Goal: Information Seeking & Learning: Compare options

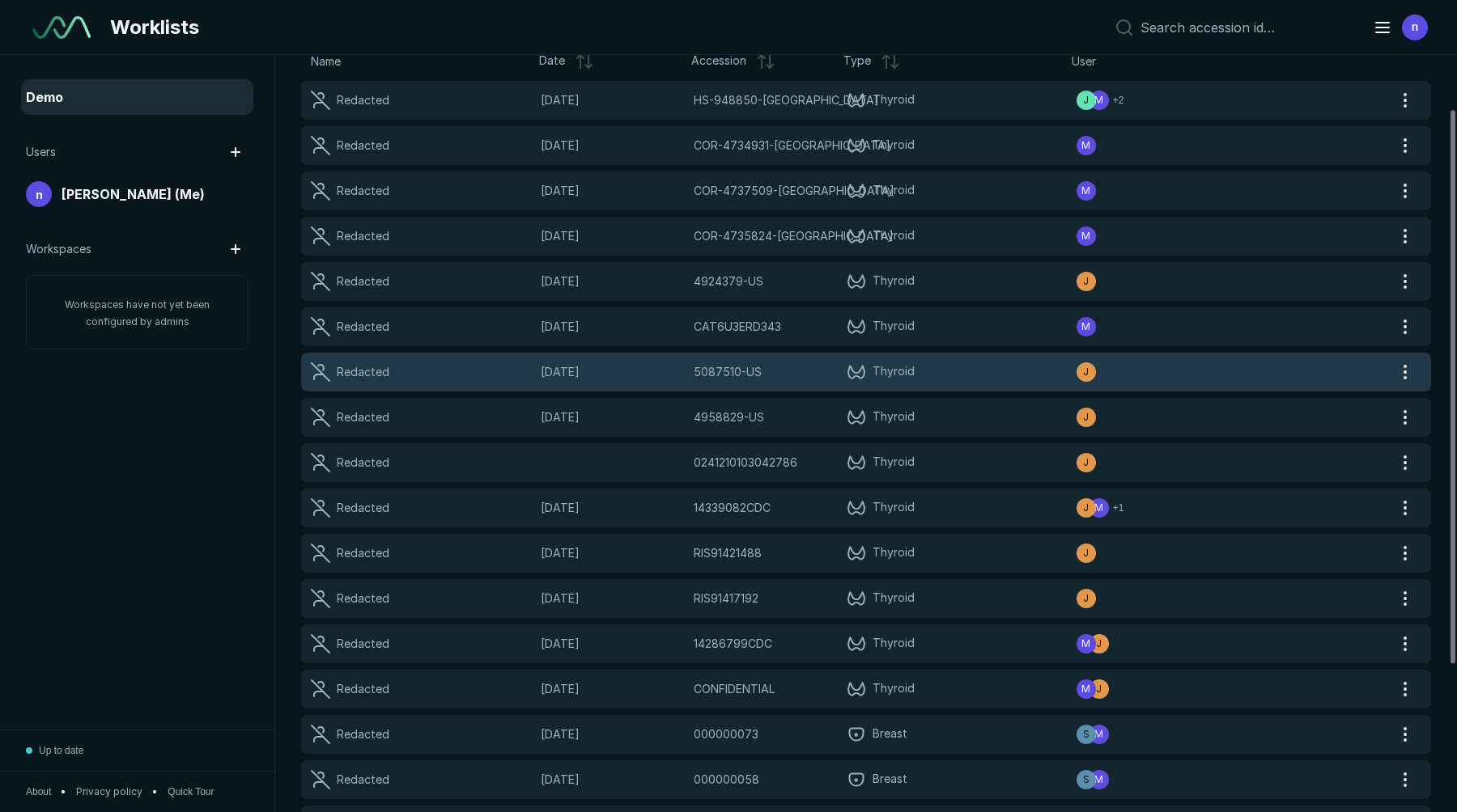
scroll to position [83, 0]
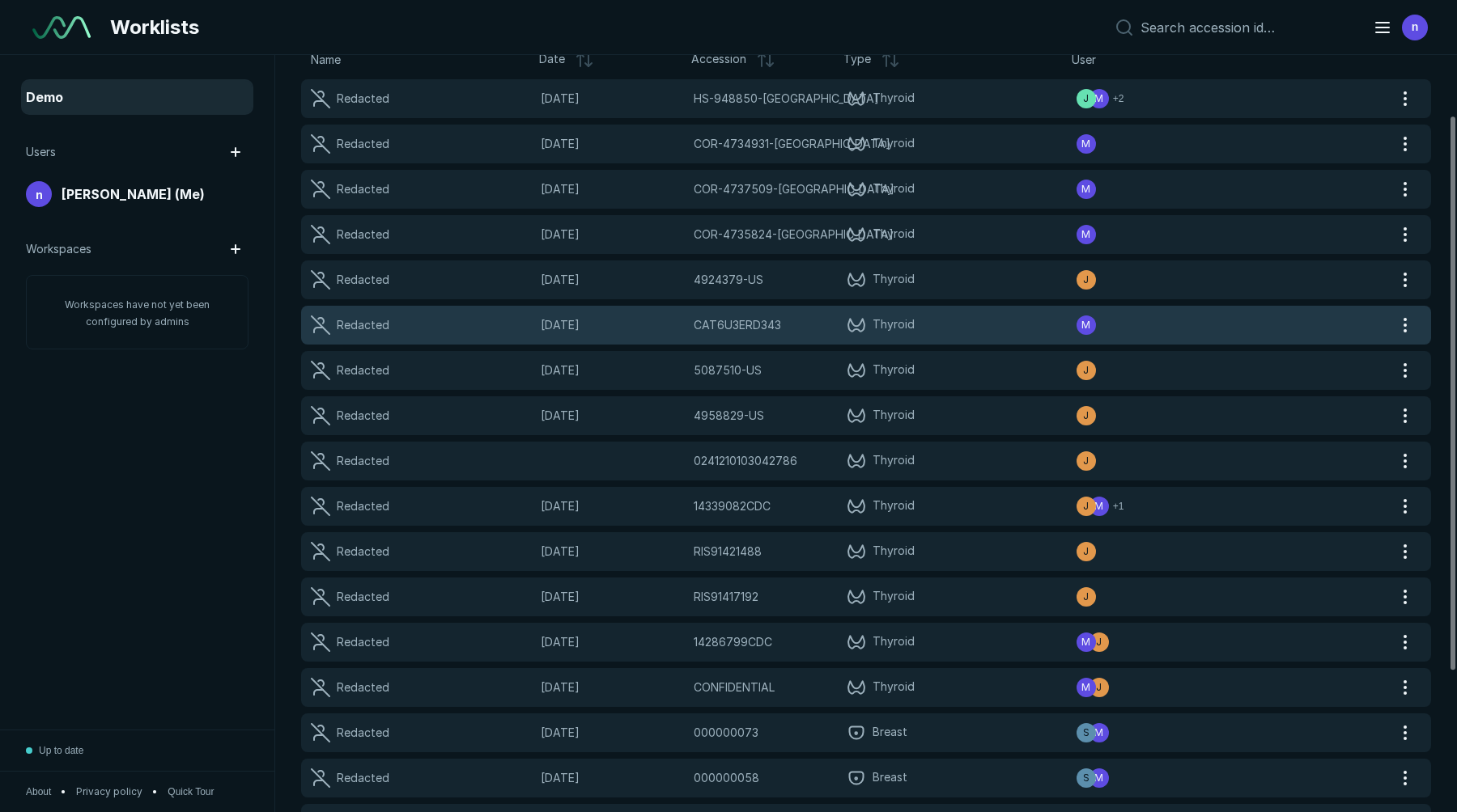
click at [780, 327] on span "CAT6U3ERD343" at bounding box center [737, 325] width 88 height 17
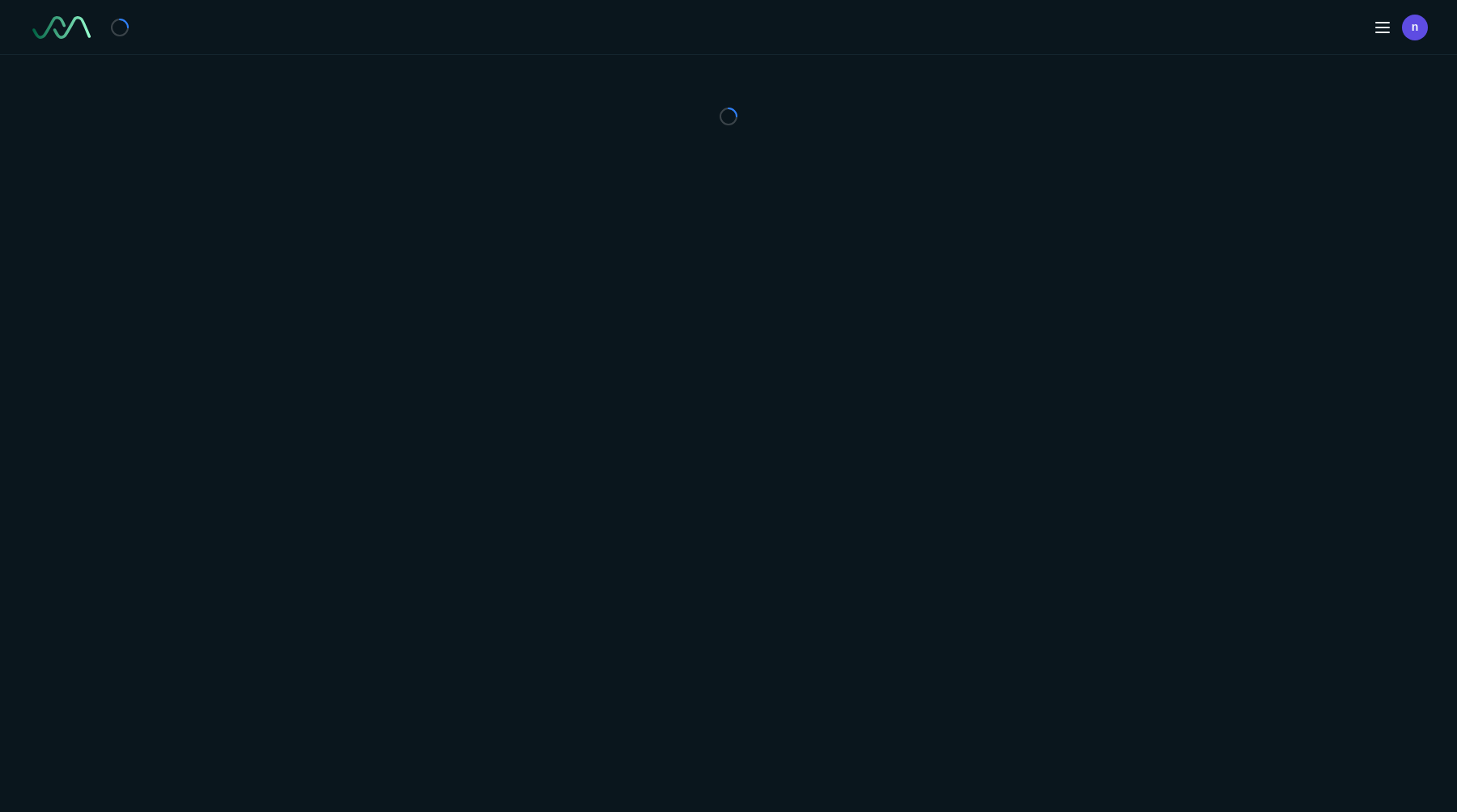
click at [780, 327] on div "n" at bounding box center [728, 406] width 1457 height 812
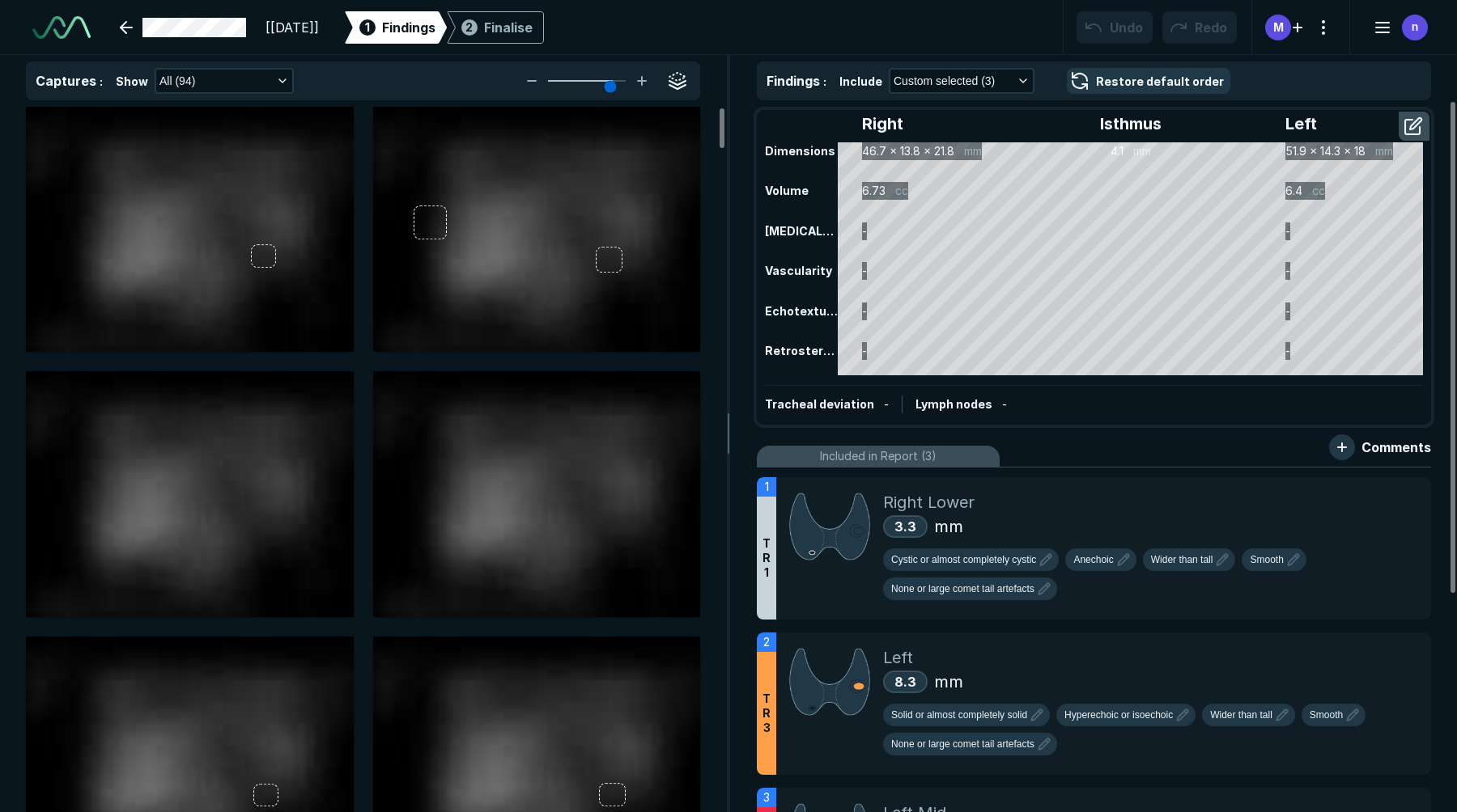
scroll to position [5453, 8637]
click at [134, 27] on link at bounding box center [182, 28] width 146 height 33
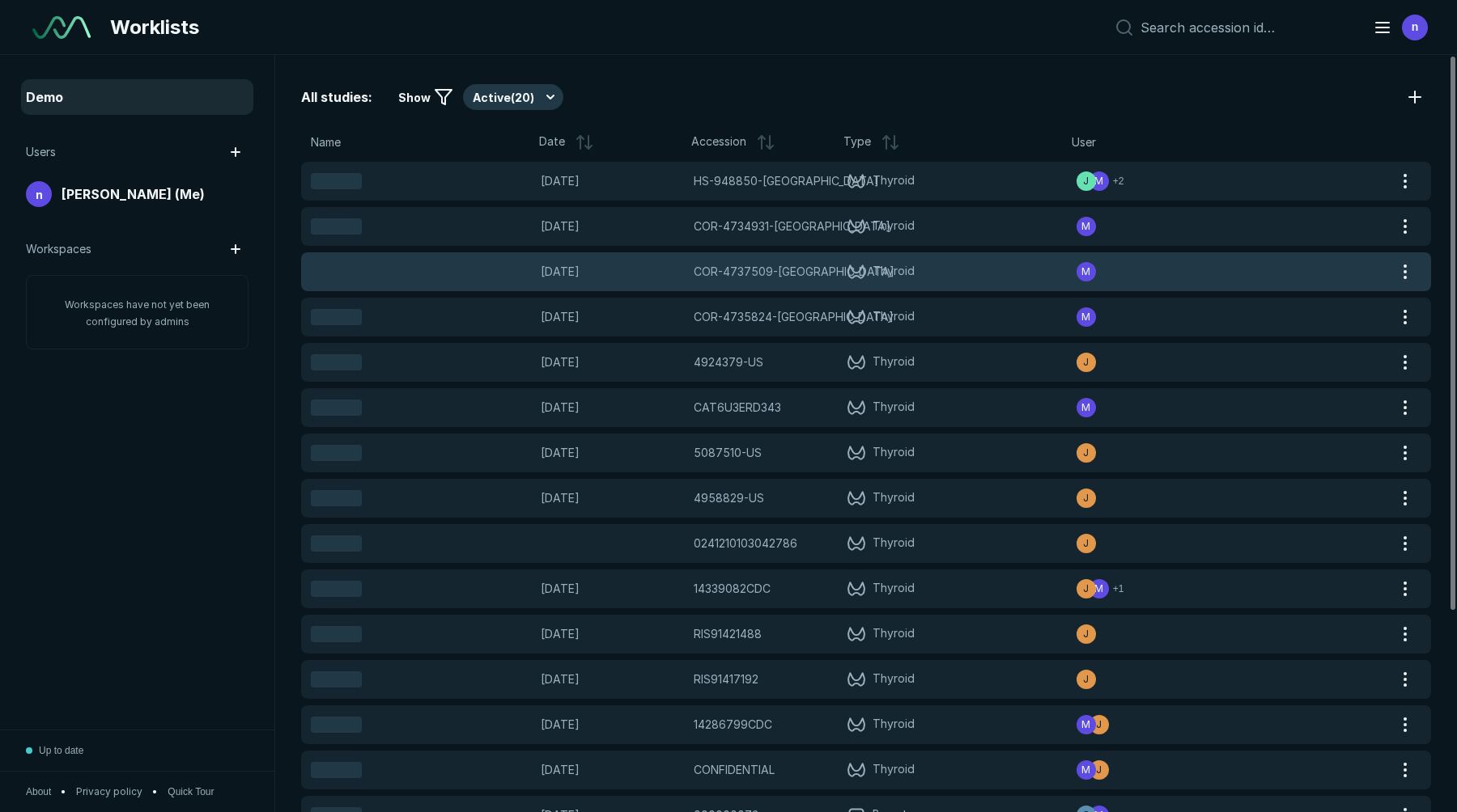
scroll to position [5194, 7139]
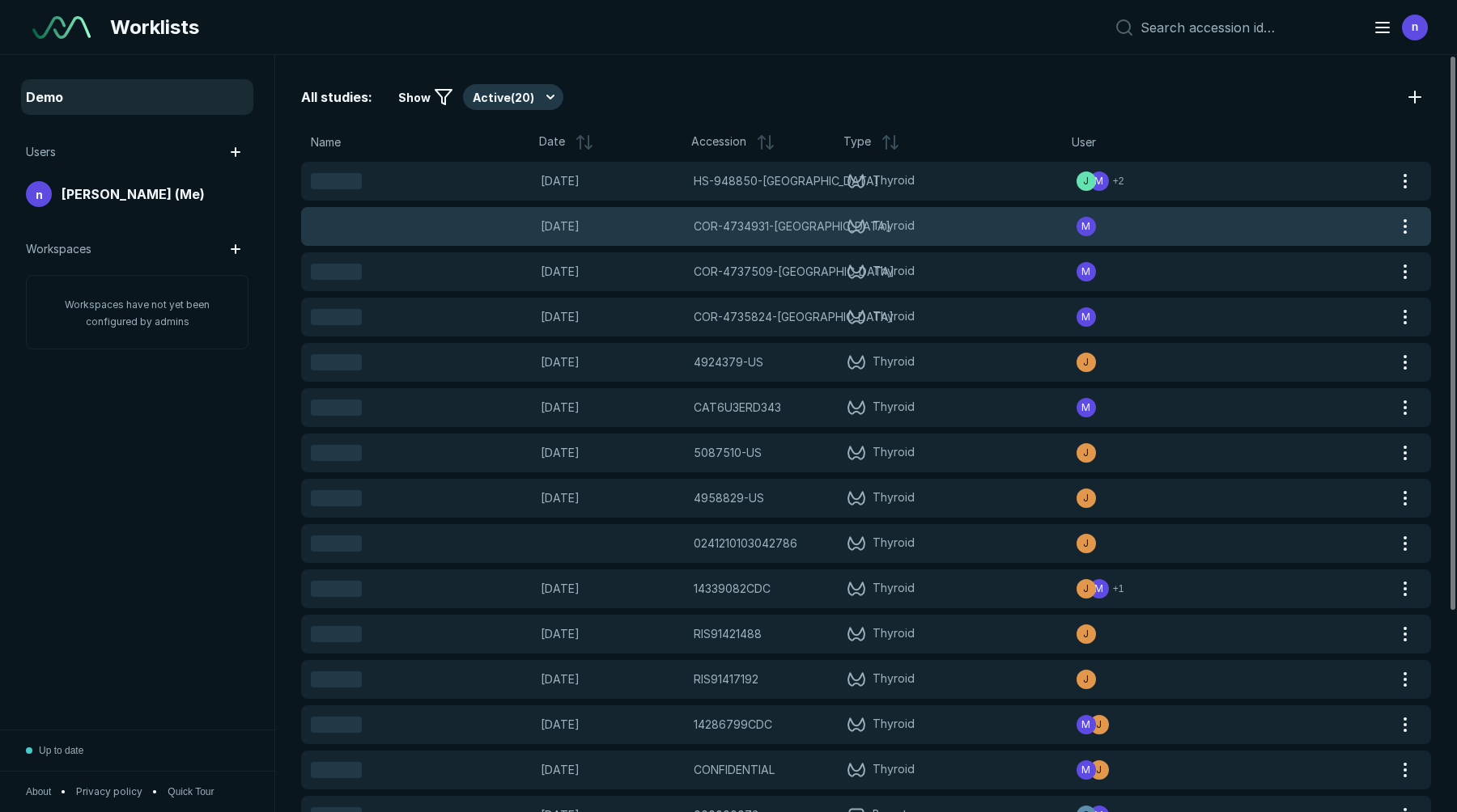
click at [975, 232] on span "Thyroid" at bounding box center [962, 226] width 230 height 19
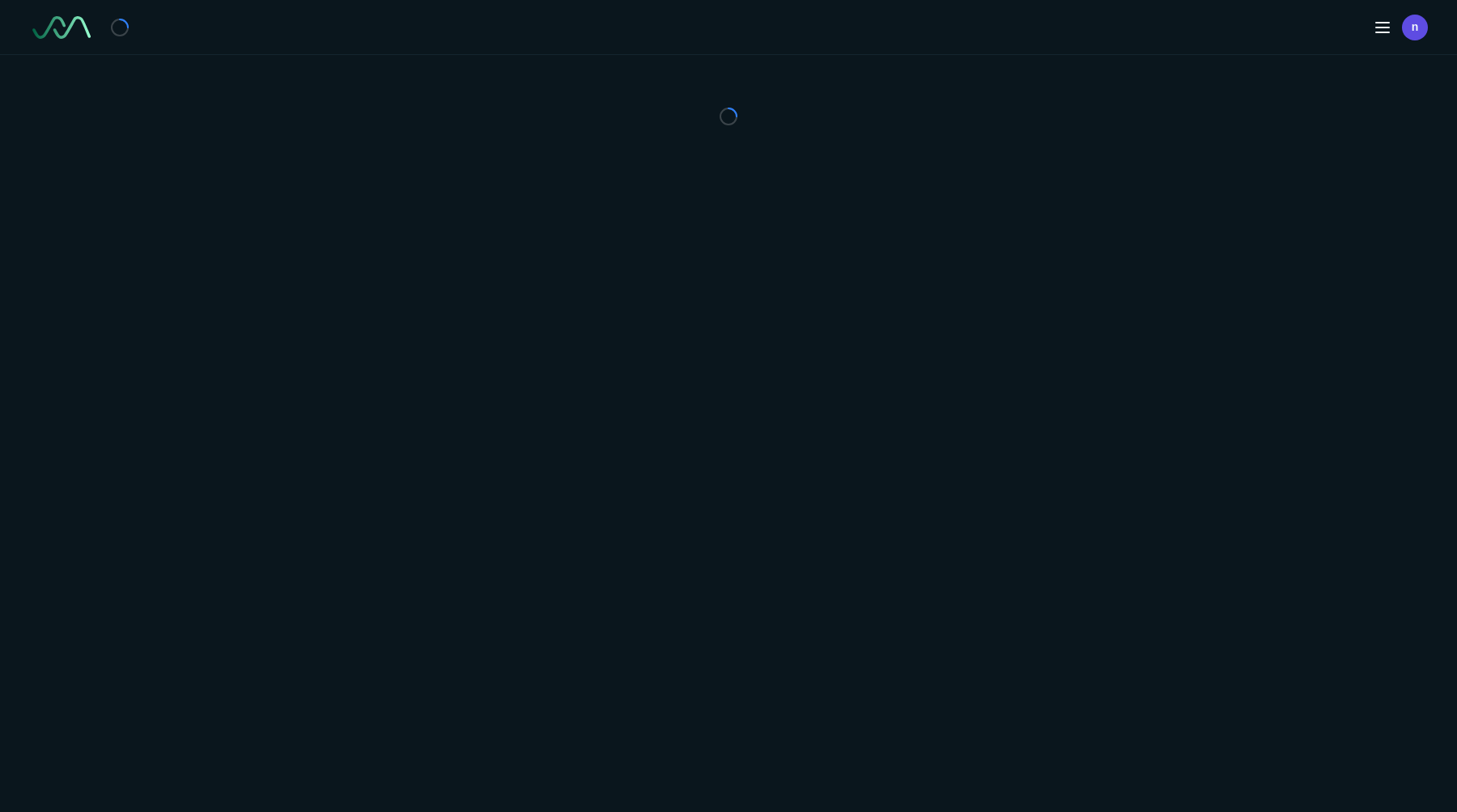
click at [975, 232] on div "n" at bounding box center [728, 406] width 1457 height 812
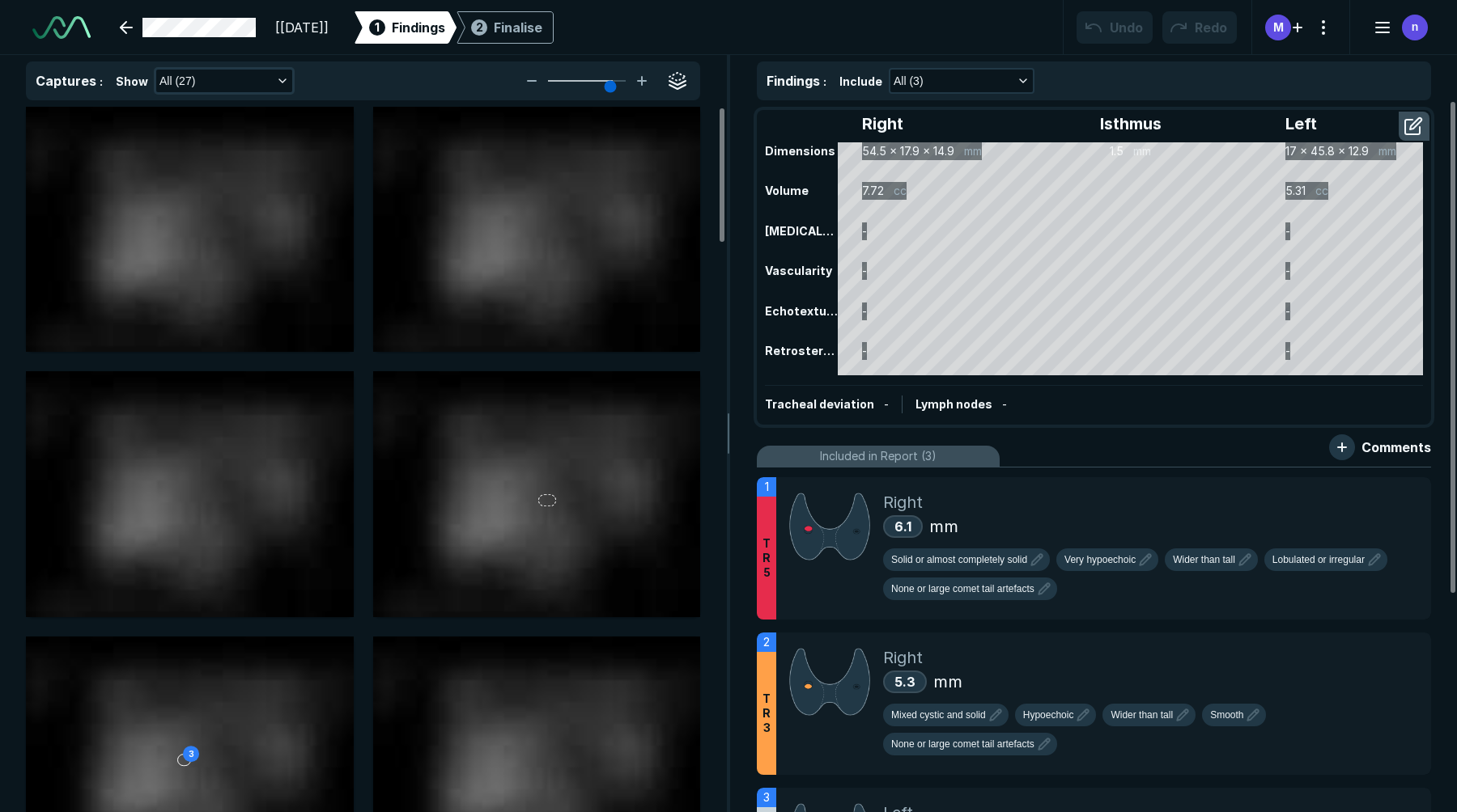
scroll to position [5453, 8637]
click at [135, 28] on link at bounding box center [187, 28] width 155 height 33
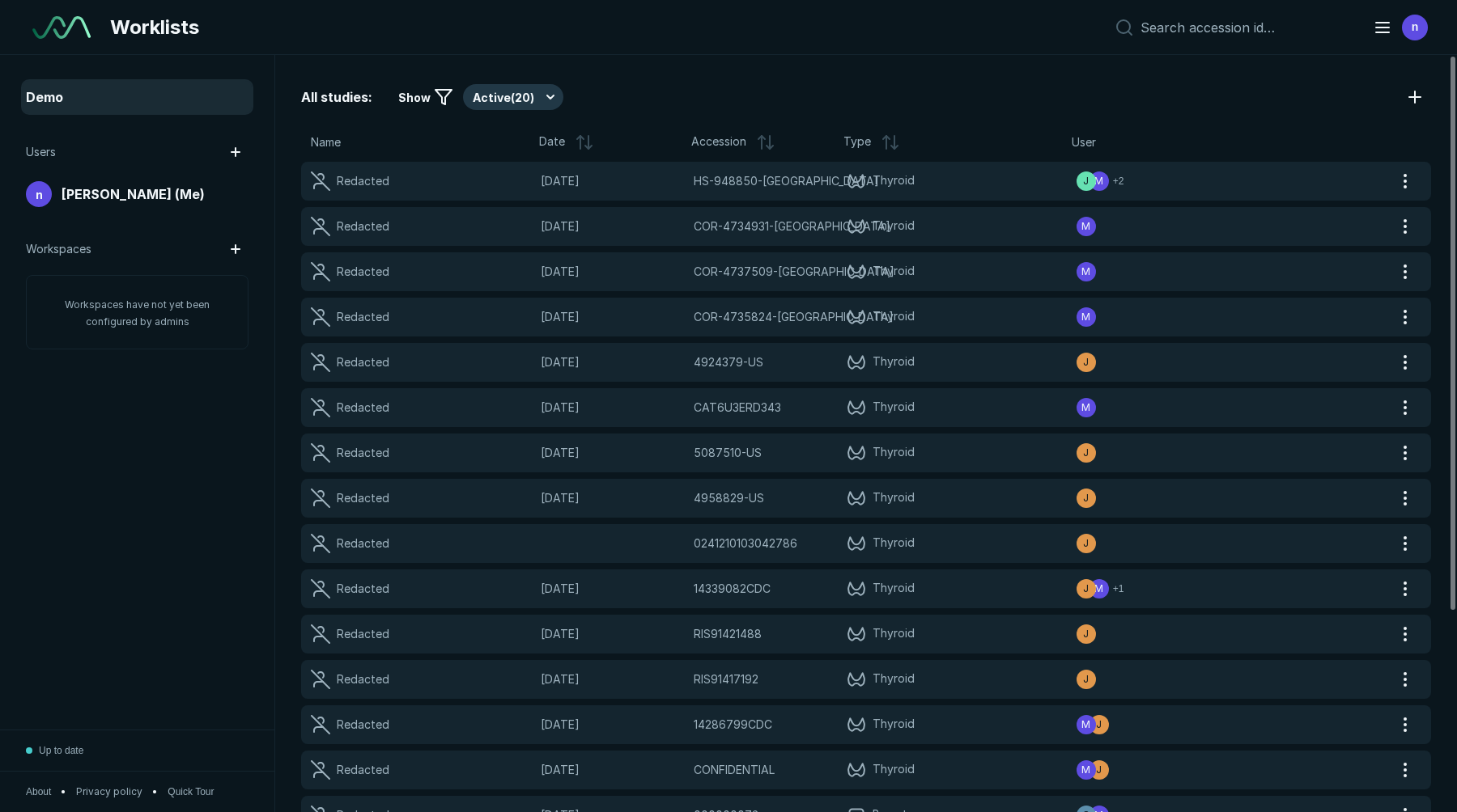
scroll to position [5194, 7139]
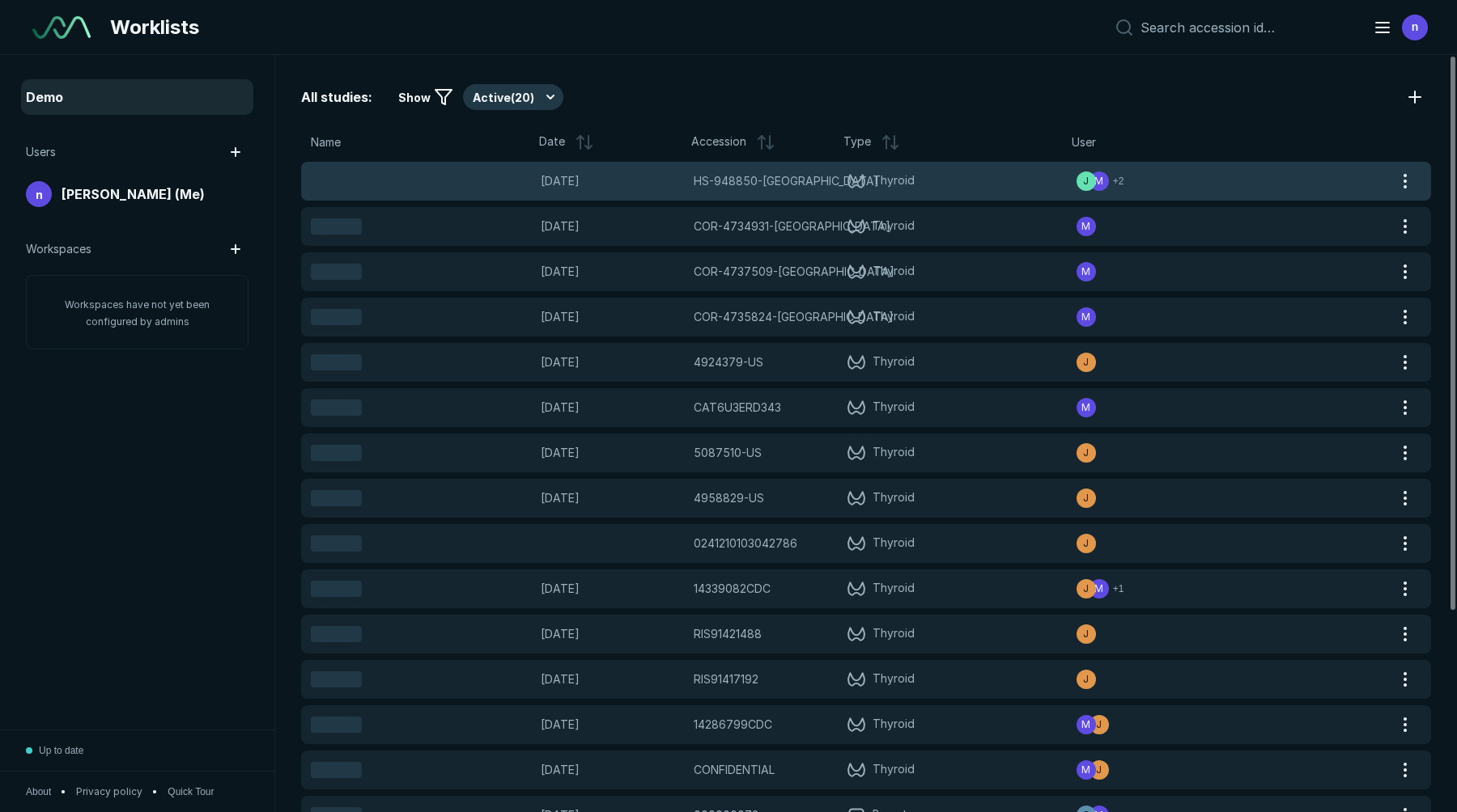
click at [847, 180] on icon at bounding box center [857, 181] width 21 height 17
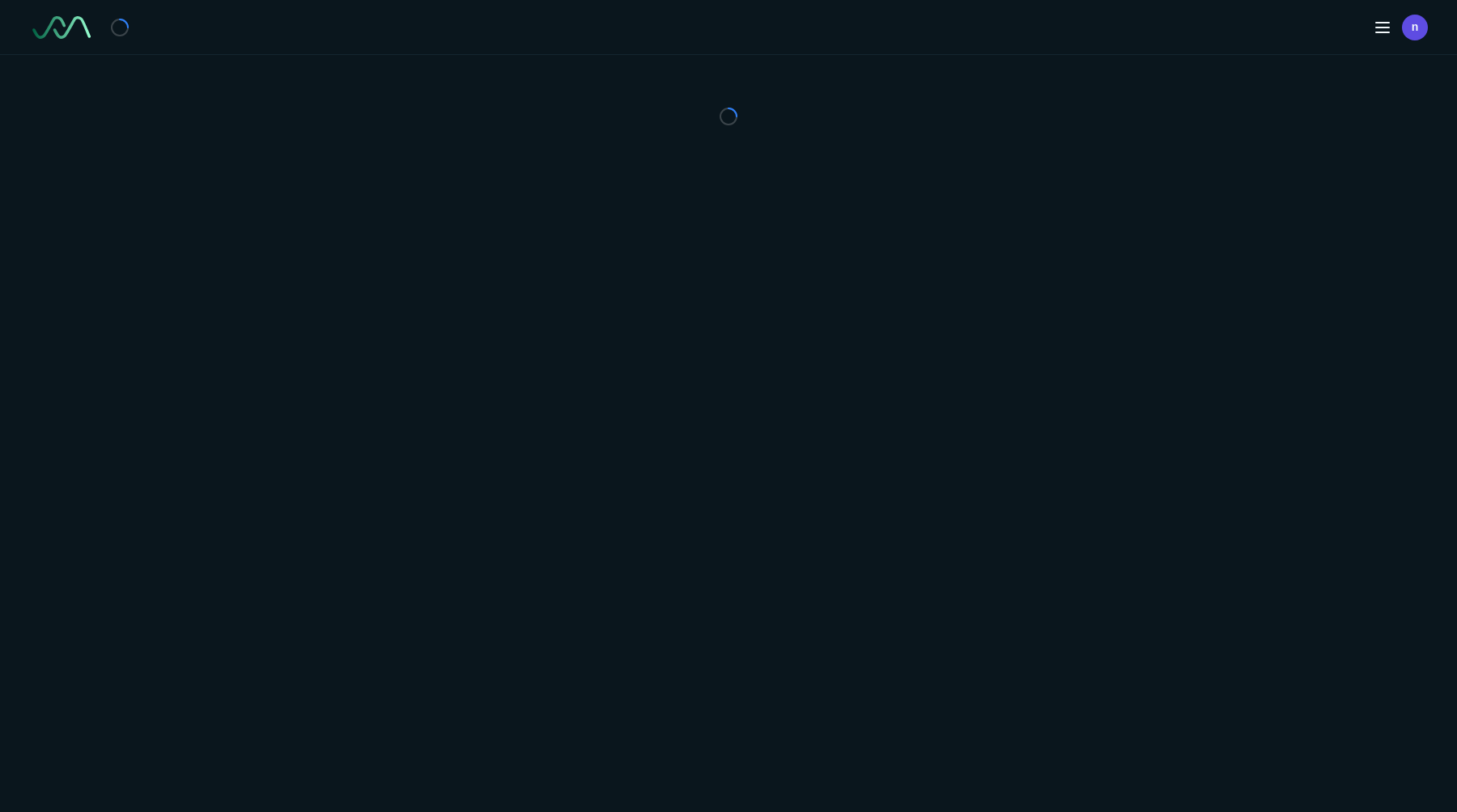
click at [847, 180] on div "n" at bounding box center [728, 406] width 1457 height 812
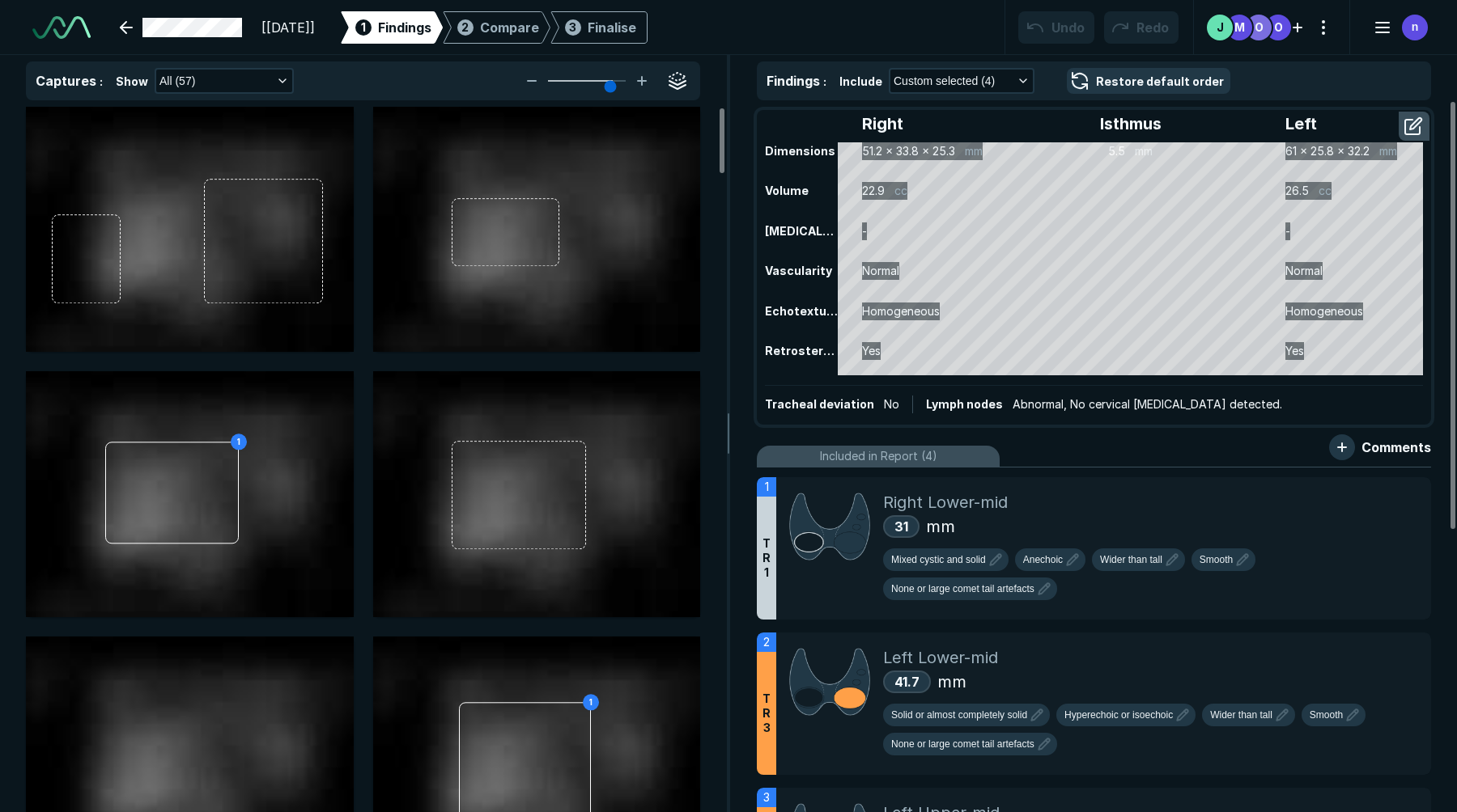
scroll to position [5077, 5089]
click at [123, 27] on link at bounding box center [180, 28] width 142 height 33
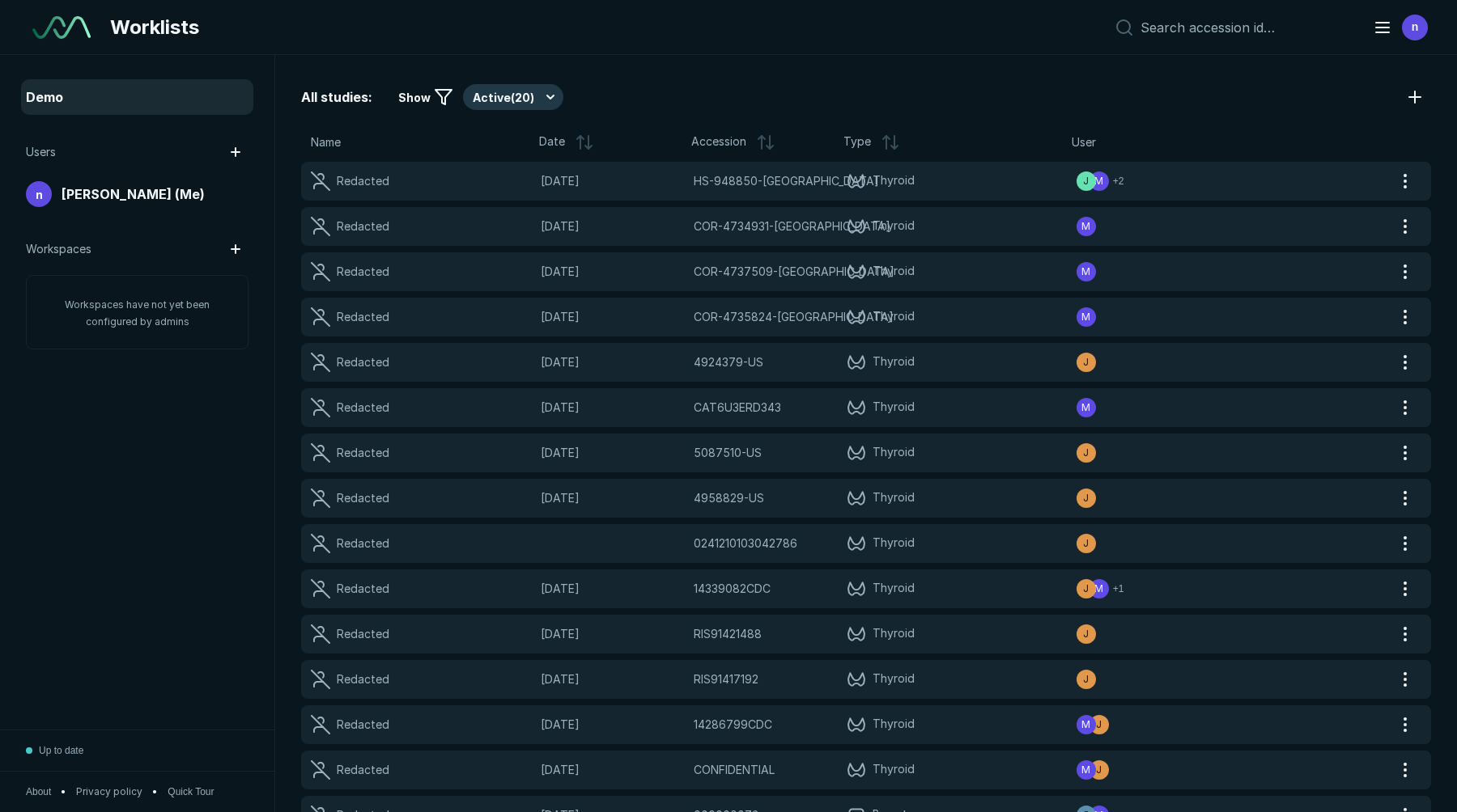
scroll to position [5194, 7139]
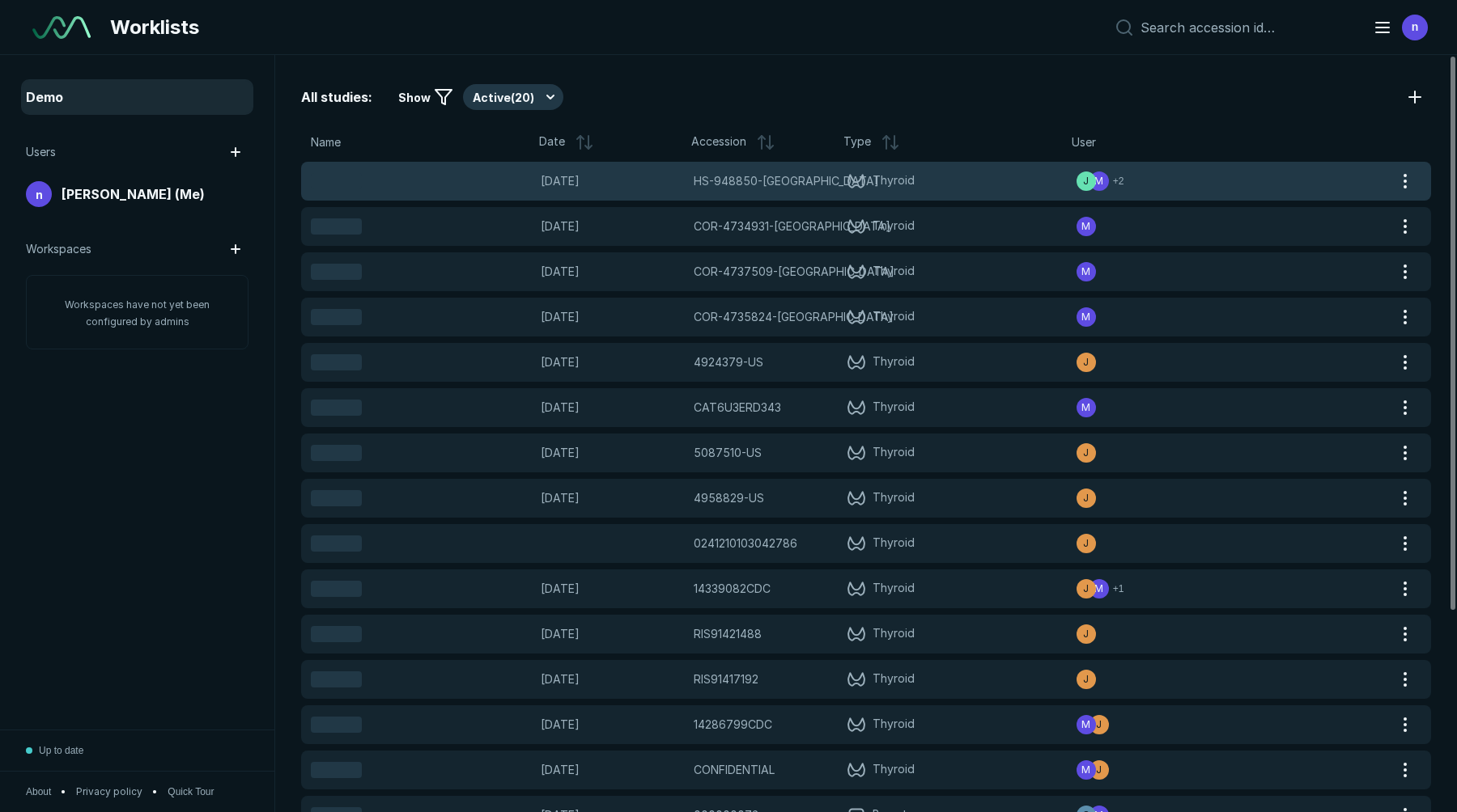
click at [768, 185] on span "HS-948850-[GEOGRAPHIC_DATA]" at bounding box center [786, 181] width 185 height 17
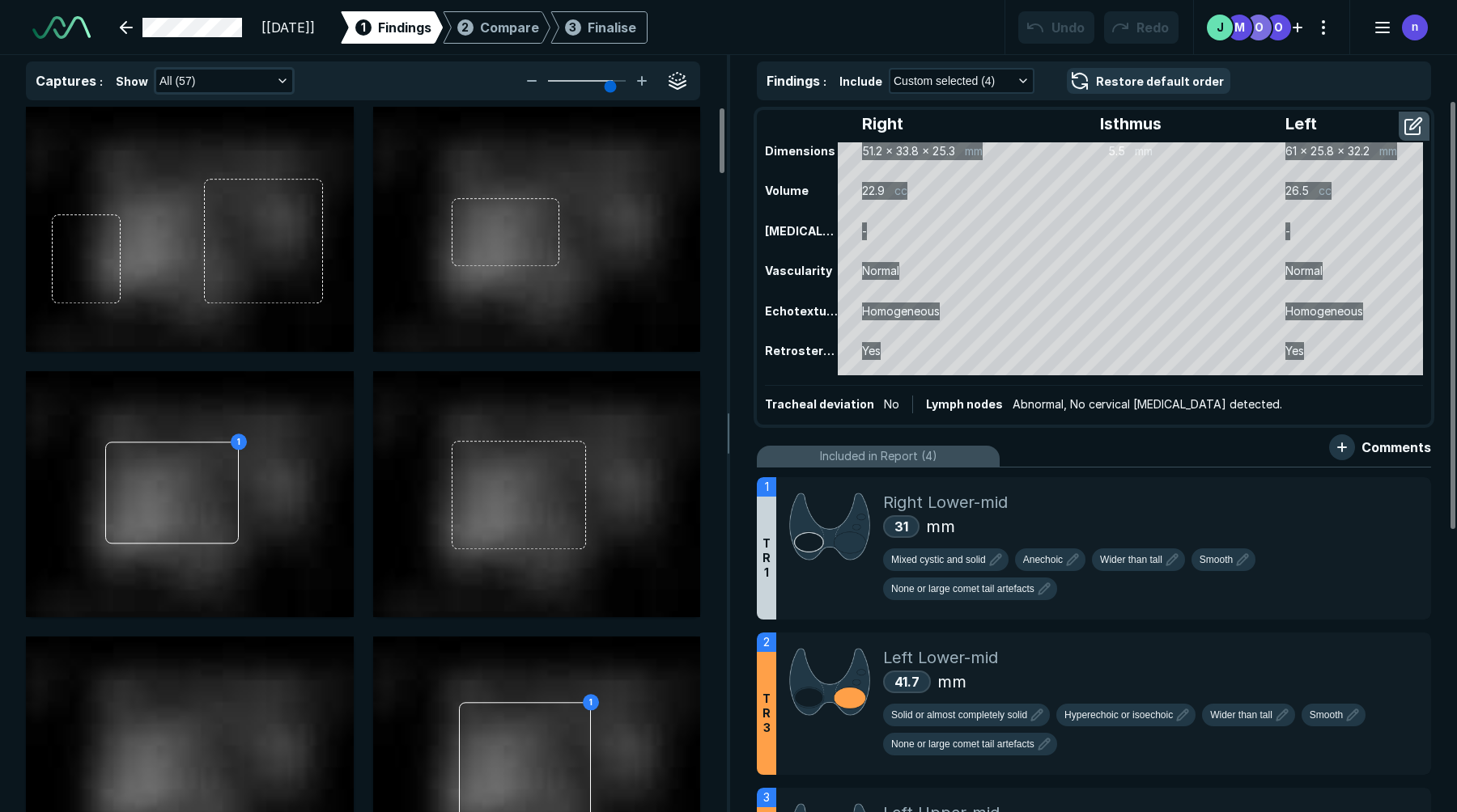
scroll to position [5453, 8637]
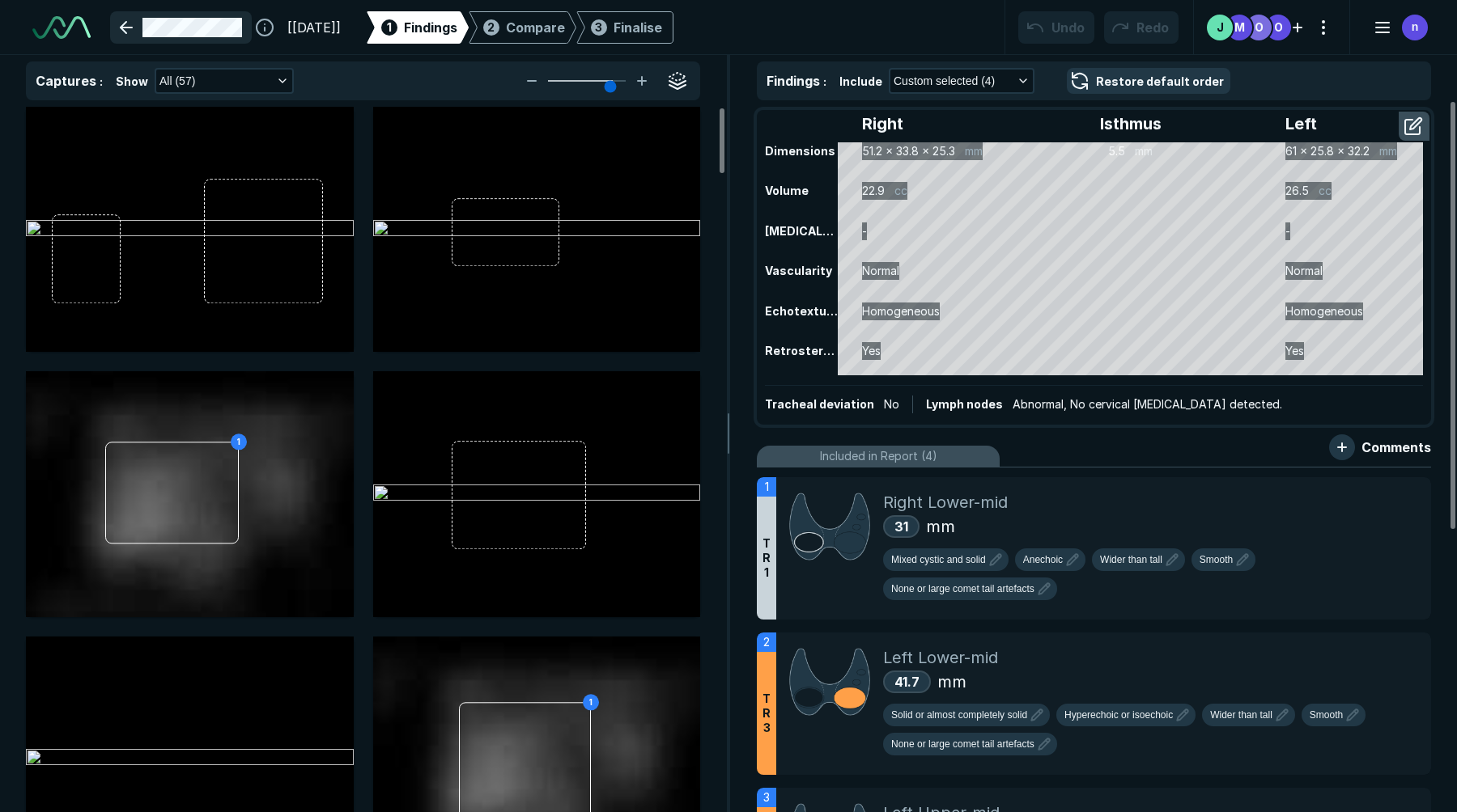
click at [125, 19] on link at bounding box center [180, 28] width 142 height 33
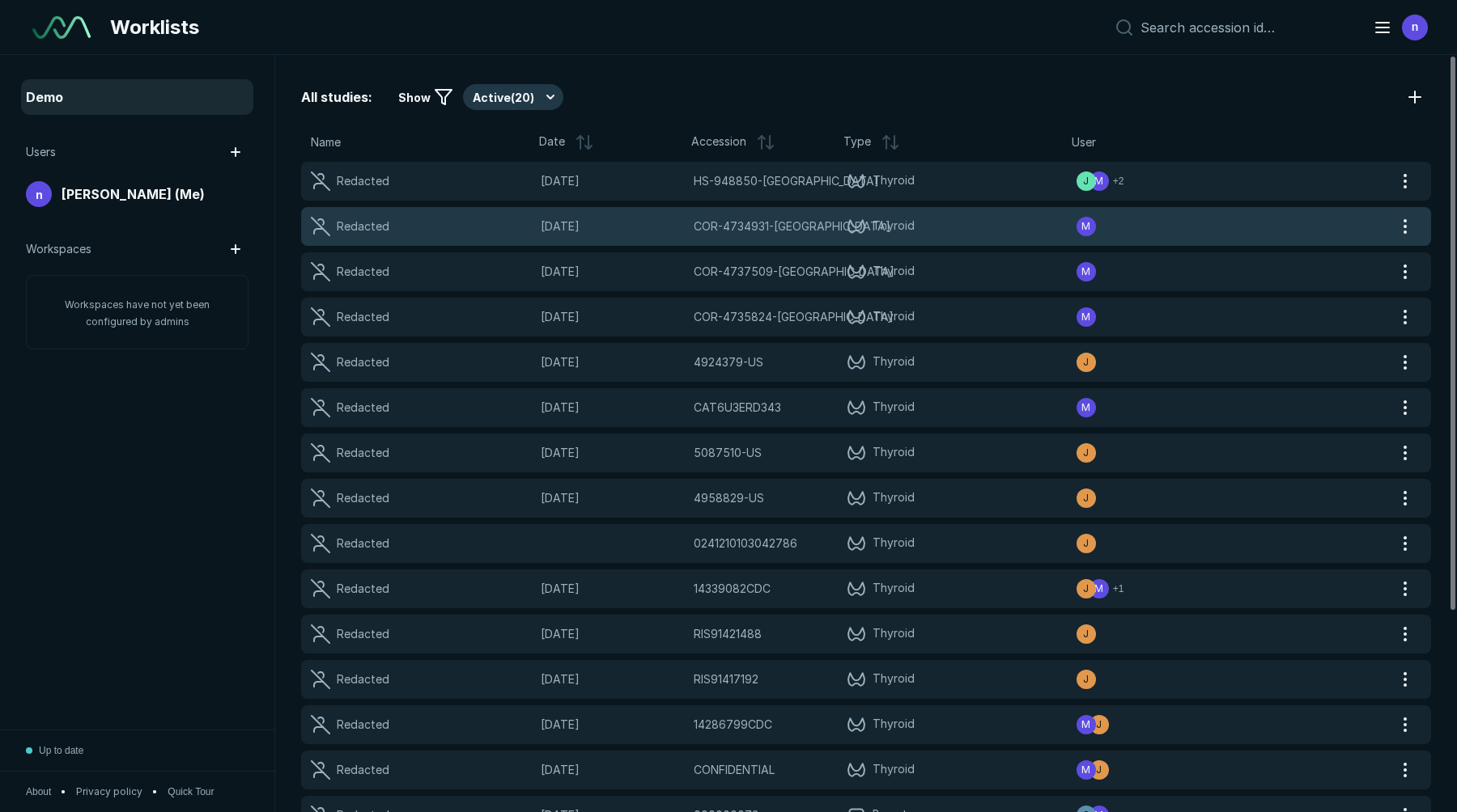
click at [764, 218] on span "COR-4734931-[GEOGRAPHIC_DATA]" at bounding box center [792, 226] width 197 height 17
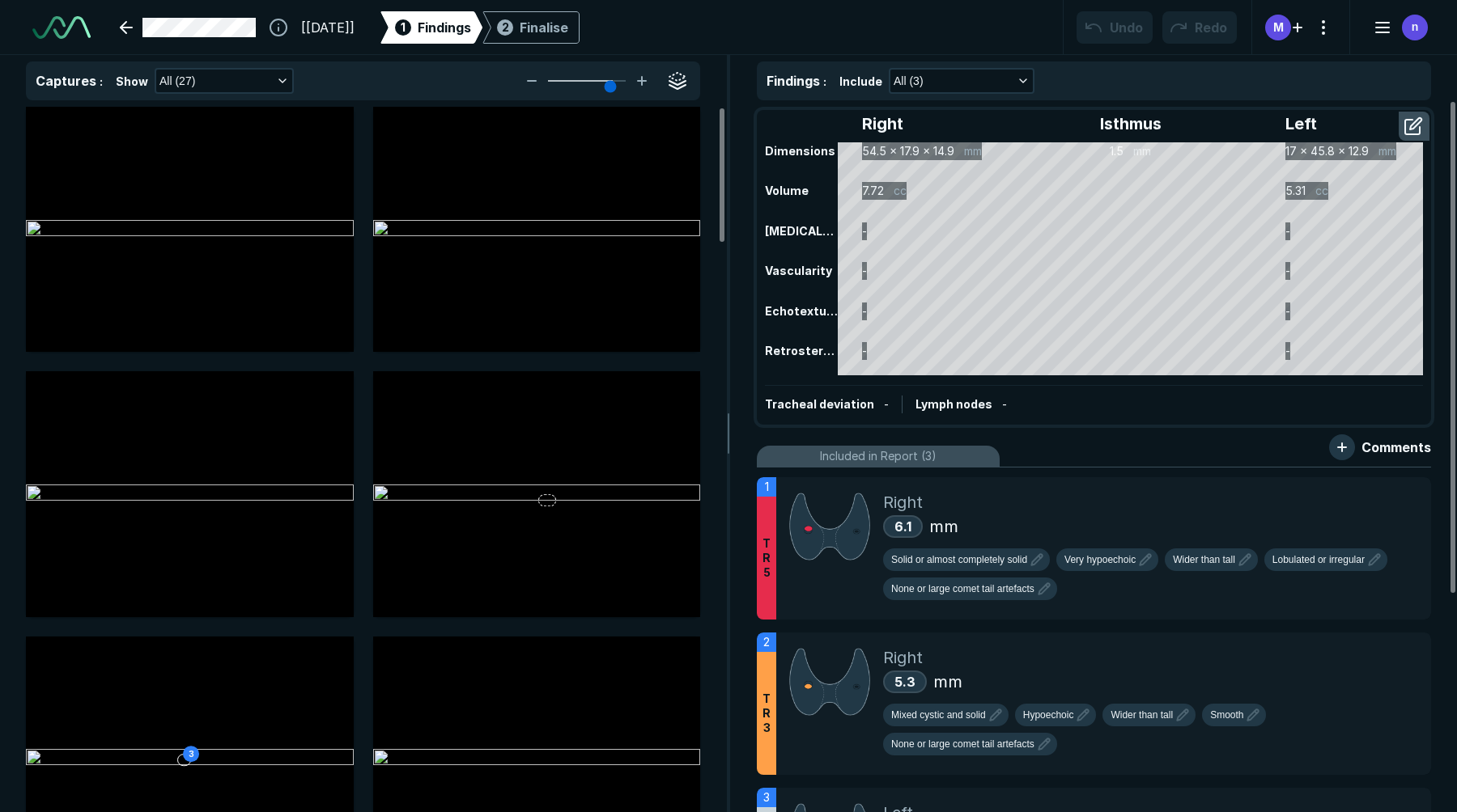
type input "3"
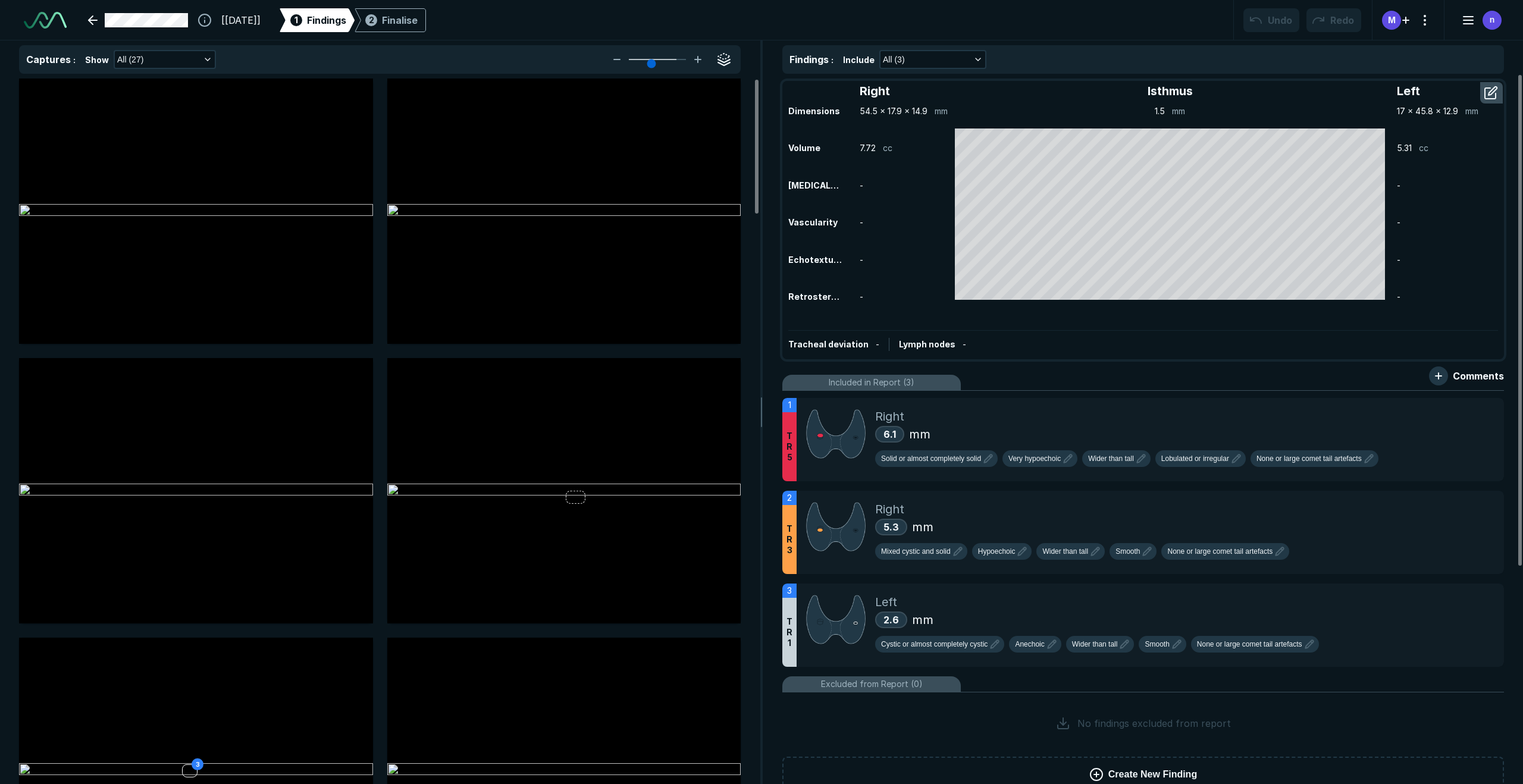
scroll to position [2746, 4767]
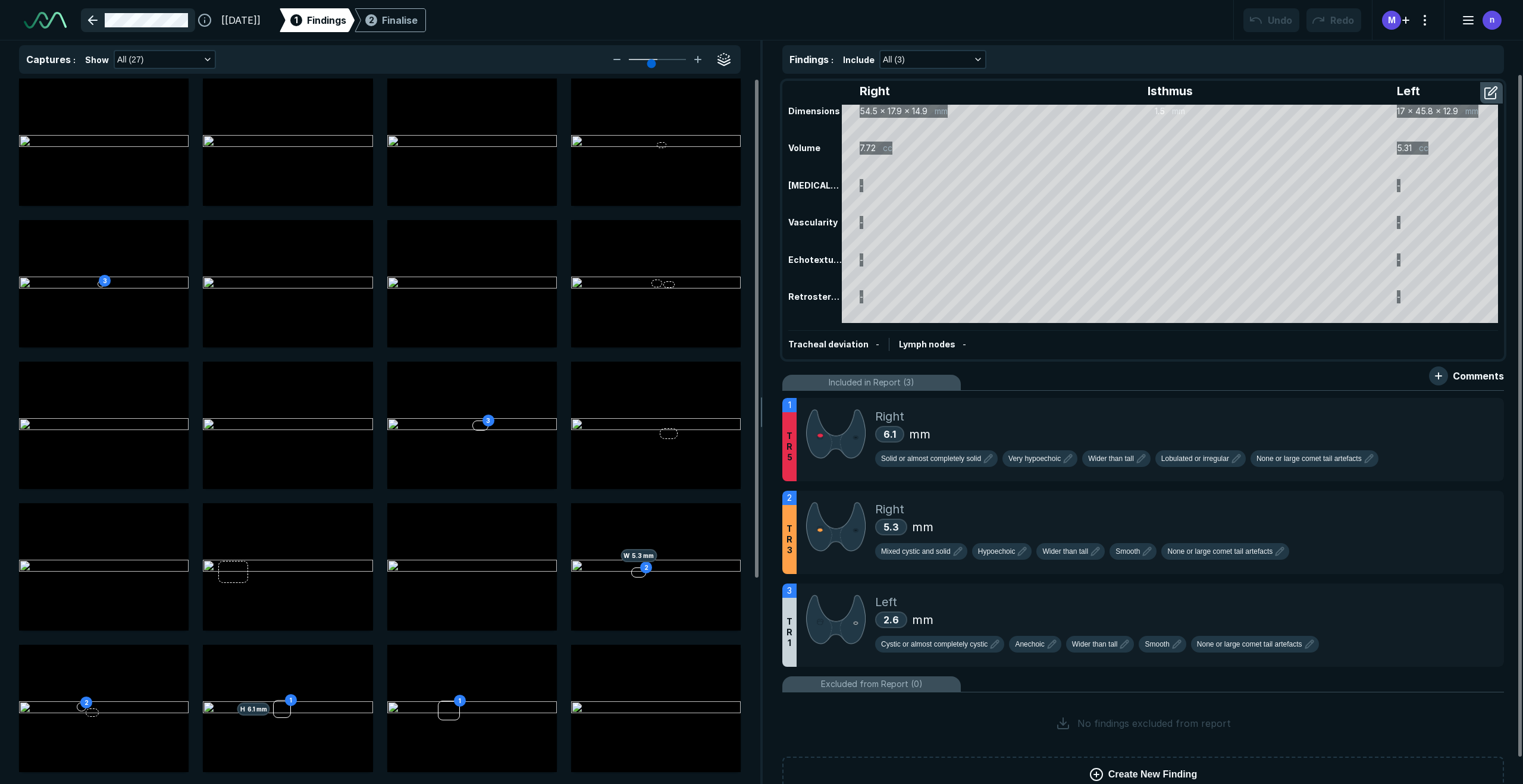
click at [95, 20] on link at bounding box center [137, 21] width 114 height 24
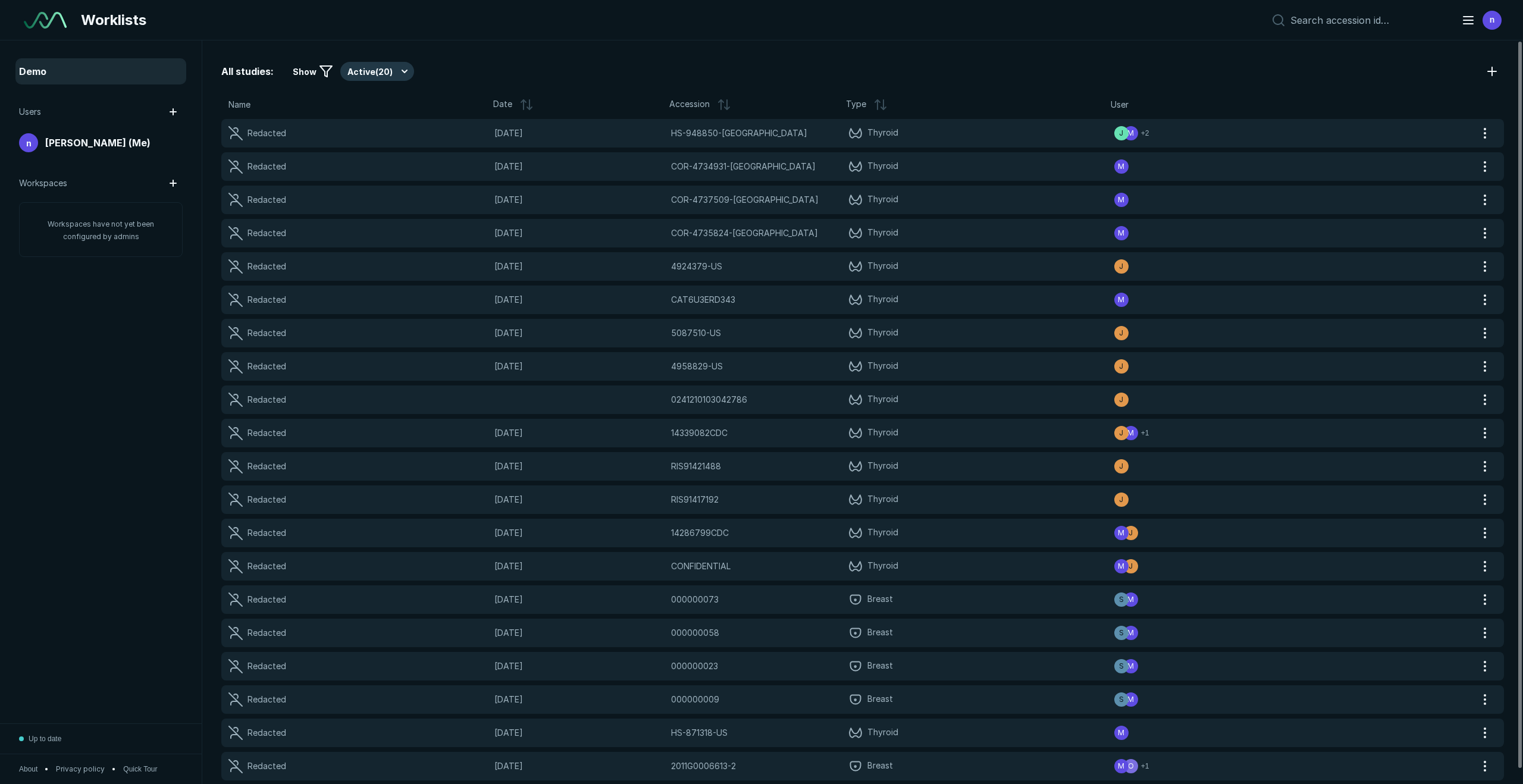
scroll to position [4659, 7283]
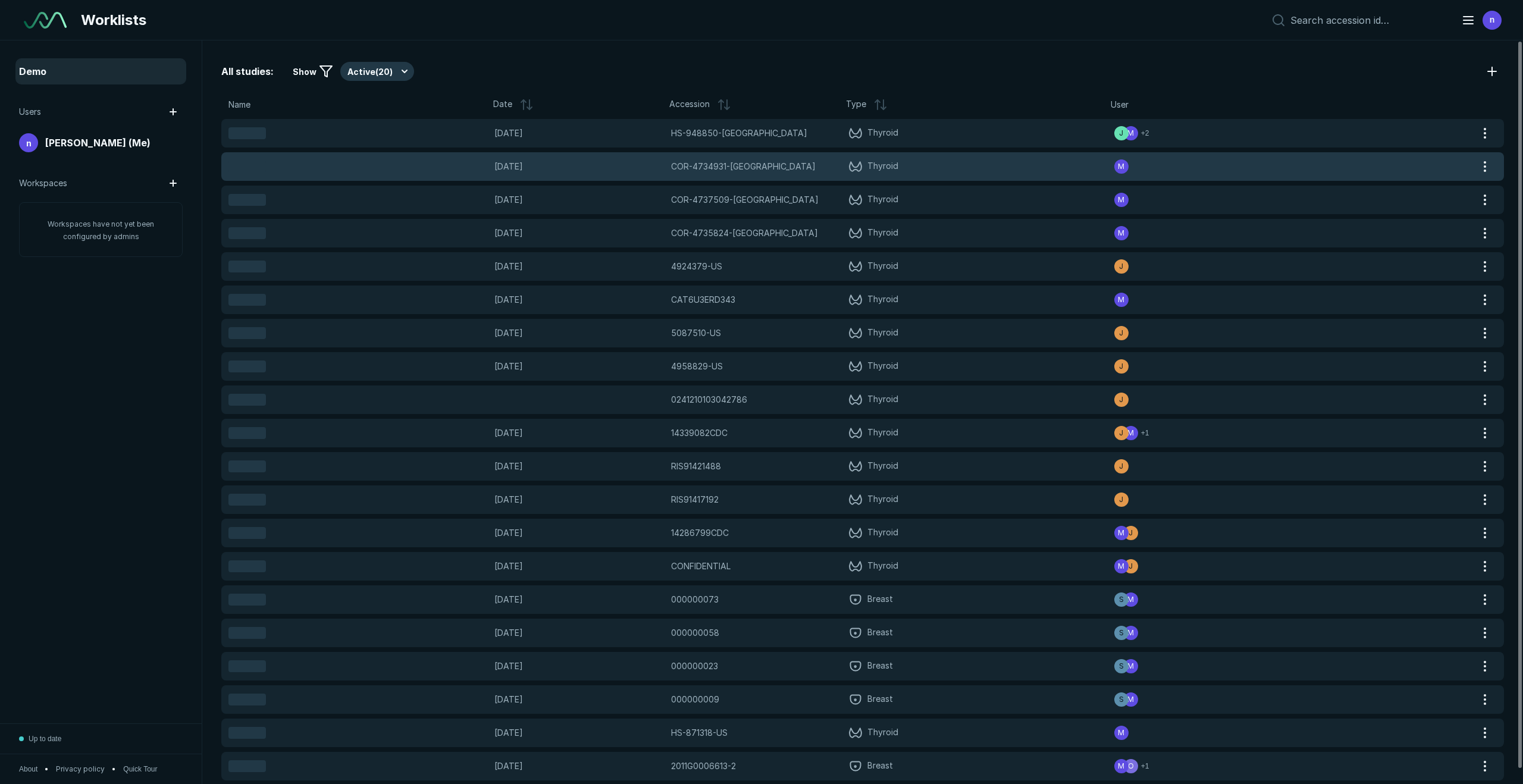
click at [904, 169] on span "Thyroid" at bounding box center [981, 166] width 266 height 14
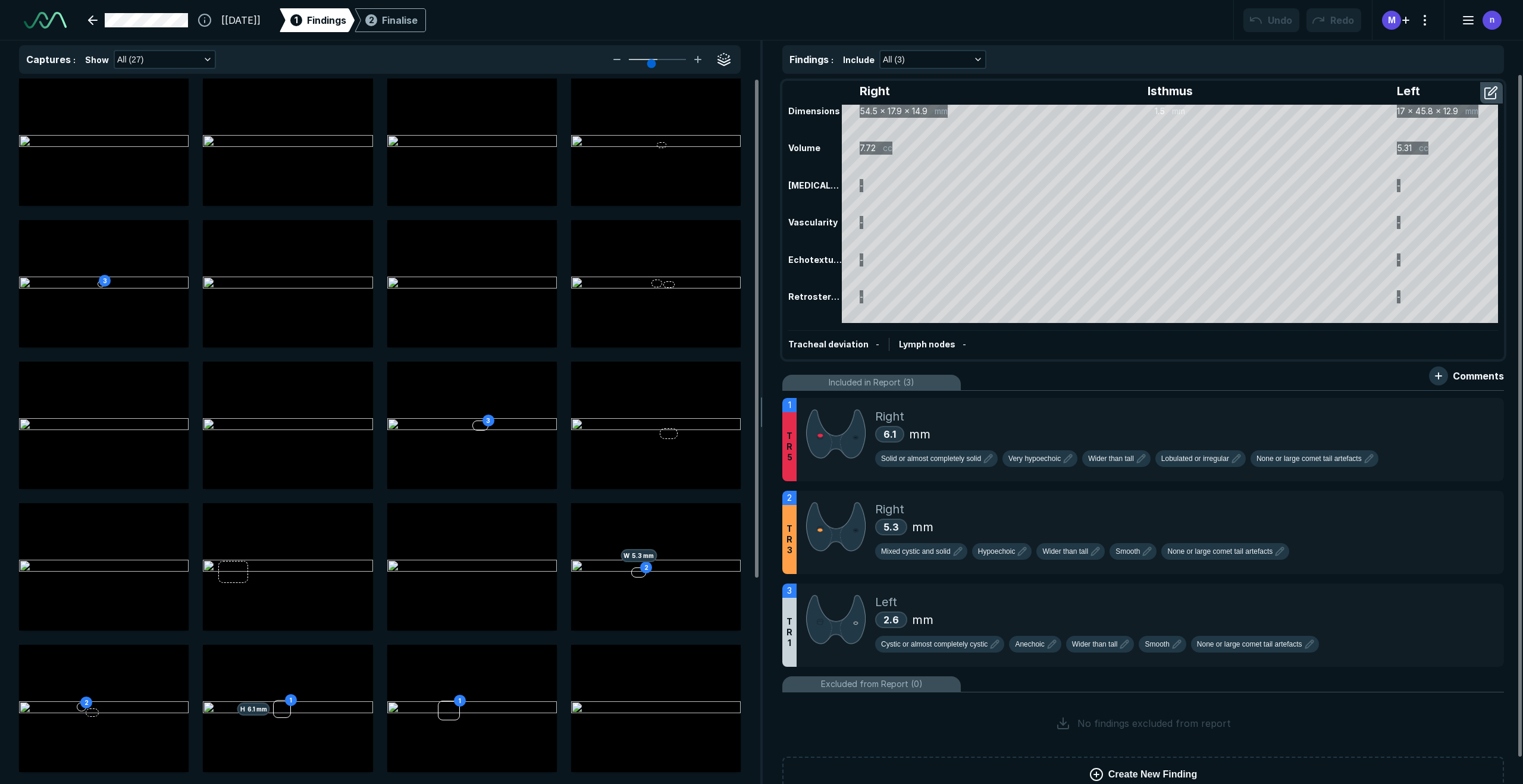
scroll to position [2746, 4767]
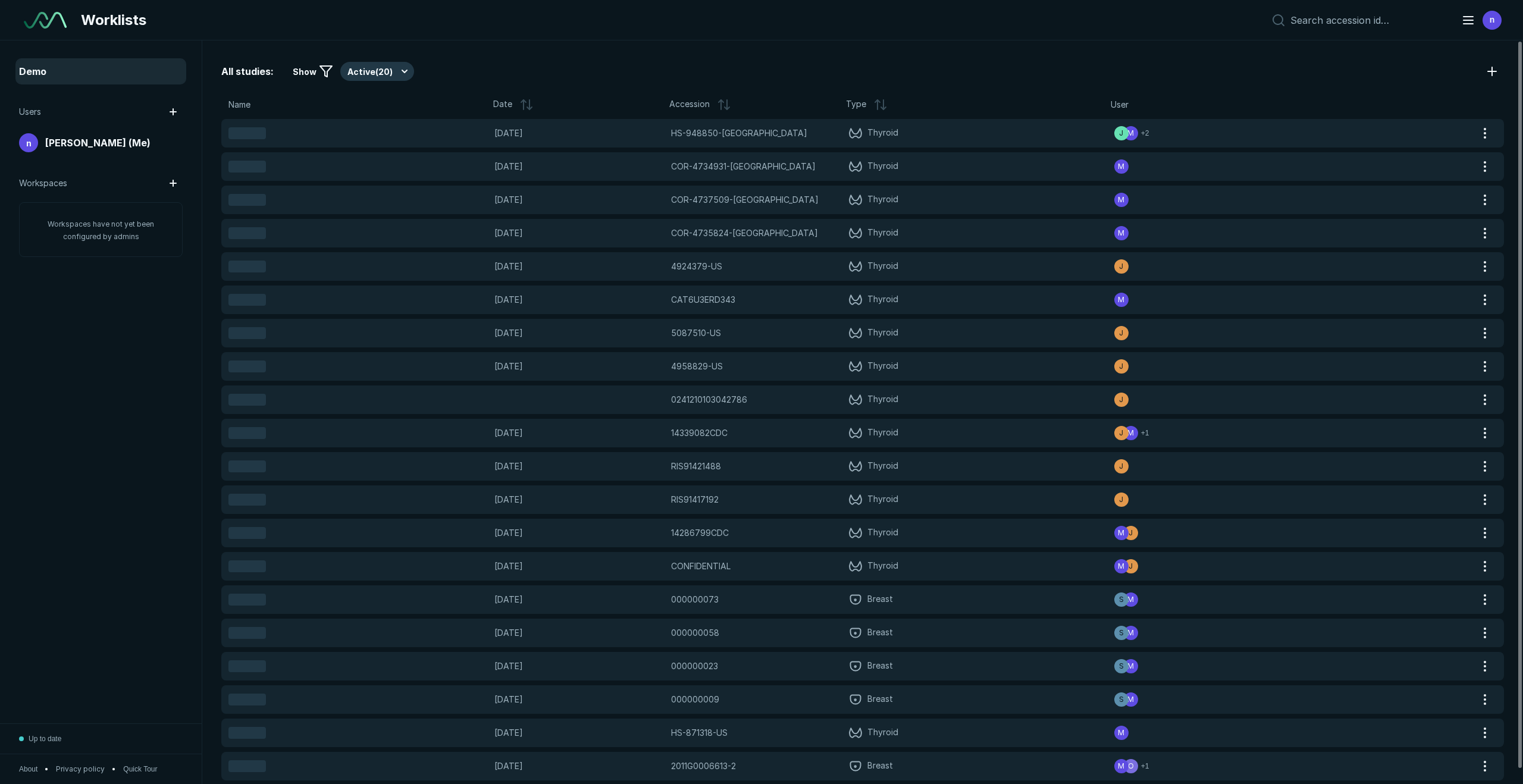
scroll to position [4659, 7283]
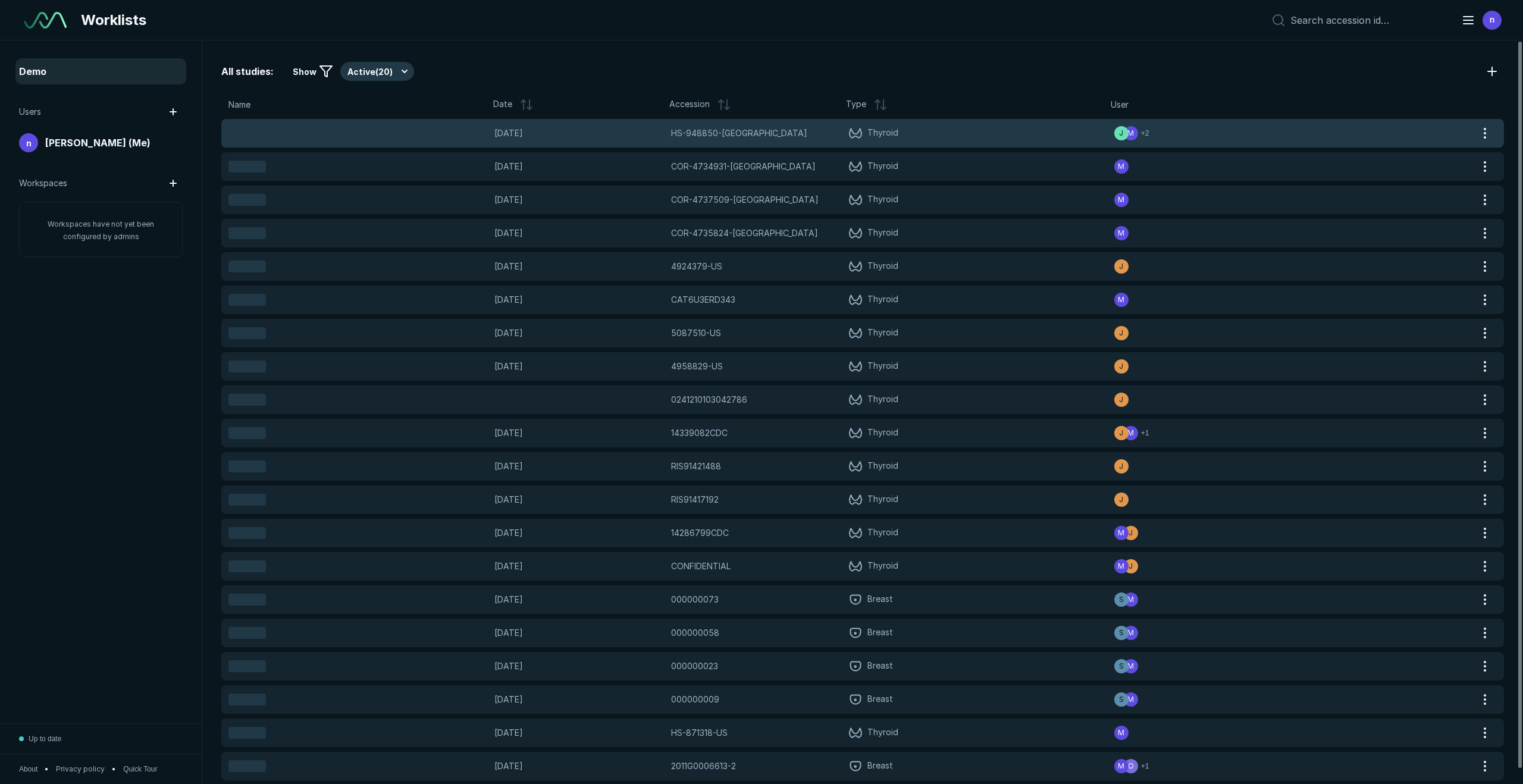
click at [718, 132] on span "HS-948850-[GEOGRAPHIC_DATA]" at bounding box center [740, 133] width 136 height 13
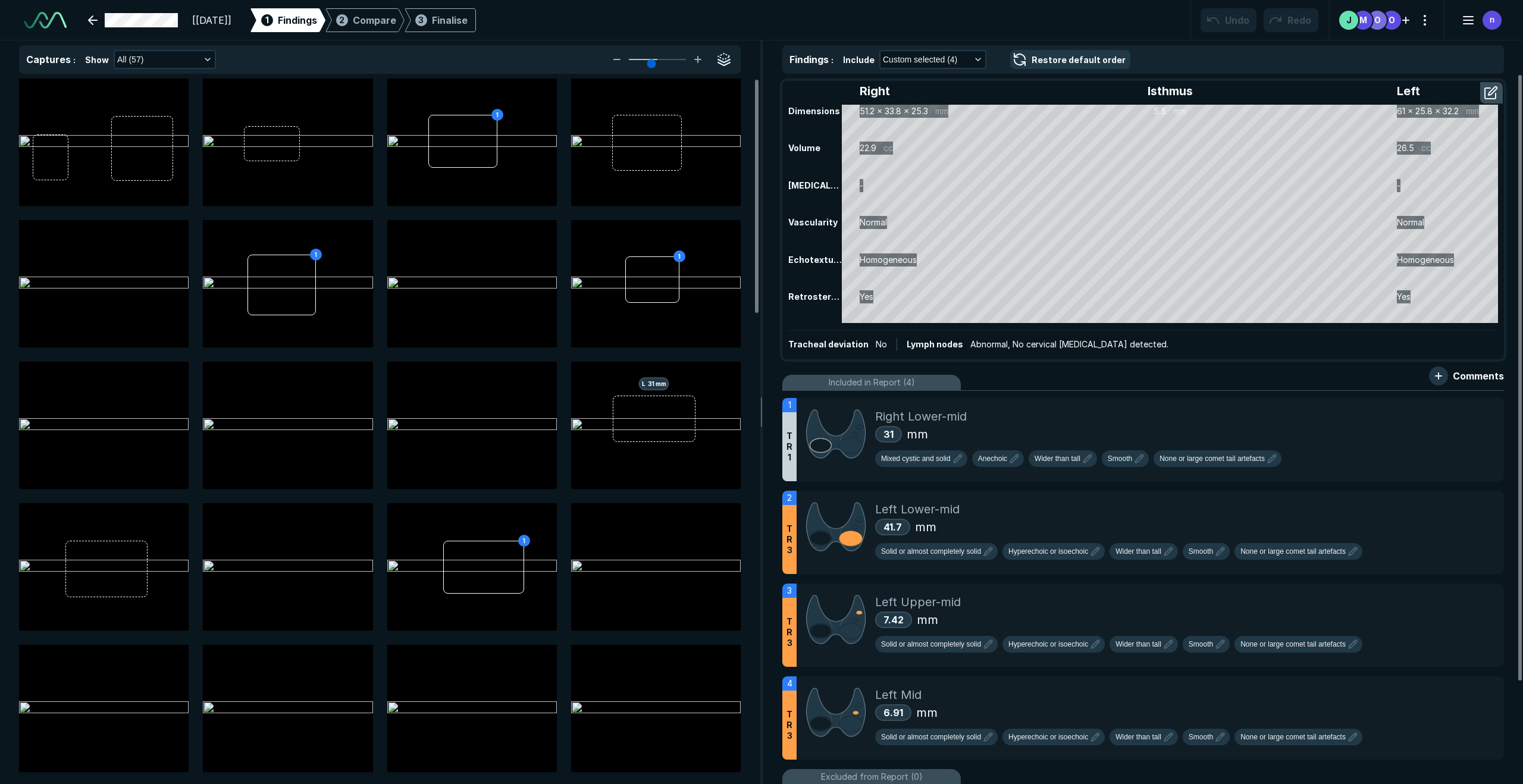
scroll to position [4850, 8384]
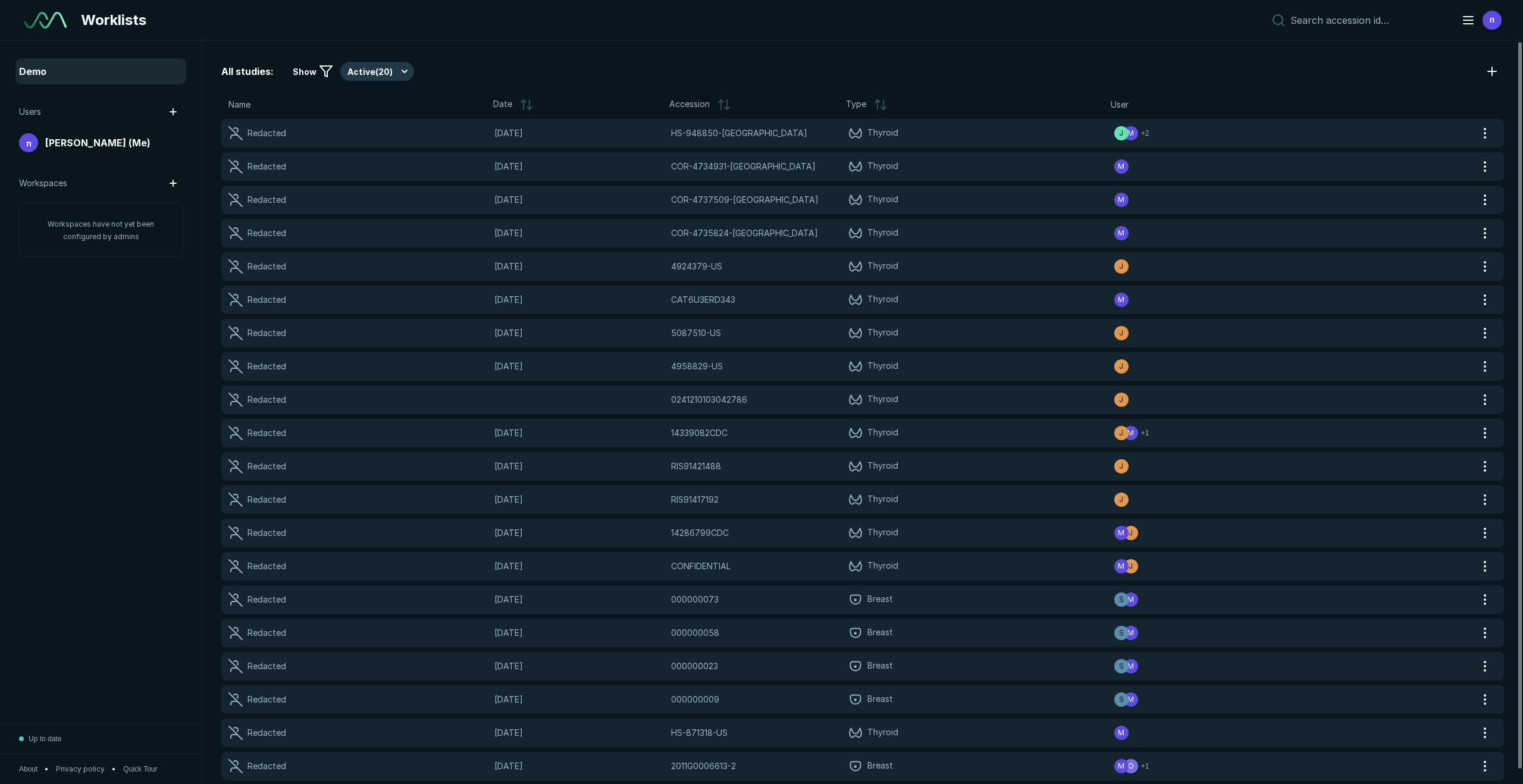
click at [423, 171] on div "Redacted" at bounding box center [361, 166] width 266 height 14
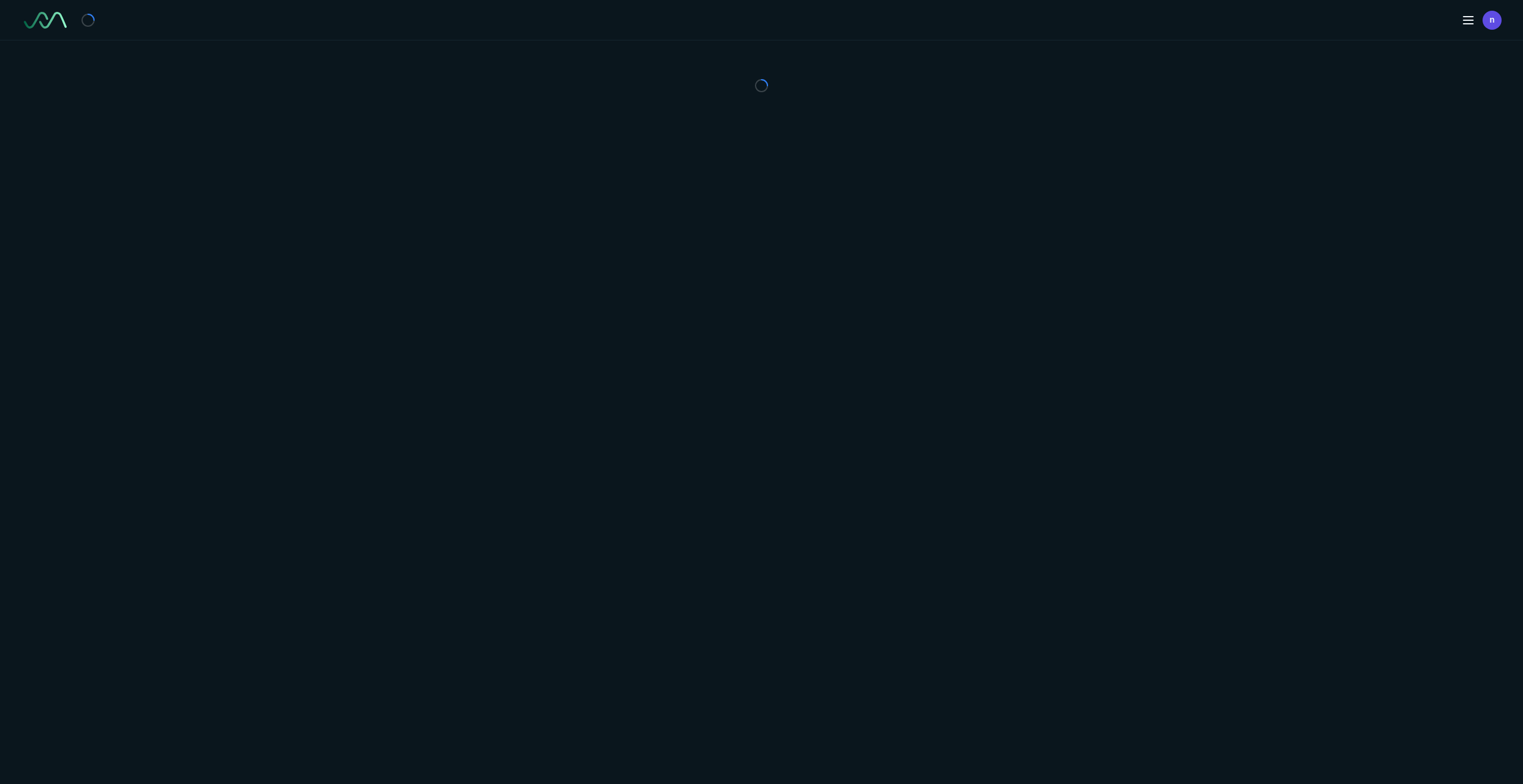
click at [423, 171] on div "n" at bounding box center [762, 392] width 1523 height 784
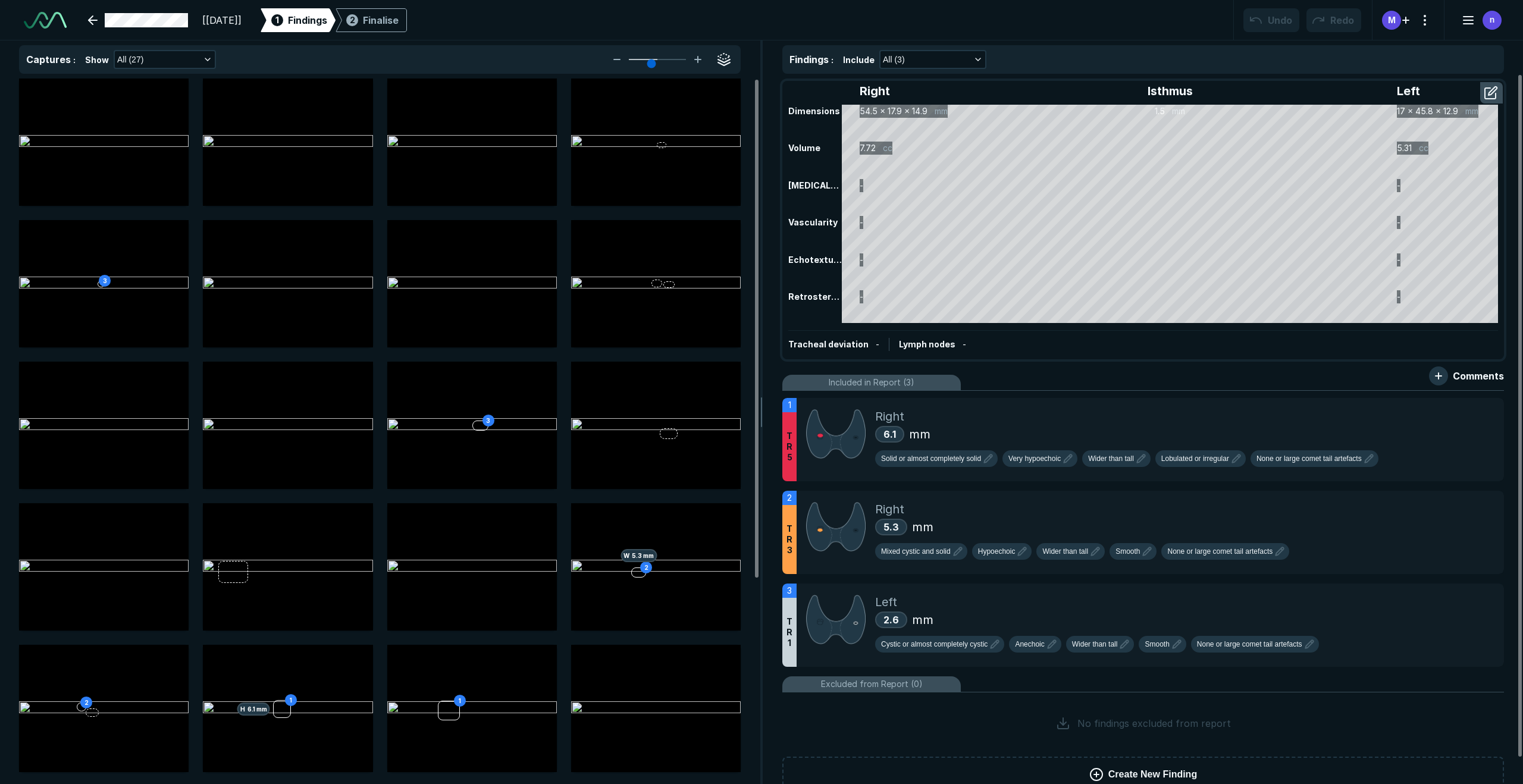
scroll to position [2746, 4767]
click at [755, 421] on div "Captures : Show All (27) 3 3 2 W 5.3 mm 2 1 H 6.1 mm 1 1 1 Findings : Include A…" at bounding box center [762, 412] width 1523 height 744
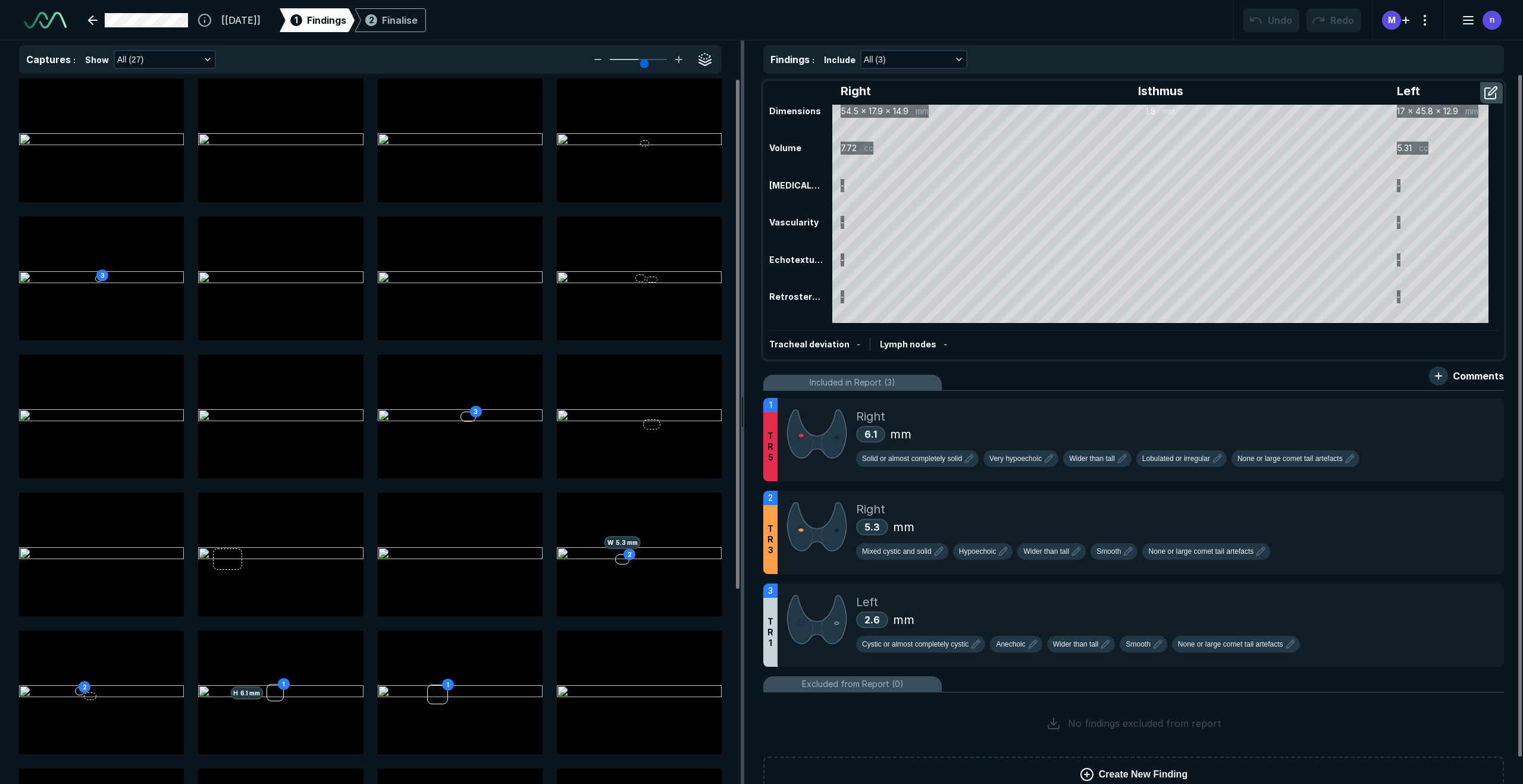
scroll to position [4668, 5508]
type input "6"
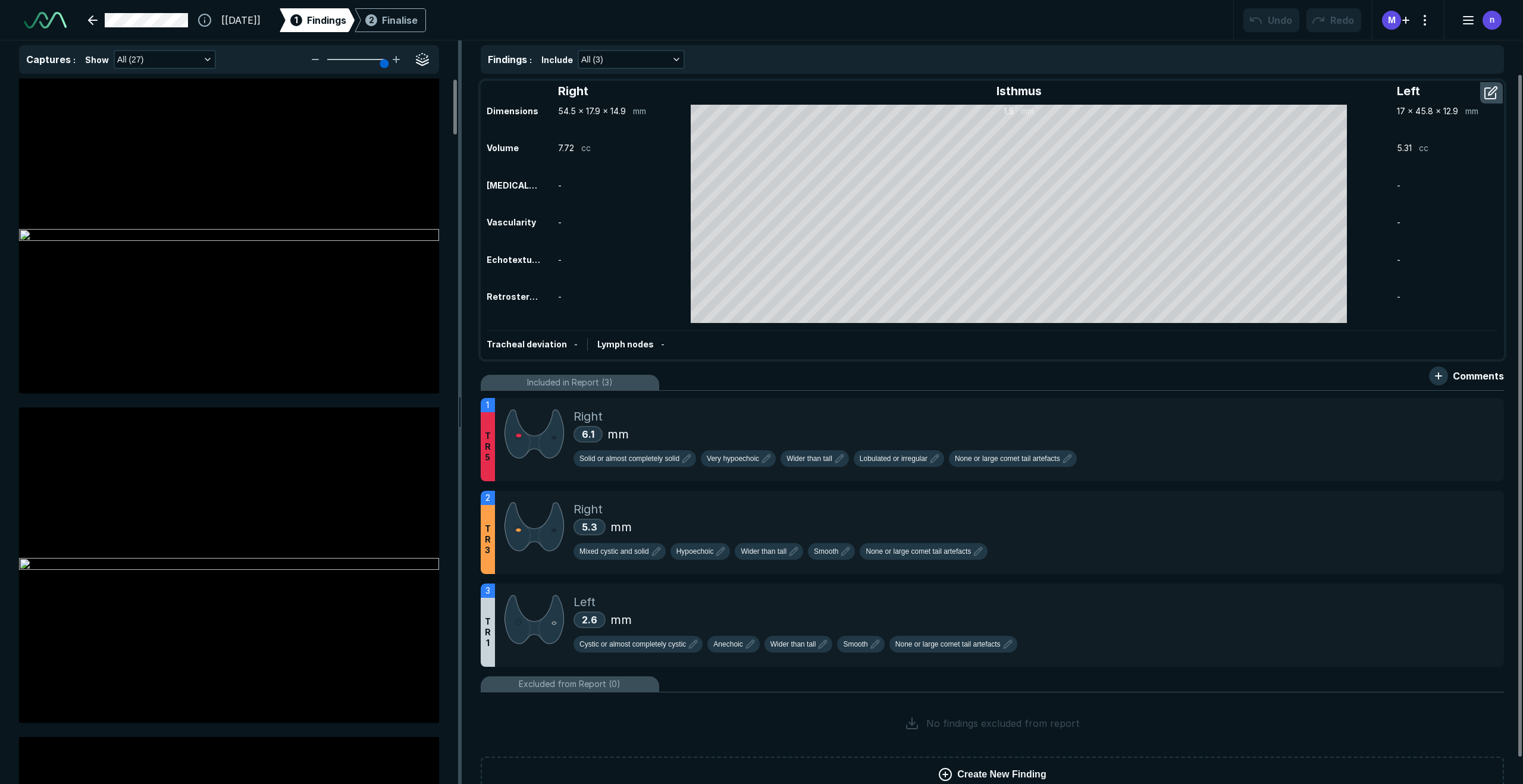
scroll to position [4574, 3387]
drag, startPoint x: 761, startPoint y: 421, endPoint x: 448, endPoint y: 419, distance: 313.0
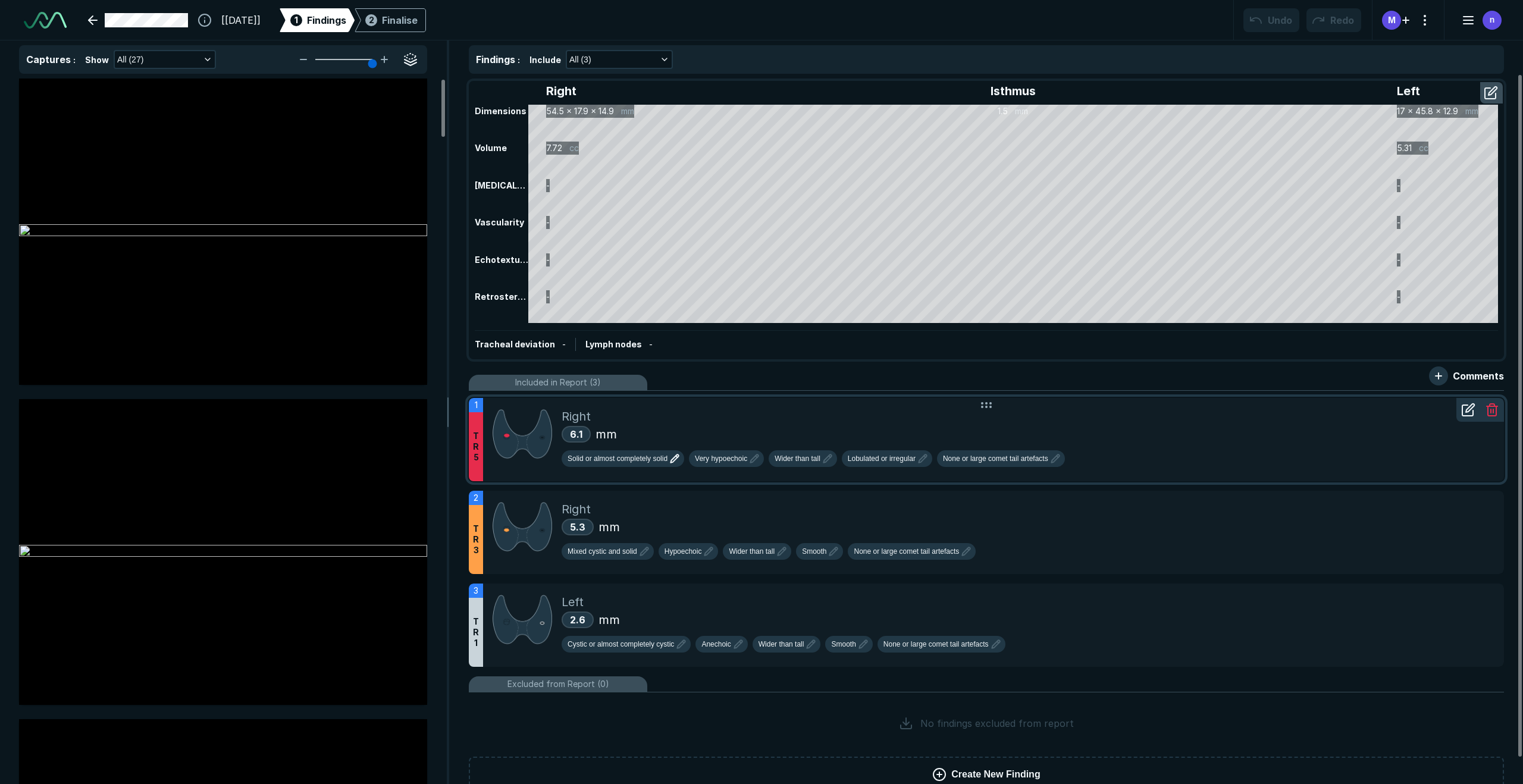
click at [676, 459] on icon "button" at bounding box center [674, 459] width 14 height 14
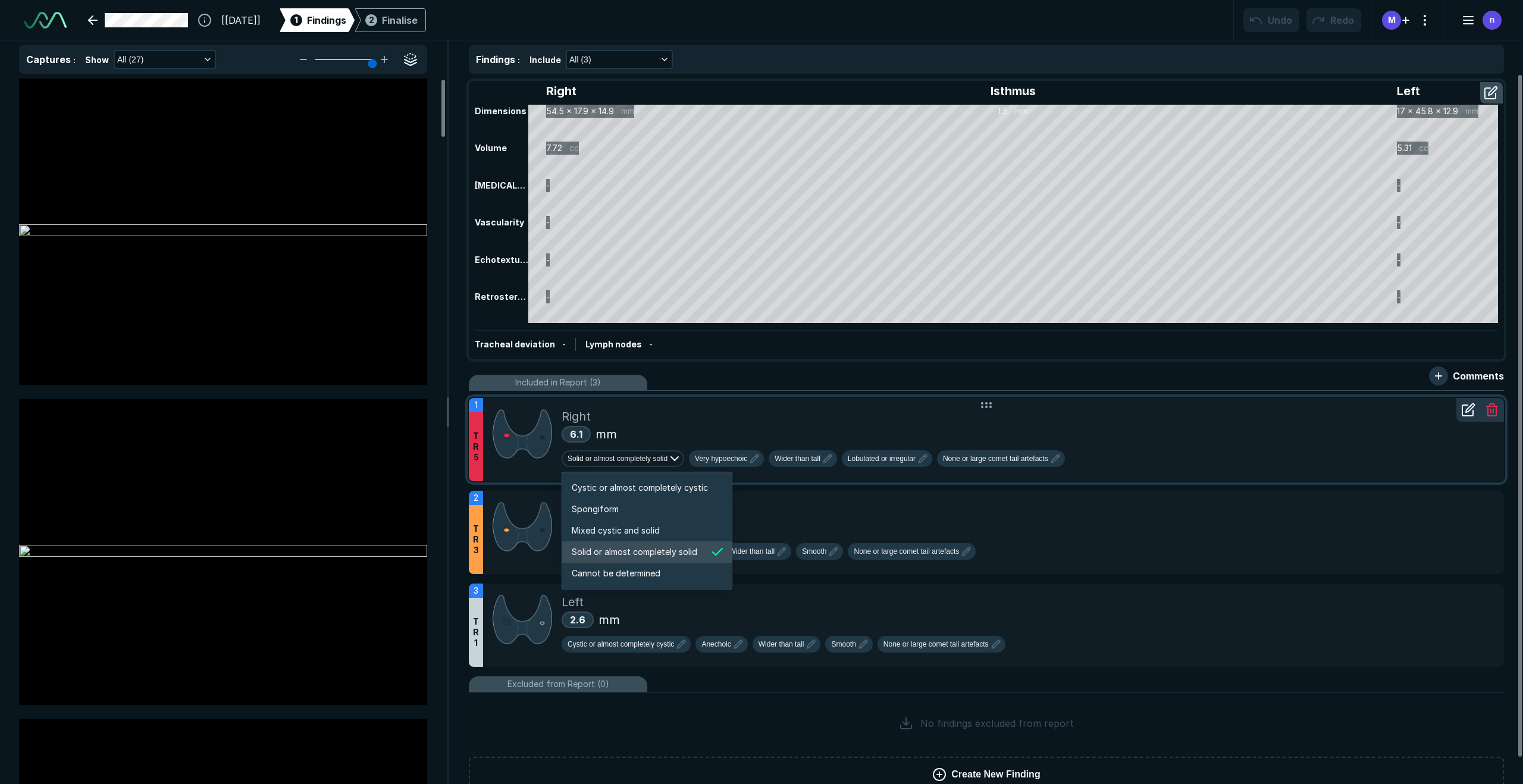
scroll to position [1985, 2285]
click at [762, 464] on div "Very hypoechoic" at bounding box center [727, 459] width 75 height 17
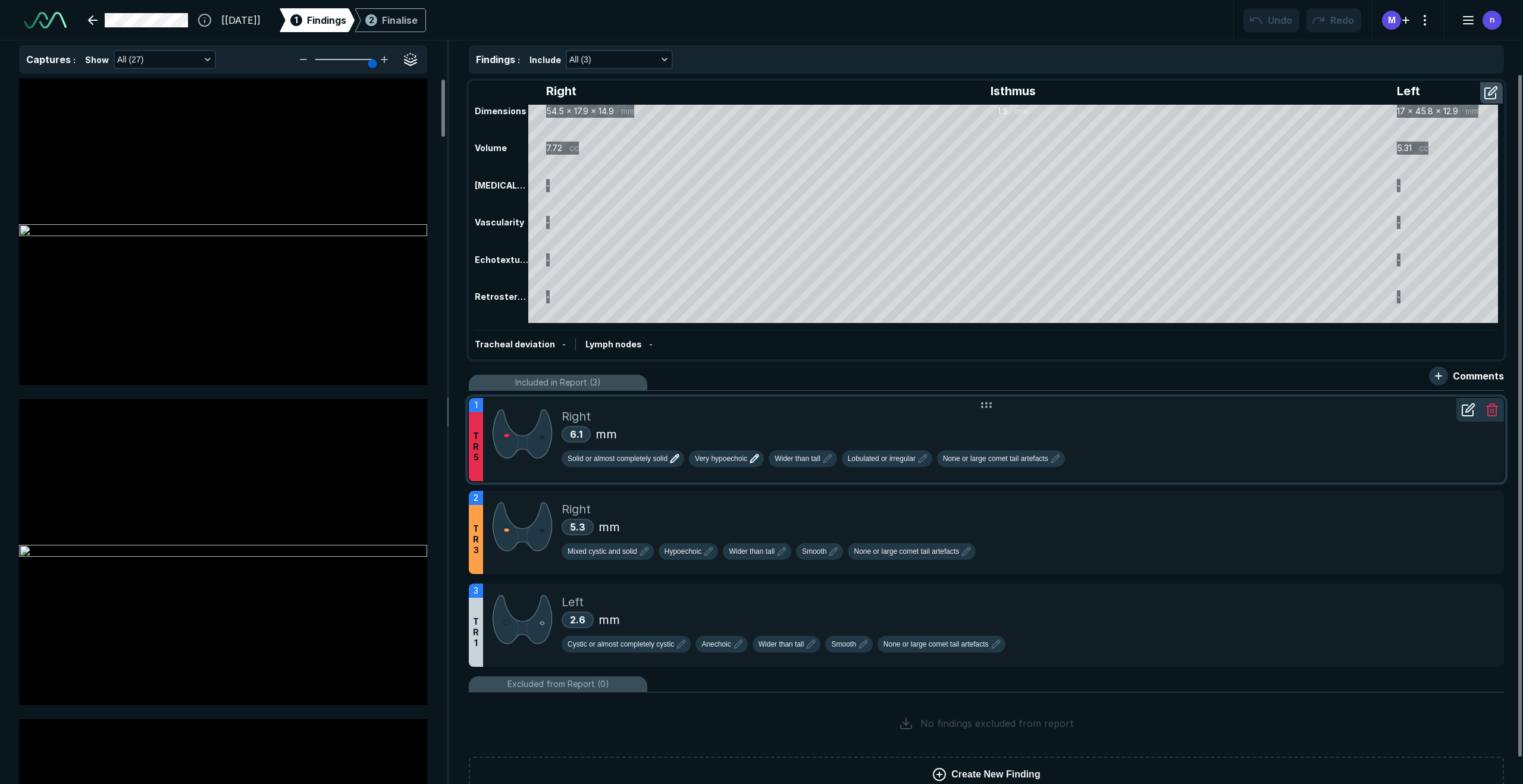
click at [758, 462] on icon "button" at bounding box center [754, 459] width 14 height 14
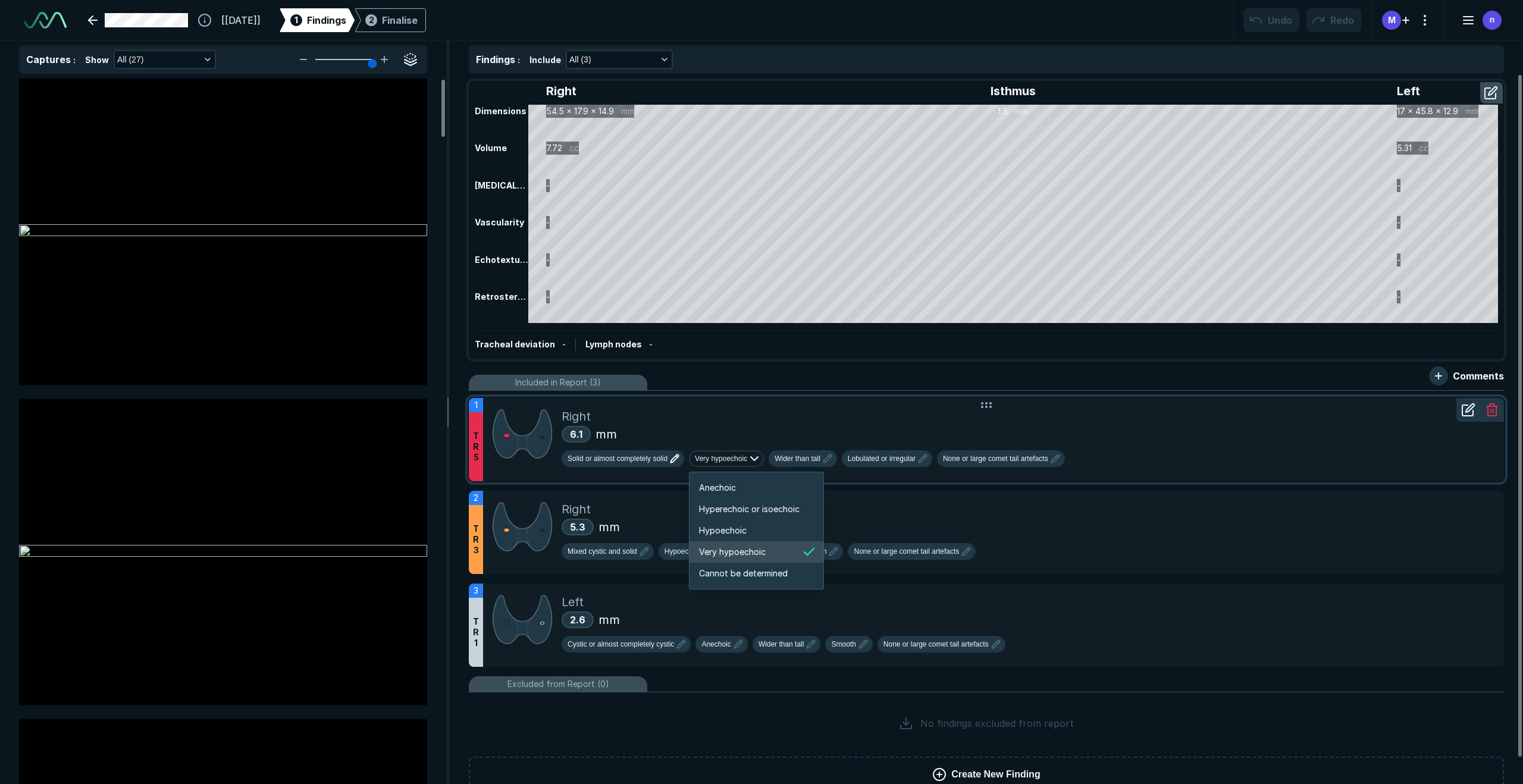
scroll to position [1985, 2133]
click at [829, 462] on icon "button" at bounding box center [827, 459] width 14 height 14
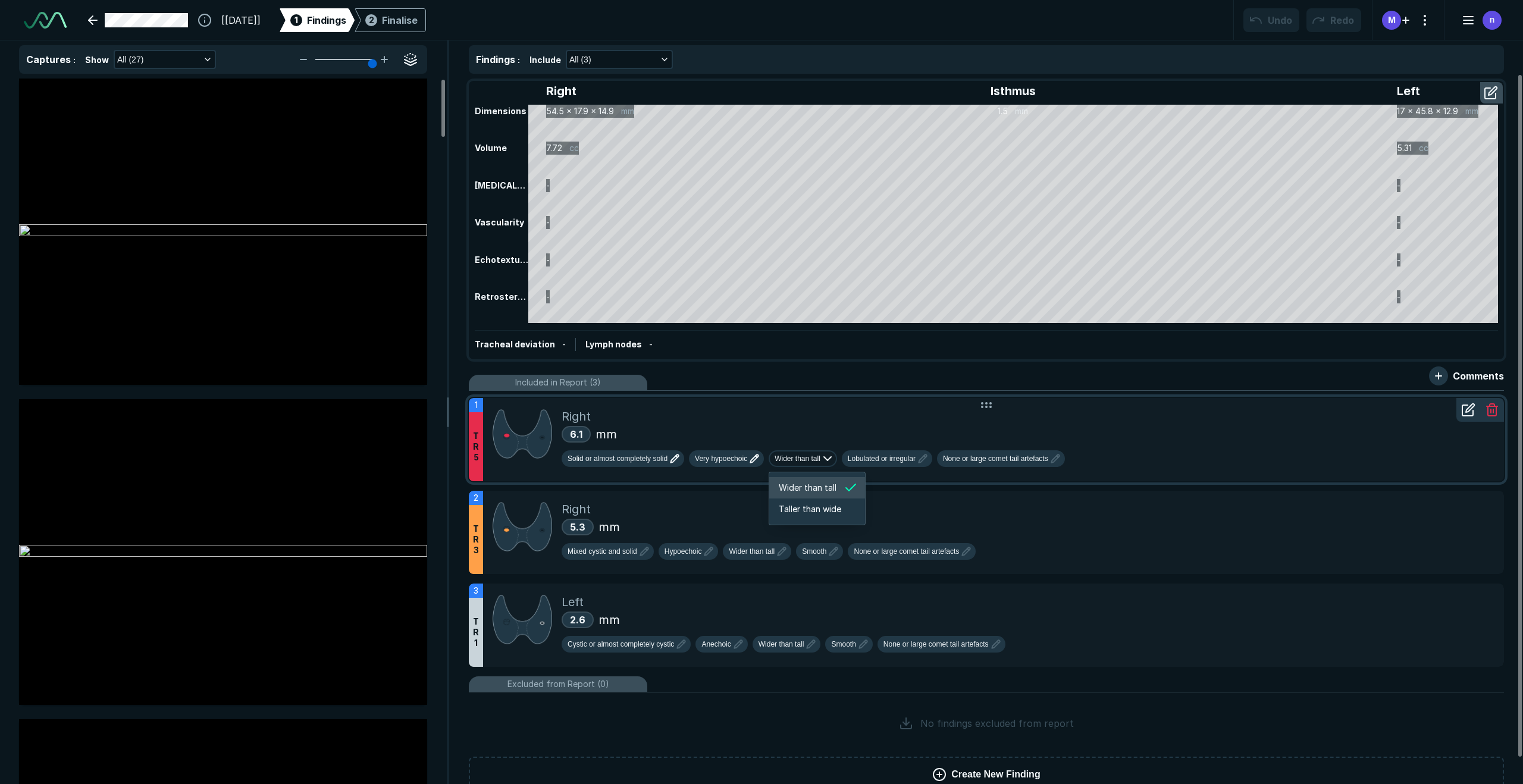
scroll to position [1696, 1959]
click at [921, 462] on icon "button" at bounding box center [923, 459] width 14 height 14
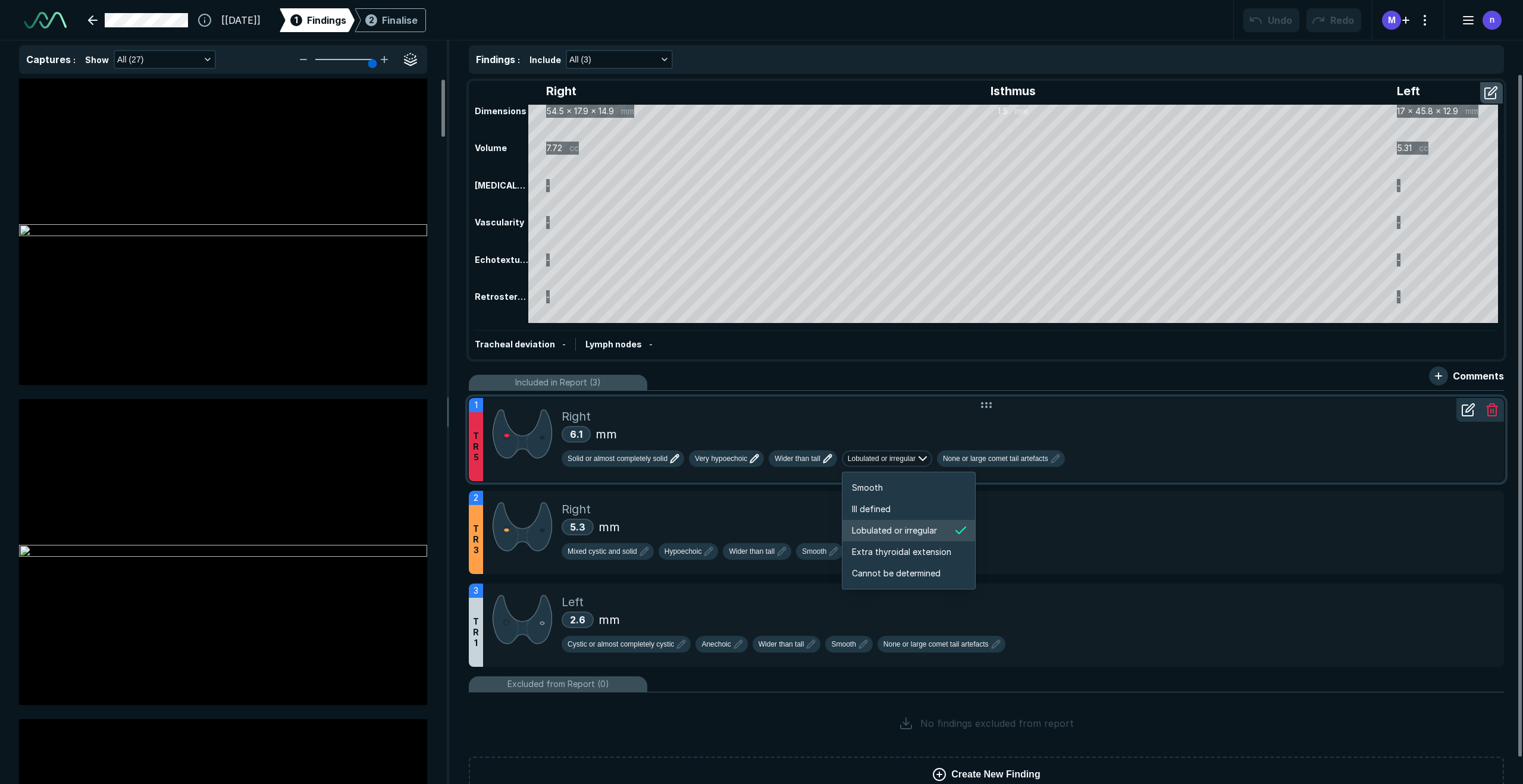
scroll to position [1985, 2117]
click at [1006, 458] on span "None or large comet tail artefacts" at bounding box center [995, 458] width 106 height 11
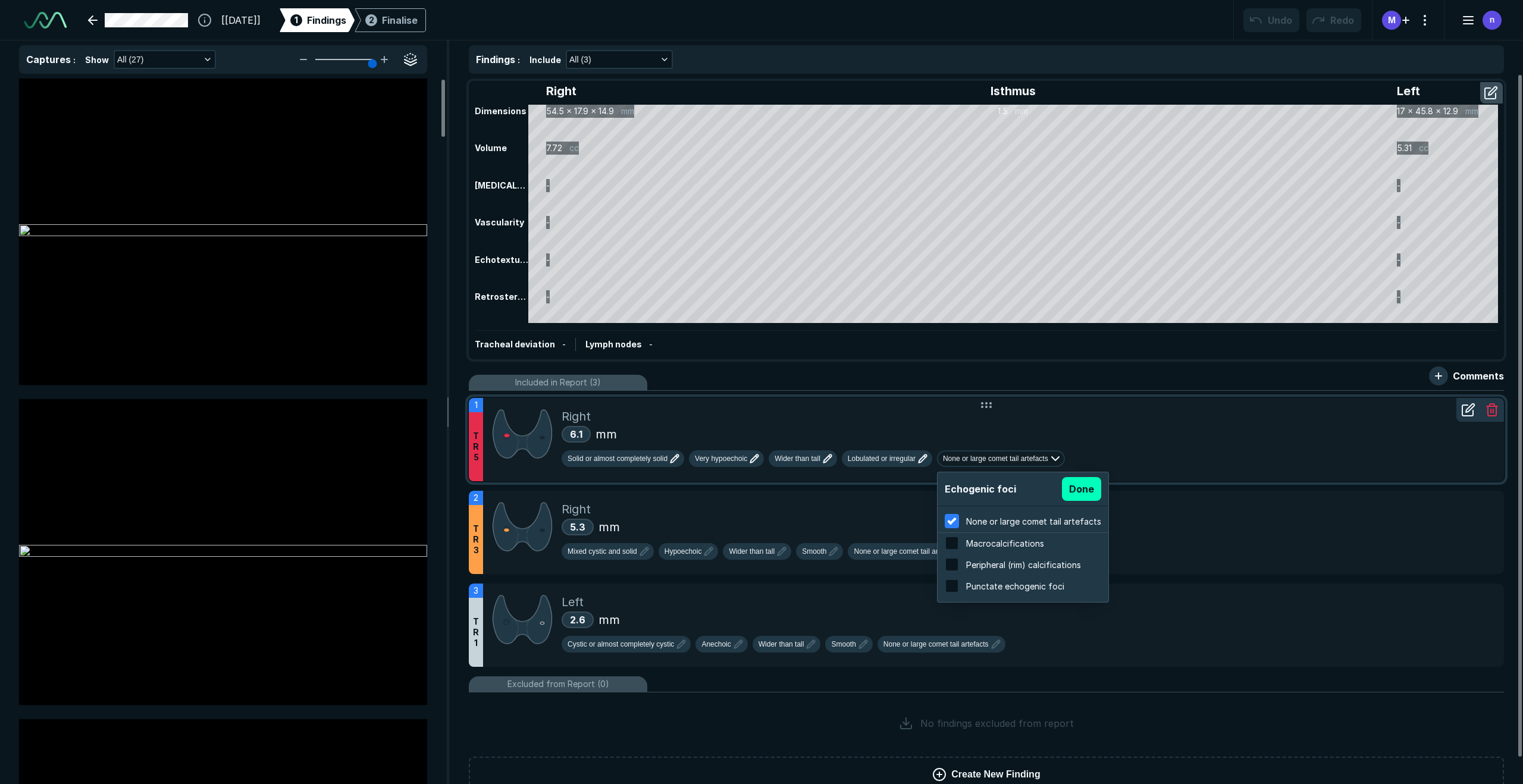
scroll to position [1913, 2282]
click at [1014, 424] on div "Right" at bounding box center [1028, 416] width 933 height 18
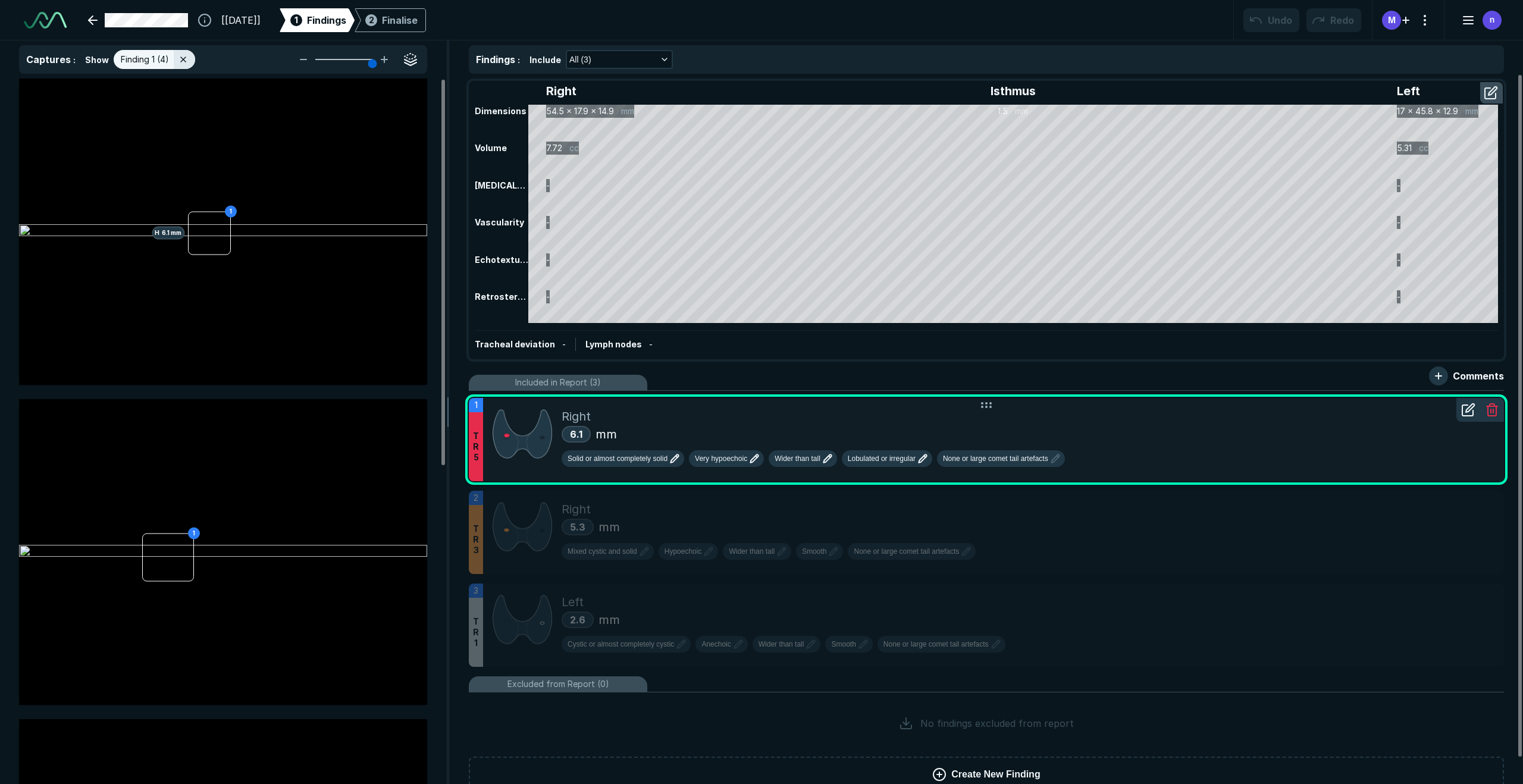
scroll to position [4574, 3347]
click at [1070, 94] on button "button" at bounding box center [1493, 93] width 21 height 19
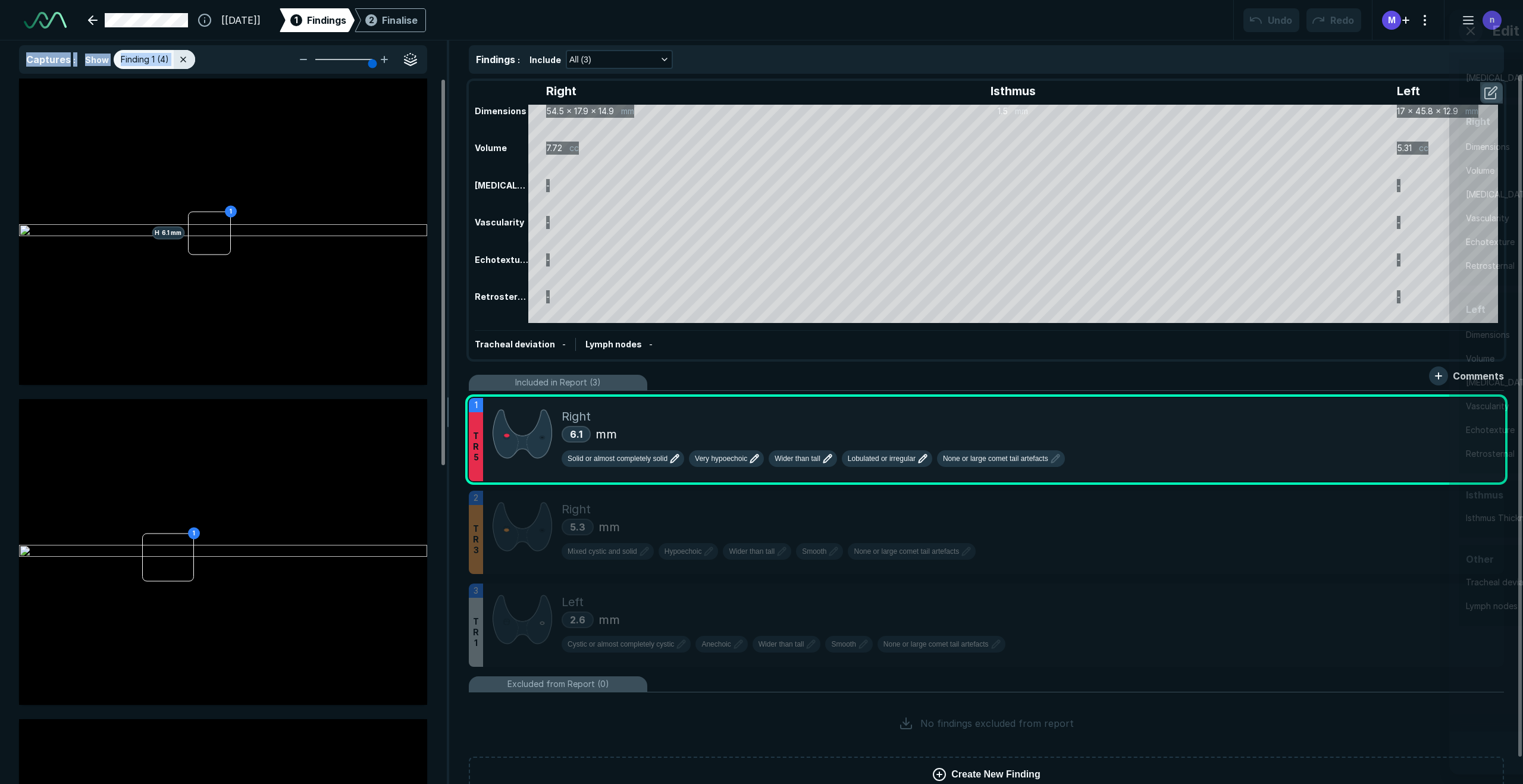
scroll to position [4560, 3243]
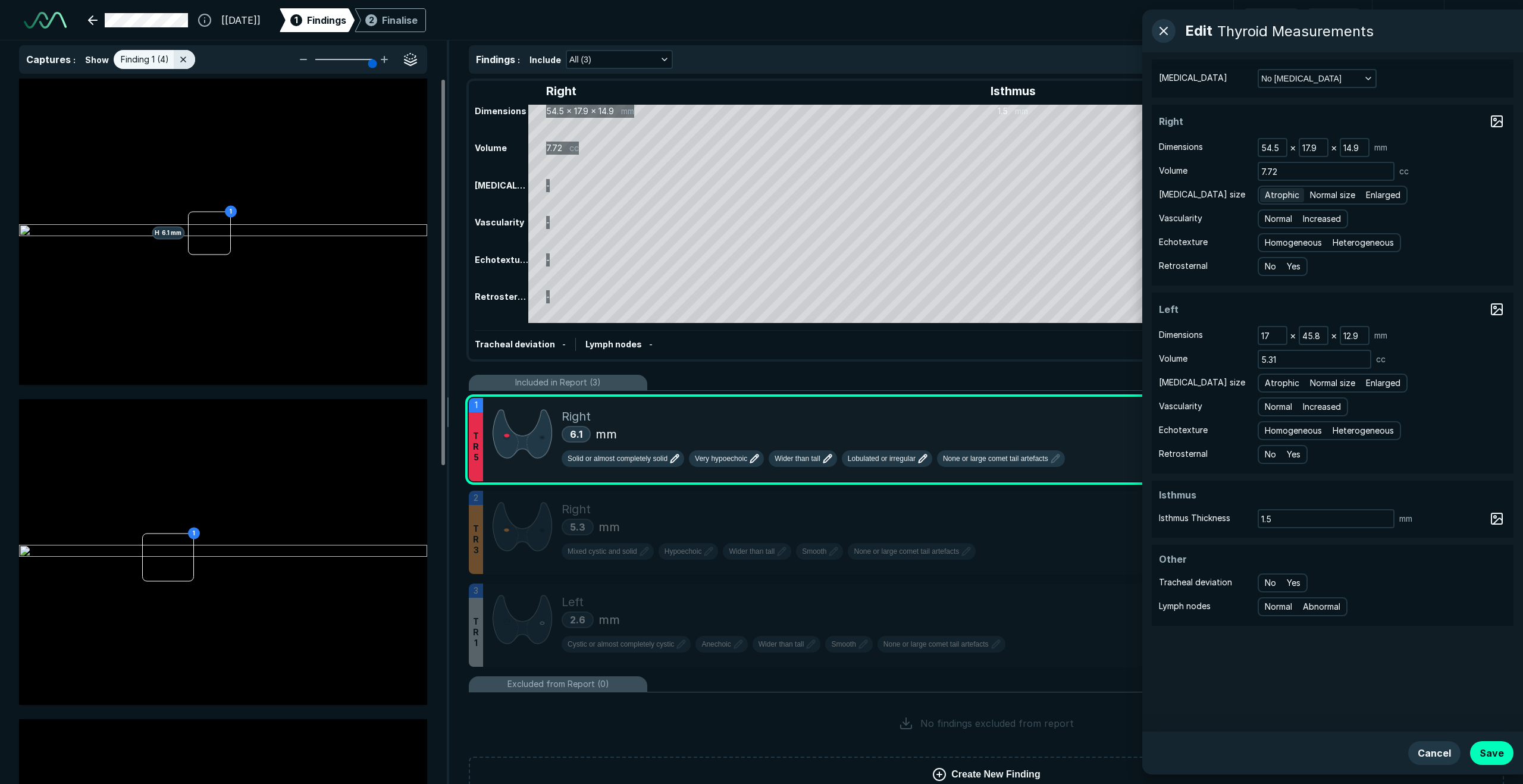
click at [1070, 195] on span "Atrophic" at bounding box center [1282, 195] width 35 height 13
click at [1070, 195] on input "Atrophic" at bounding box center [1267, 193] width 8 height 8
radio input "true"
click at [1070, 217] on span "Increased" at bounding box center [1323, 219] width 38 height 13
click at [1070, 217] on input "Increased" at bounding box center [1305, 217] width 8 height 8
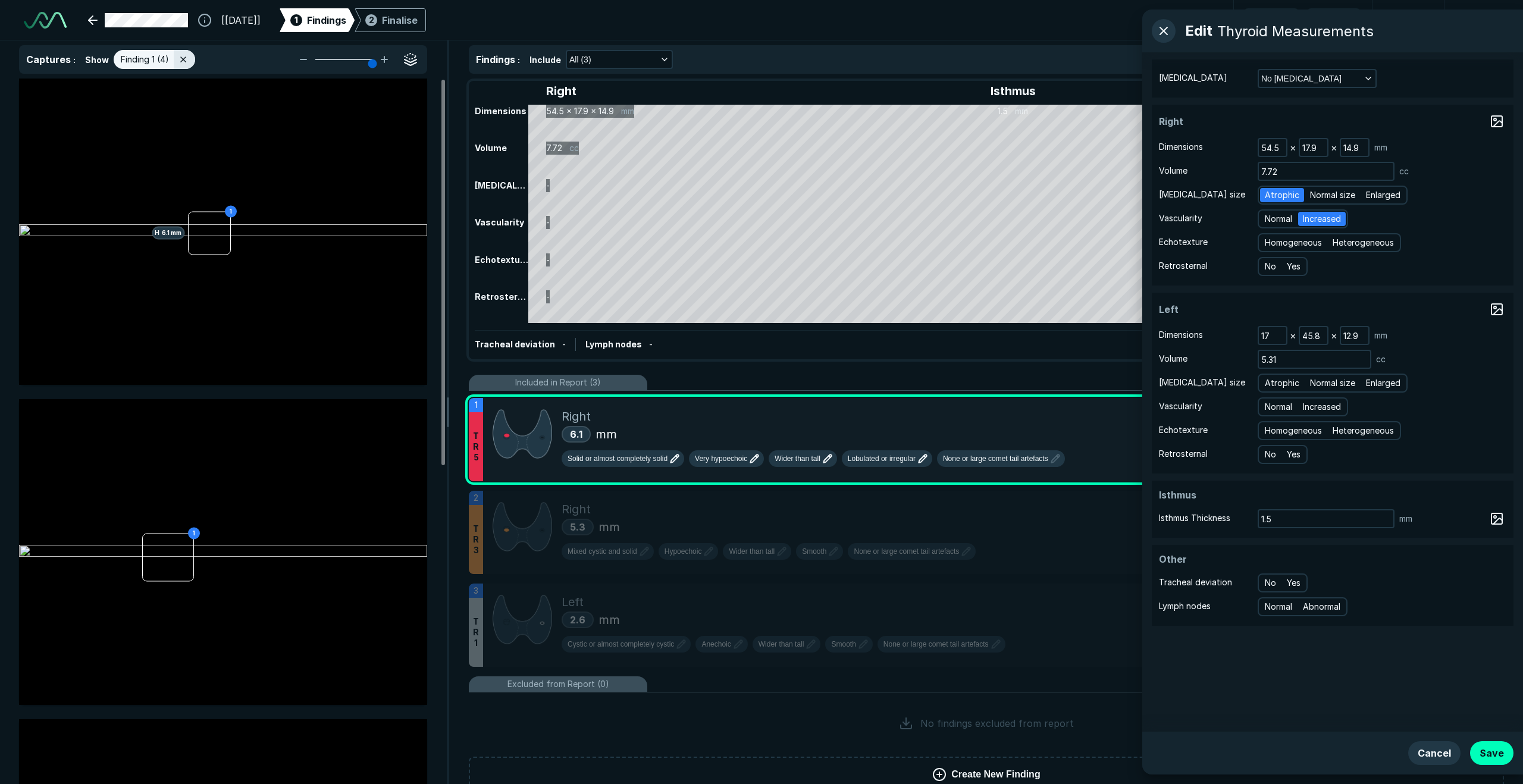
radio input "true"
click at [1070, 246] on span "Homogeneous" at bounding box center [1293, 242] width 57 height 13
click at [1070, 245] on input "Homogeneous" at bounding box center [1267, 241] width 8 height 8
radio input "true"
click at [1070, 270] on span "Yes" at bounding box center [1293, 266] width 13 height 13
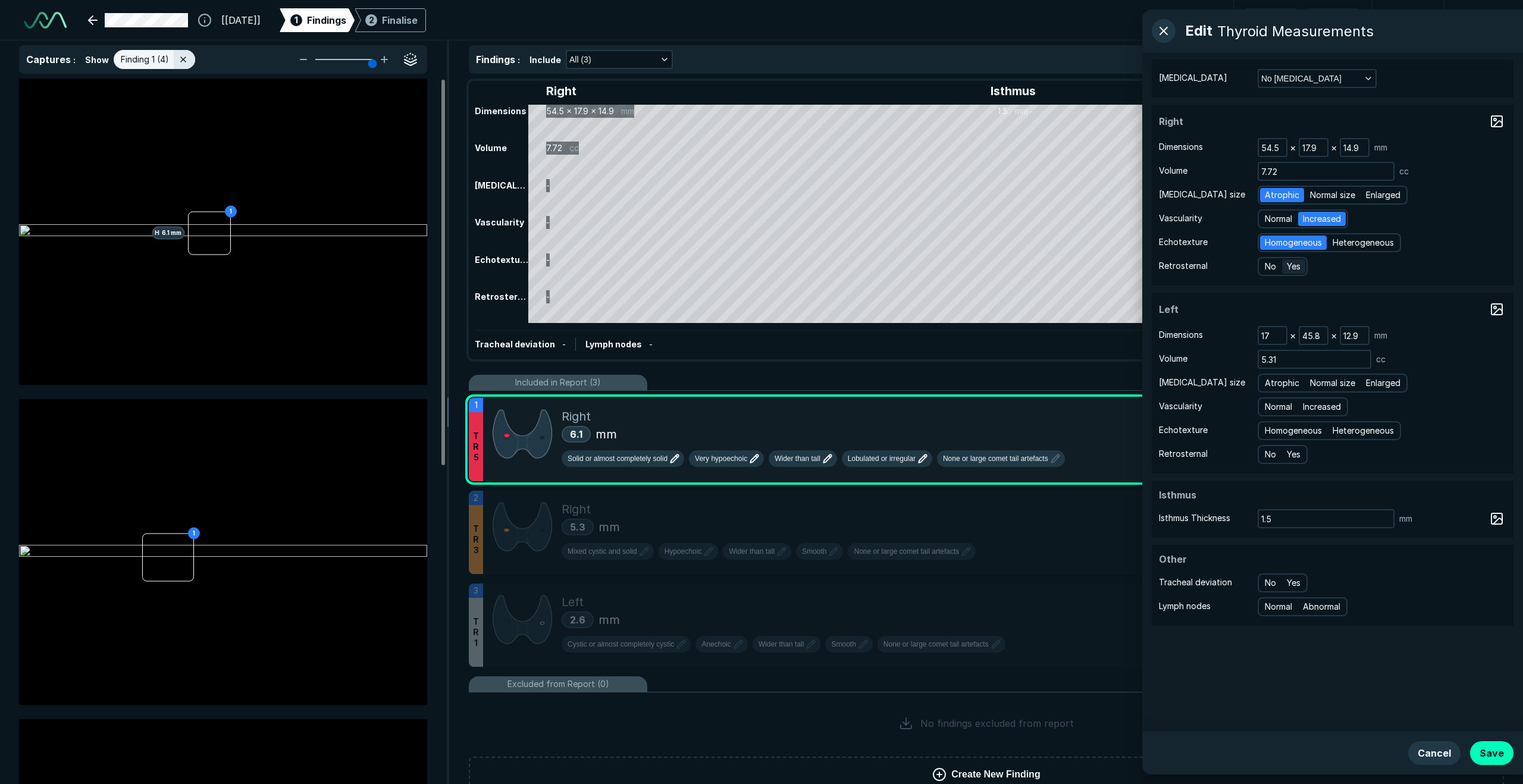
click at [1070, 269] on input "Yes" at bounding box center [1289, 265] width 8 height 8
radio input "true"
click at [1070, 597] on button "Save" at bounding box center [1492, 754] width 43 height 24
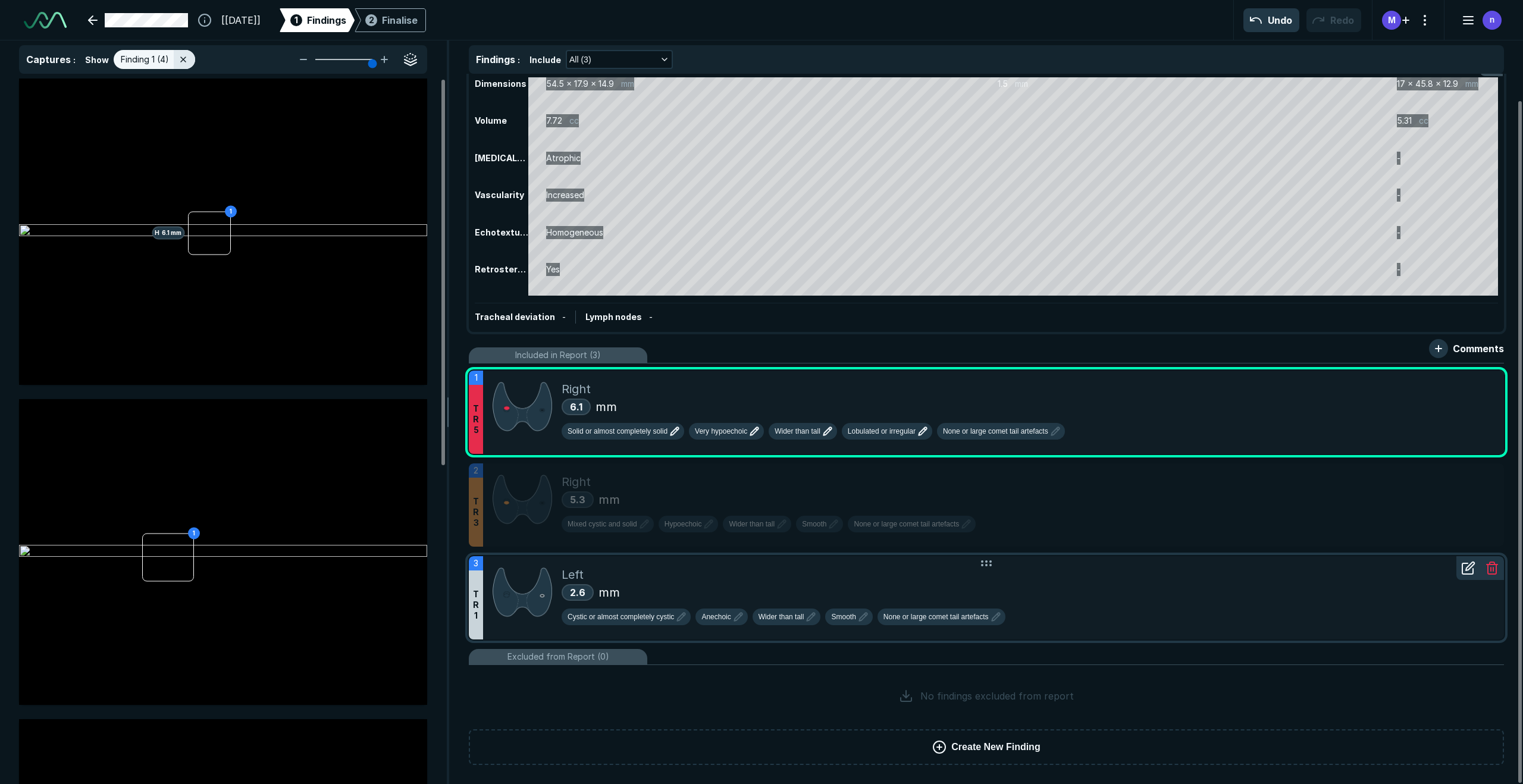
scroll to position [0, 0]
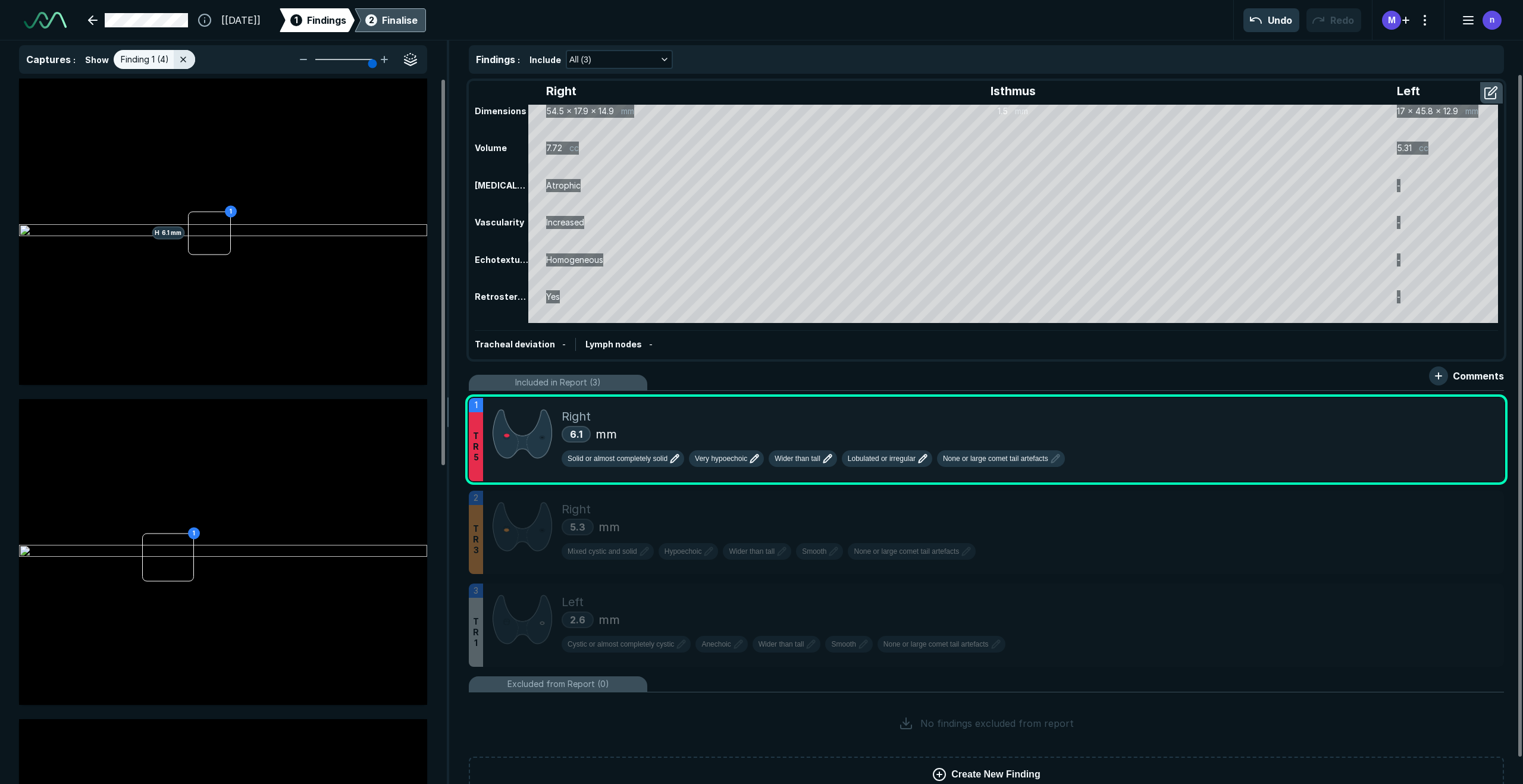
click at [418, 16] on div "Finalise" at bounding box center [400, 20] width 35 height 14
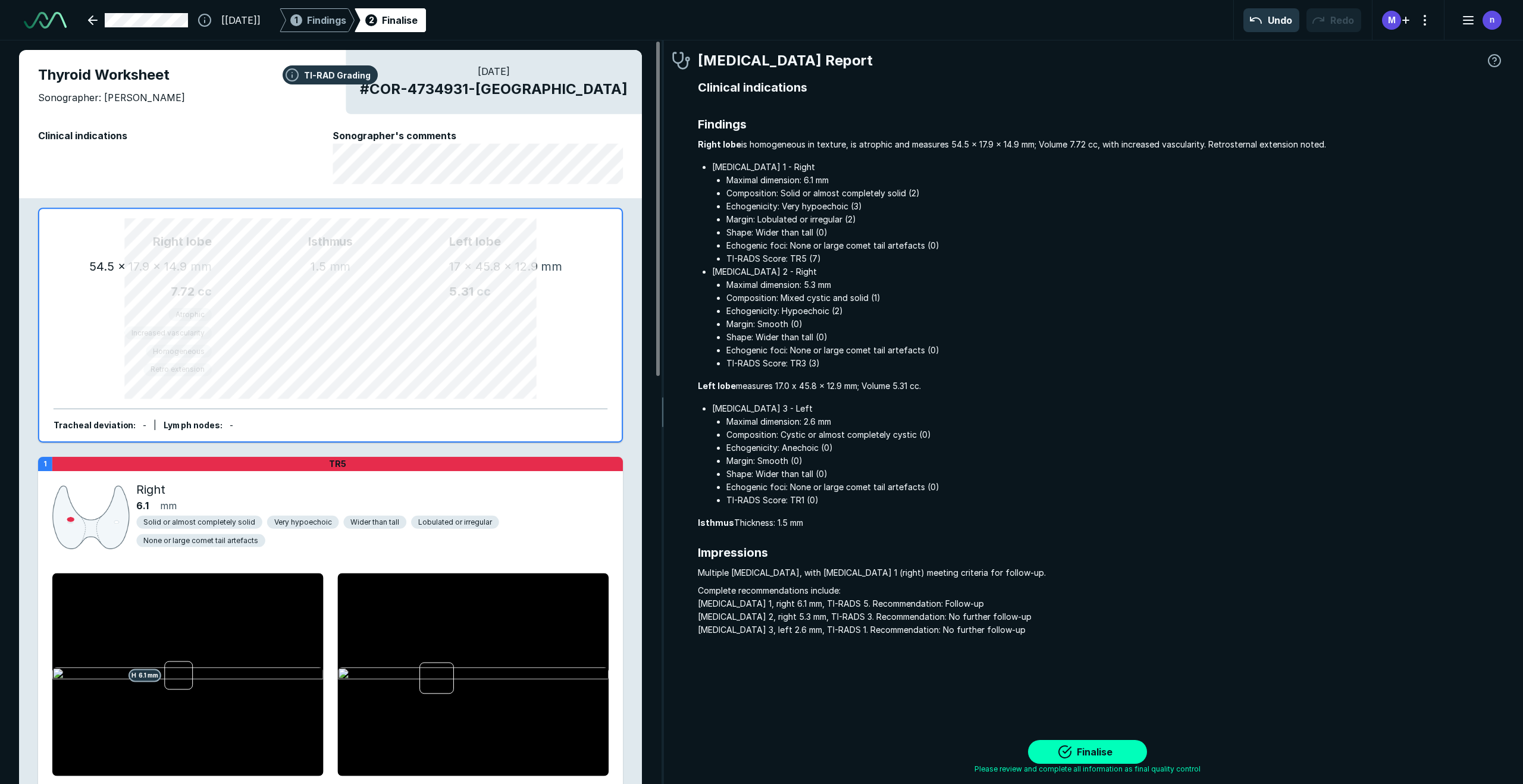
scroll to position [4807, 5257]
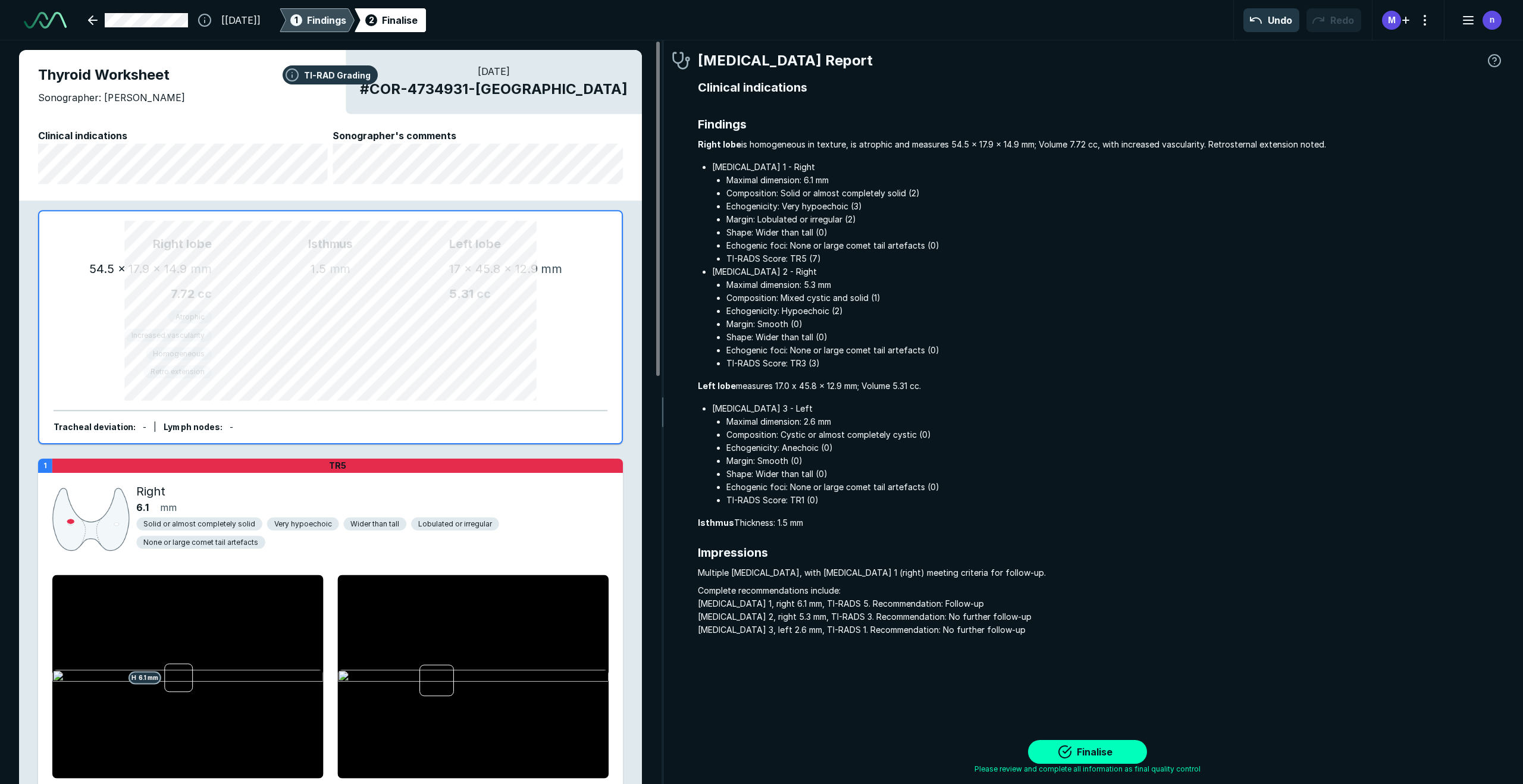
click at [346, 27] on span "Findings" at bounding box center [326, 20] width 39 height 14
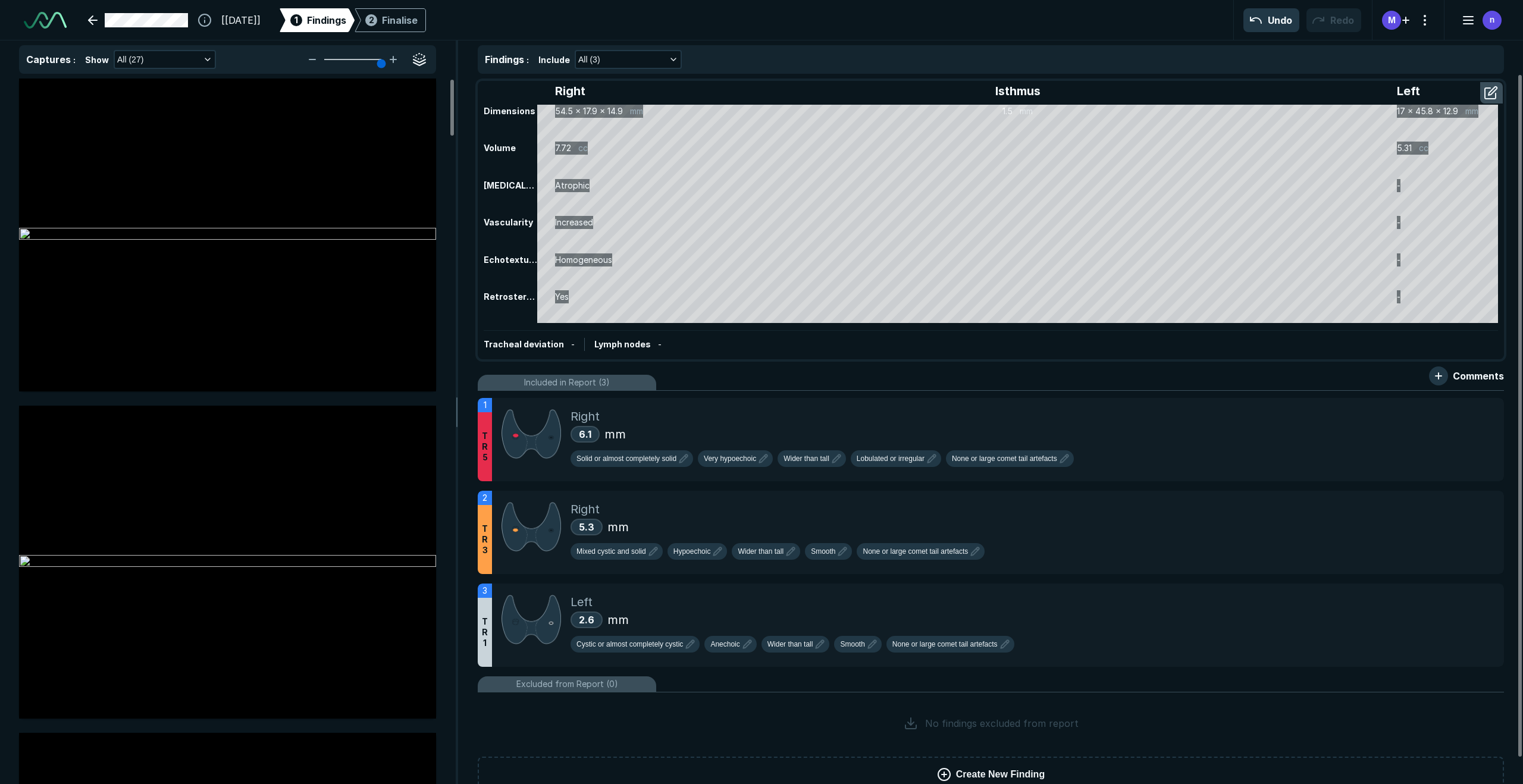
scroll to position [2746, 6138]
click at [630, 346] on span "Lymph nodes" at bounding box center [623, 344] width 57 height 10
click at [1070, 377] on button "button" at bounding box center [1439, 375] width 19 height 19
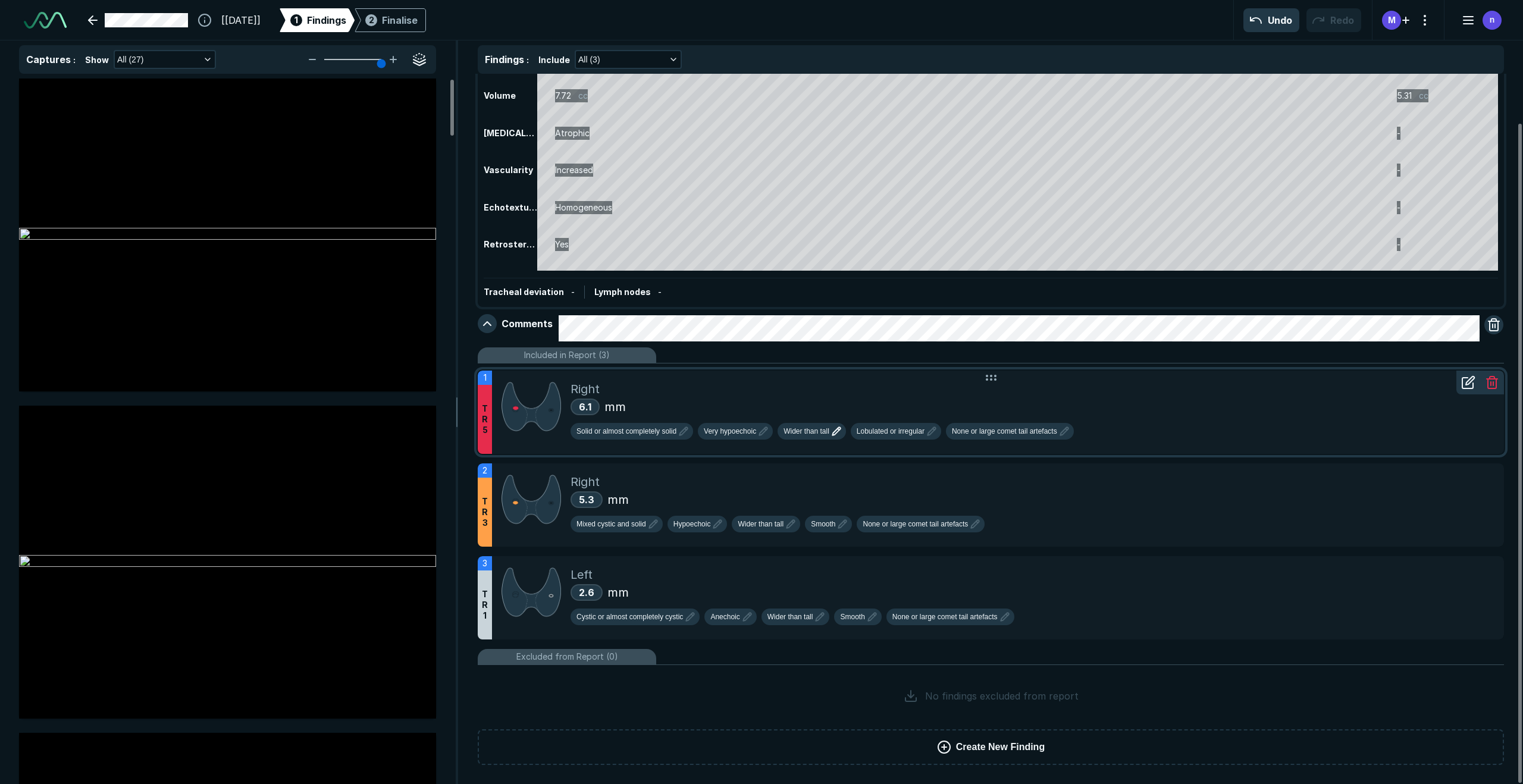
scroll to position [0, 0]
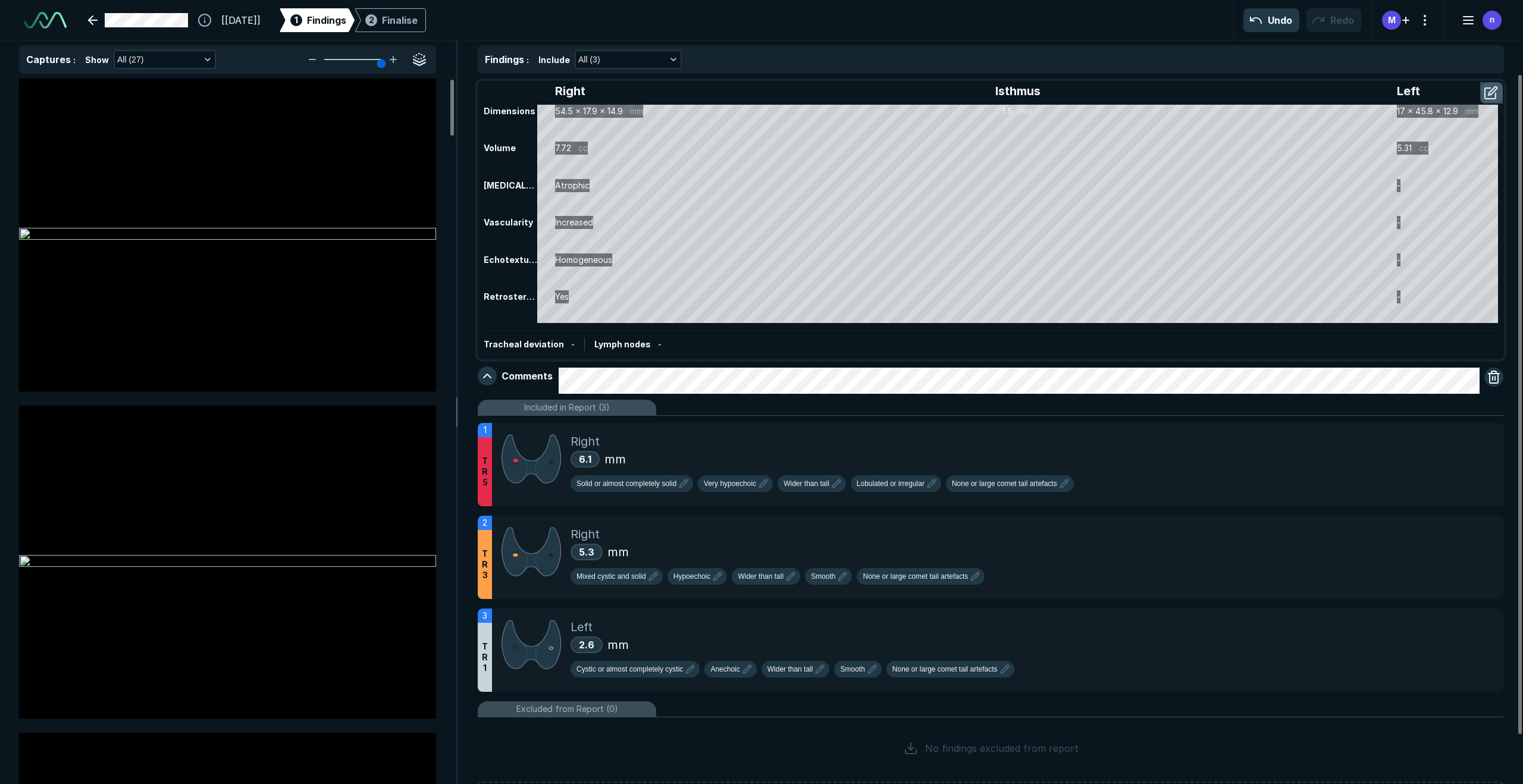
click at [1070, 91] on button "button" at bounding box center [1493, 93] width 21 height 19
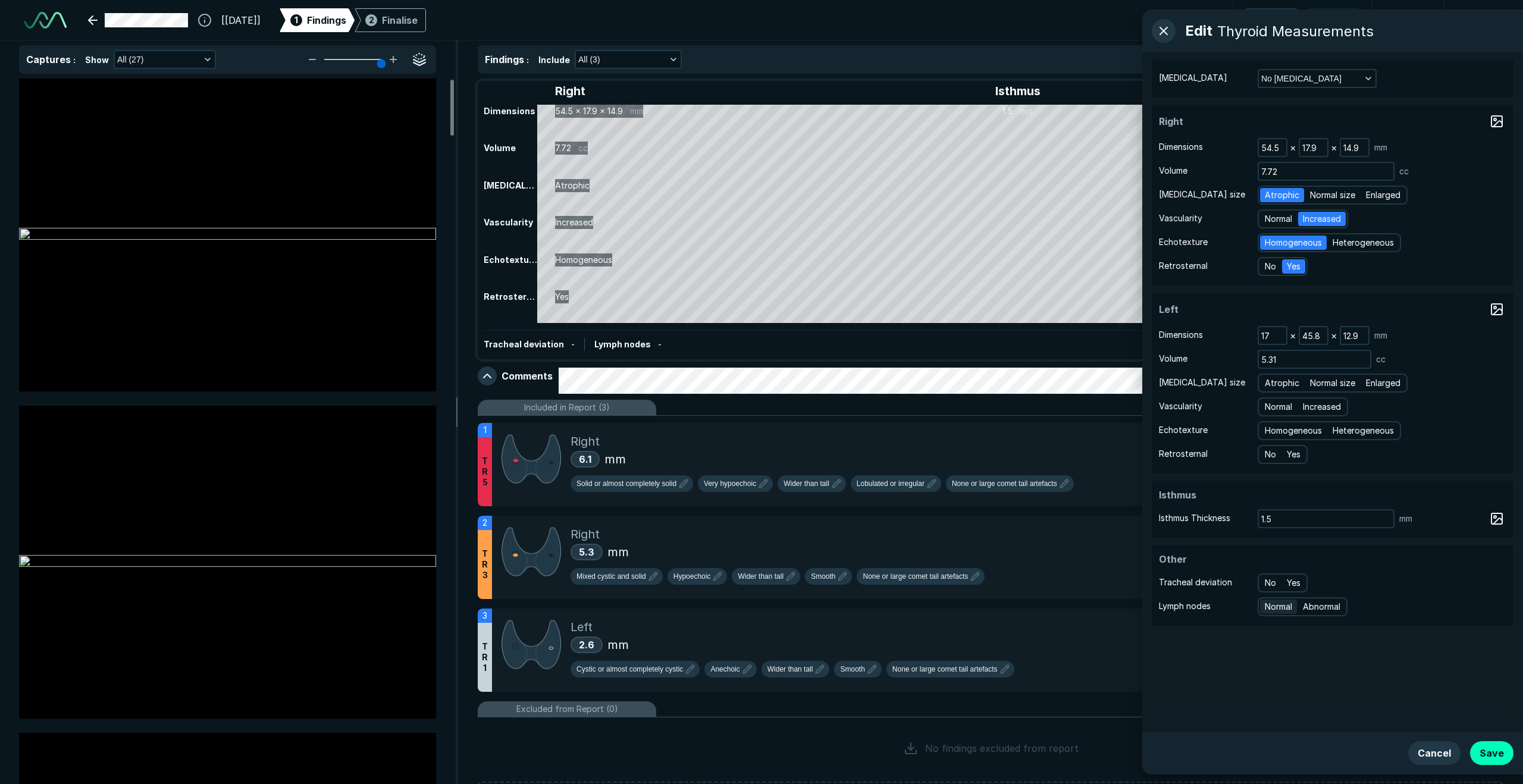
drag, startPoint x: 1271, startPoint y: 612, endPoint x: 1292, endPoint y: 610, distance: 21.1
click at [1070, 597] on span "Normal" at bounding box center [1279, 607] width 28 height 13
click at [1070, 597] on input "Normal" at bounding box center [1267, 605] width 8 height 8
radio input "true"
click at [1070, 588] on span "Yes" at bounding box center [1293, 583] width 13 height 13
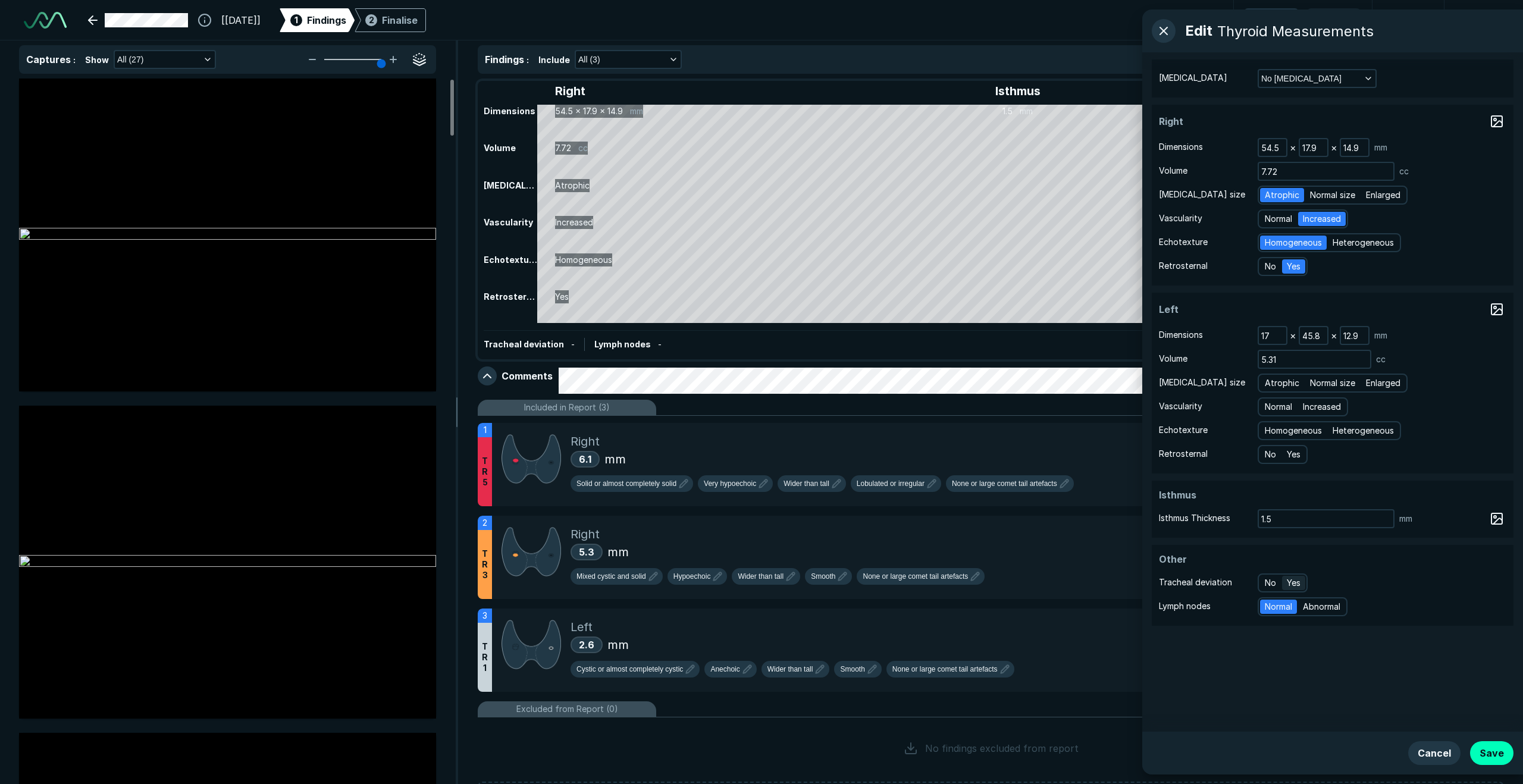
click at [1070, 586] on input "Yes" at bounding box center [1289, 581] width 8 height 8
radio input "true"
click at [1070, 385] on span "Normal size" at bounding box center [1333, 383] width 45 height 13
click at [1070, 385] on input "Normal size" at bounding box center [1312, 381] width 8 height 8
radio input "true"
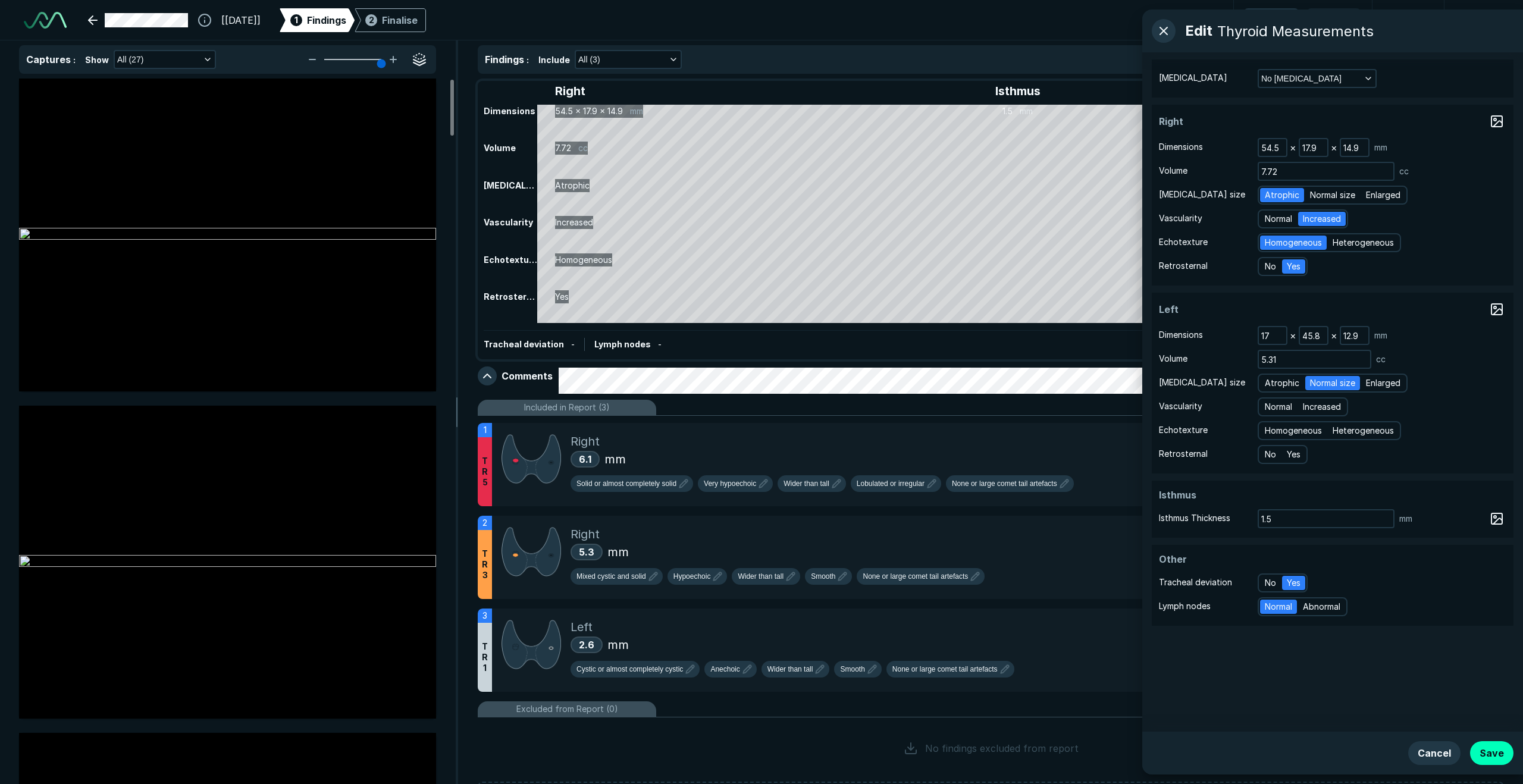
click at [1070, 415] on div "Normal Increased" at bounding box center [1303, 407] width 91 height 19
click at [1070, 429] on span "Heterogeneous" at bounding box center [1364, 431] width 62 height 13
click at [1070, 429] on input "Heterogeneous" at bounding box center [1335, 429] width 8 height 8
radio input "true"
click at [1070, 400] on span "Normal" at bounding box center [1279, 407] width 28 height 13
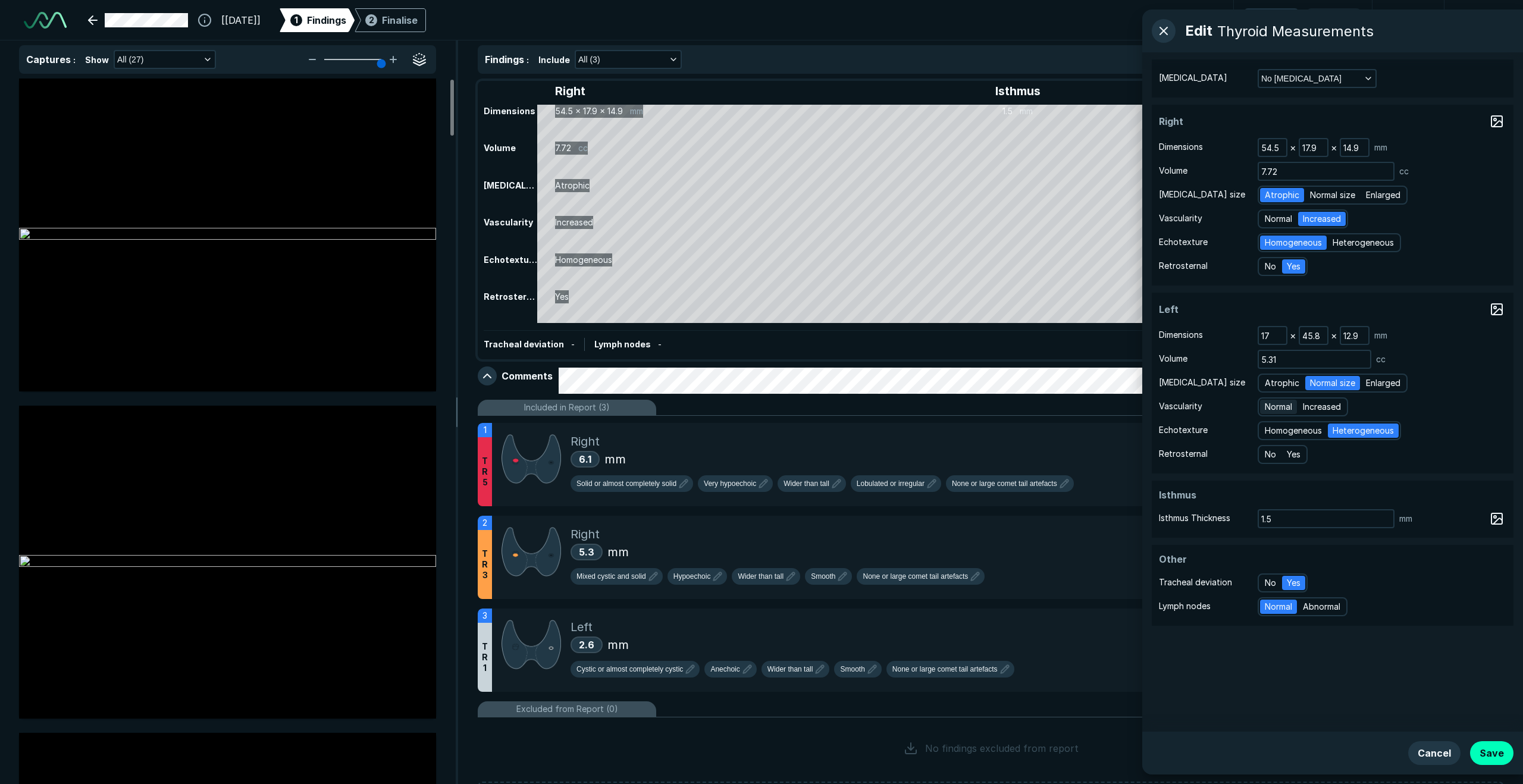
click at [1070, 402] on input "Normal" at bounding box center [1267, 405] width 8 height 8
radio input "true"
click at [1070, 453] on span "Yes" at bounding box center [1293, 455] width 13 height 13
click at [1070, 453] on input "Yes" at bounding box center [1289, 453] width 8 height 8
radio input "true"
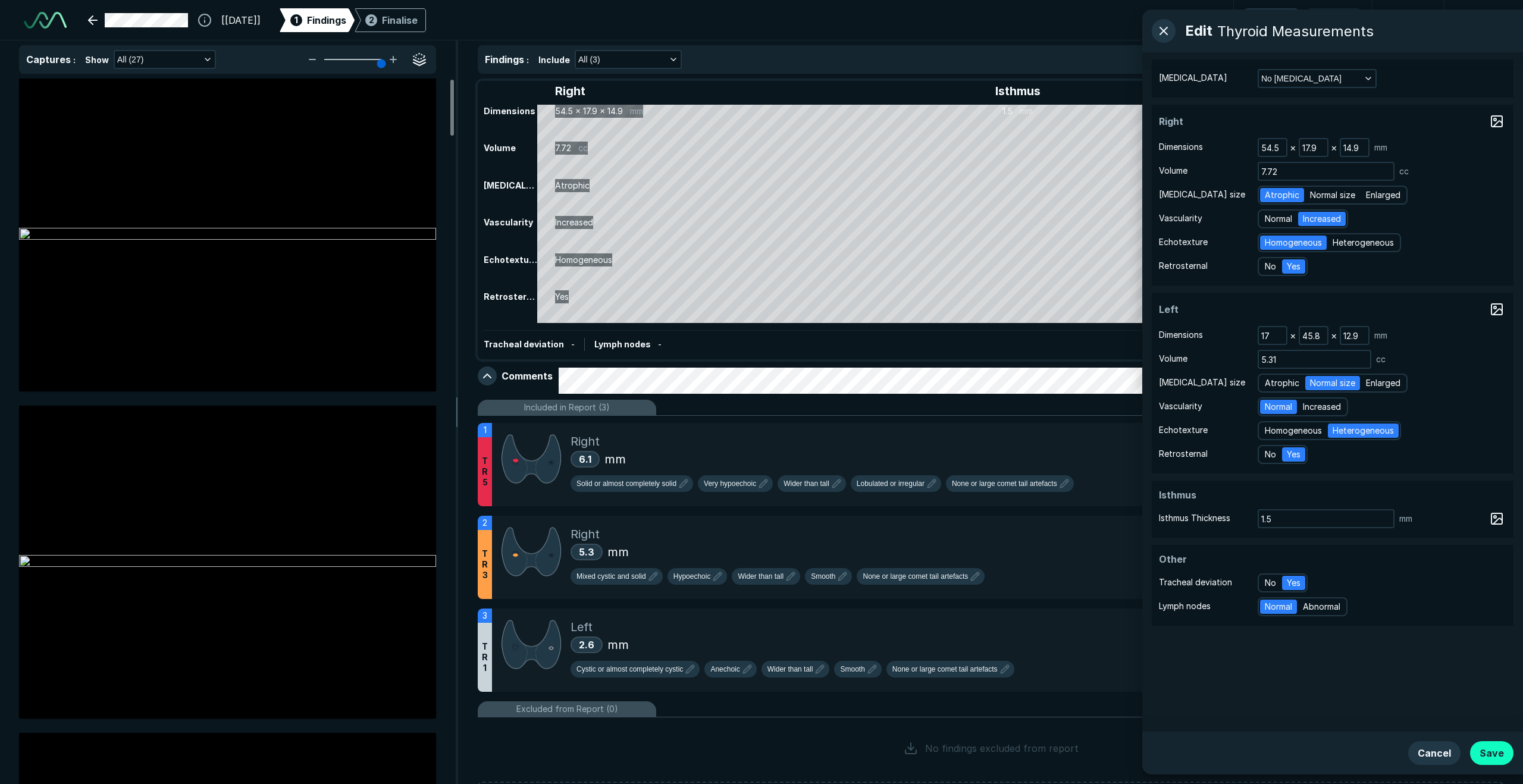
click at [1070, 597] on button "Save" at bounding box center [1492, 754] width 43 height 24
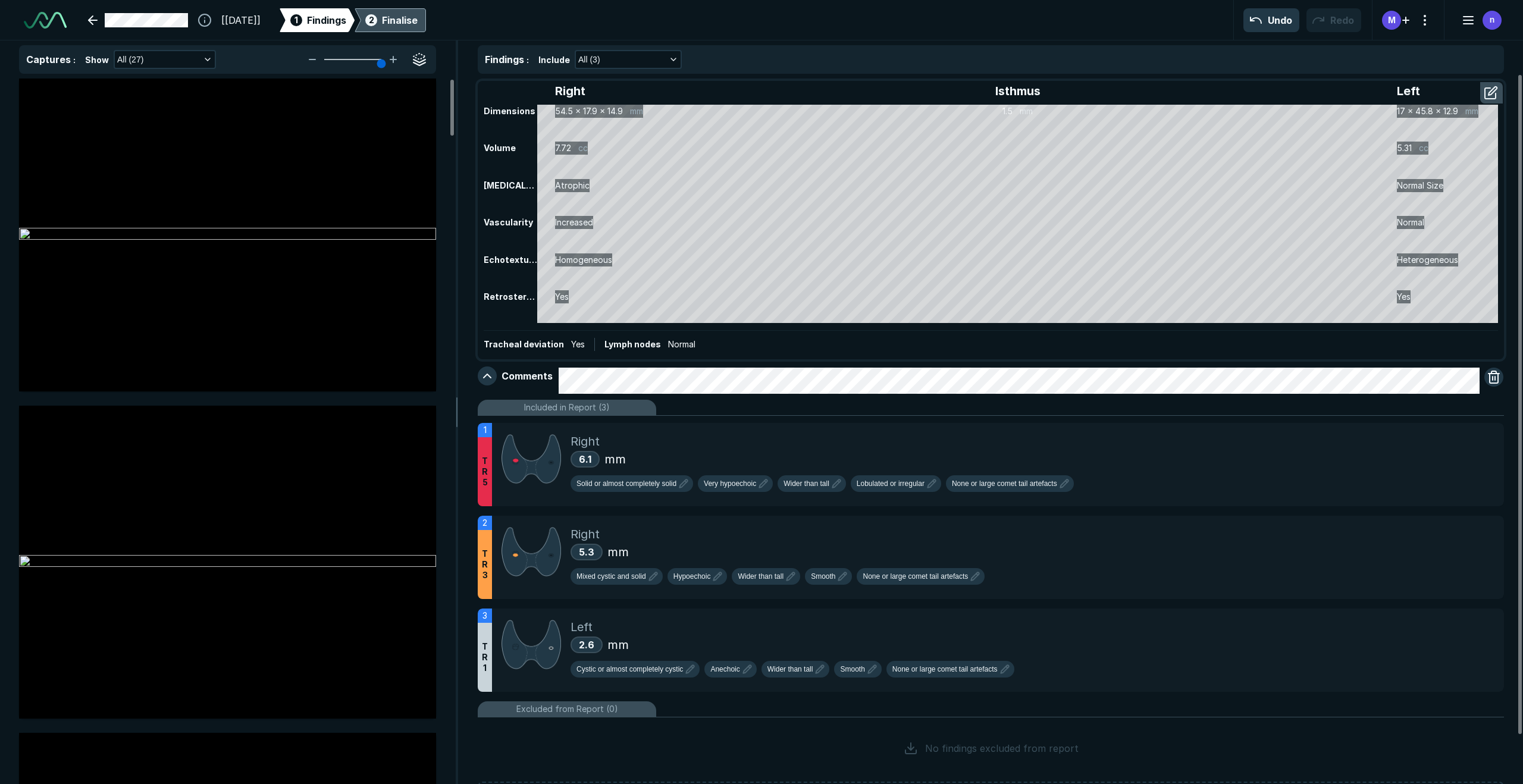
click at [412, 24] on div "2 Finalise" at bounding box center [390, 21] width 55 height 24
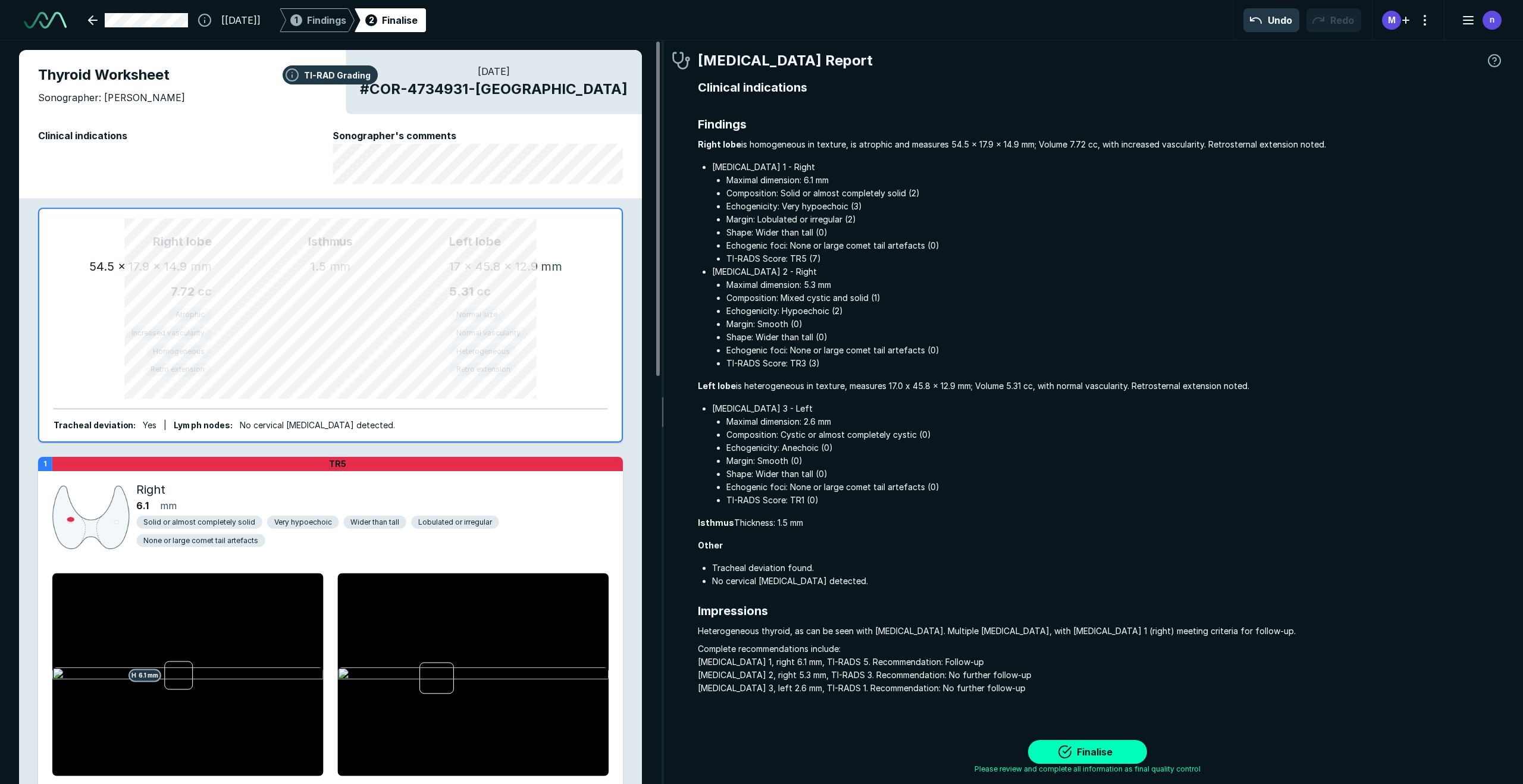
scroll to position [4807, 5257]
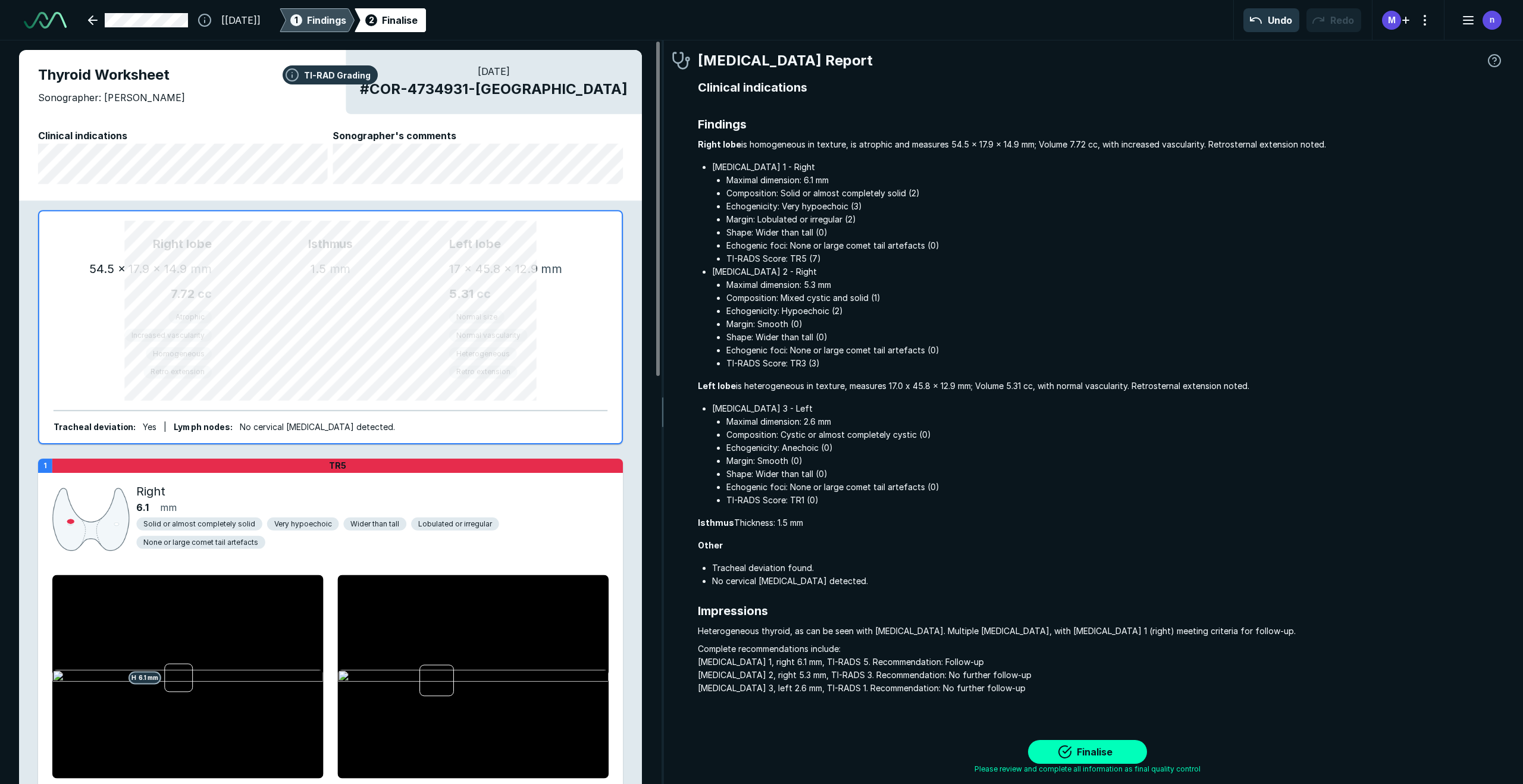
click at [346, 18] on span "Findings" at bounding box center [326, 20] width 39 height 14
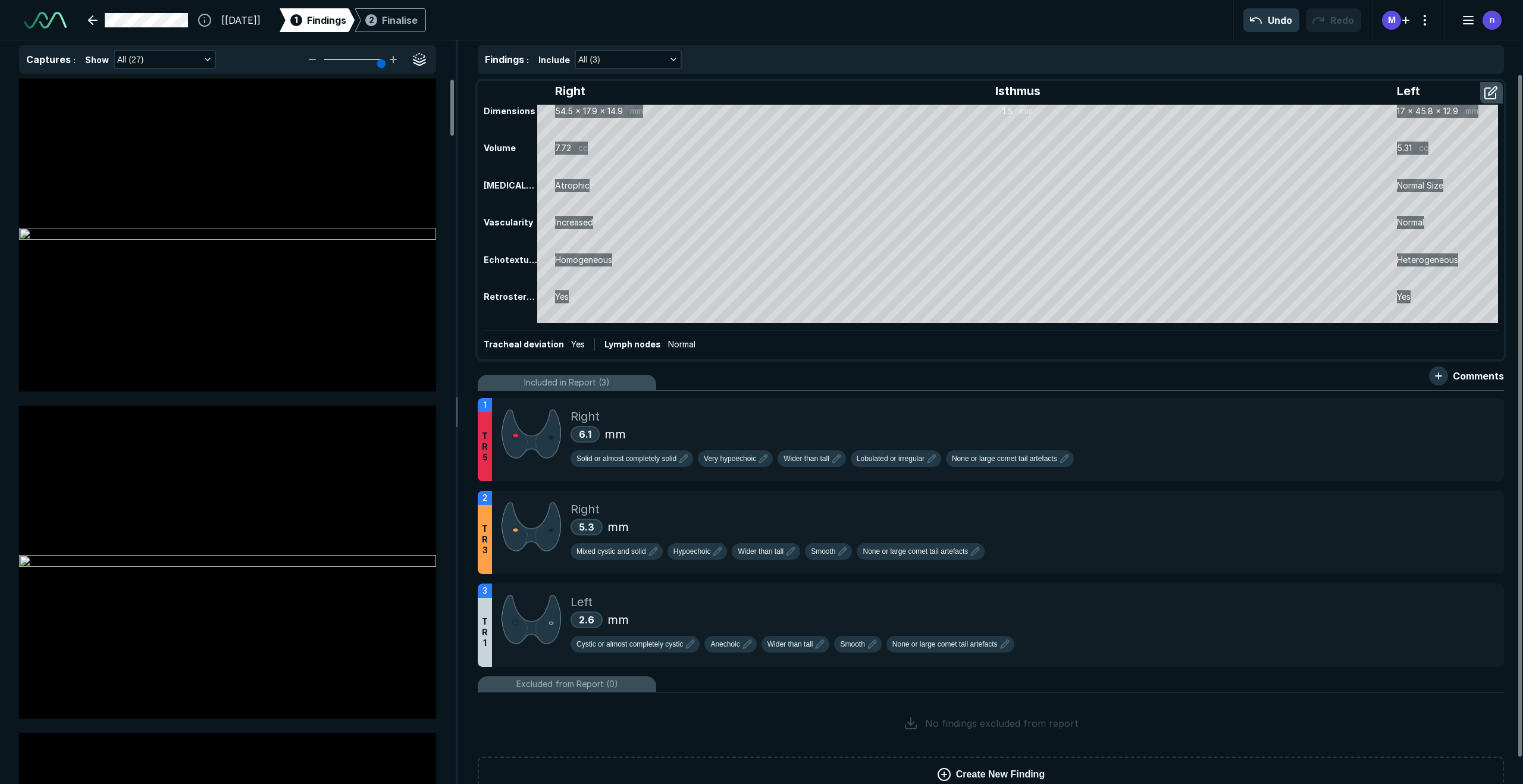
scroll to position [2746, 6138]
click at [1070, 412] on icon at bounding box center [1468, 410] width 14 height 14
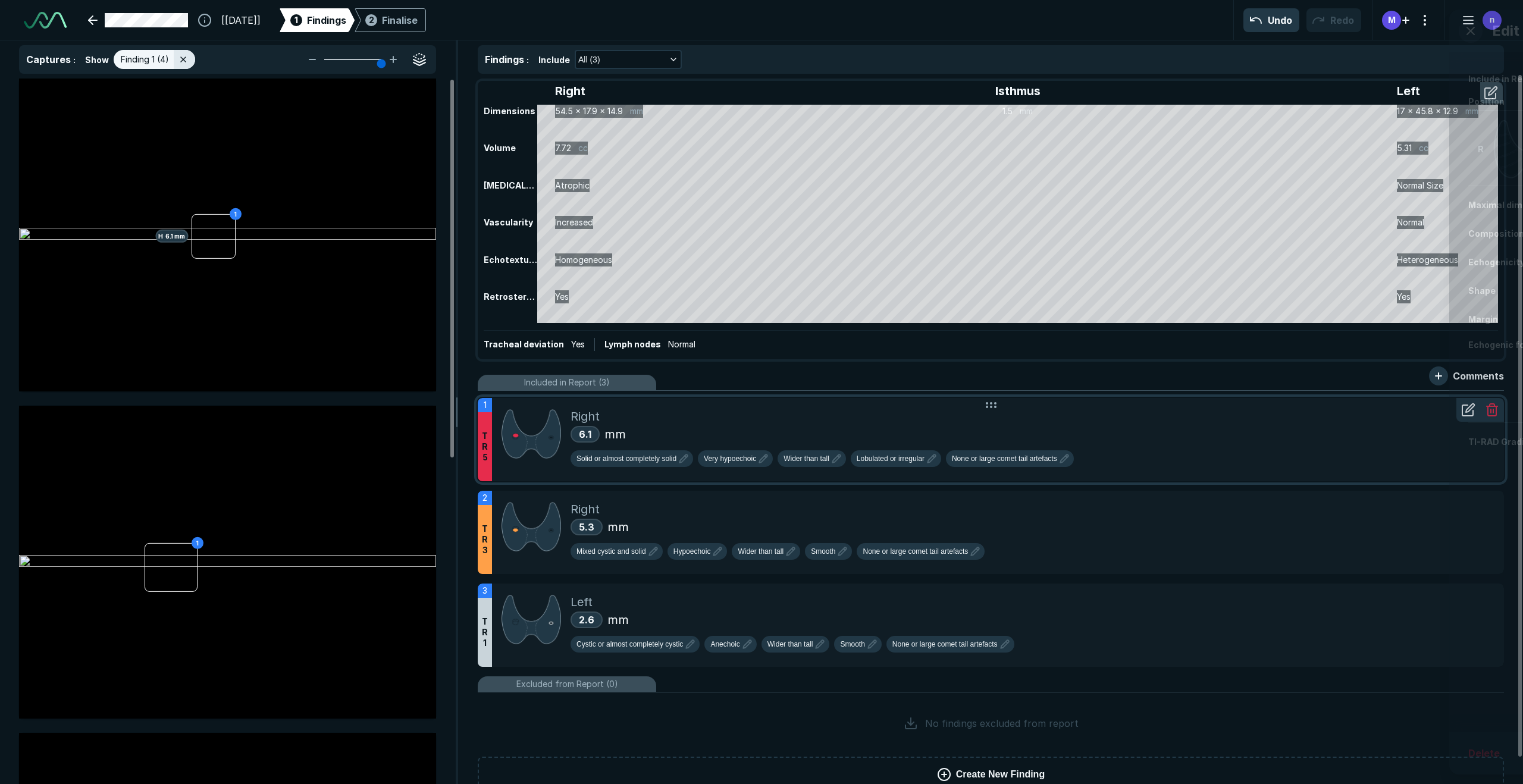
scroll to position [4574, 3387]
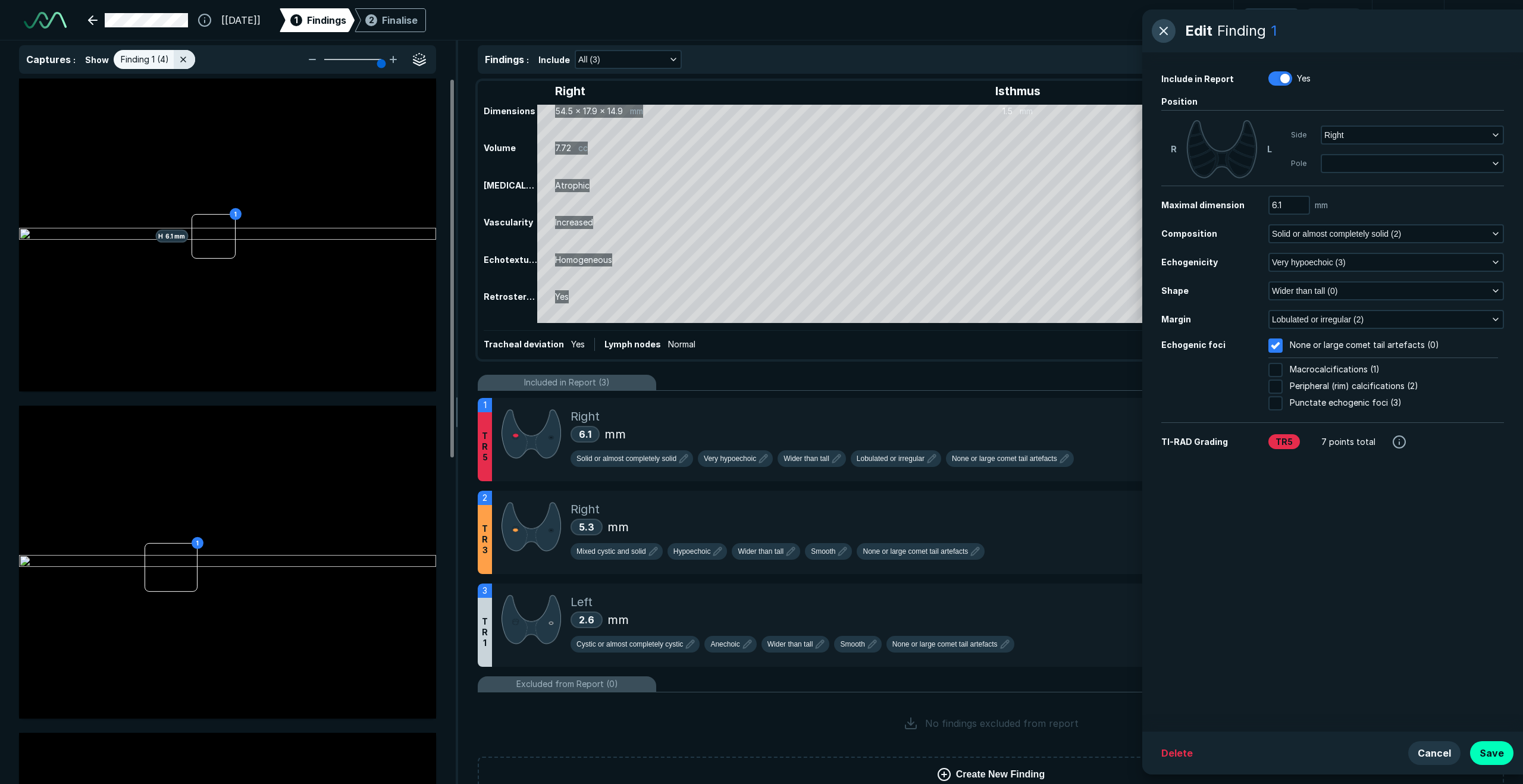
click at [1070, 29] on button "button" at bounding box center [1164, 31] width 24 height 24
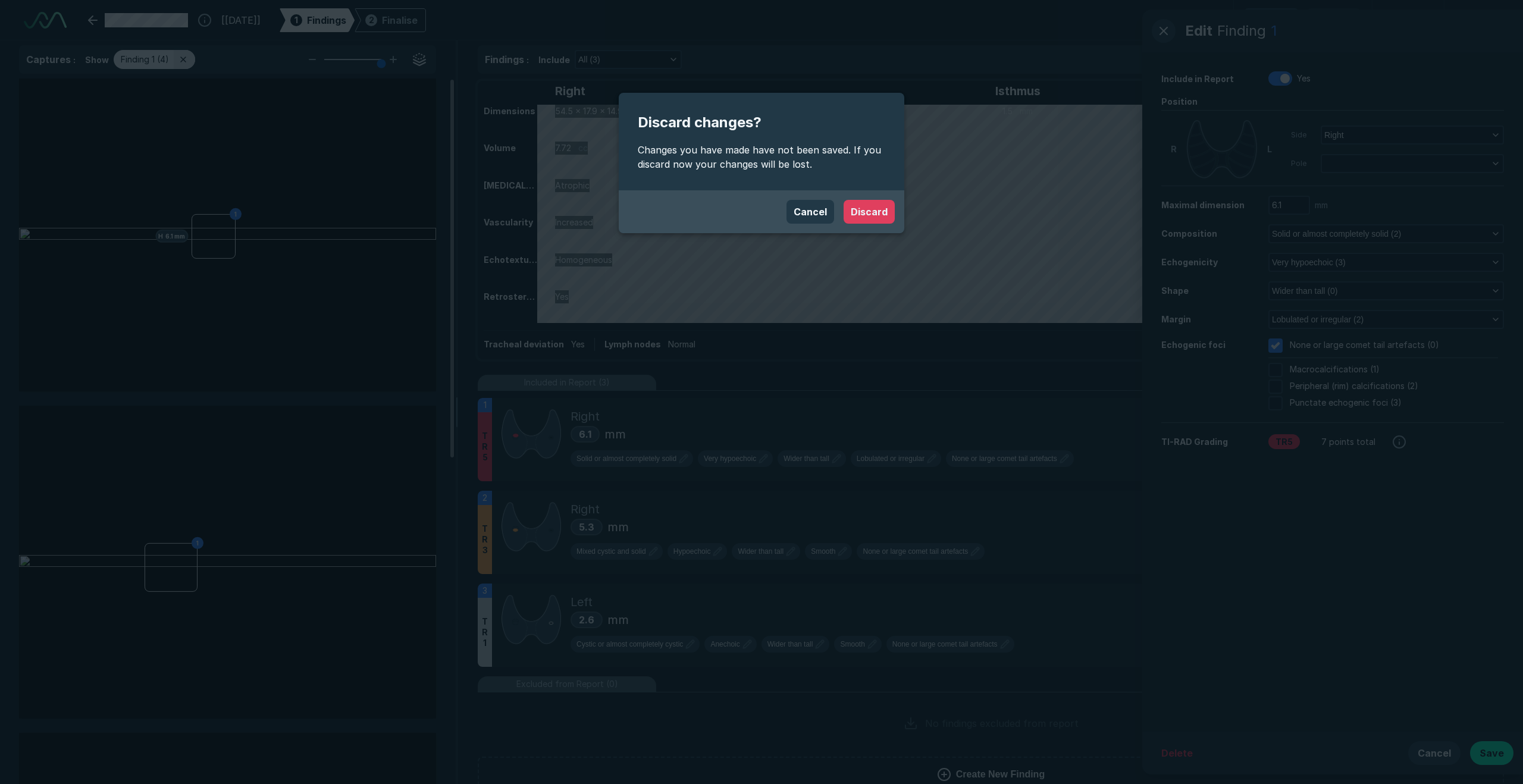
click at [864, 215] on button "Discard" at bounding box center [869, 212] width 51 height 24
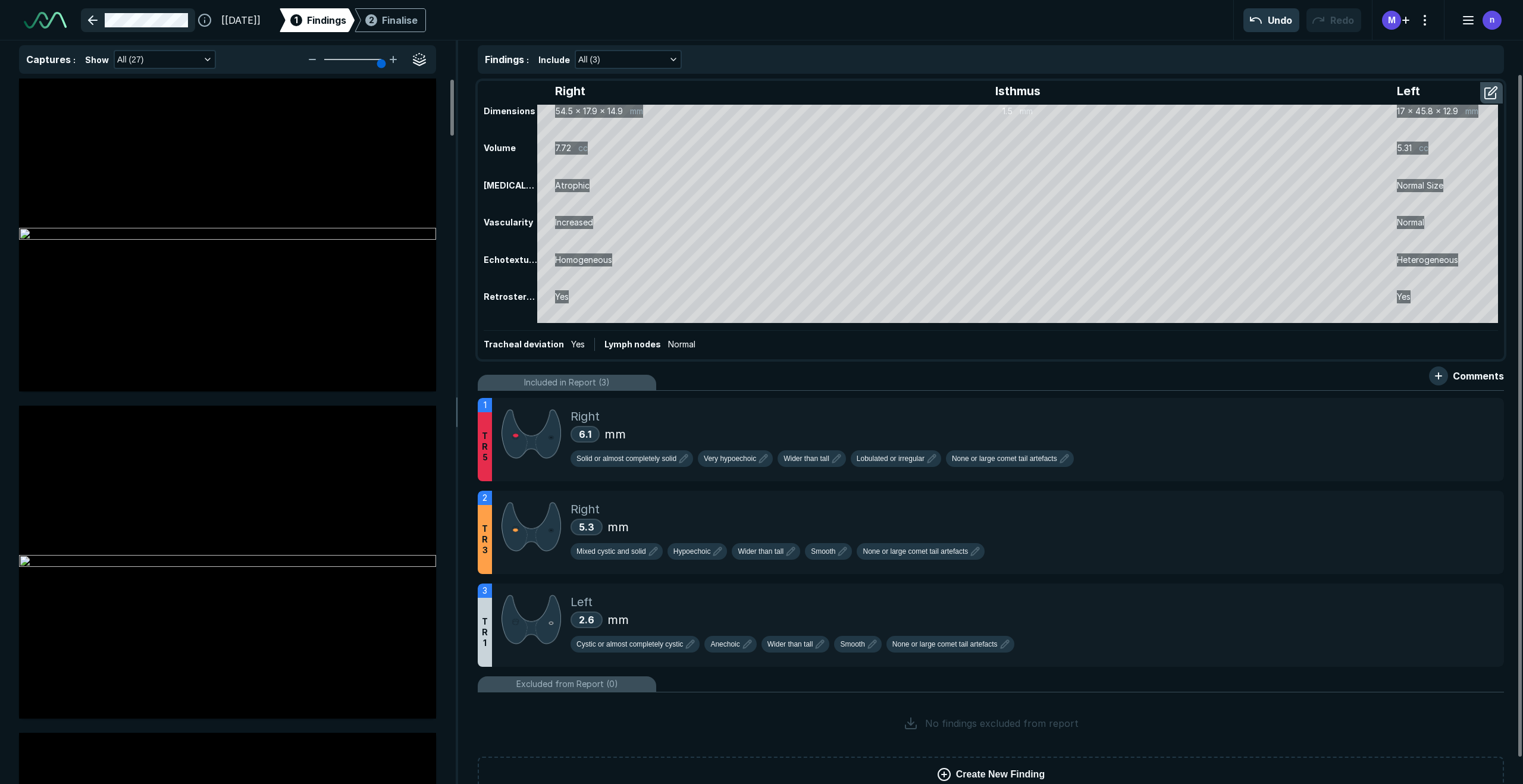
click at [91, 20] on link at bounding box center [137, 21] width 114 height 24
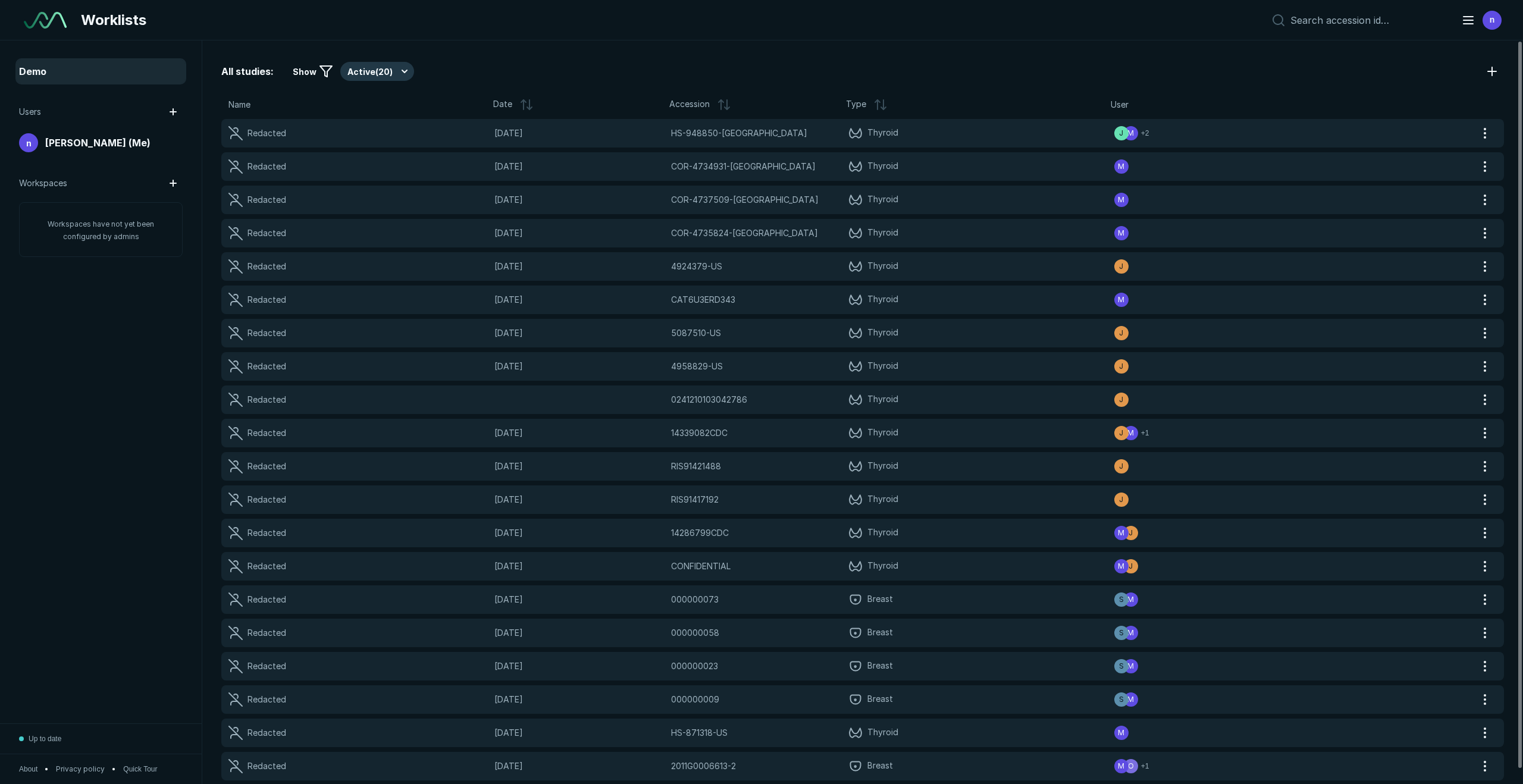
scroll to position [4659, 7283]
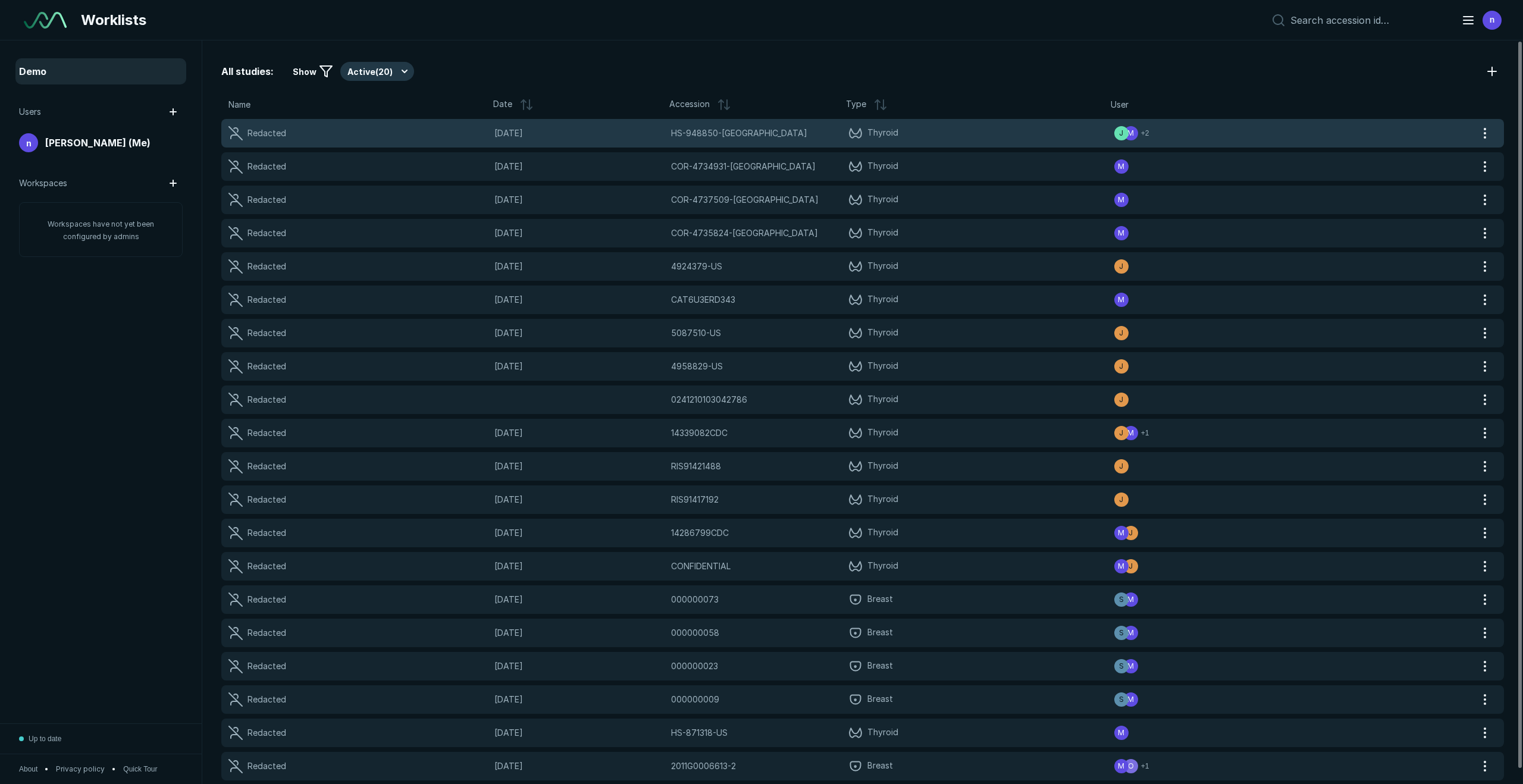
click at [633, 137] on span "[DATE]" at bounding box center [579, 133] width 170 height 13
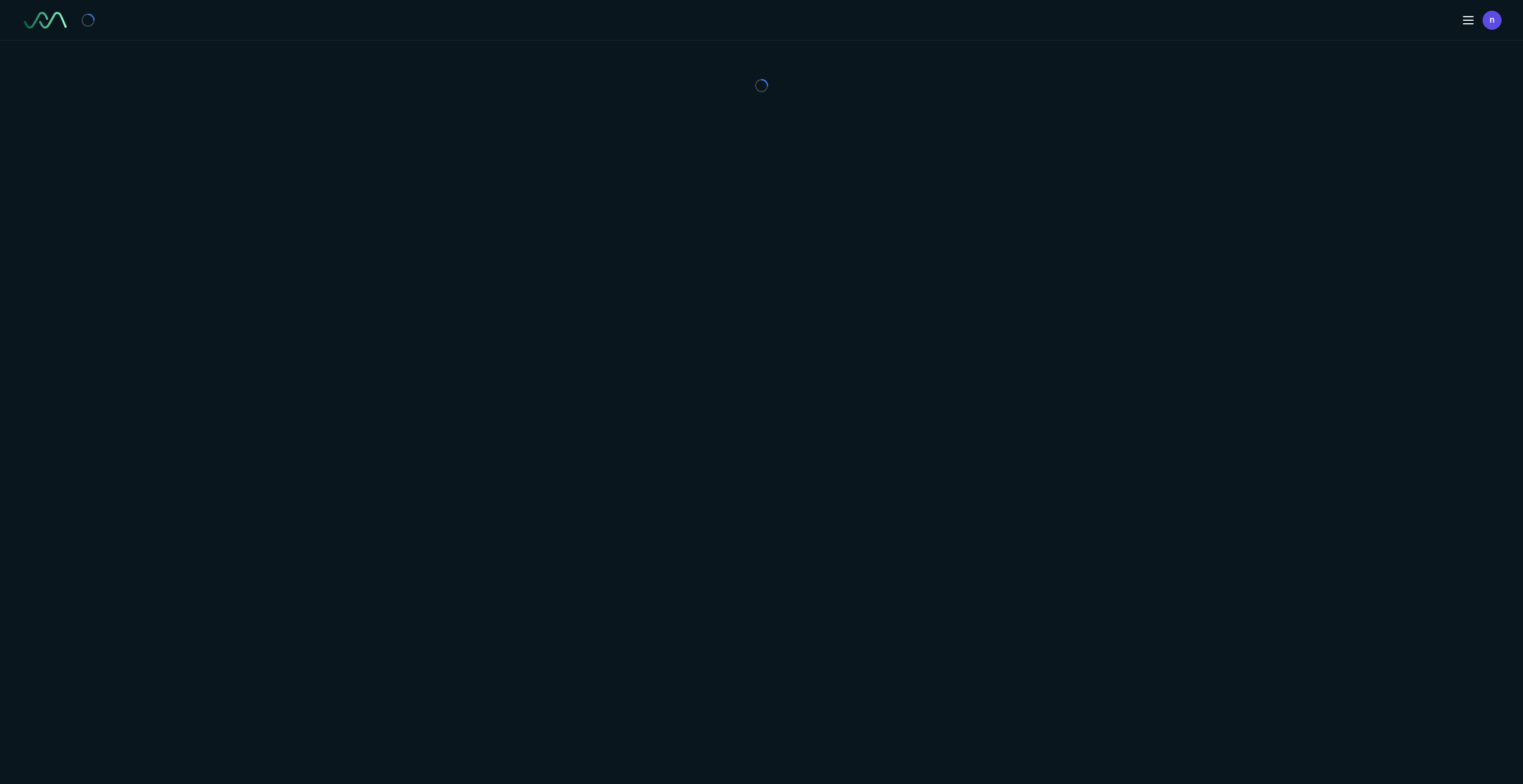
click at [633, 137] on div "n" at bounding box center [762, 392] width 1523 height 784
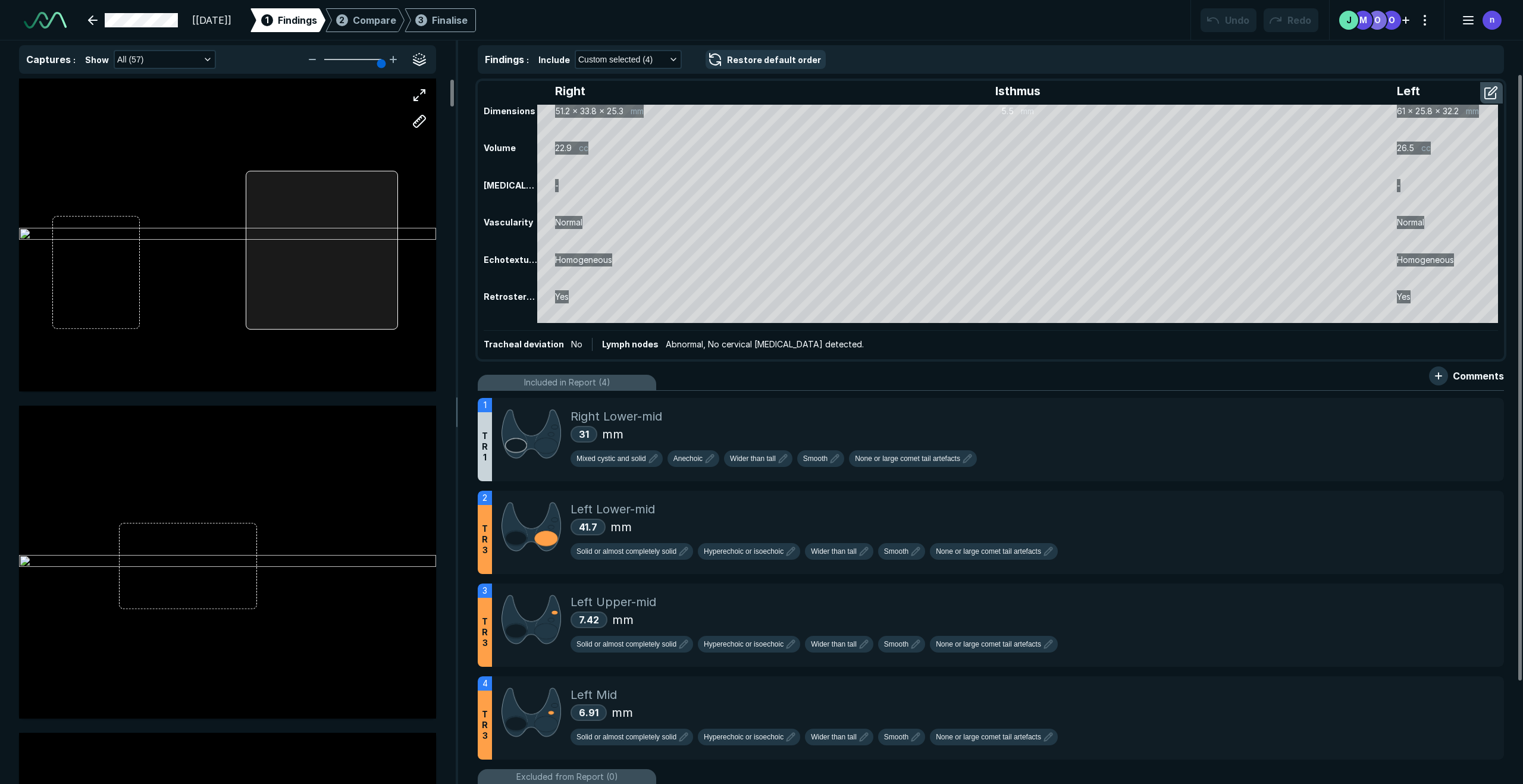
scroll to position [2746, 6138]
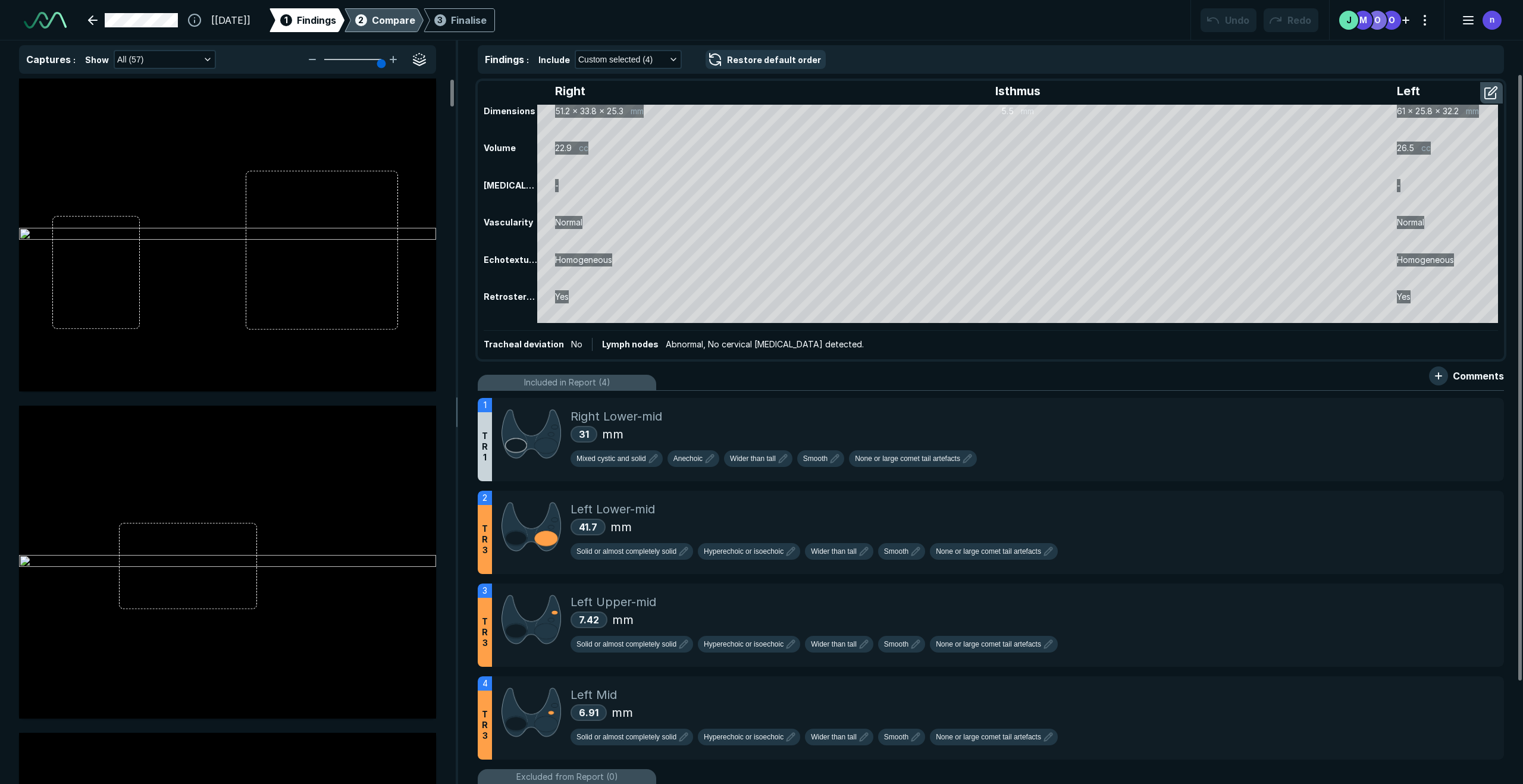
click at [403, 24] on span "Compare" at bounding box center [393, 20] width 43 height 14
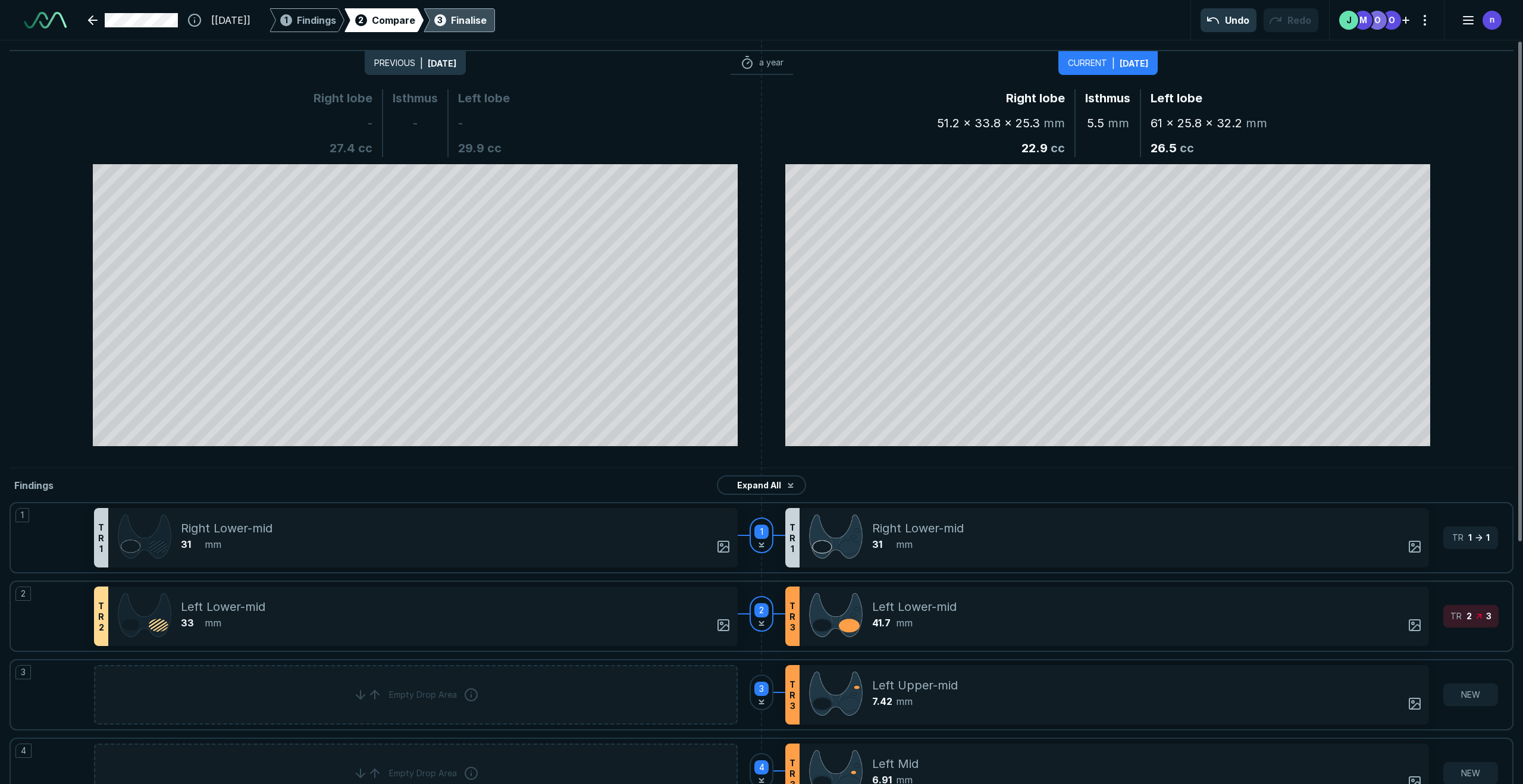
click at [485, 25] on div "Finalise" at bounding box center [469, 20] width 35 height 14
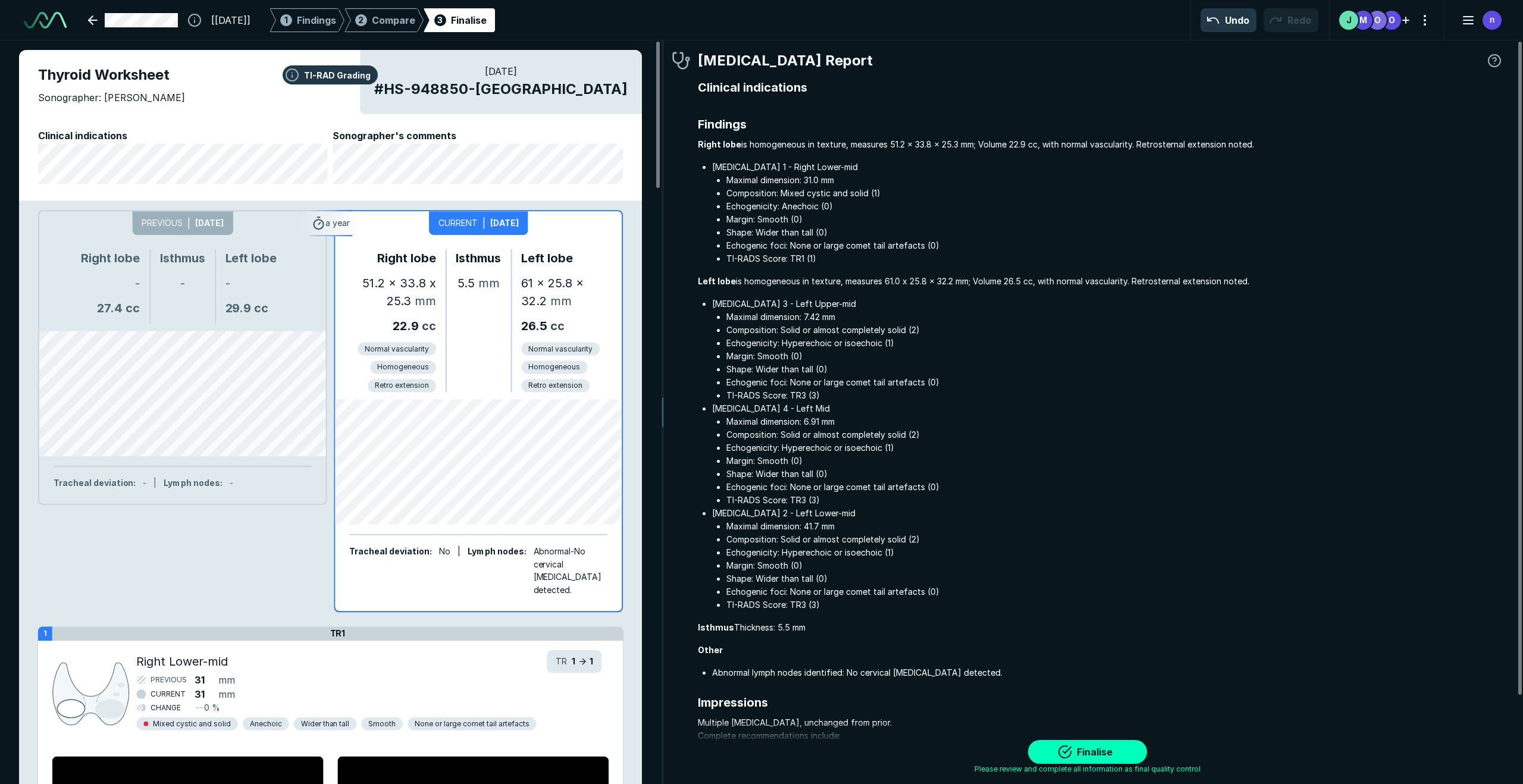
click at [220, 117] on div "Thyroid Worksheet Sonographer: [PERSON_NAME]" at bounding box center [331, 91] width 585 height 55
click at [203, 107] on div "Sonographer: [PERSON_NAME]" at bounding box center [331, 101] width 585 height 21
click at [220, 124] on div "Thyroid Worksheet Sonographer: [PERSON_NAME] [DATE] # HS-948850-US Clinical ind…" at bounding box center [330, 125] width 623 height 151
click at [220, 120] on div "Thyroid Worksheet Sonographer: [PERSON_NAME] [DATE] # HS-948850-US Clinical ind…" at bounding box center [330, 125] width 623 height 151
click at [221, 104] on div "Sonographer: [PERSON_NAME]" at bounding box center [331, 101] width 585 height 21
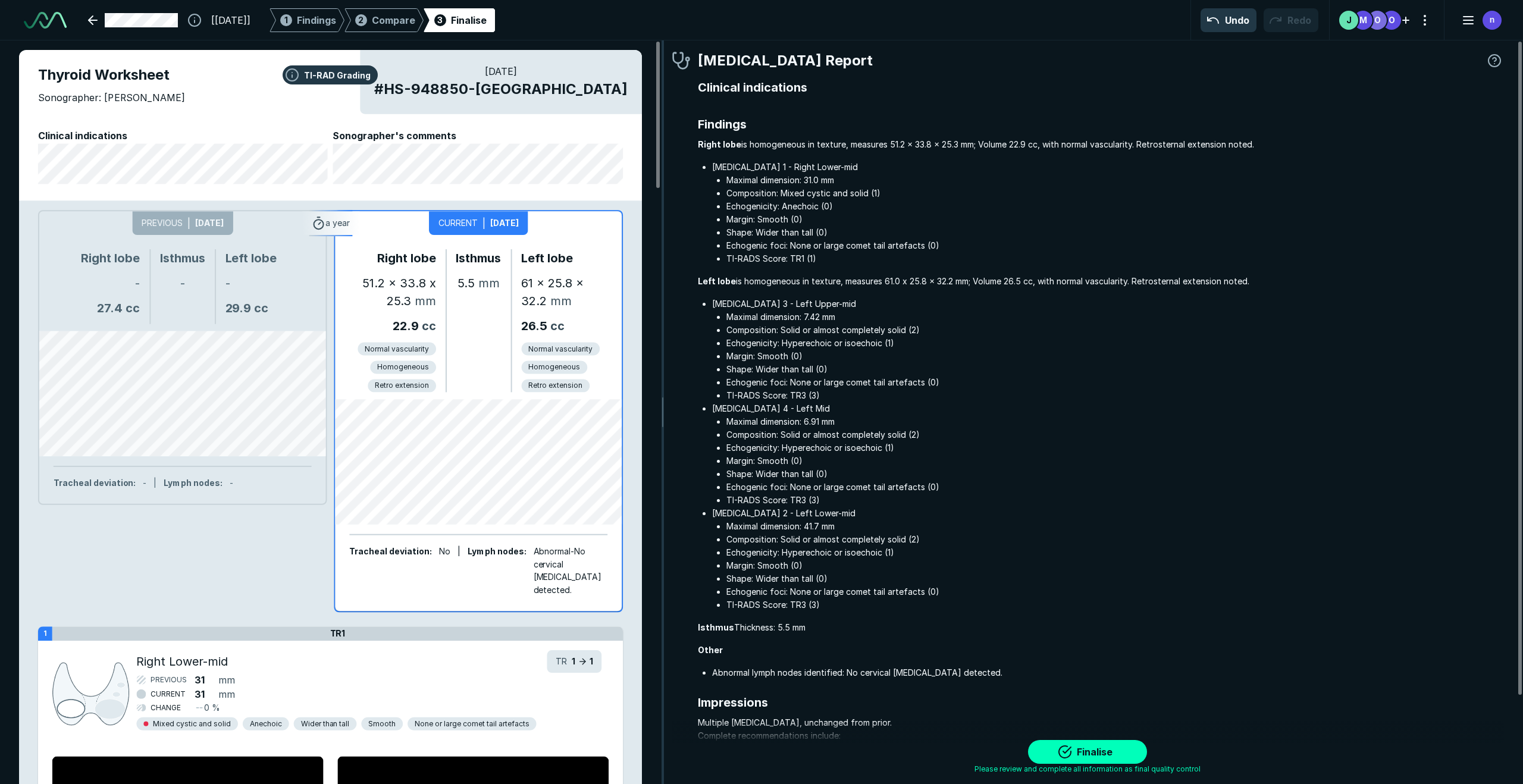
click at [663, 259] on div "TI-RAD Grading Thyroid Worksheet Sonographer: [PERSON_NAME] [DATE] # HS-948850-…" at bounding box center [762, 412] width 1523 height 744
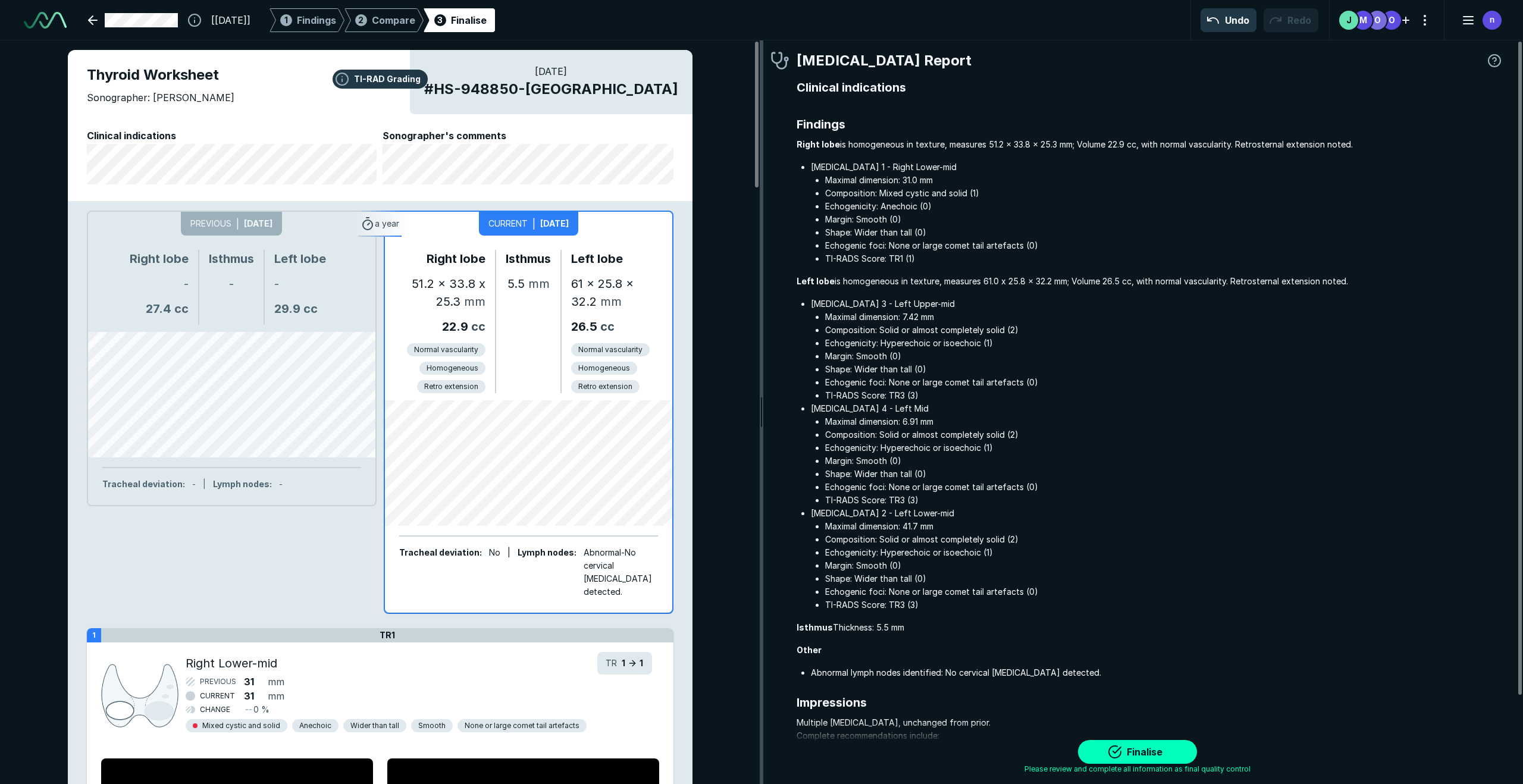
scroll to position [4754, 5048]
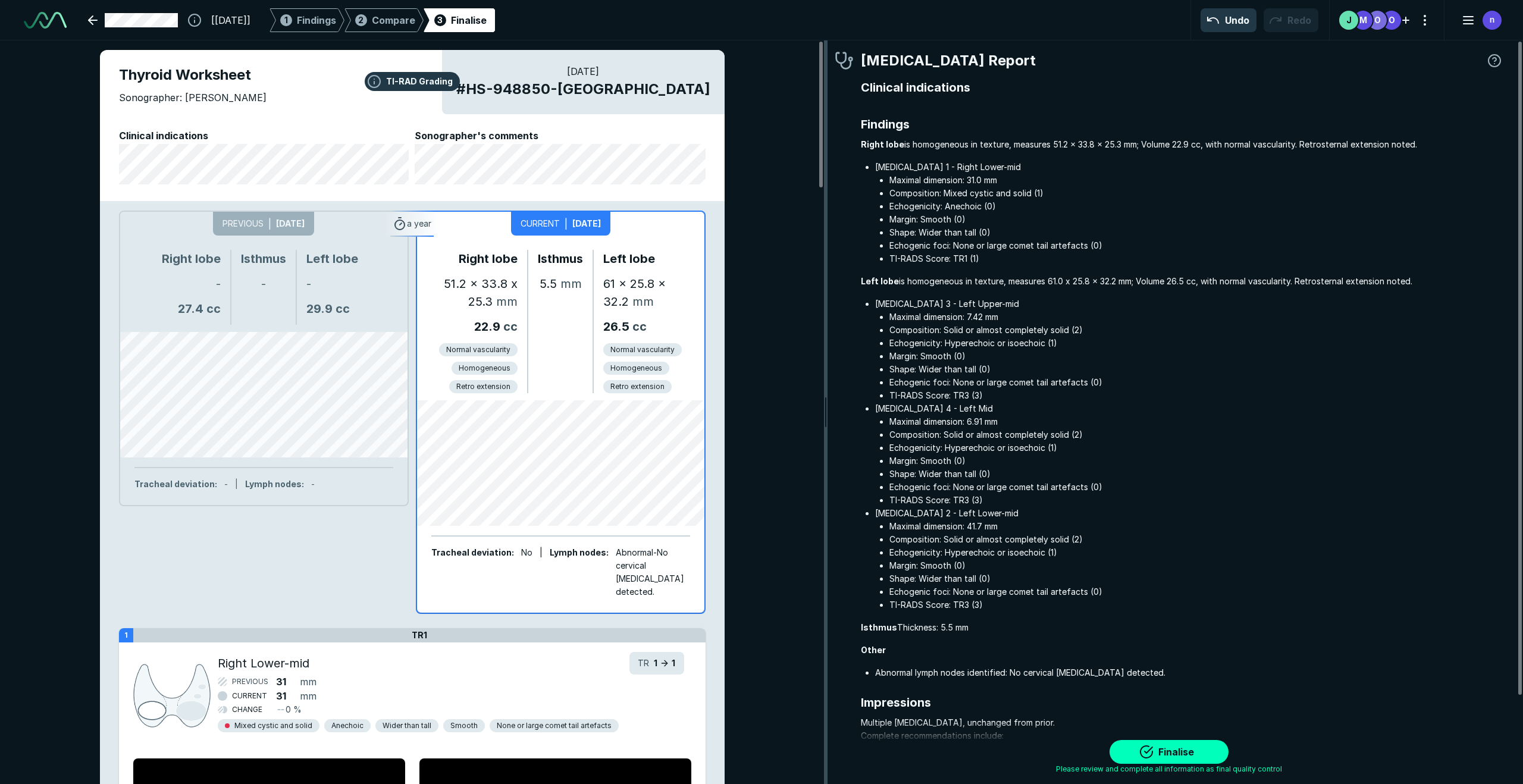
drag, startPoint x: 664, startPoint y: 259, endPoint x: 826, endPoint y: 271, distance: 162.4
click at [43, 91] on div "TI-RAD Grading Thyroid Worksheet Sonographer: [PERSON_NAME] [DATE] # HS-948850-…" at bounding box center [412, 412] width 824 height 744
click at [738, 164] on div "TI-RAD Grading Thyroid Worksheet Sonographer: [PERSON_NAME] [DATE] # HS-948850-…" at bounding box center [412, 412] width 824 height 744
click at [64, 146] on div "TI-RAD Grading Thyroid Worksheet Sonographer: [PERSON_NAME] [DATE] # HS-948850-…" at bounding box center [412, 412] width 824 height 744
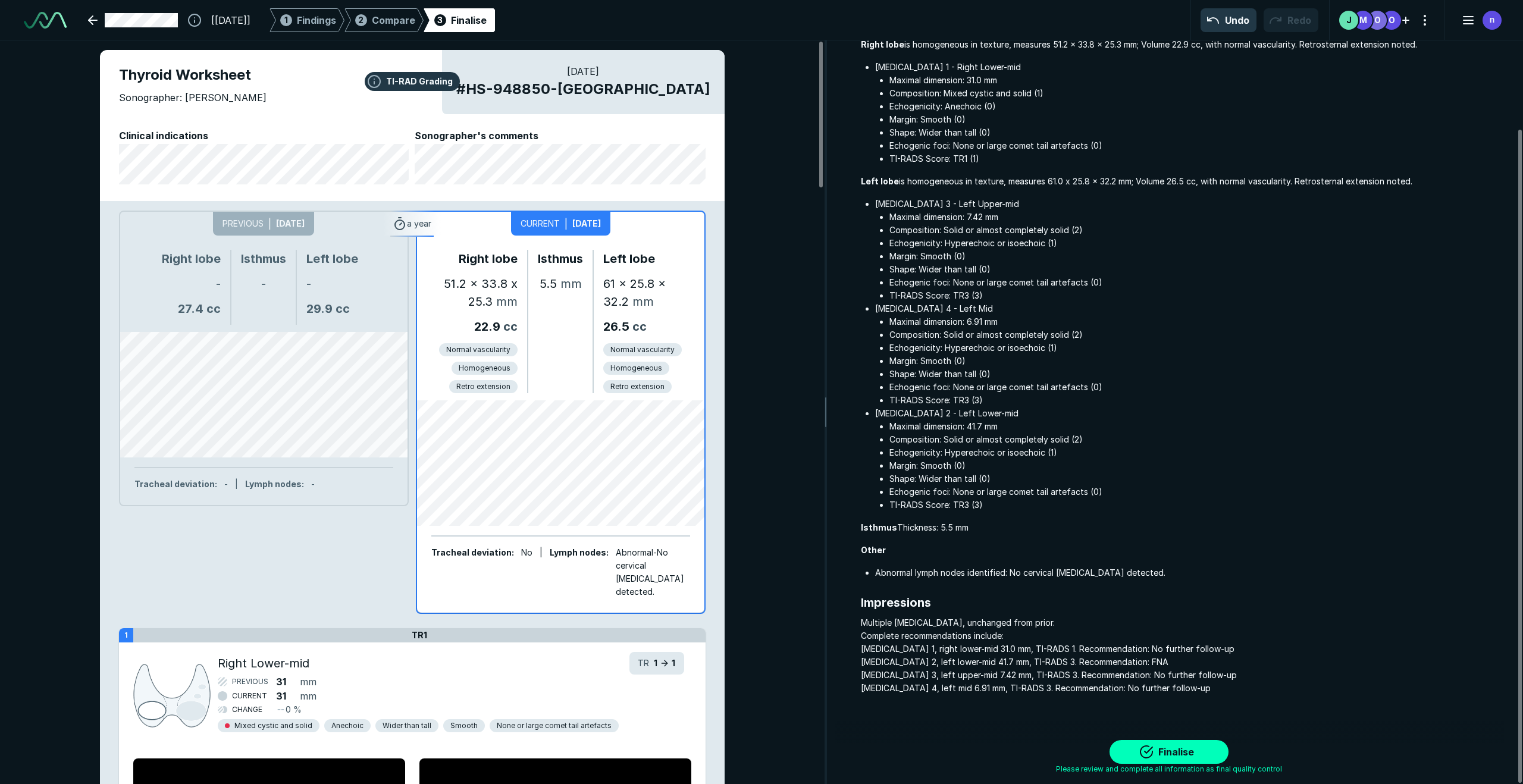
scroll to position [0, 0]
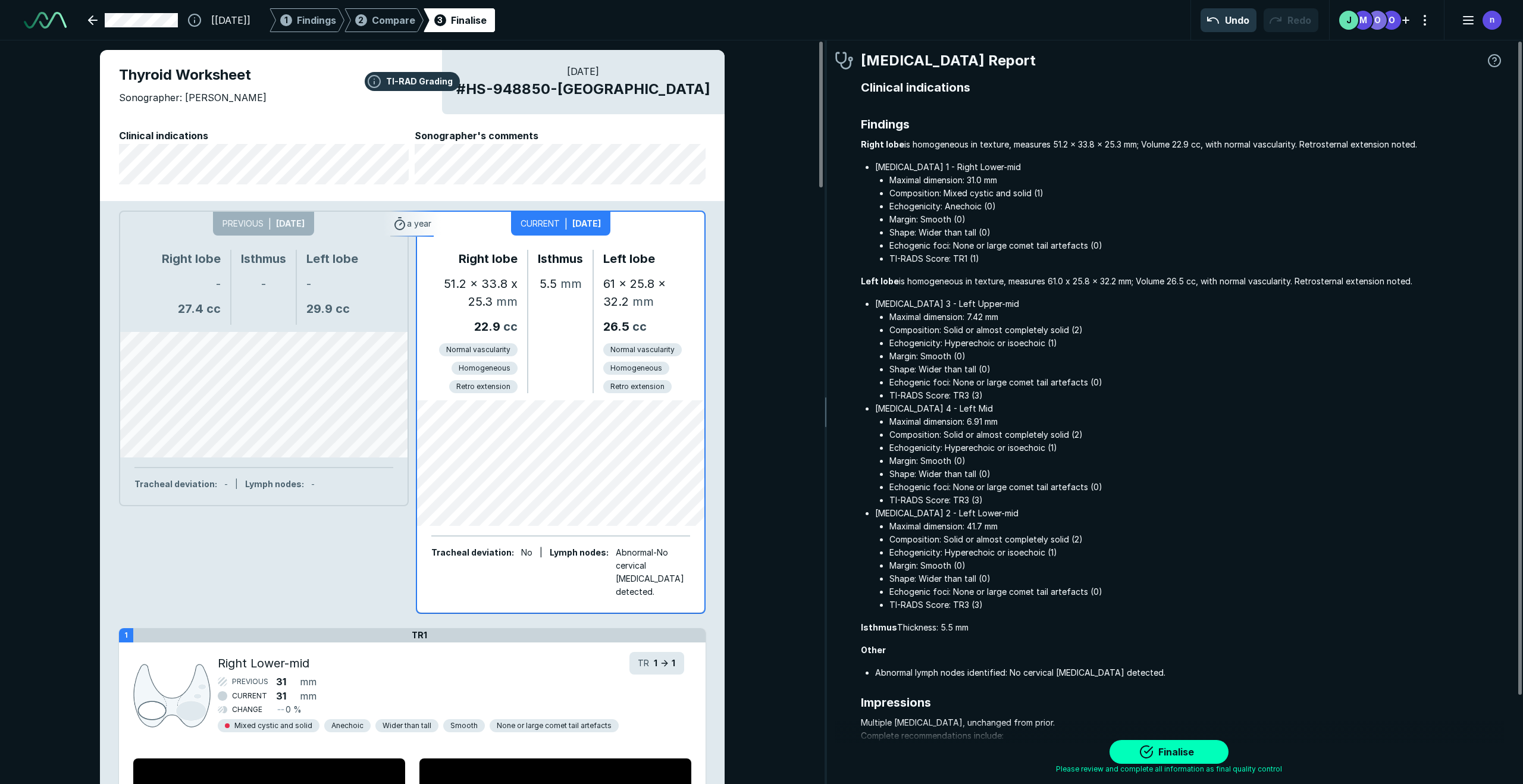
click at [40, 195] on div "TI-RAD Grading Thyroid Worksheet Sonographer: [PERSON_NAME] [DATE] # HS-948850-…" at bounding box center [412, 412] width 824 height 744
click at [415, 18] on span "Compare" at bounding box center [393, 20] width 43 height 14
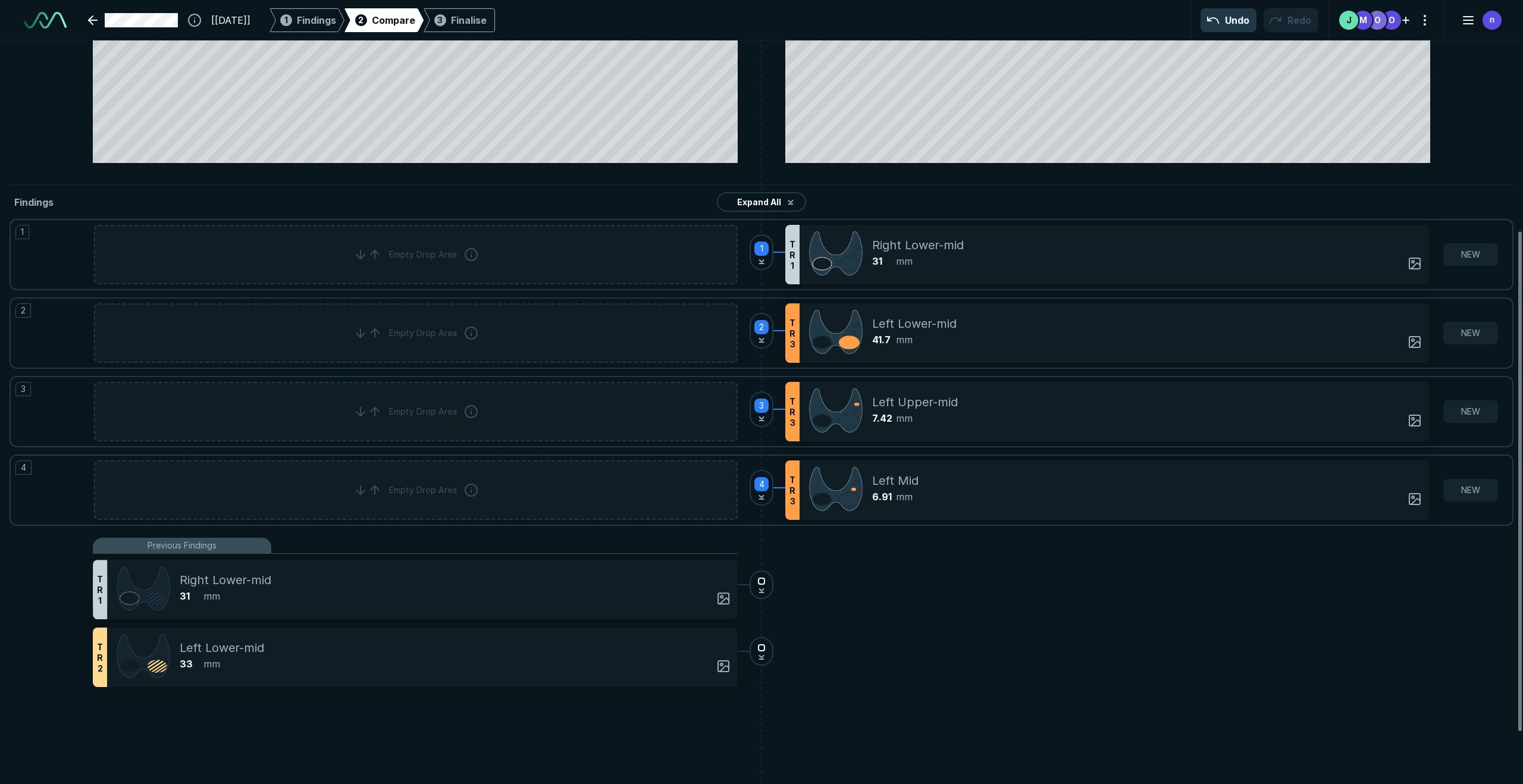
scroll to position [3636, 4282]
click at [336, 6] on div "[[DATE]] 1 Findings 2 Compare 3 Finalise Undo Redo O O M J n" at bounding box center [762, 20] width 1523 height 40
click at [335, 13] on span "Findings" at bounding box center [316, 20] width 39 height 14
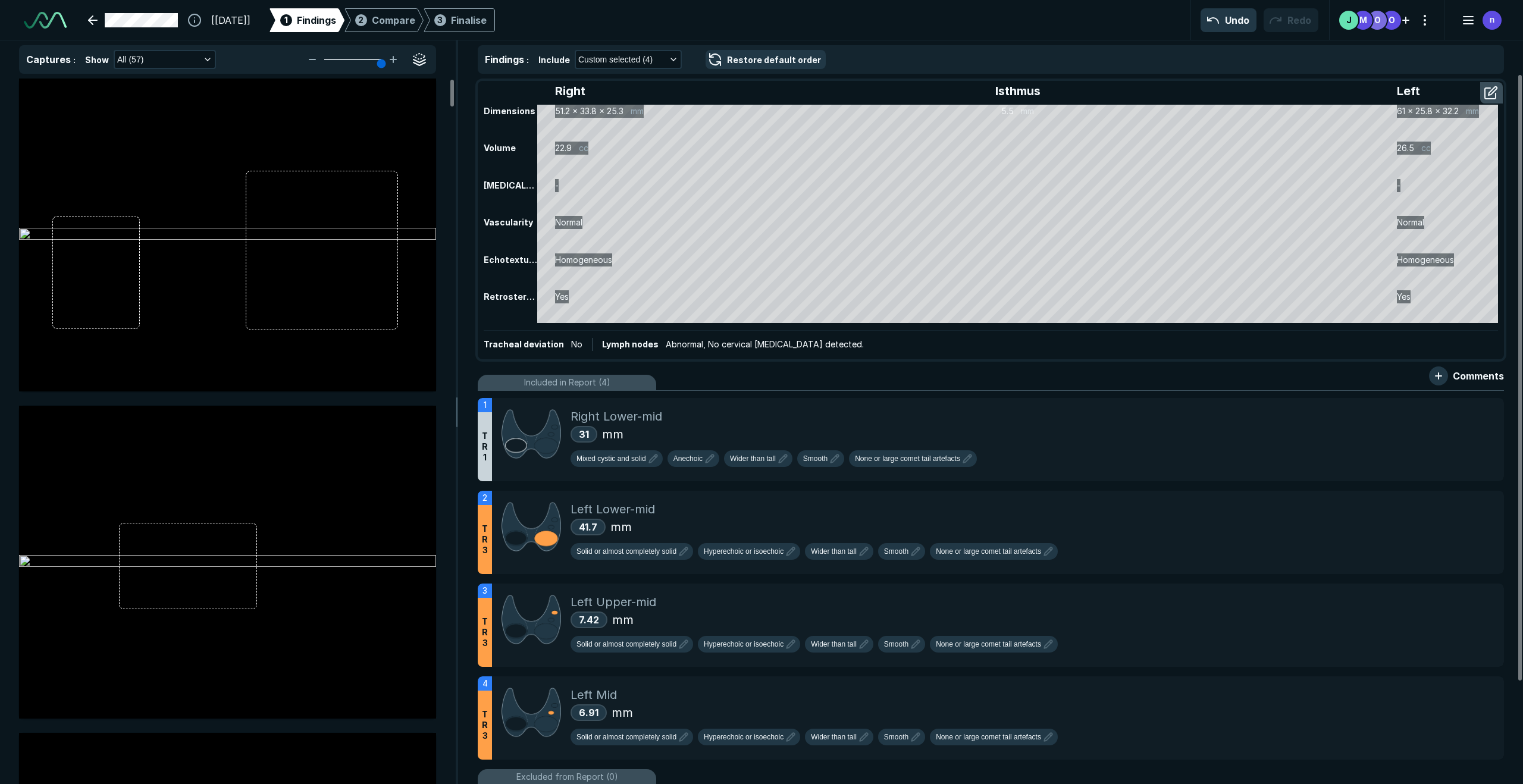
scroll to position [2746, 6138]
click at [407, 26] on span "Compare" at bounding box center [393, 20] width 43 height 14
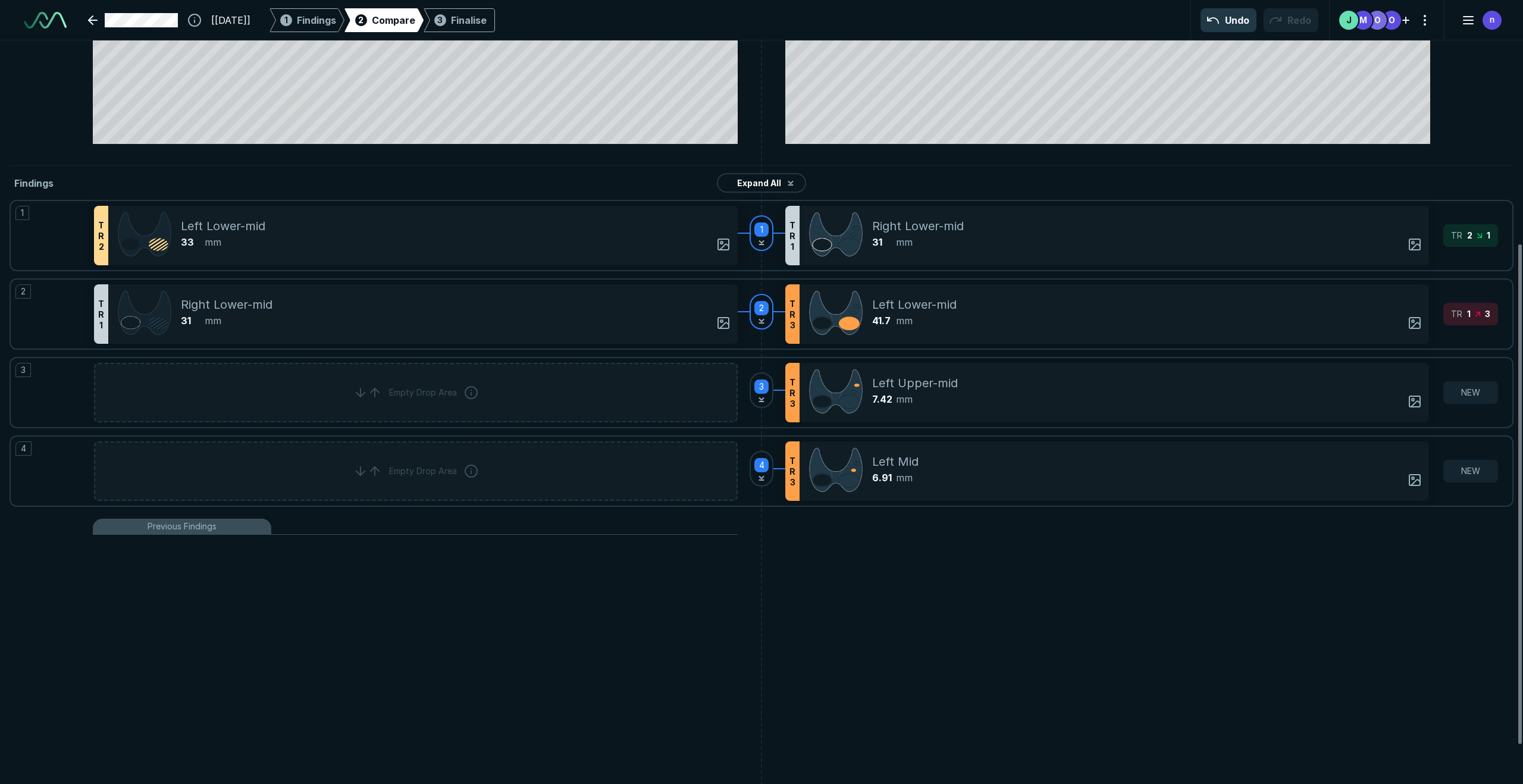
scroll to position [306, 0]
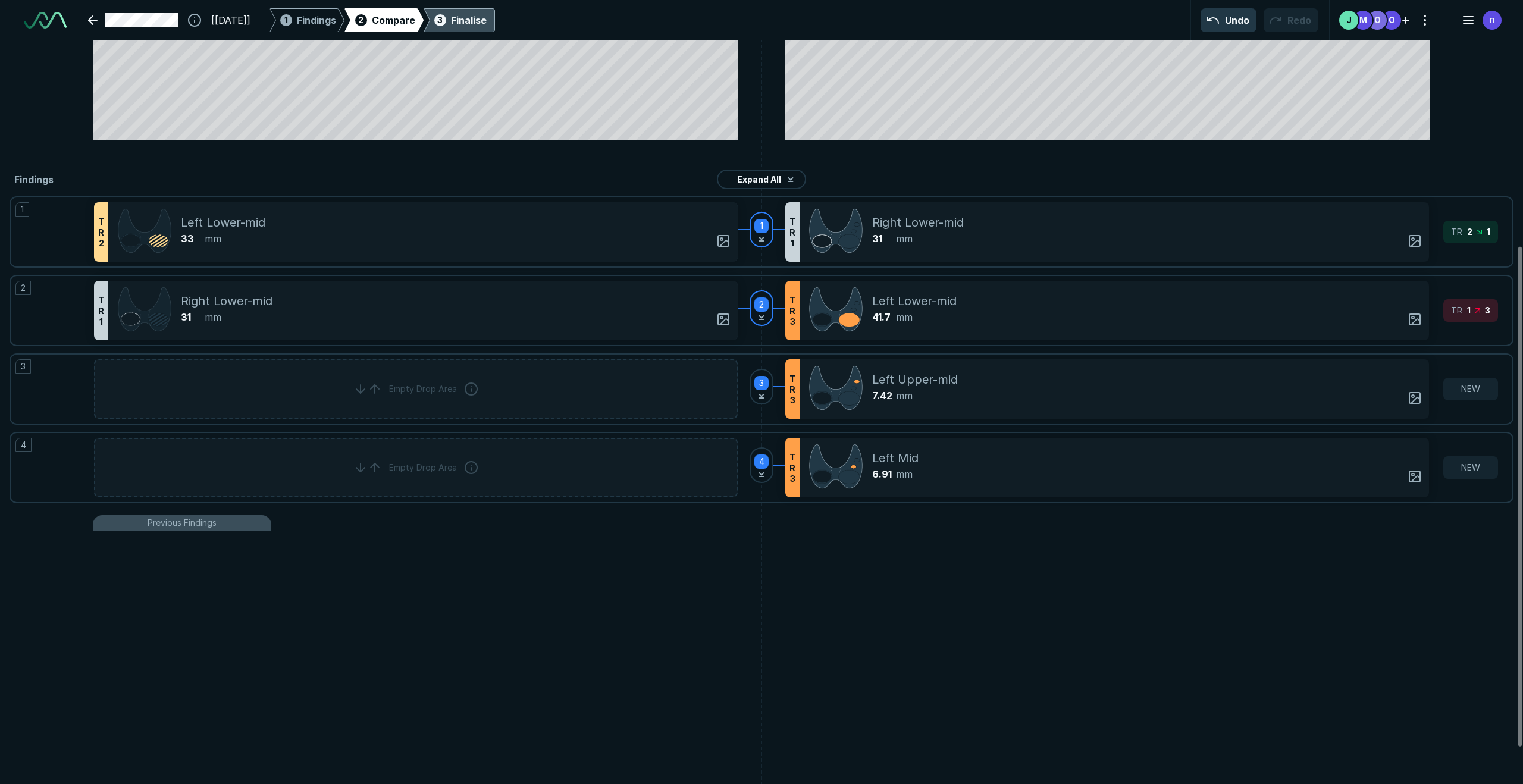
click at [485, 21] on div "Finalise" at bounding box center [469, 20] width 35 height 14
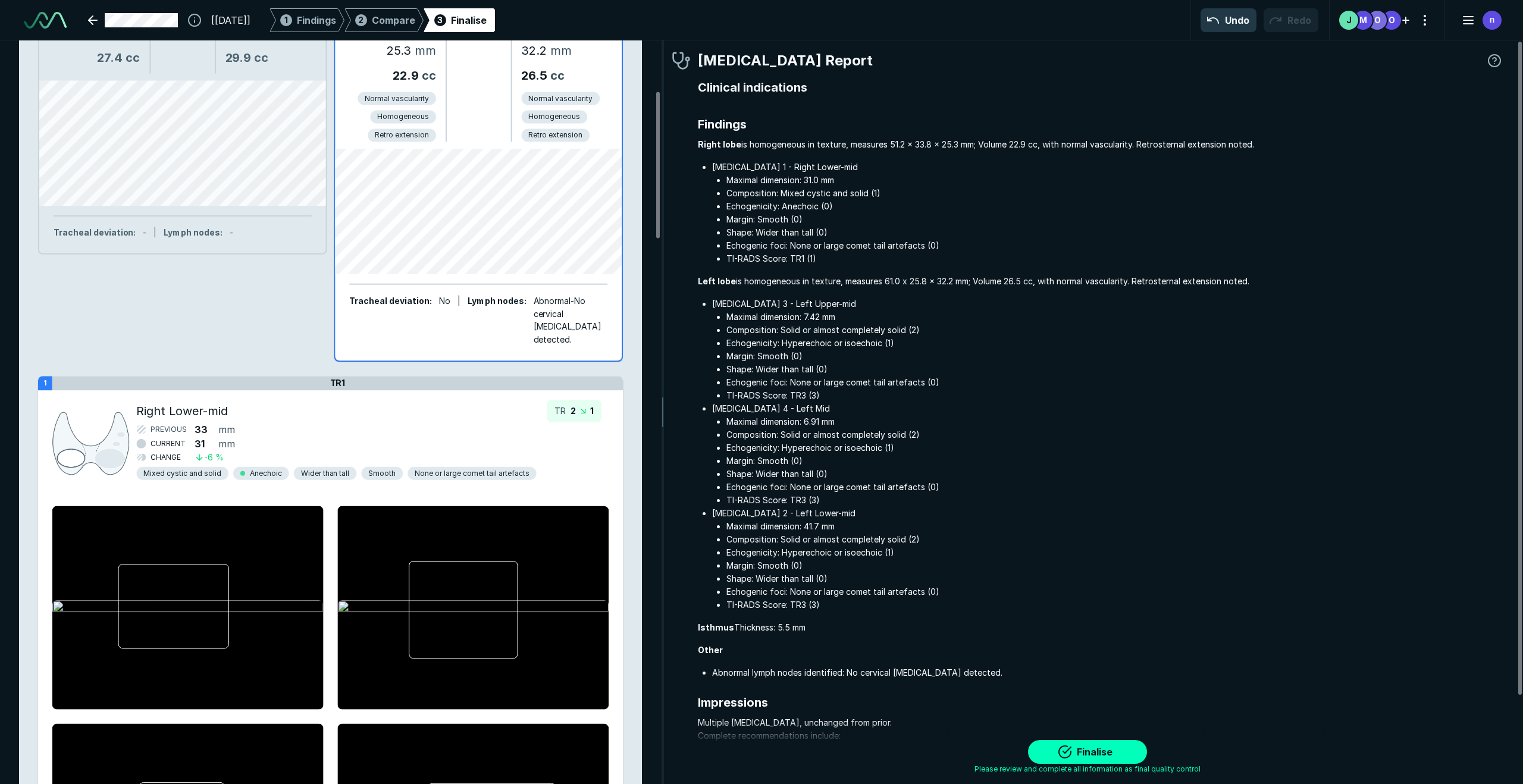
scroll to position [259, 0]
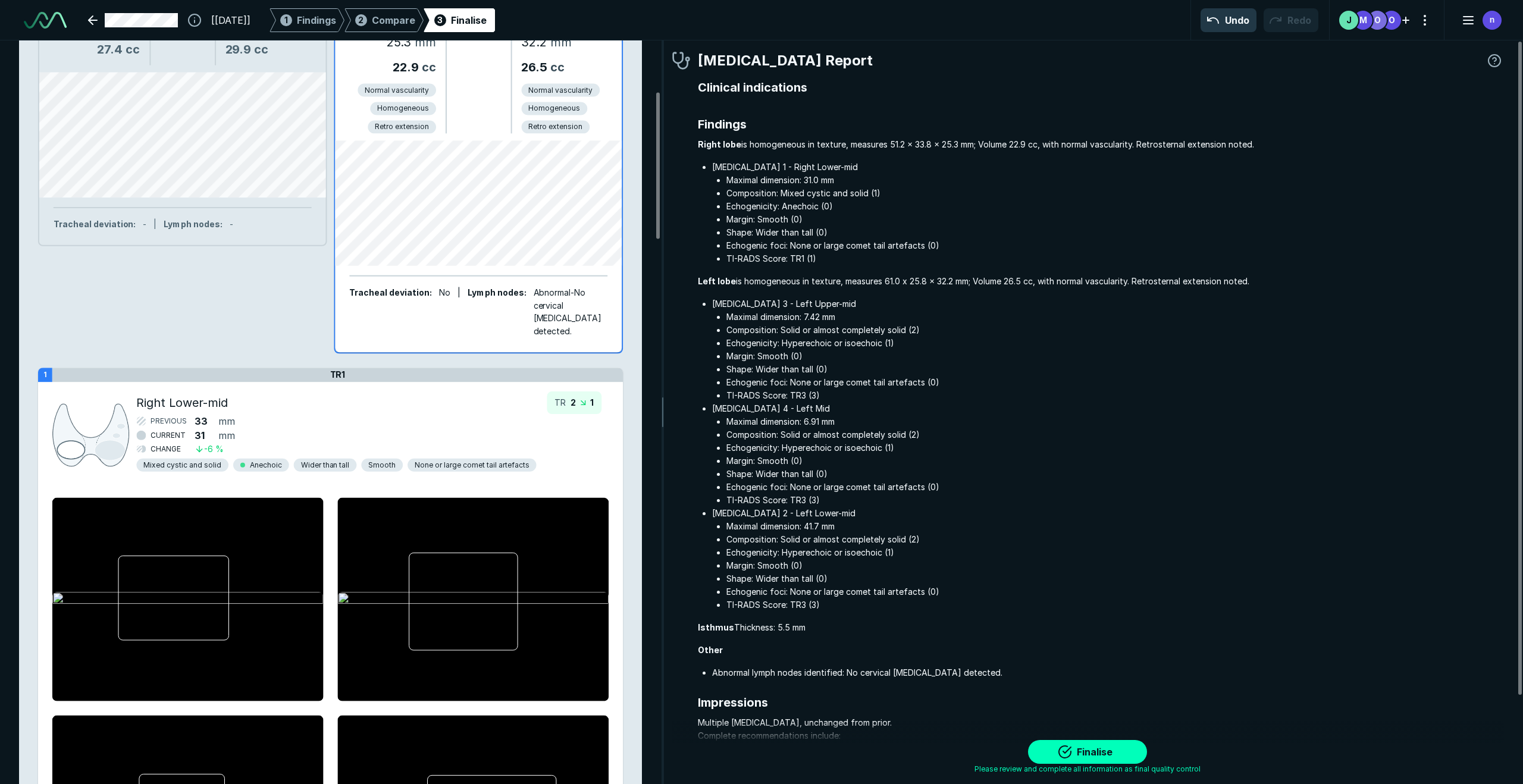
click at [228, 167] on div at bounding box center [182, 135] width 287 height 125
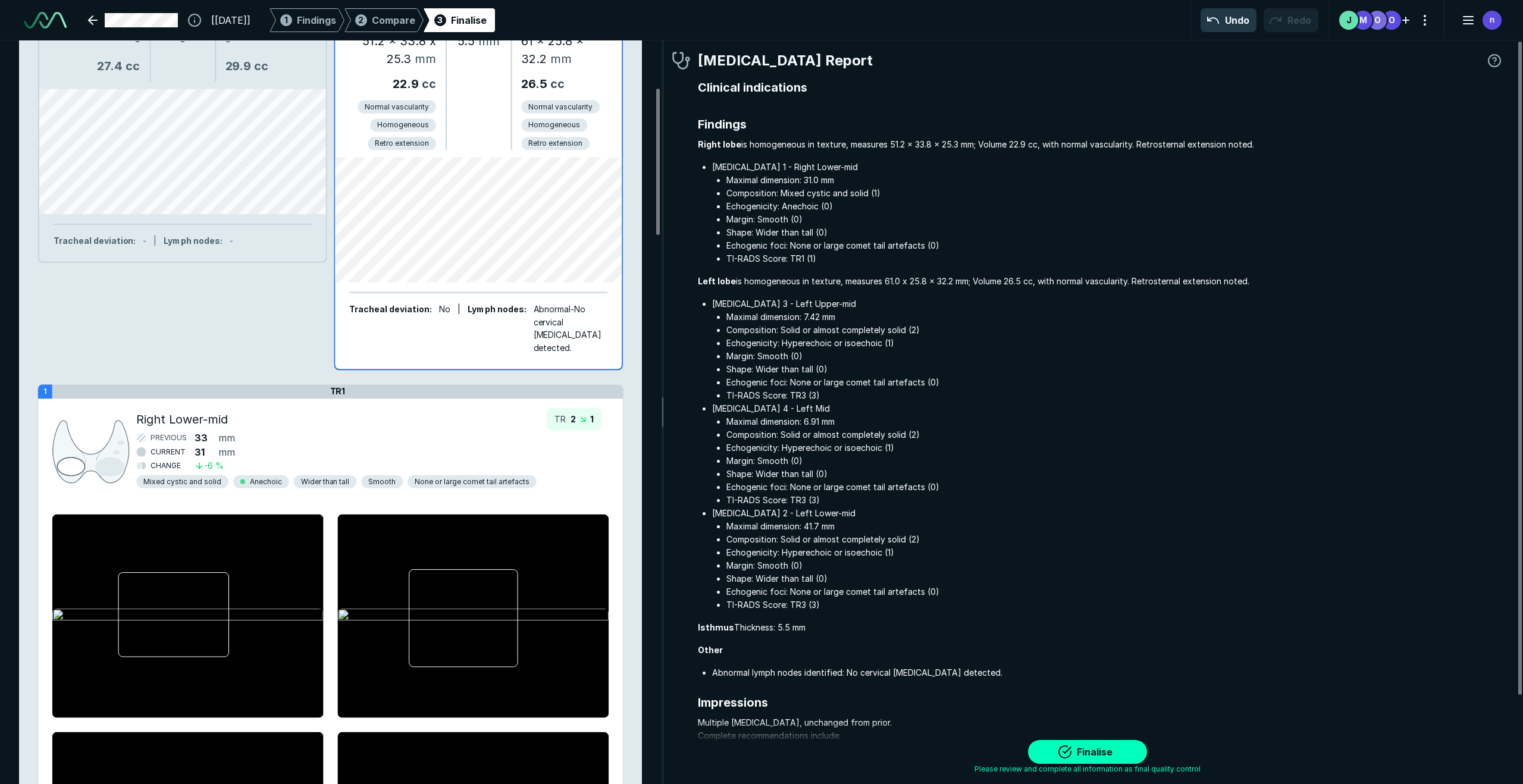
scroll to position [238, 0]
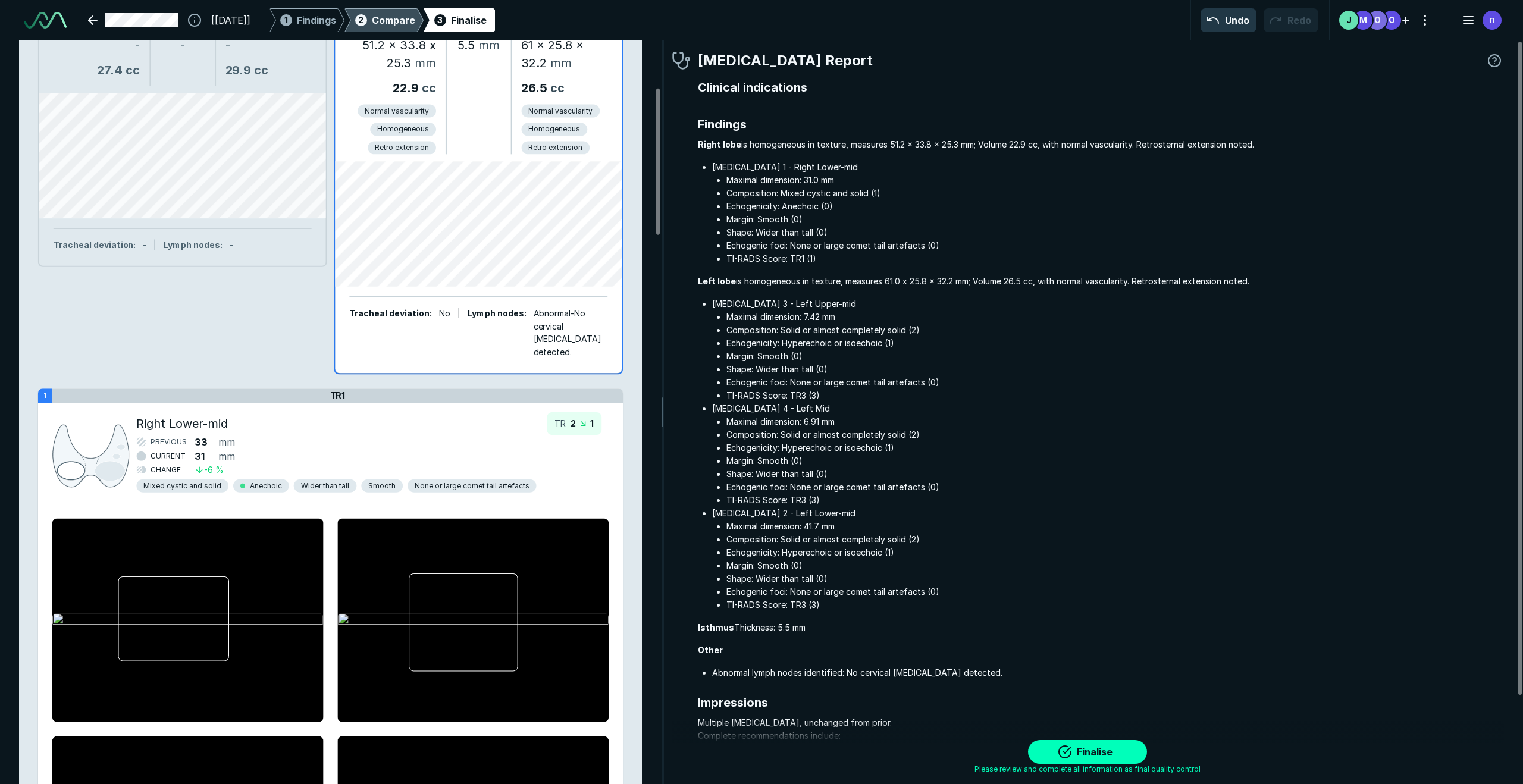
click at [404, 24] on span "Compare" at bounding box center [393, 20] width 43 height 14
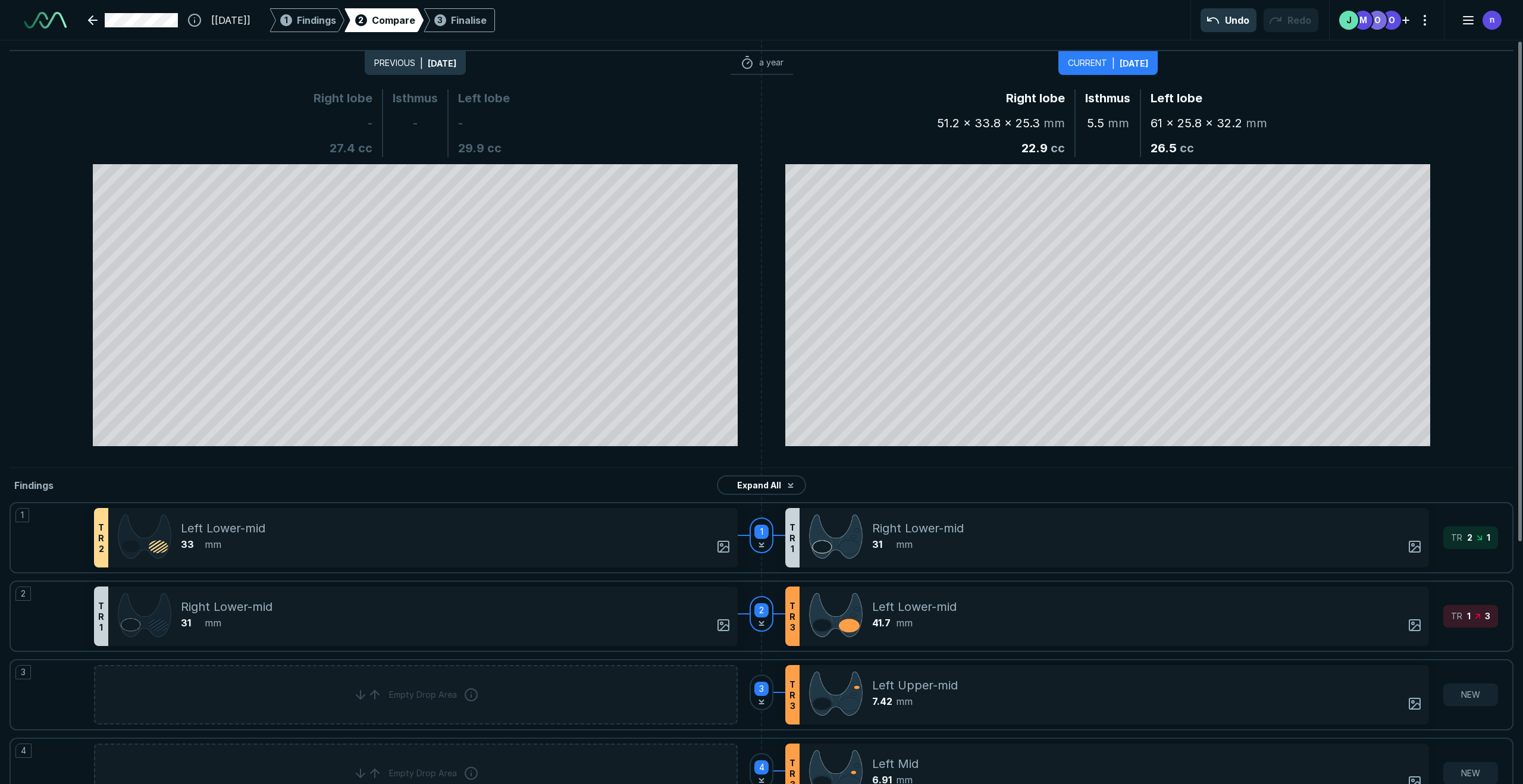
scroll to position [3632, 4276]
click at [334, 21] on span "Findings" at bounding box center [316, 20] width 39 height 14
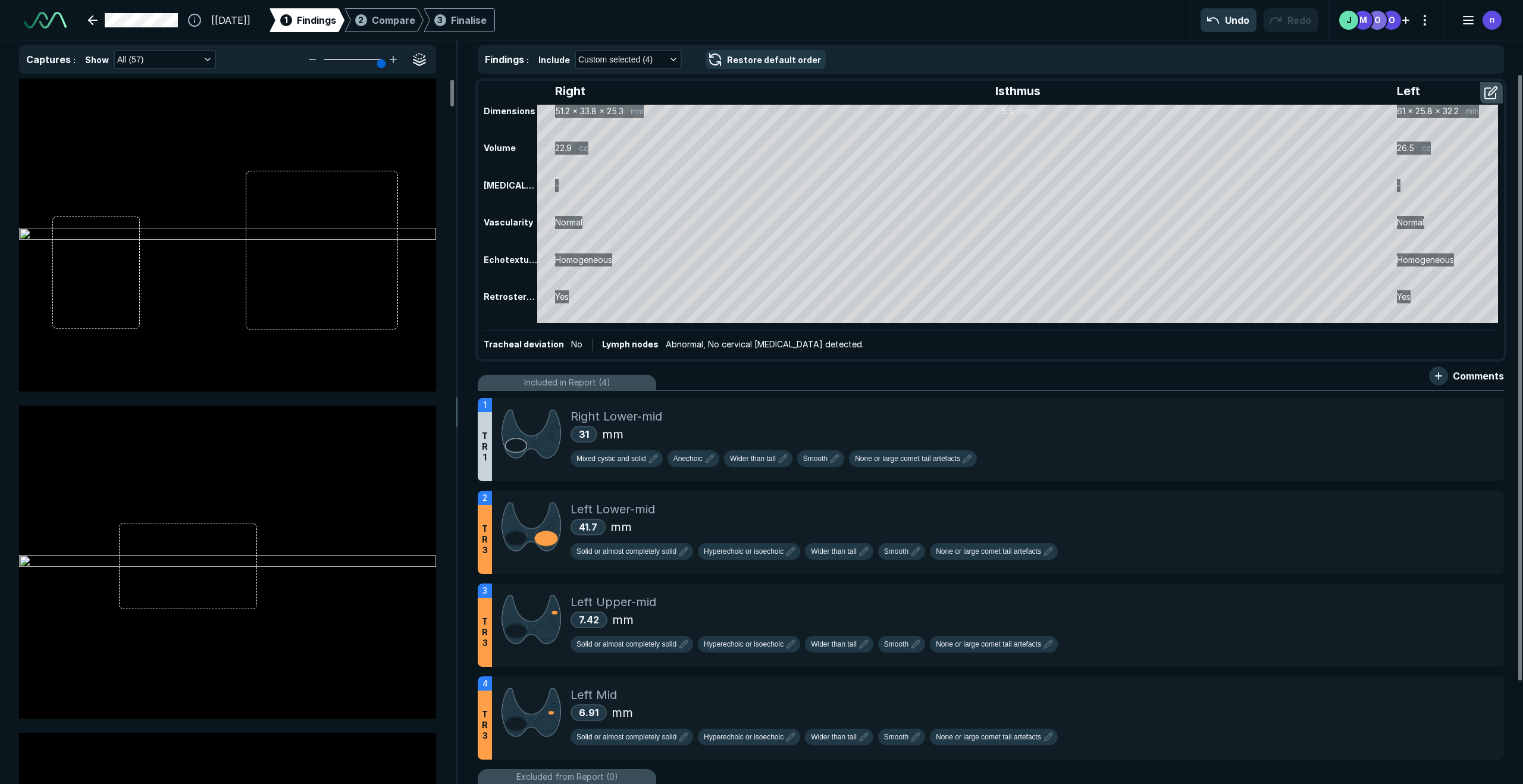
scroll to position [4574, 3387]
click at [411, 24] on span "Compare" at bounding box center [393, 20] width 43 height 14
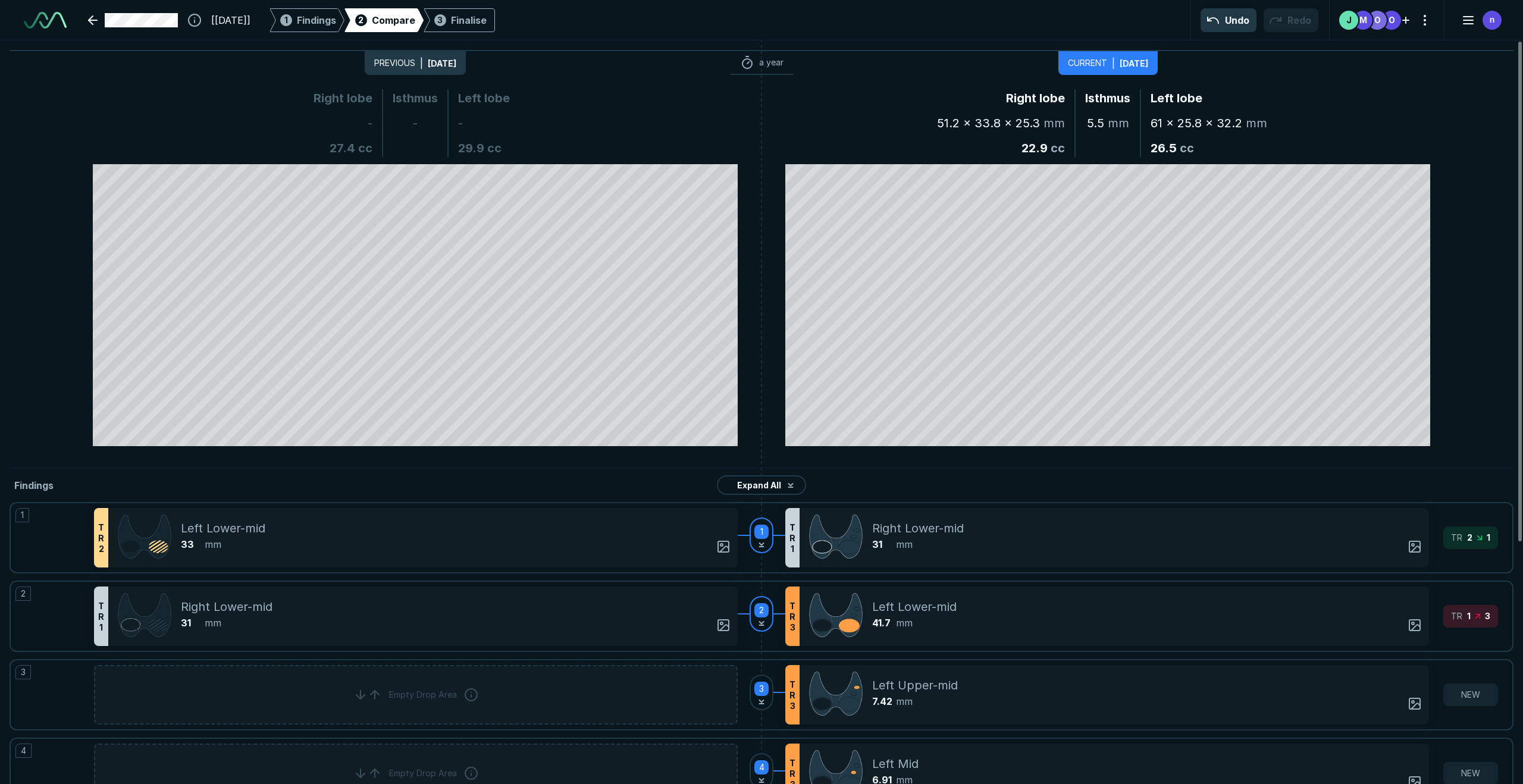
scroll to position [2917, 8299]
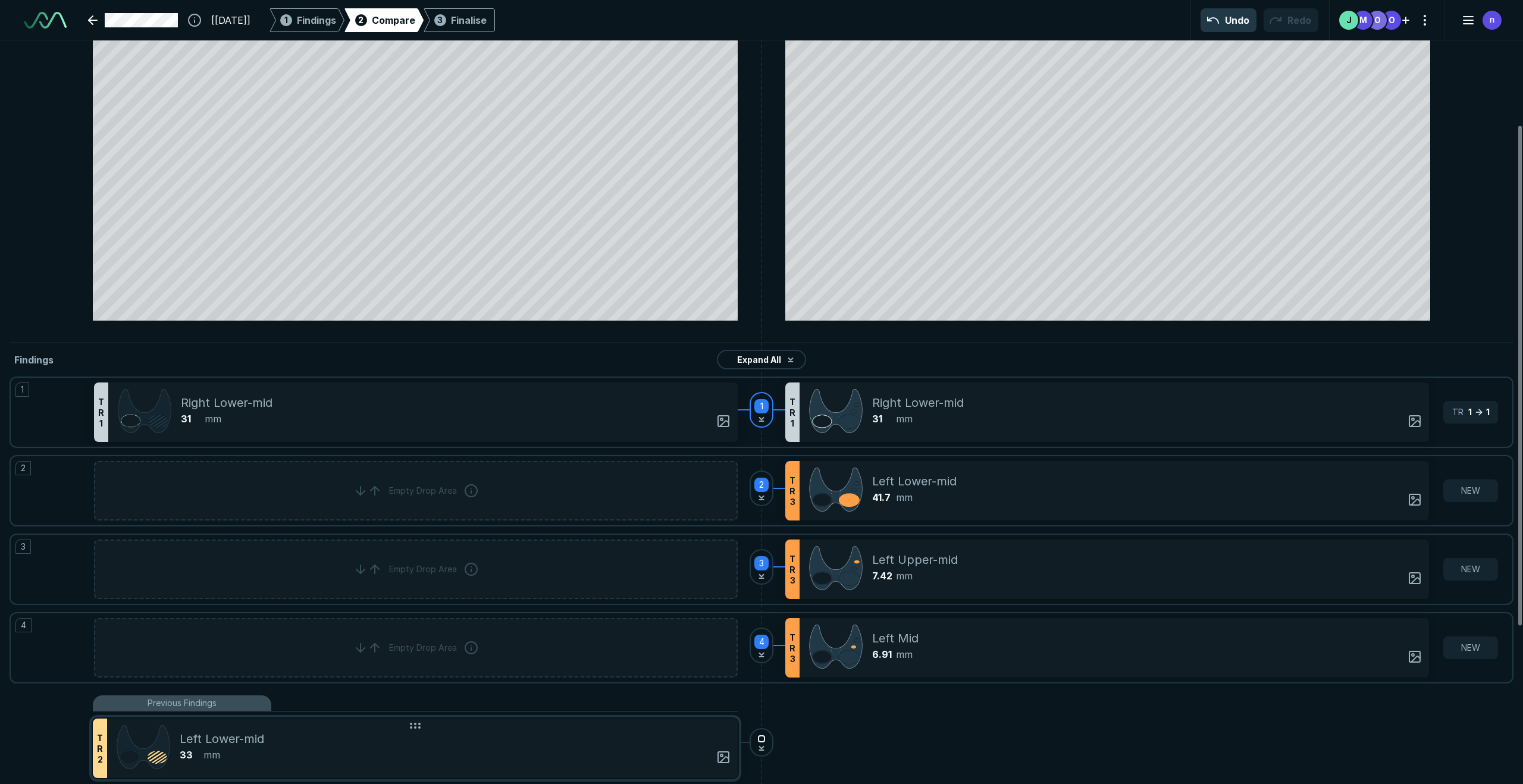
click at [425, 597] on div "33 mm" at bounding box center [447, 755] width 534 height 14
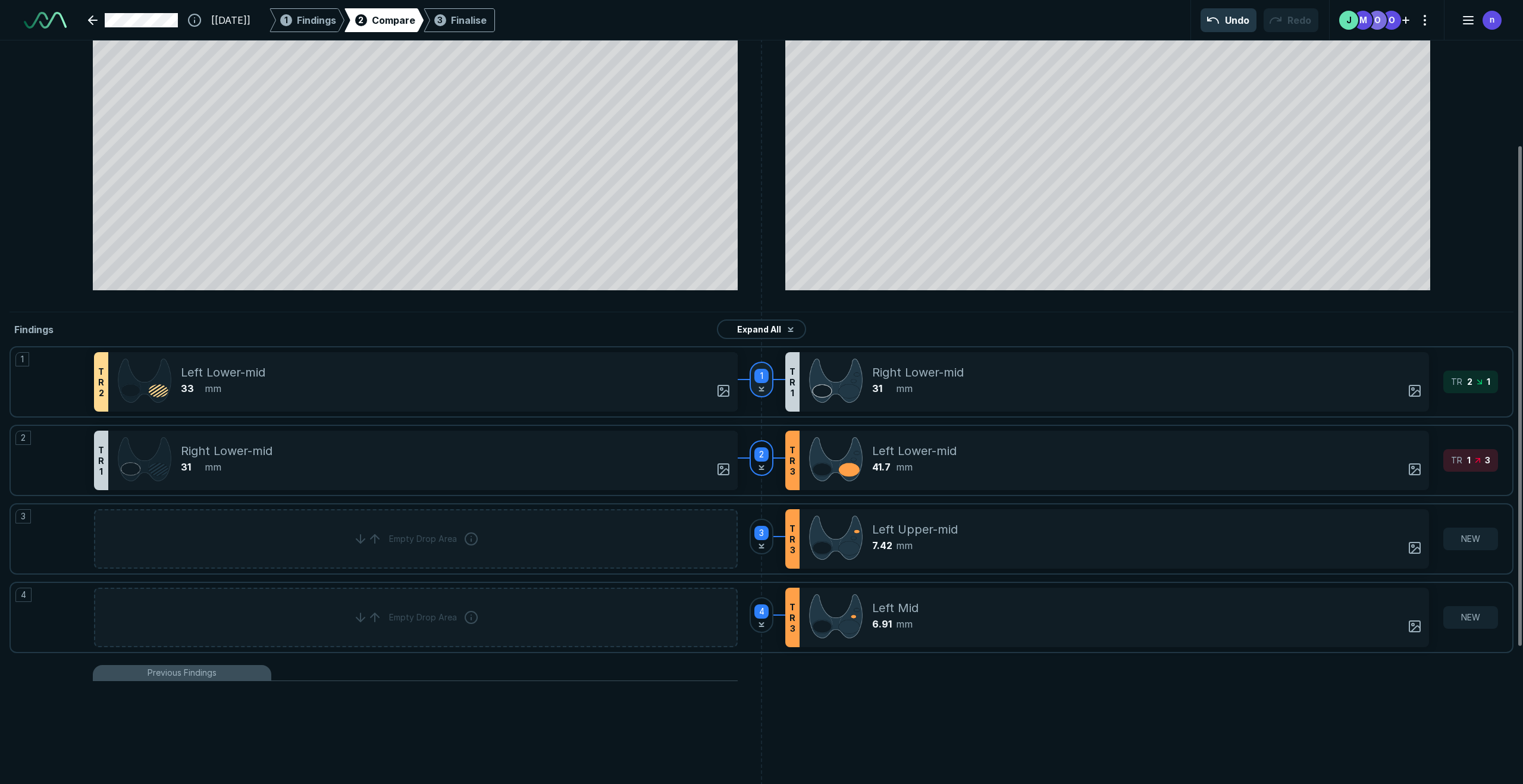
click at [762, 385] on div "1" at bounding box center [762, 380] width 24 height 35
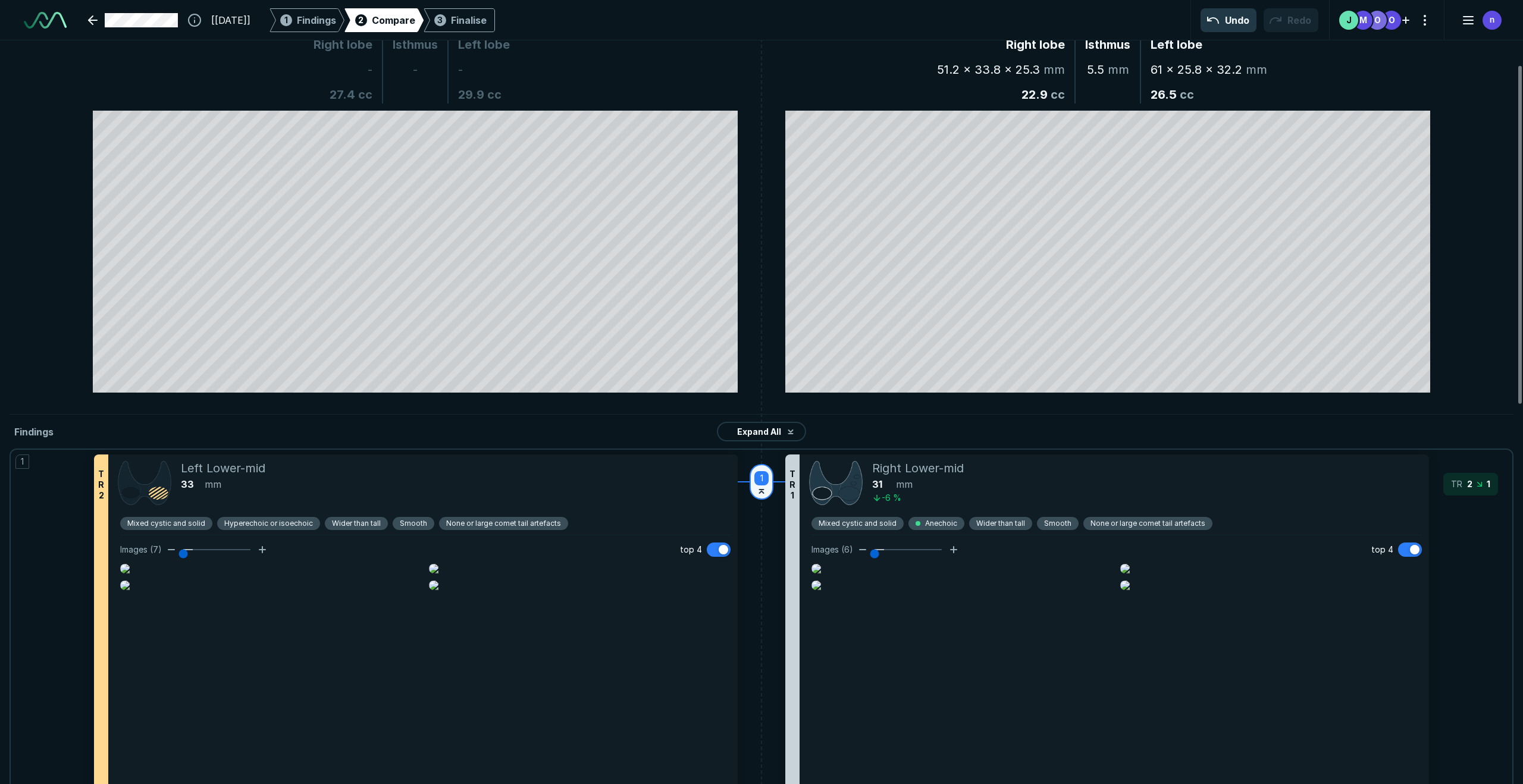
click at [763, 483] on div "1" at bounding box center [762, 478] width 14 height 14
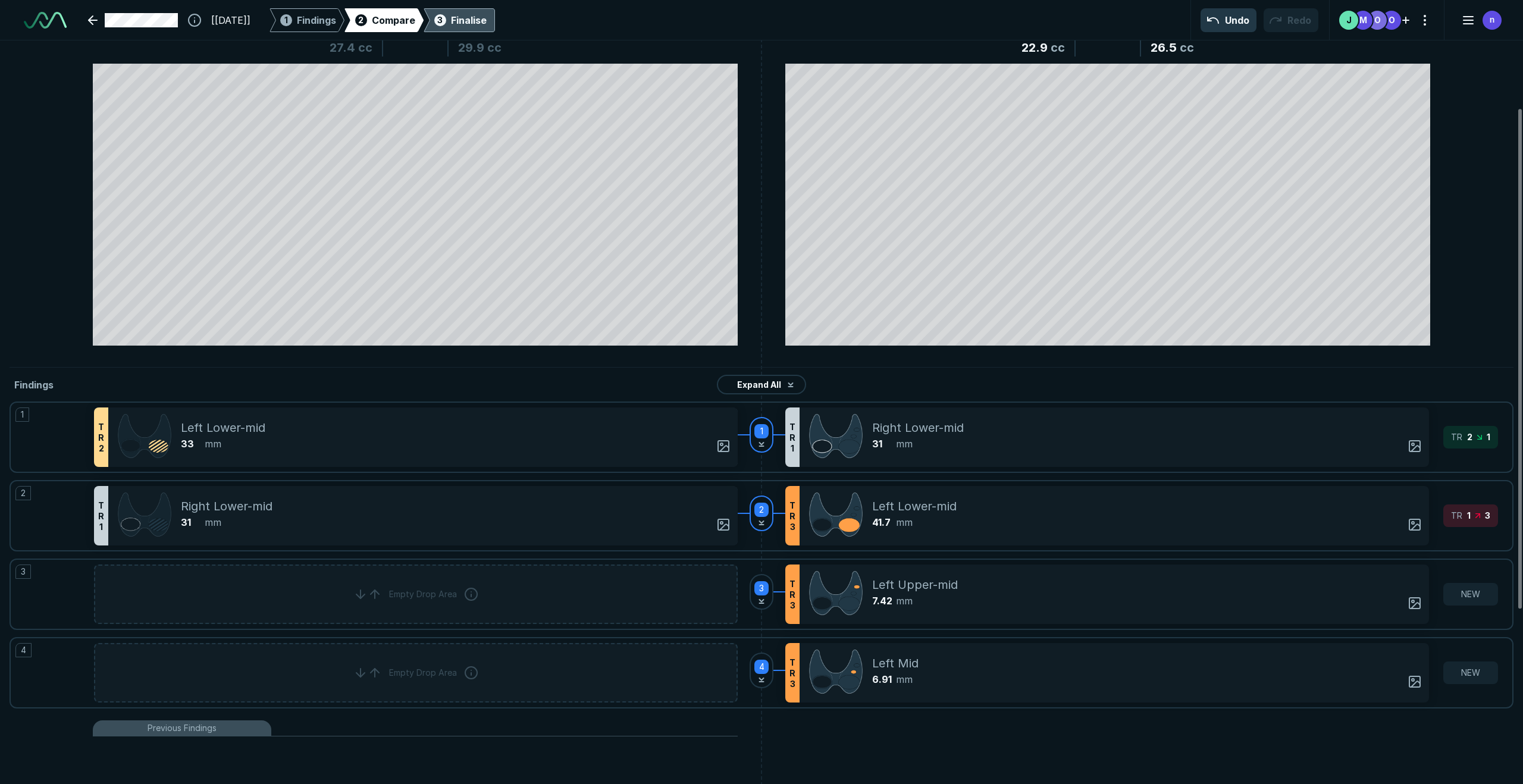
click at [485, 18] on div "Finalise" at bounding box center [469, 20] width 35 height 14
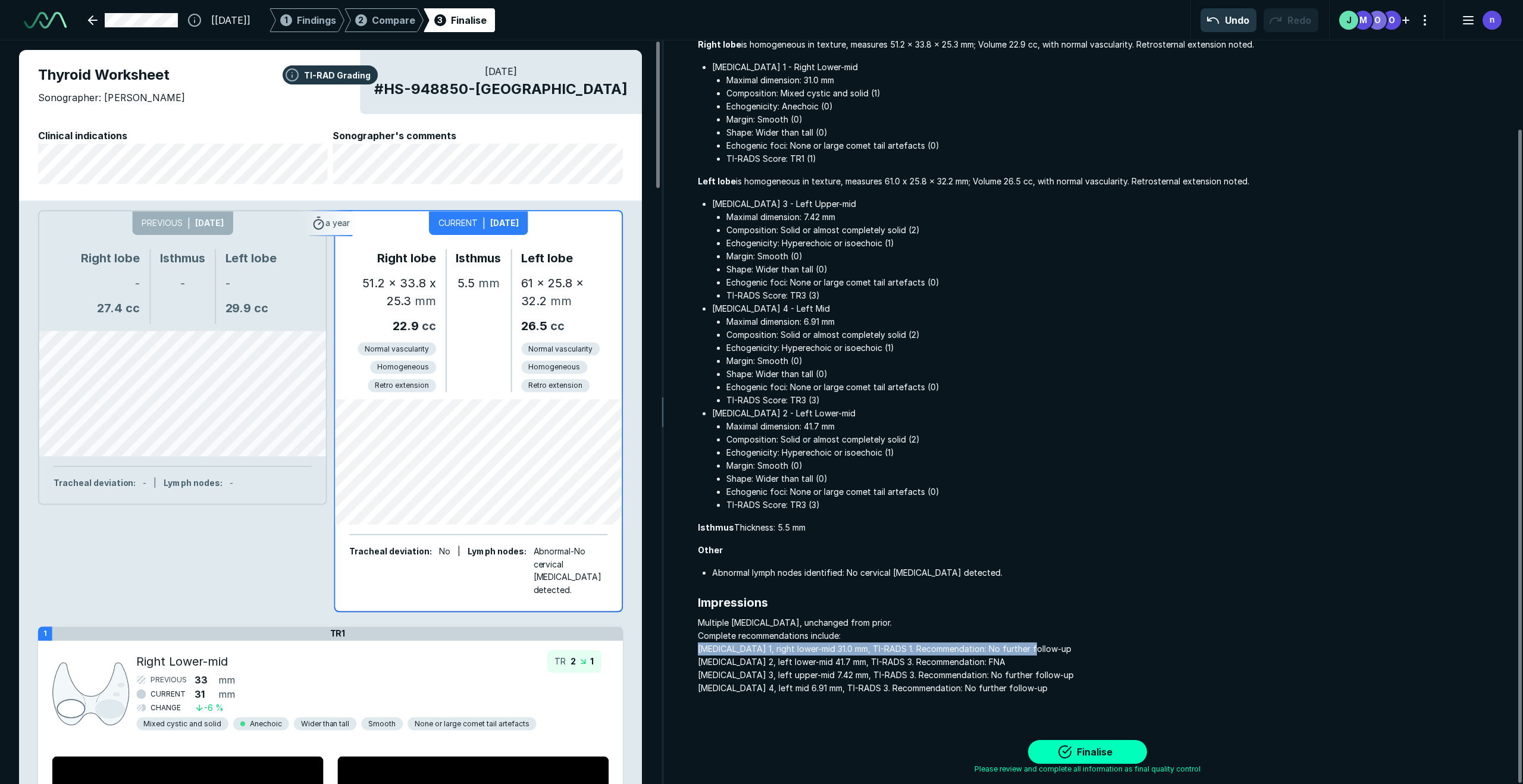
drag, startPoint x: 1036, startPoint y: 652, endPoint x: 693, endPoint y: 645, distance: 343.1
click at [693, 597] on div "[MEDICAL_DATA] Report Clinical indications Findings Right [MEDICAL_DATA] is hom…" at bounding box center [1087, 335] width 832 height 771
click at [898, 597] on span "Multiple [MEDICAL_DATA], unchanged from prior. Complete recommendations include…" at bounding box center [1101, 655] width 806 height 79
drag, startPoint x: 229, startPoint y: 422, endPoint x: 237, endPoint y: 427, distance: 9.4
click at [229, 422] on div at bounding box center [182, 393] width 287 height 125
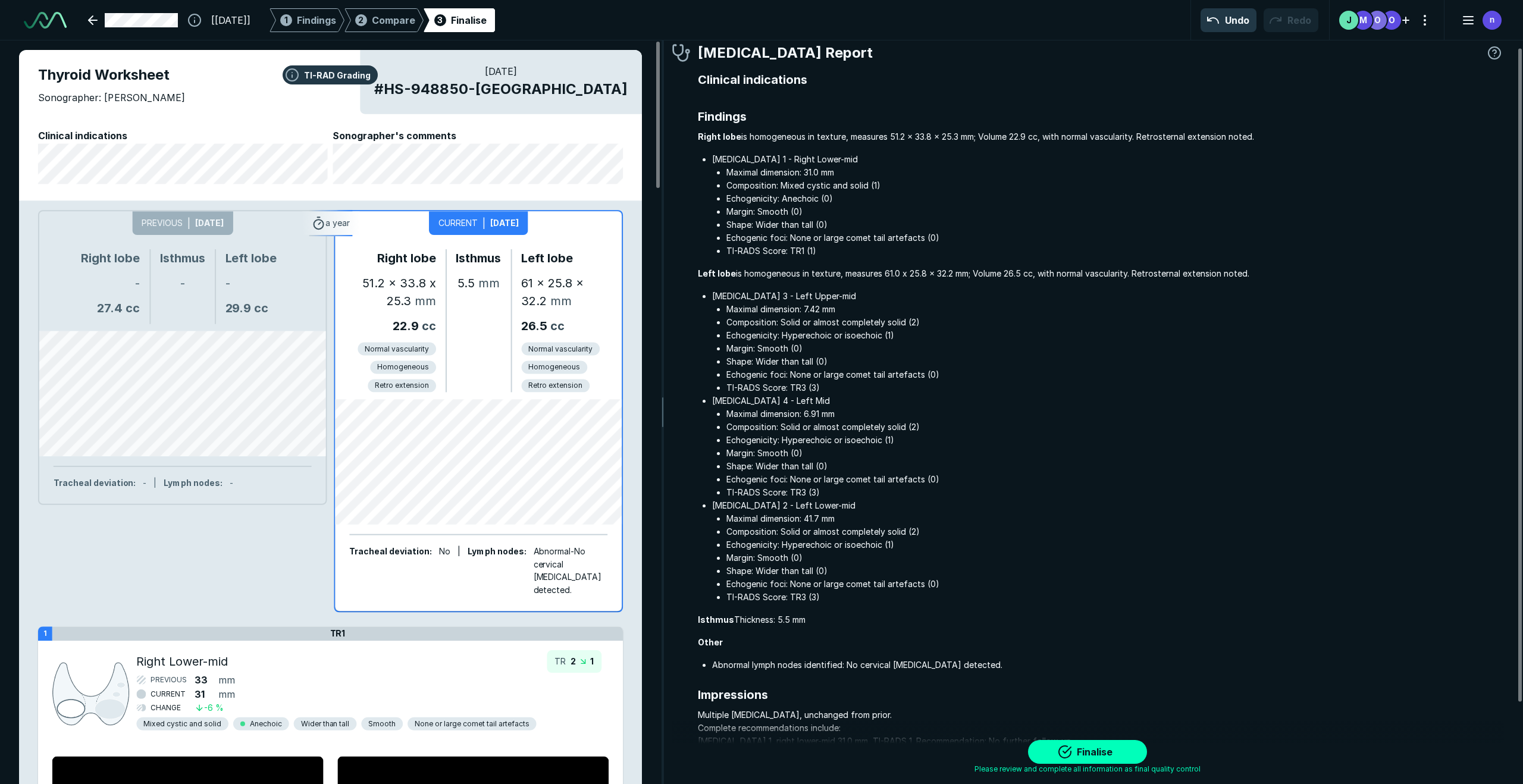
scroll to position [100, 0]
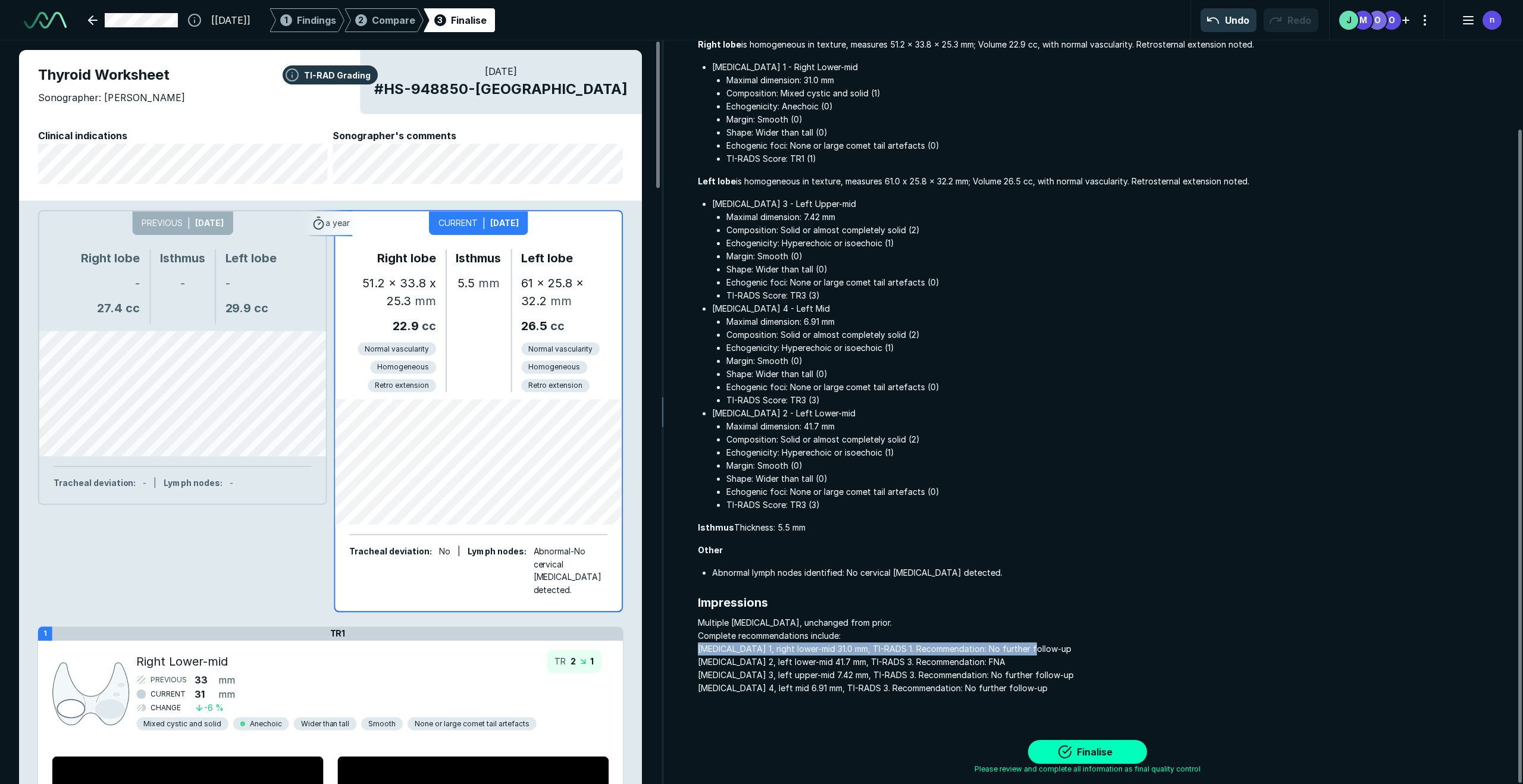
drag, startPoint x: 697, startPoint y: 649, endPoint x: 1043, endPoint y: 651, distance: 346.0
click at [1043, 597] on span "Multiple [MEDICAL_DATA], unchanged from prior. Complete recommendations include…" at bounding box center [1101, 655] width 806 height 79
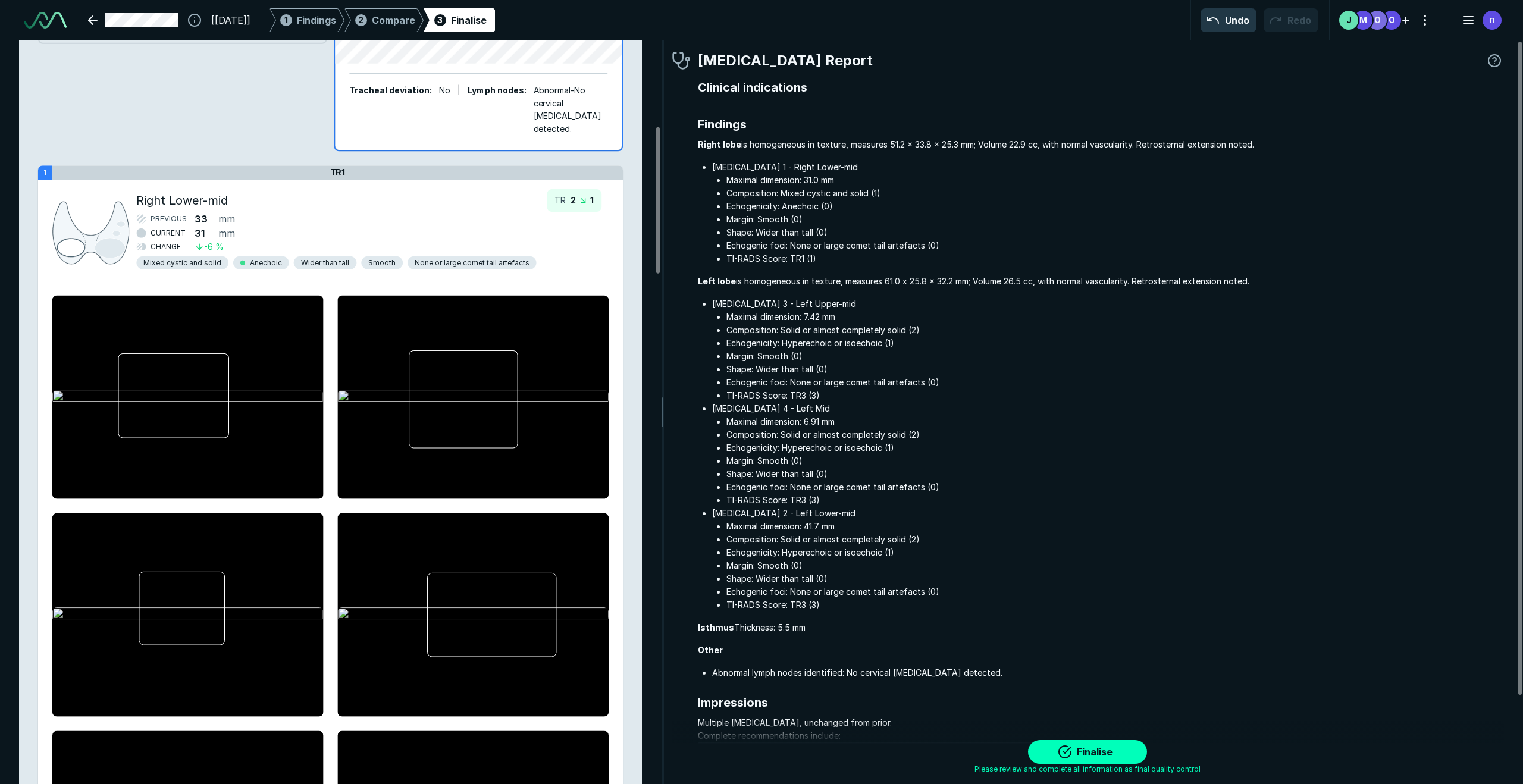
scroll to position [385, 0]
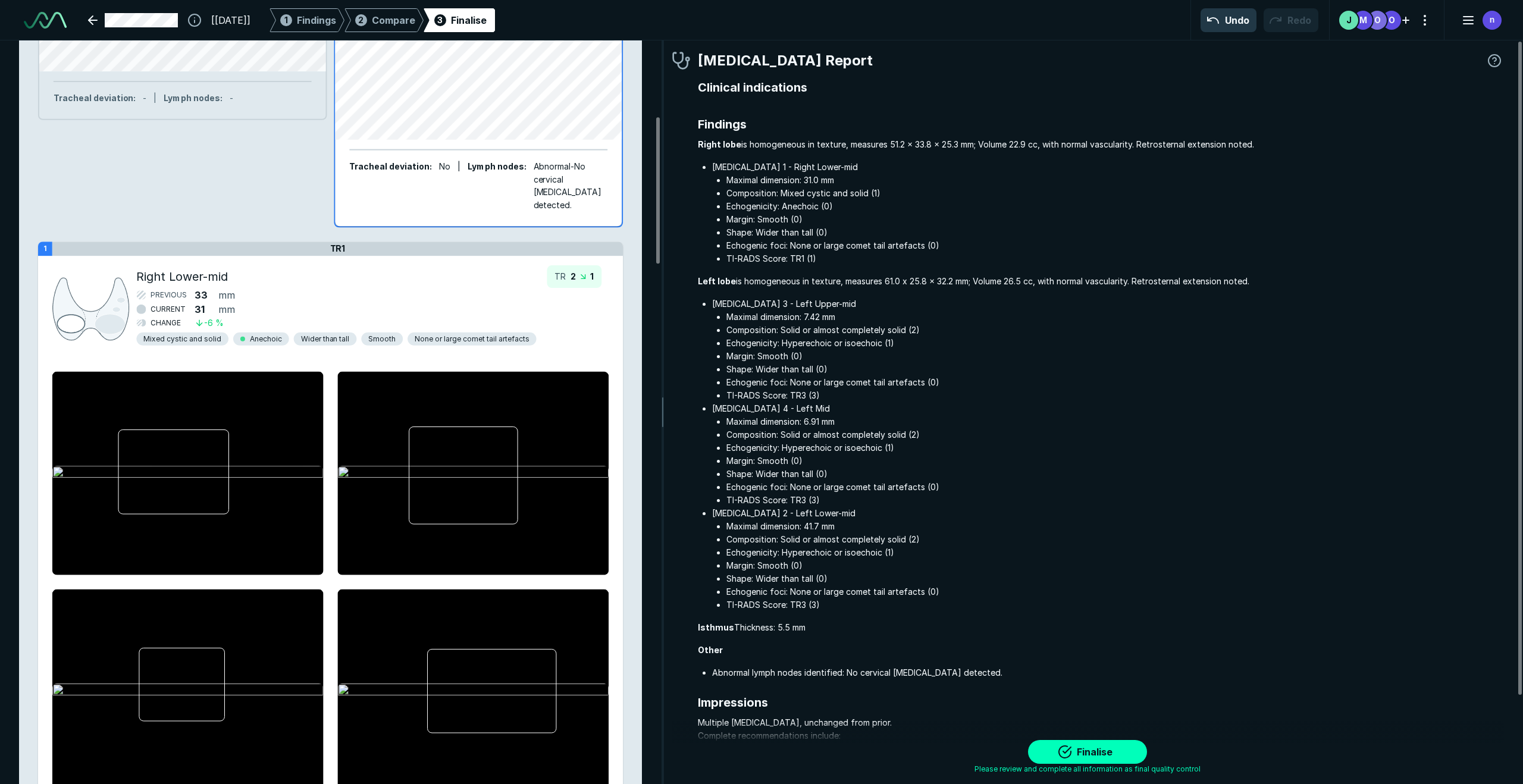
click at [578, 272] on icon at bounding box center [582, 276] width 9 height 9
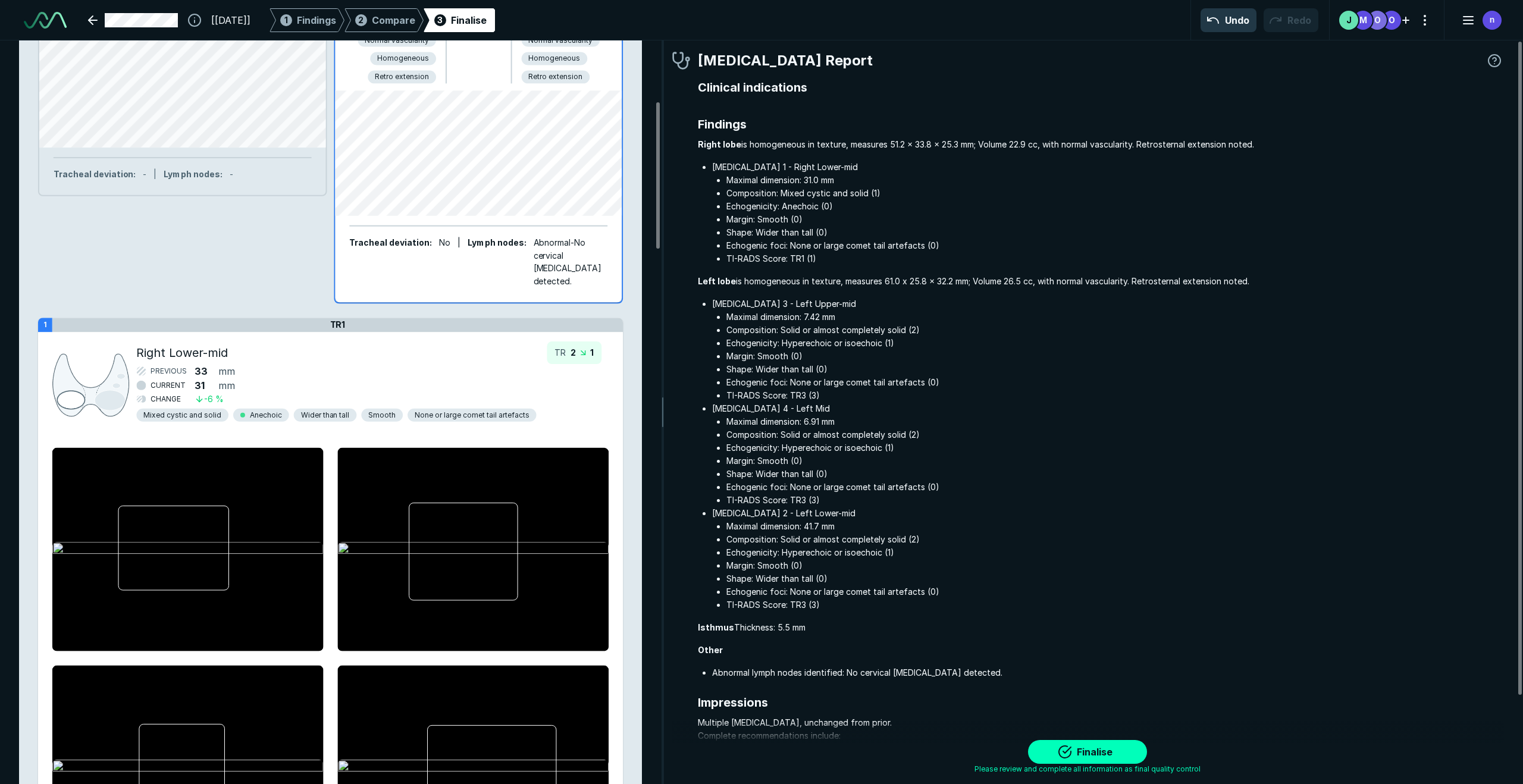
scroll to position [282, 0]
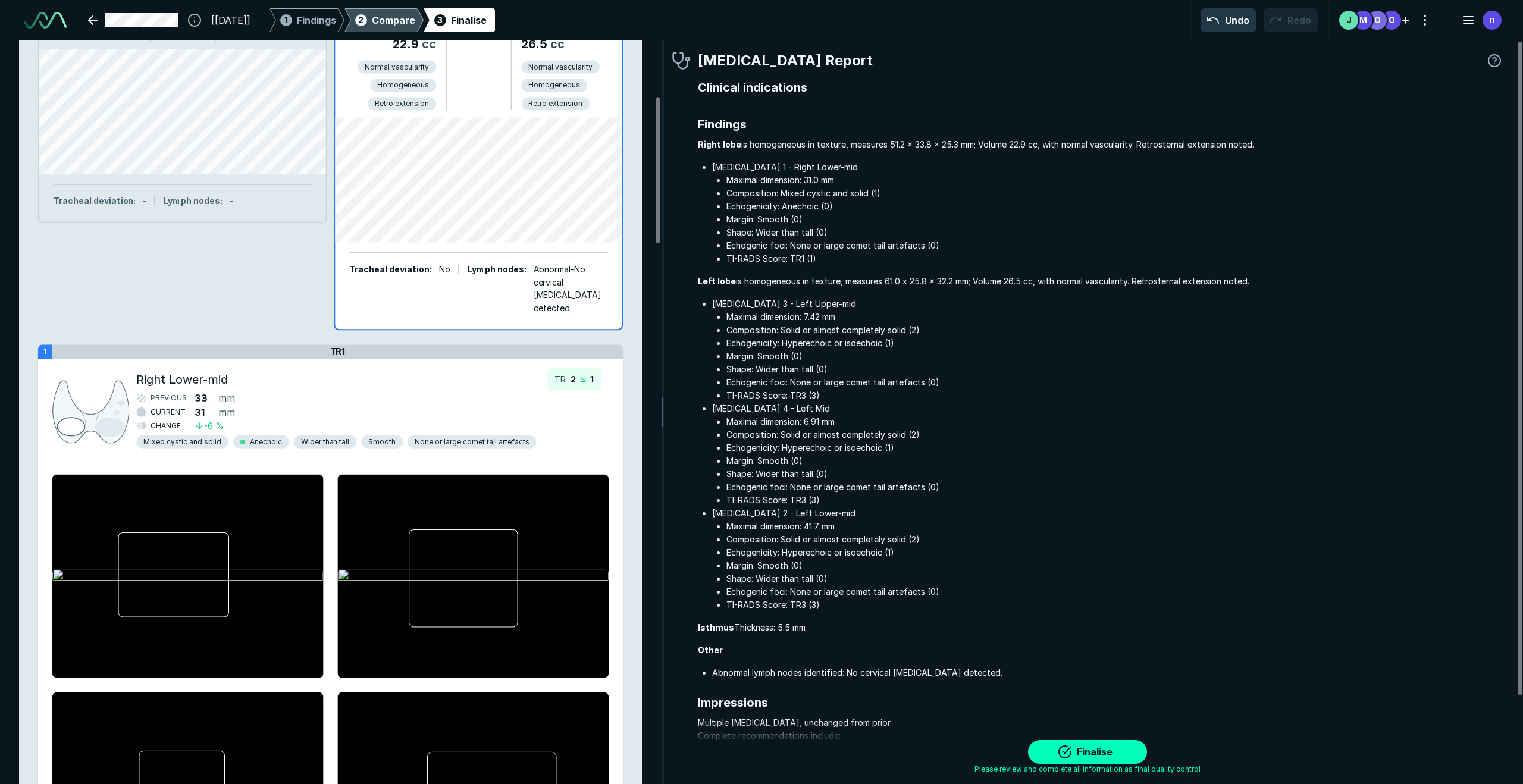
click at [415, 18] on span "Compare" at bounding box center [393, 20] width 43 height 14
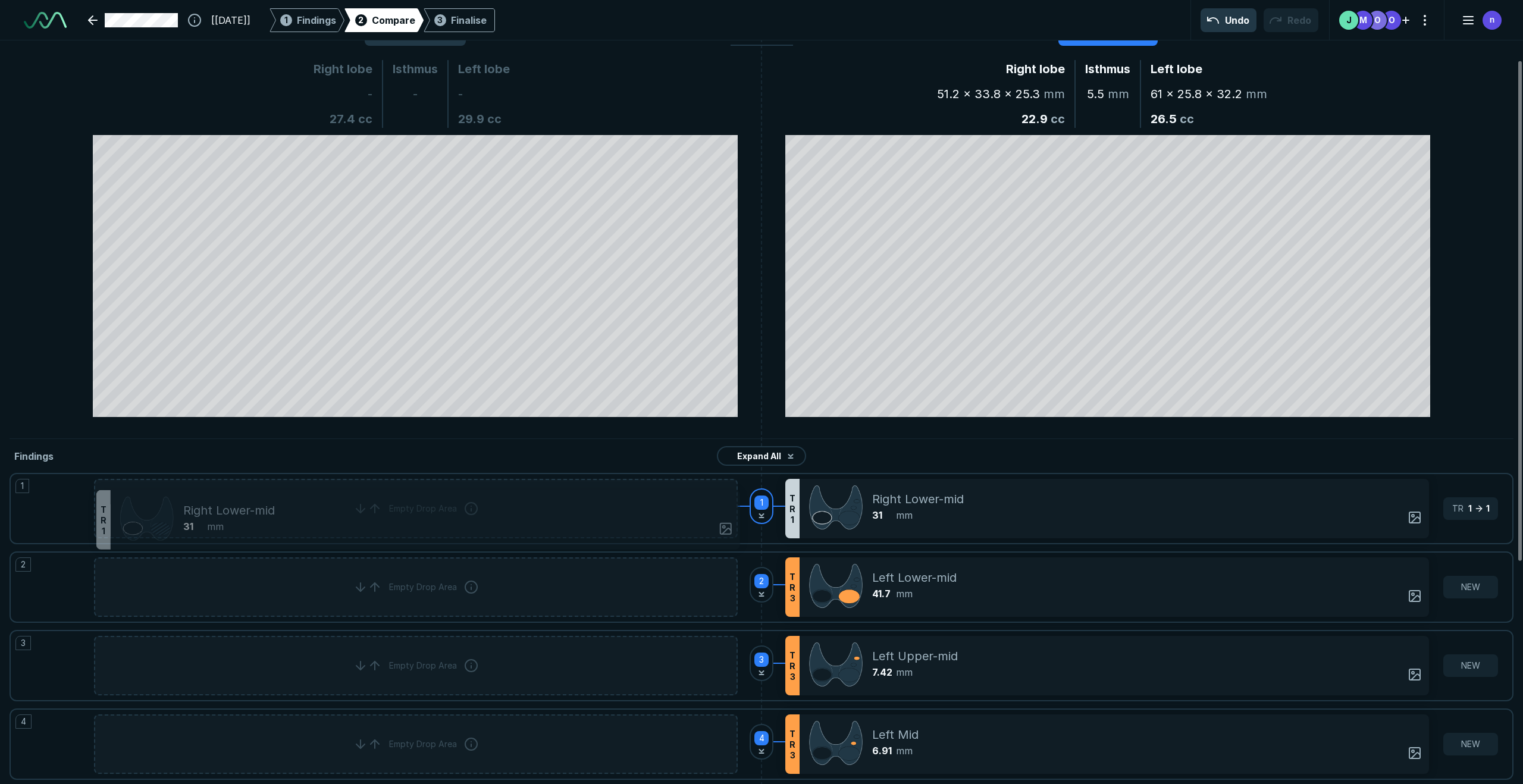
scroll to position [3636, 4282]
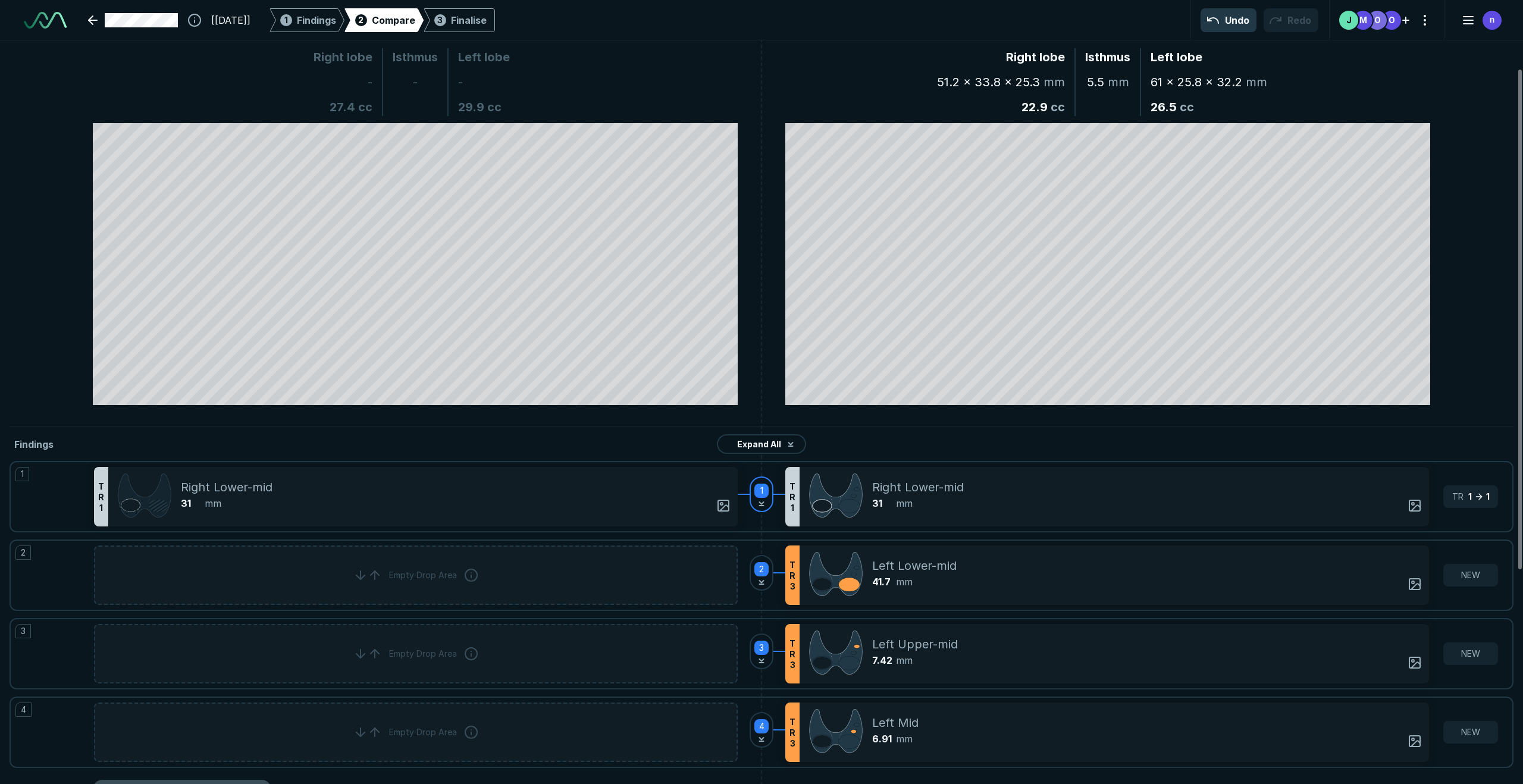
click at [477, 567] on div "Empty Drop Area" at bounding box center [416, 575] width 644 height 59
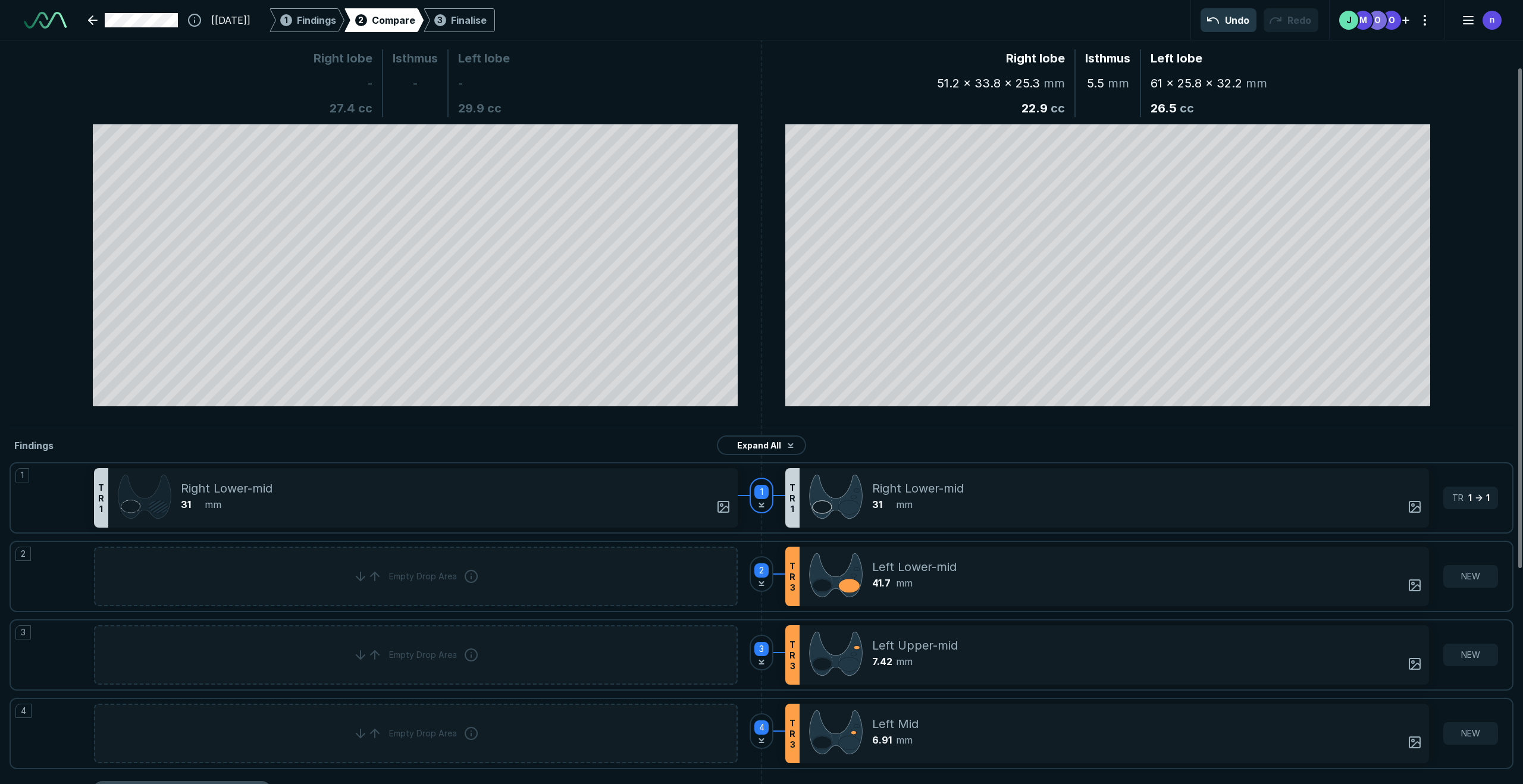
click at [481, 579] on div "Empty Drop Area" at bounding box center [416, 576] width 644 height 59
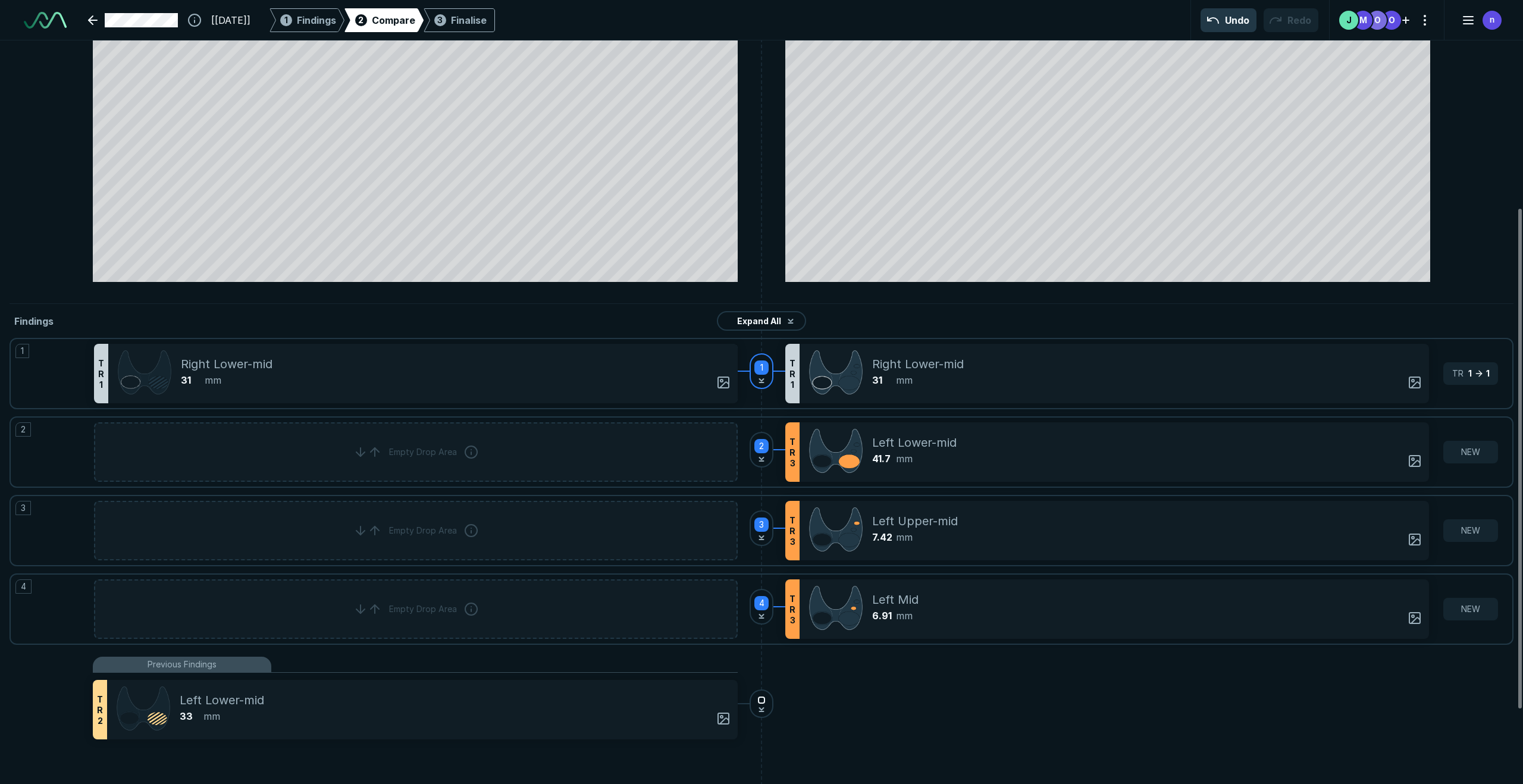
scroll to position [360, 0]
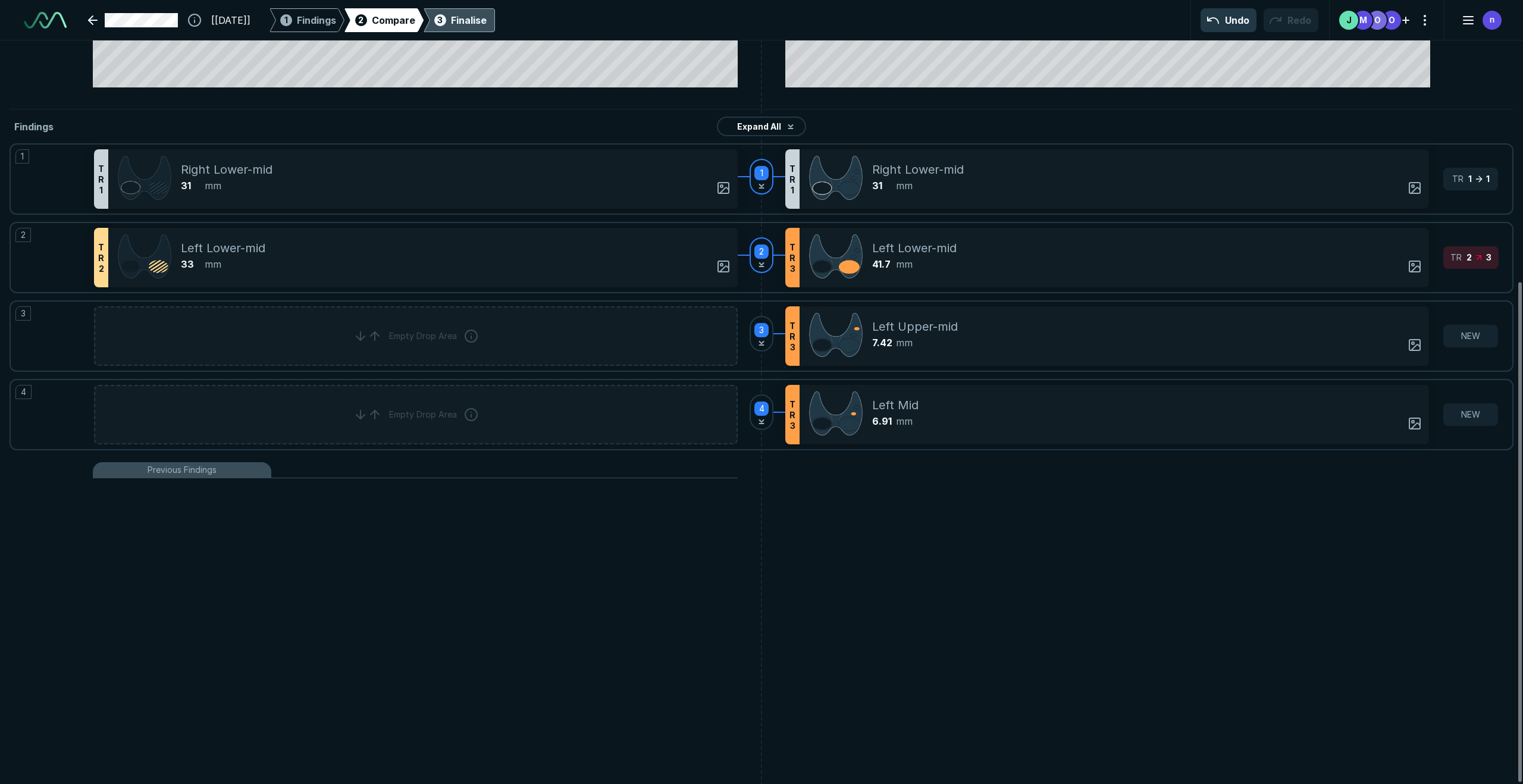
click at [487, 17] on div "Finalise" at bounding box center [469, 20] width 35 height 14
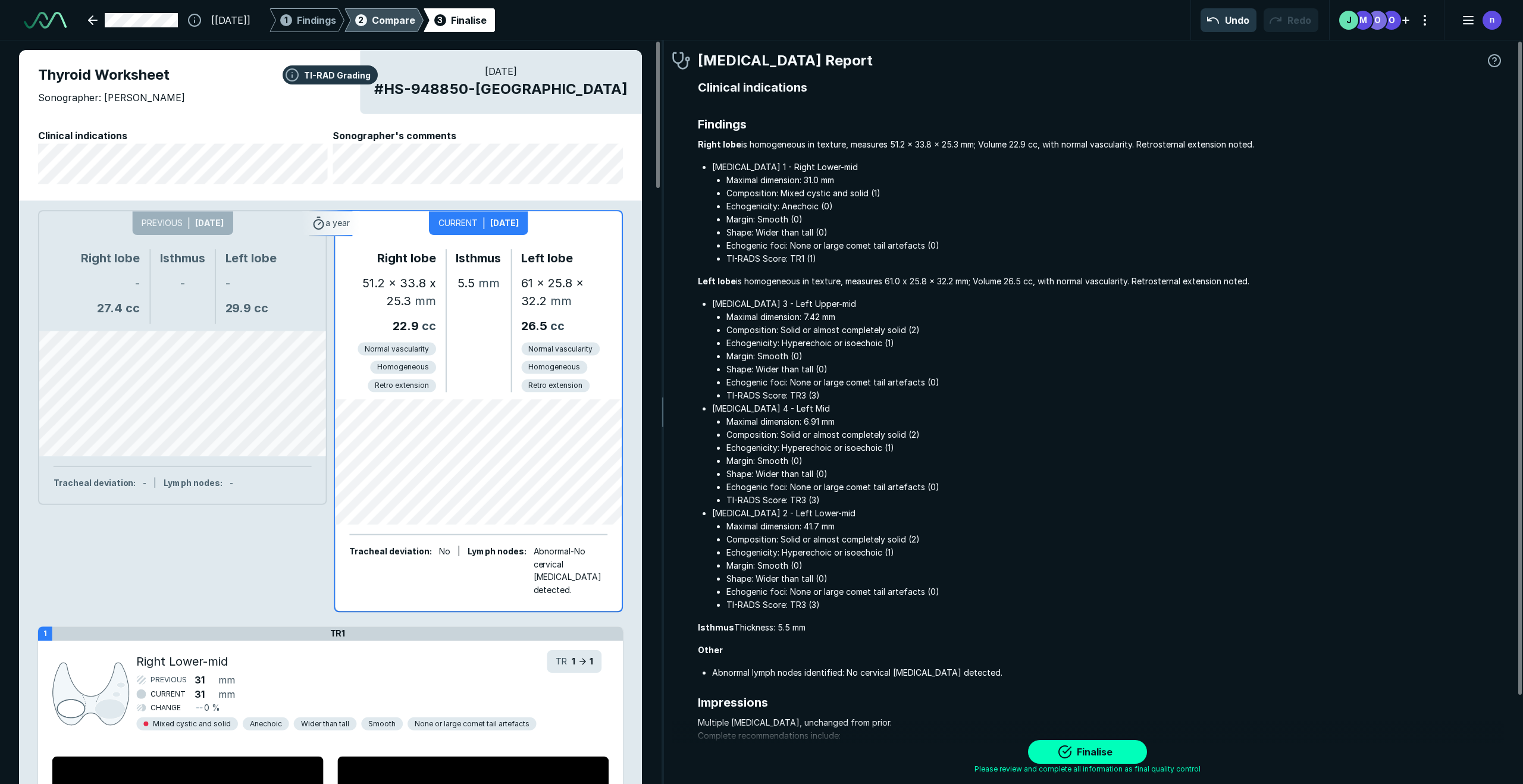
click at [415, 20] on span "Compare" at bounding box center [393, 20] width 43 height 14
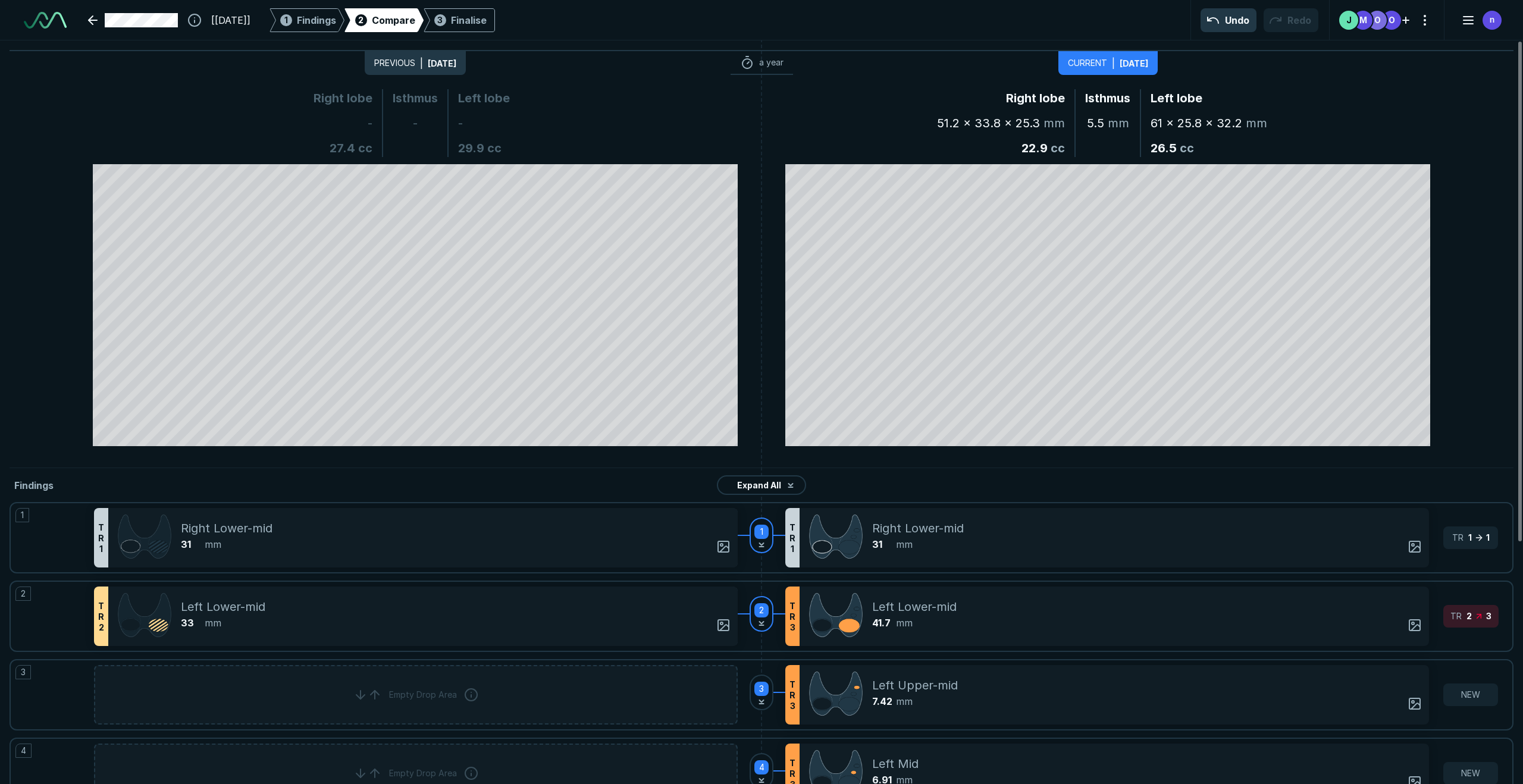
scroll to position [4598, 8289]
click at [487, 21] on div "Finalise" at bounding box center [469, 20] width 35 height 14
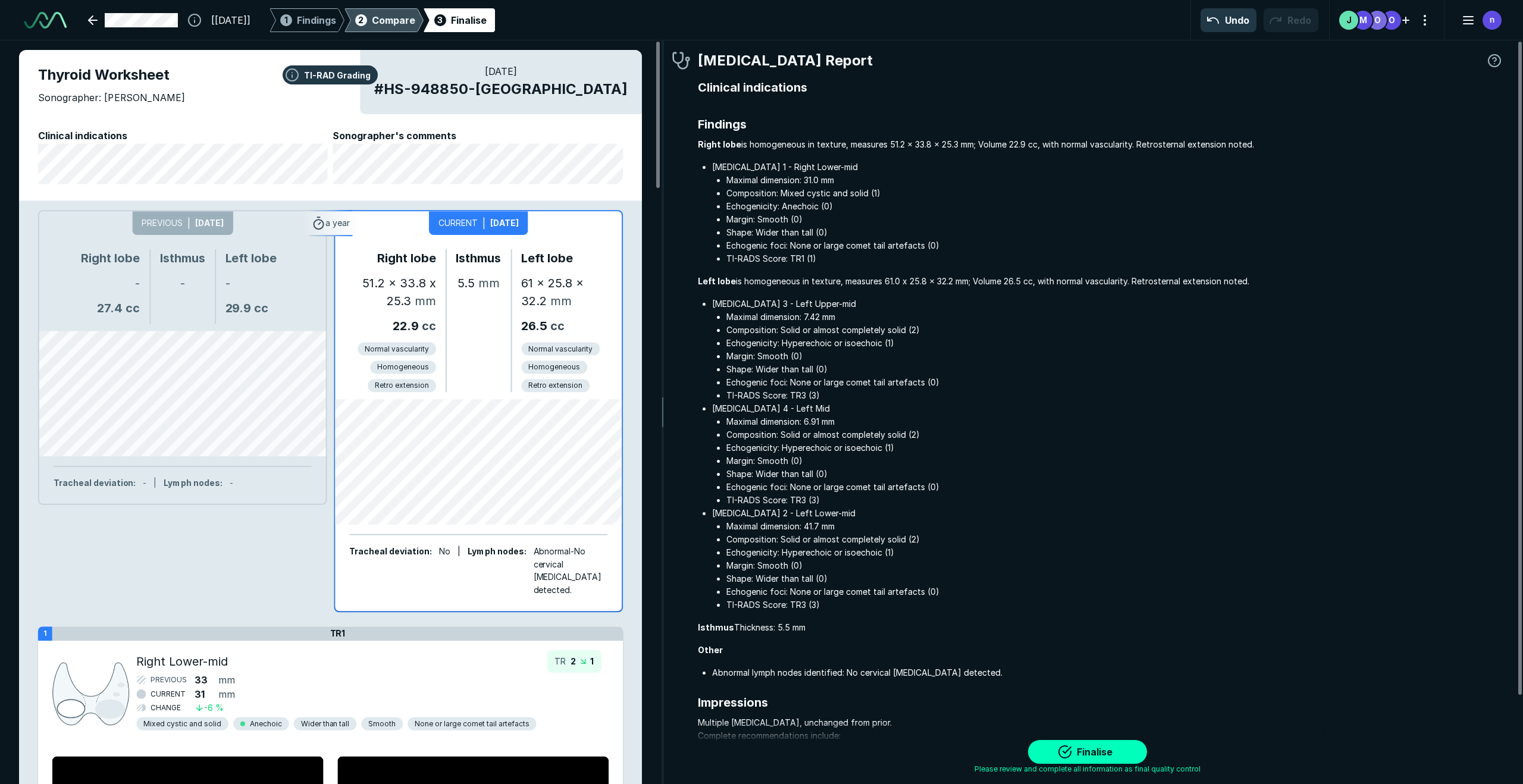
click at [415, 22] on span "Compare" at bounding box center [393, 20] width 43 height 14
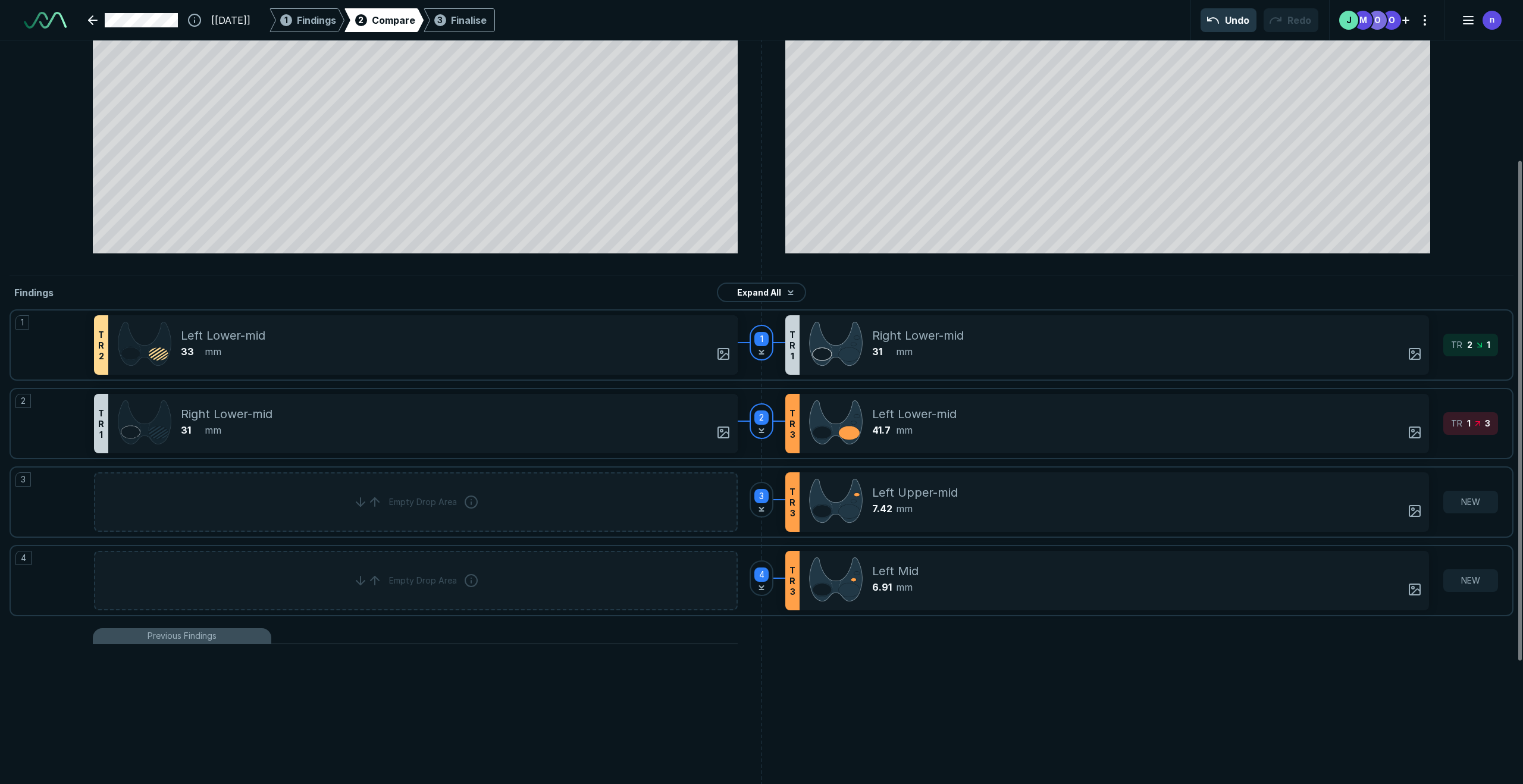
scroll to position [200, 0]
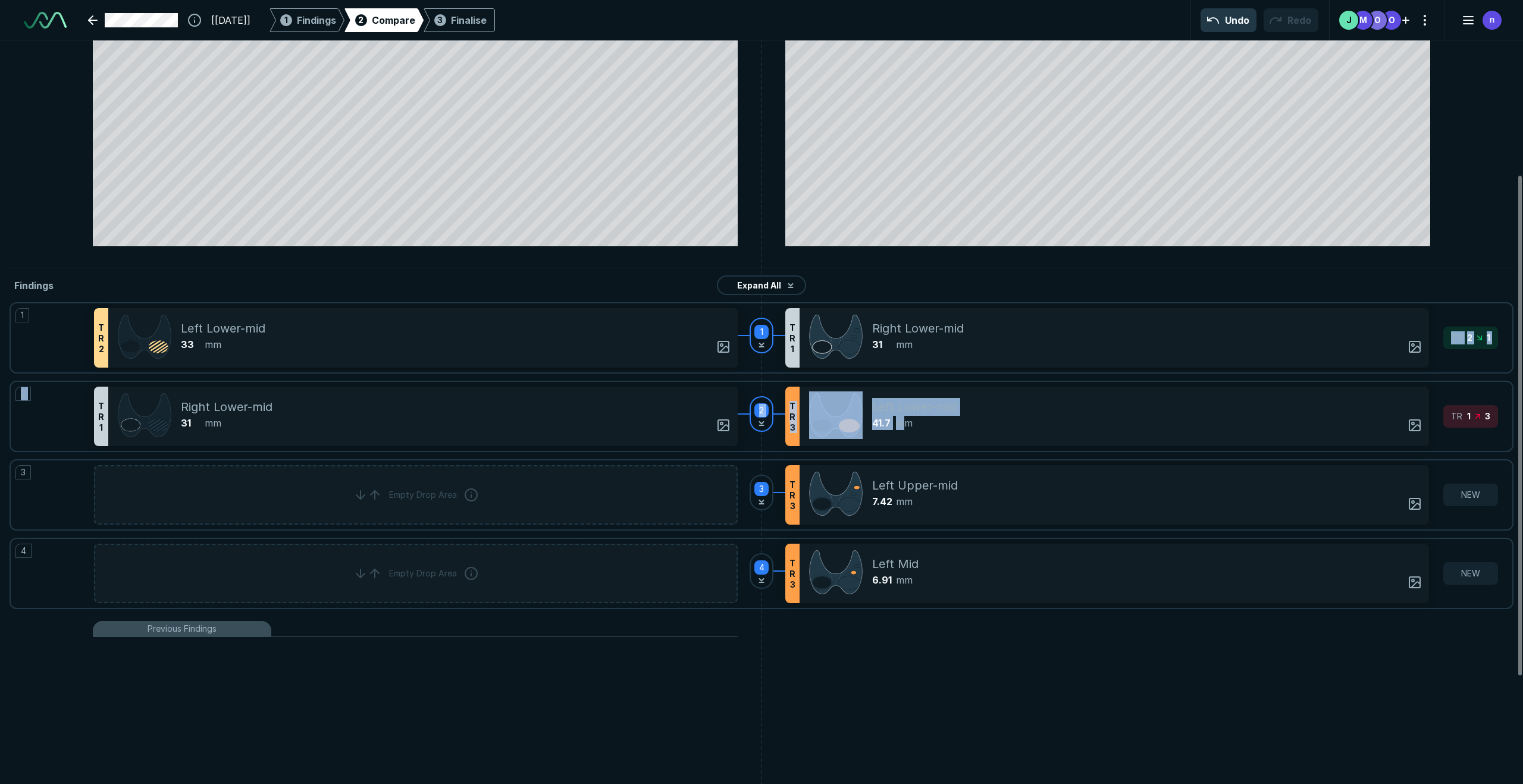
drag, startPoint x: 906, startPoint y: 421, endPoint x: 829, endPoint y: 370, distance: 92.4
click at [907, 363] on div "1 T R 2 Left Lower-mid 33 mm Mixed cystic and solid Hyperechoic or isoechoic Wi…" at bounding box center [762, 460] width 1505 height 314
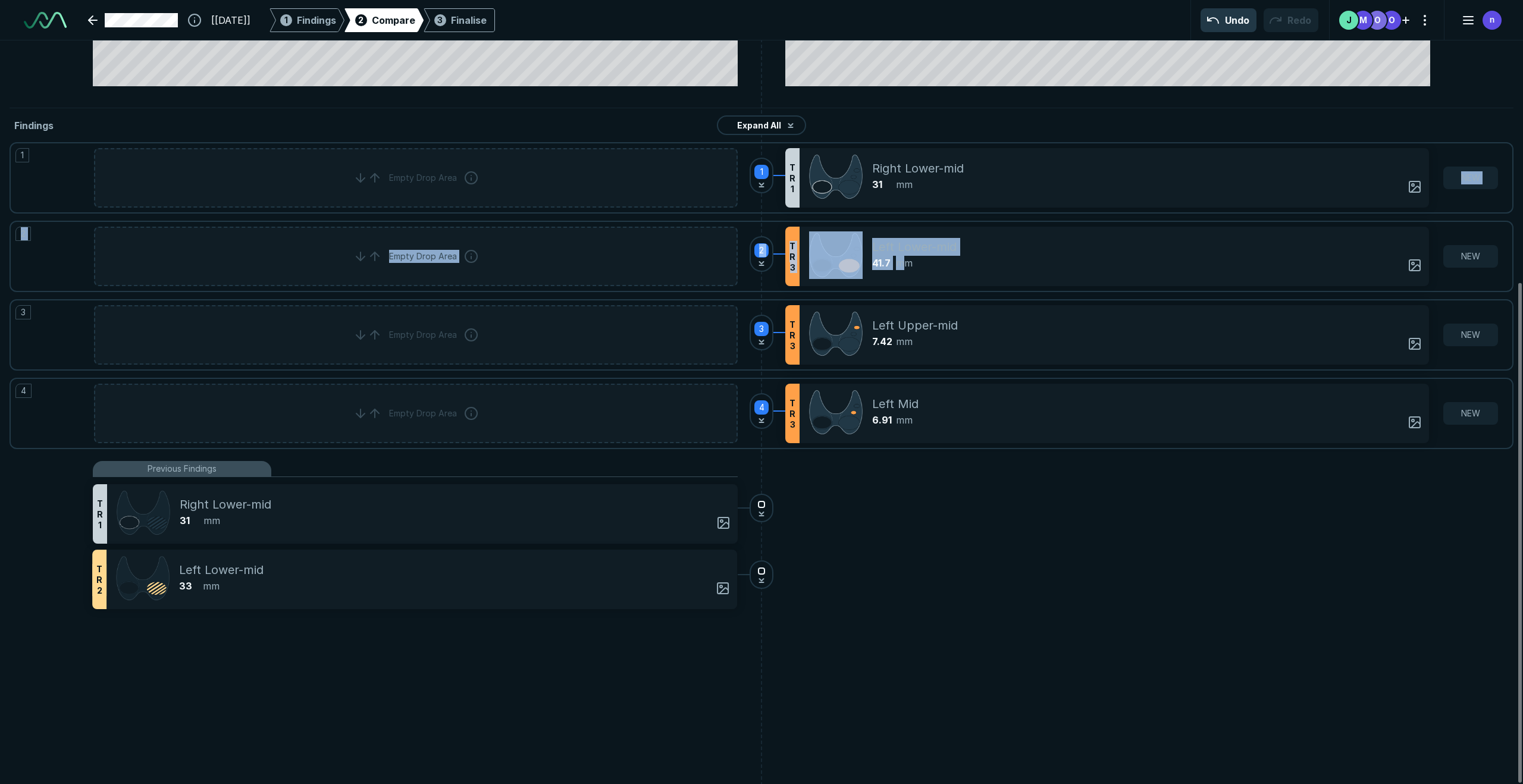
scroll to position [3636, 4282]
click at [968, 242] on div "Left Lower-mid" at bounding box center [1150, 246] width 557 height 18
click at [765, 259] on div "2" at bounding box center [762, 254] width 24 height 35
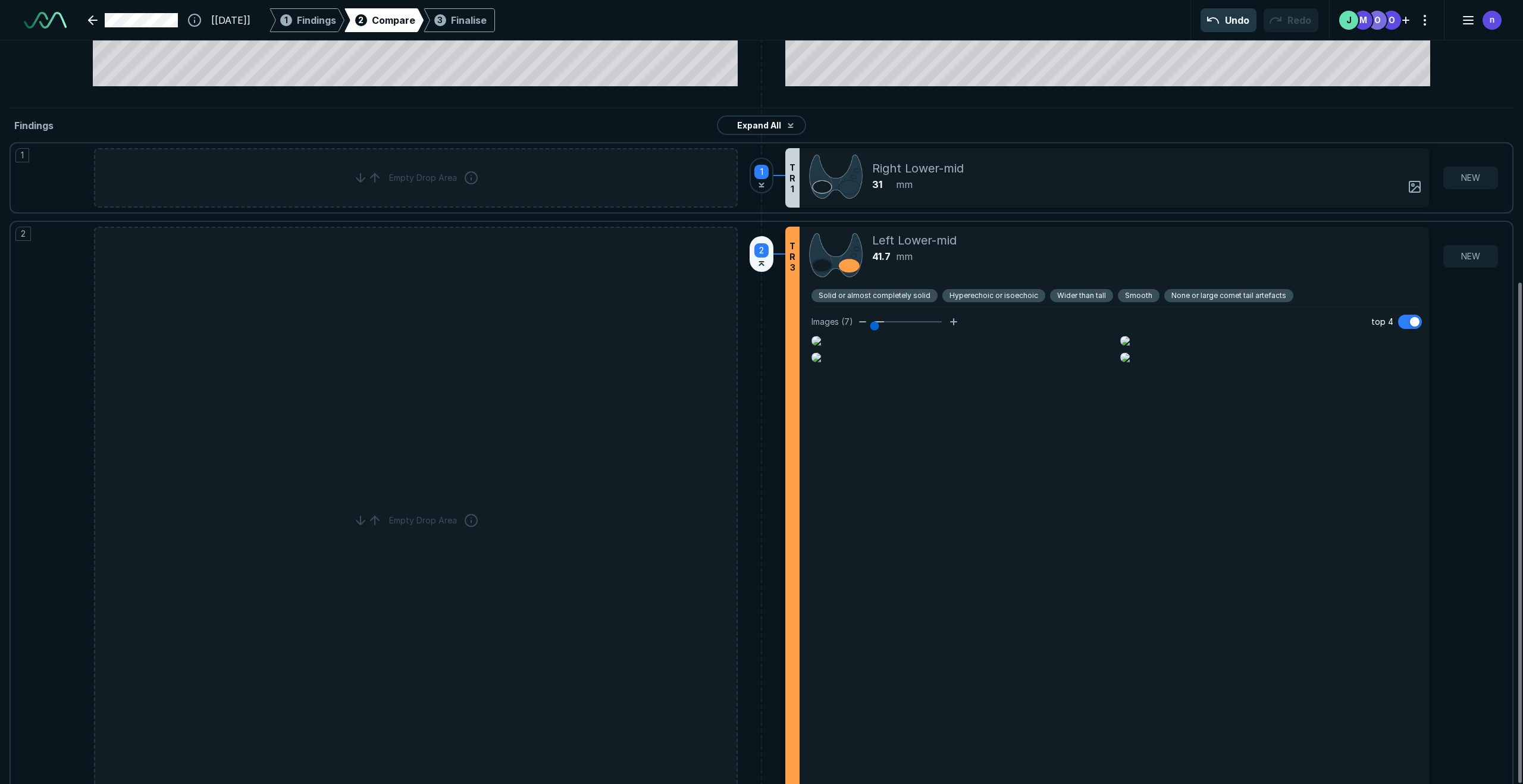
scroll to position [360, 0]
click at [764, 259] on div "2" at bounding box center [762, 254] width 24 height 35
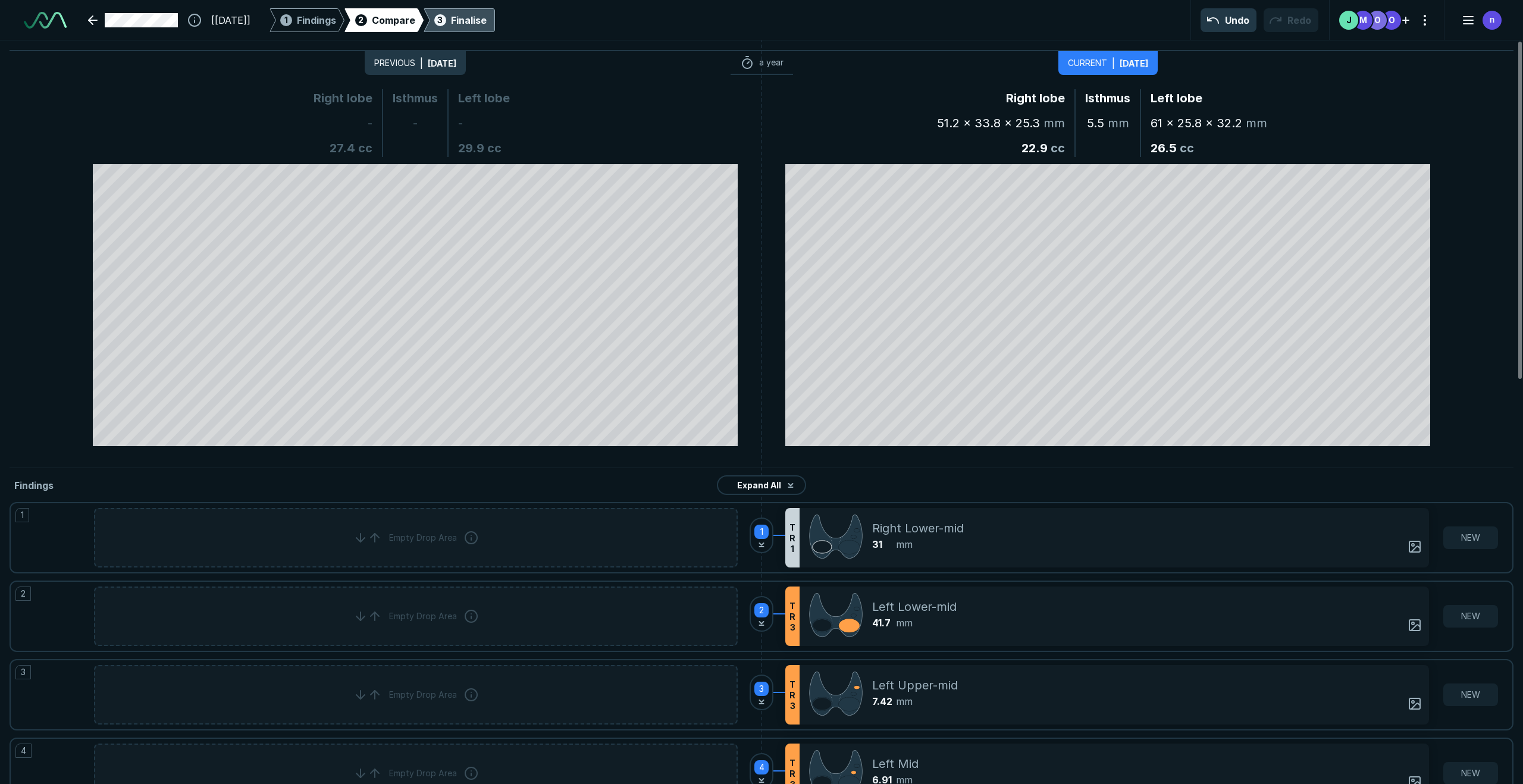
click at [476, 20] on div "3 Finalise" at bounding box center [459, 21] width 55 height 24
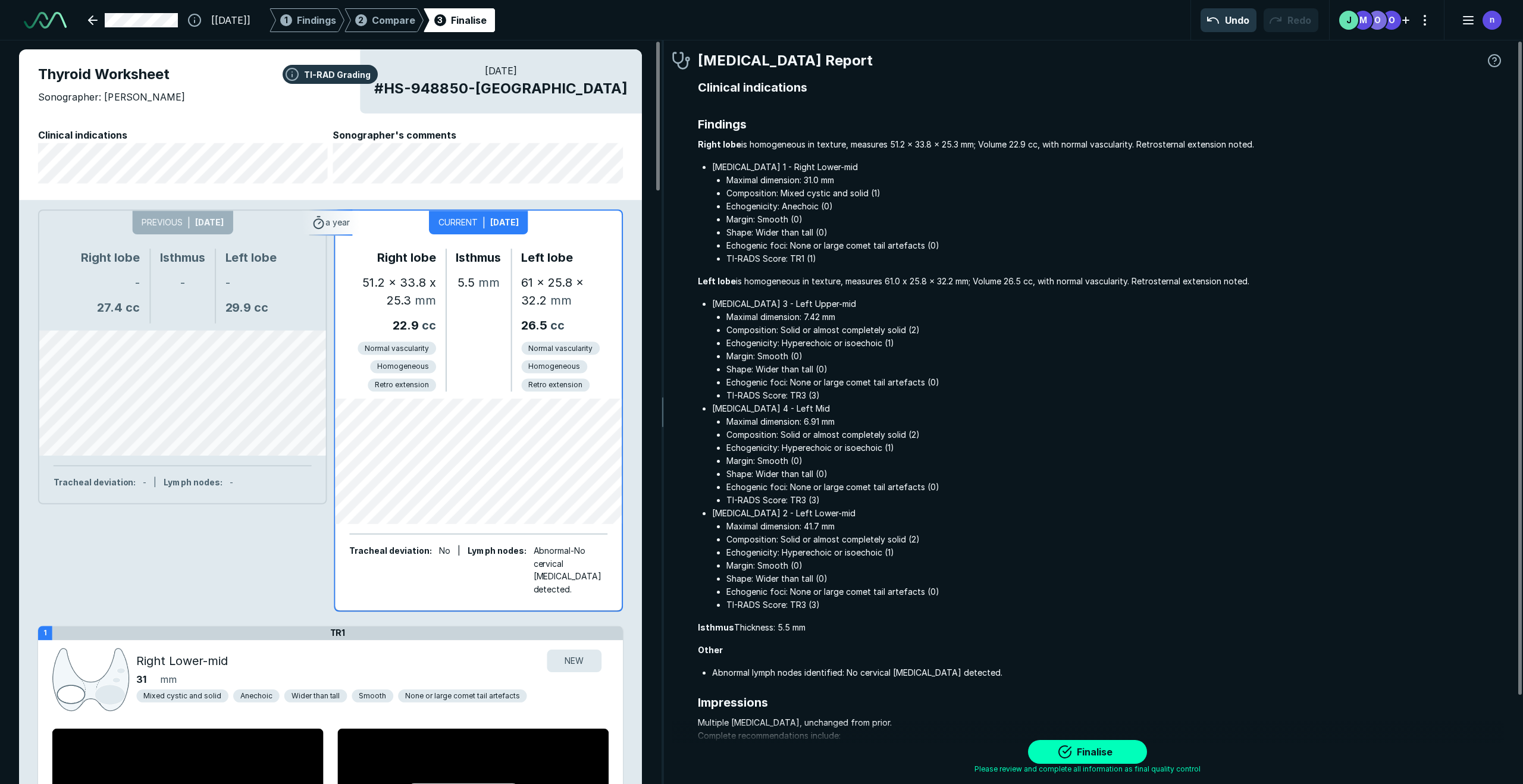
click at [509, 492] on div at bounding box center [478, 461] width 287 height 125
click at [412, 21] on span "Compare" at bounding box center [393, 20] width 43 height 14
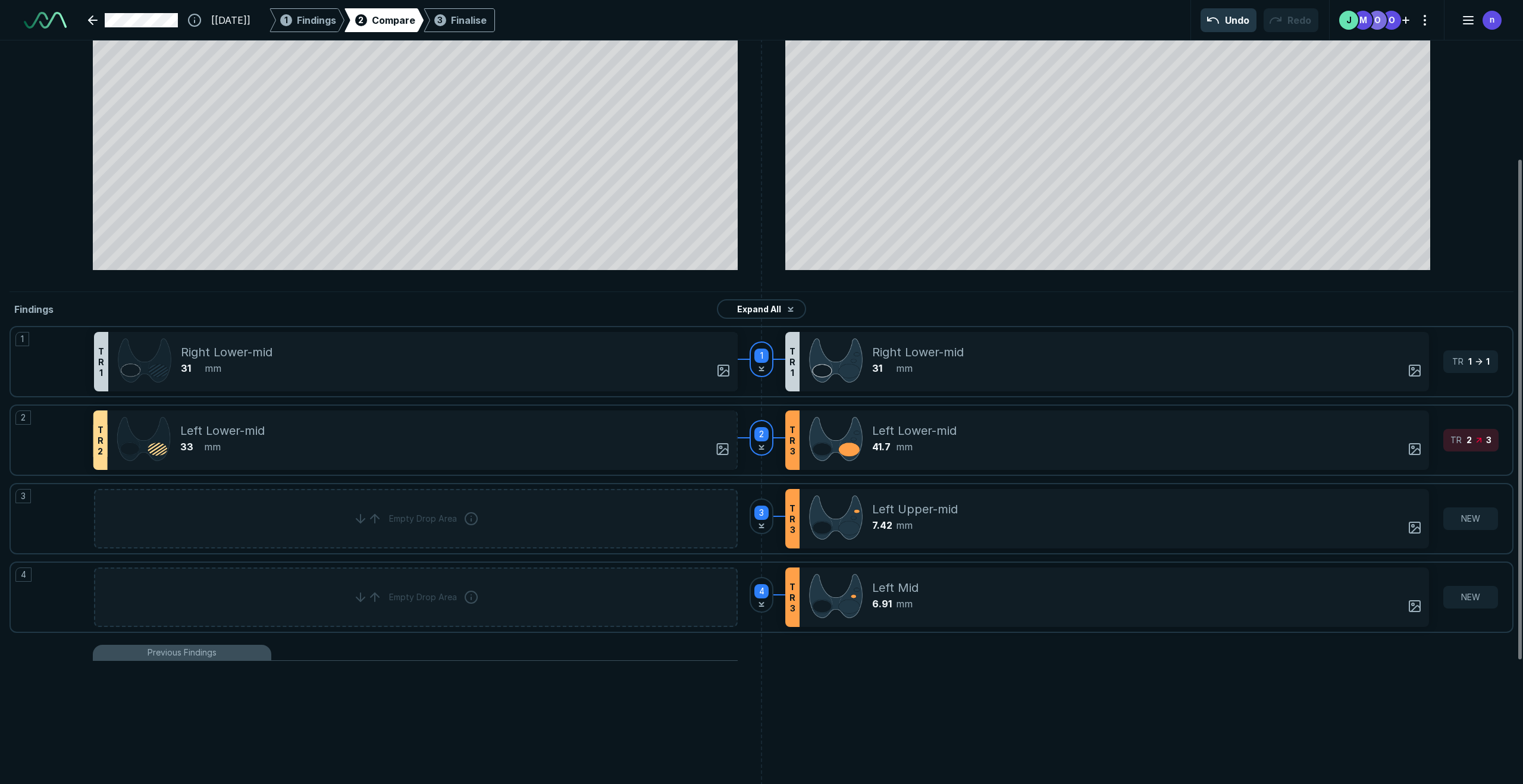
scroll to position [3632, 4276]
click at [1024, 368] on div "31 mm" at bounding box center [1138, 368] width 533 height 14
drag, startPoint x: 1102, startPoint y: 457, endPoint x: 1096, endPoint y: 366, distance: 91.2
click at [1070, 366] on div "1 T R 1 Right Lower-mid 31 mm Cystic or almost completely cystic Anechoic Wider…" at bounding box center [762, 484] width 1505 height 314
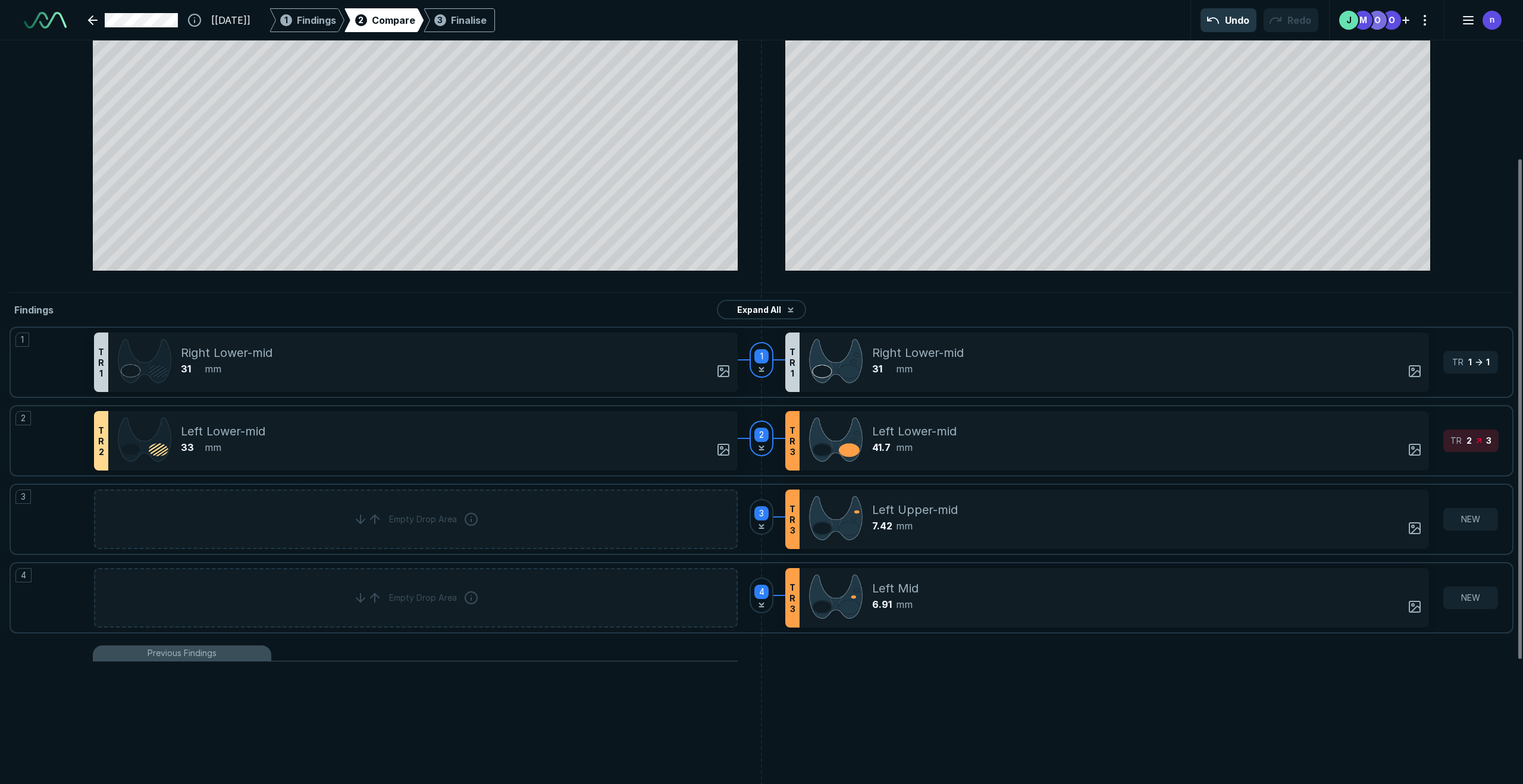
click at [1070, 370] on div "31 mm" at bounding box center [1138, 369] width 533 height 14
drag, startPoint x: 946, startPoint y: 340, endPoint x: 944, endPoint y: 332, distance: 8.2
click at [944, 332] on div "T R 1 Right Lower-mid 31 mm Cystic or almost completely cystic Anechoic Wider t…" at bounding box center [762, 362] width 1335 height 69
drag, startPoint x: 920, startPoint y: 355, endPoint x: 920, endPoint y: 334, distance: 21.0
click at [920, 334] on div "Right Lower-mid 31 mm" at bounding box center [1150, 363] width 557 height 59
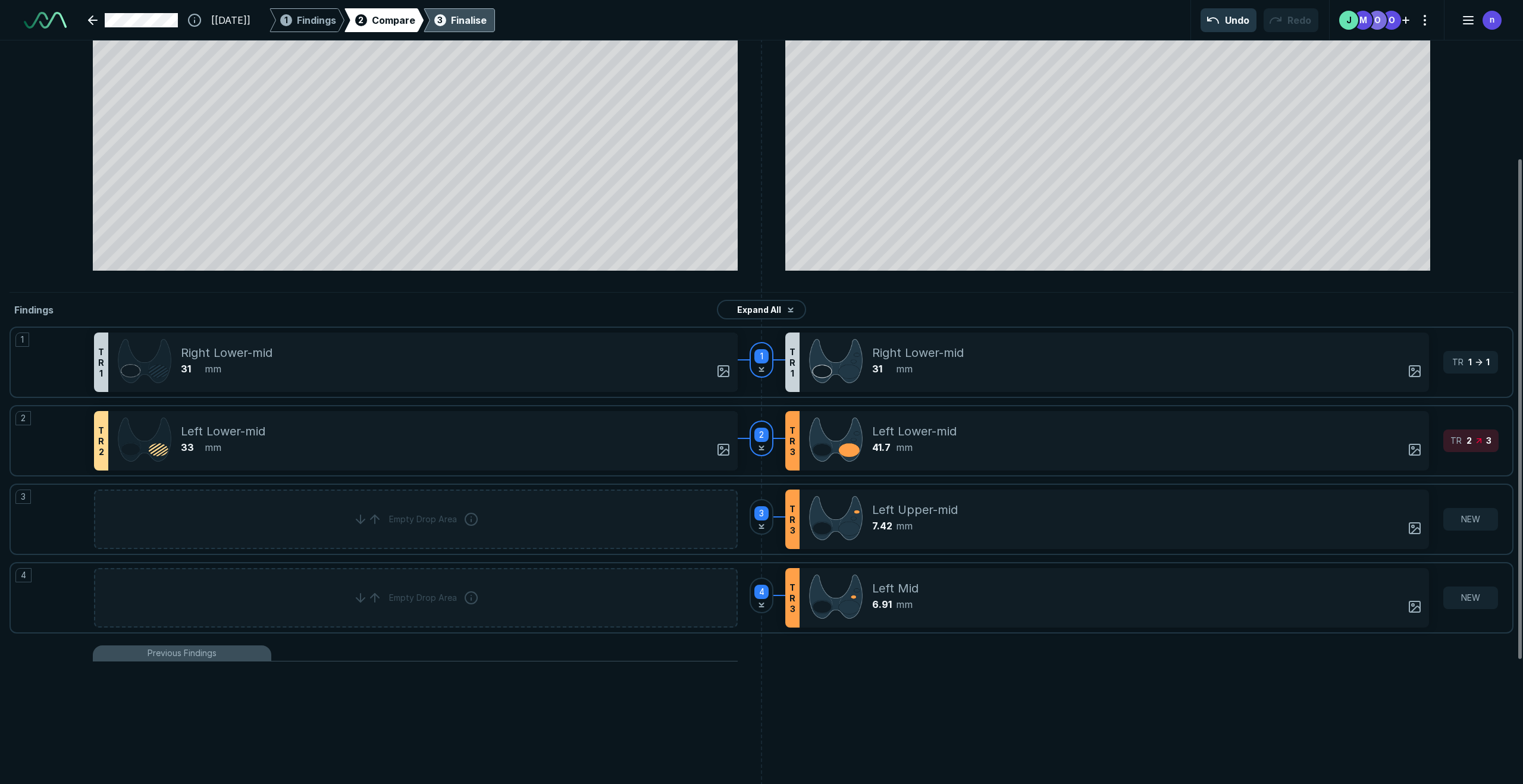
click at [487, 18] on div "Finalise" at bounding box center [469, 20] width 35 height 14
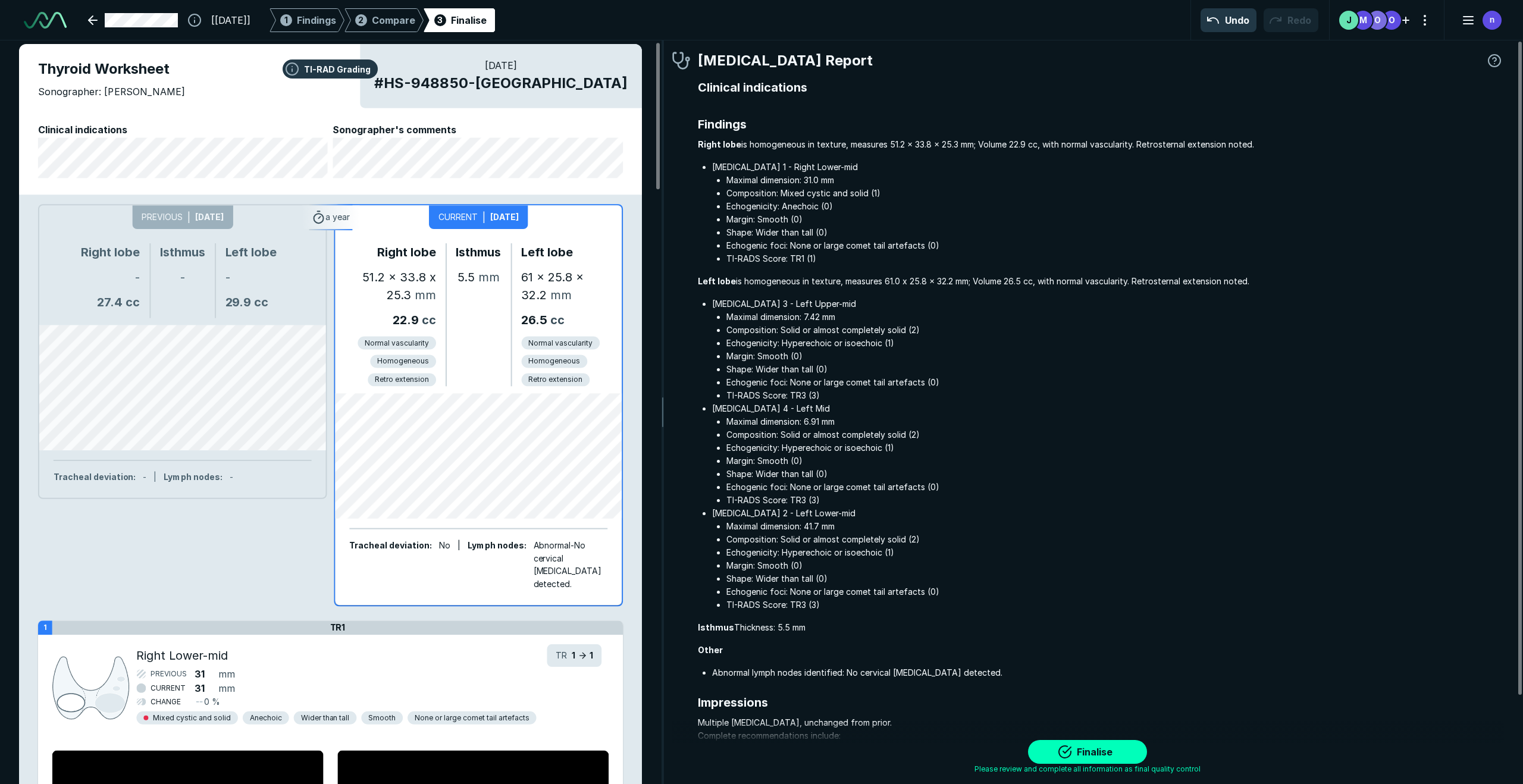
scroll to position [6, 0]
click at [414, 25] on span "Compare" at bounding box center [393, 20] width 43 height 14
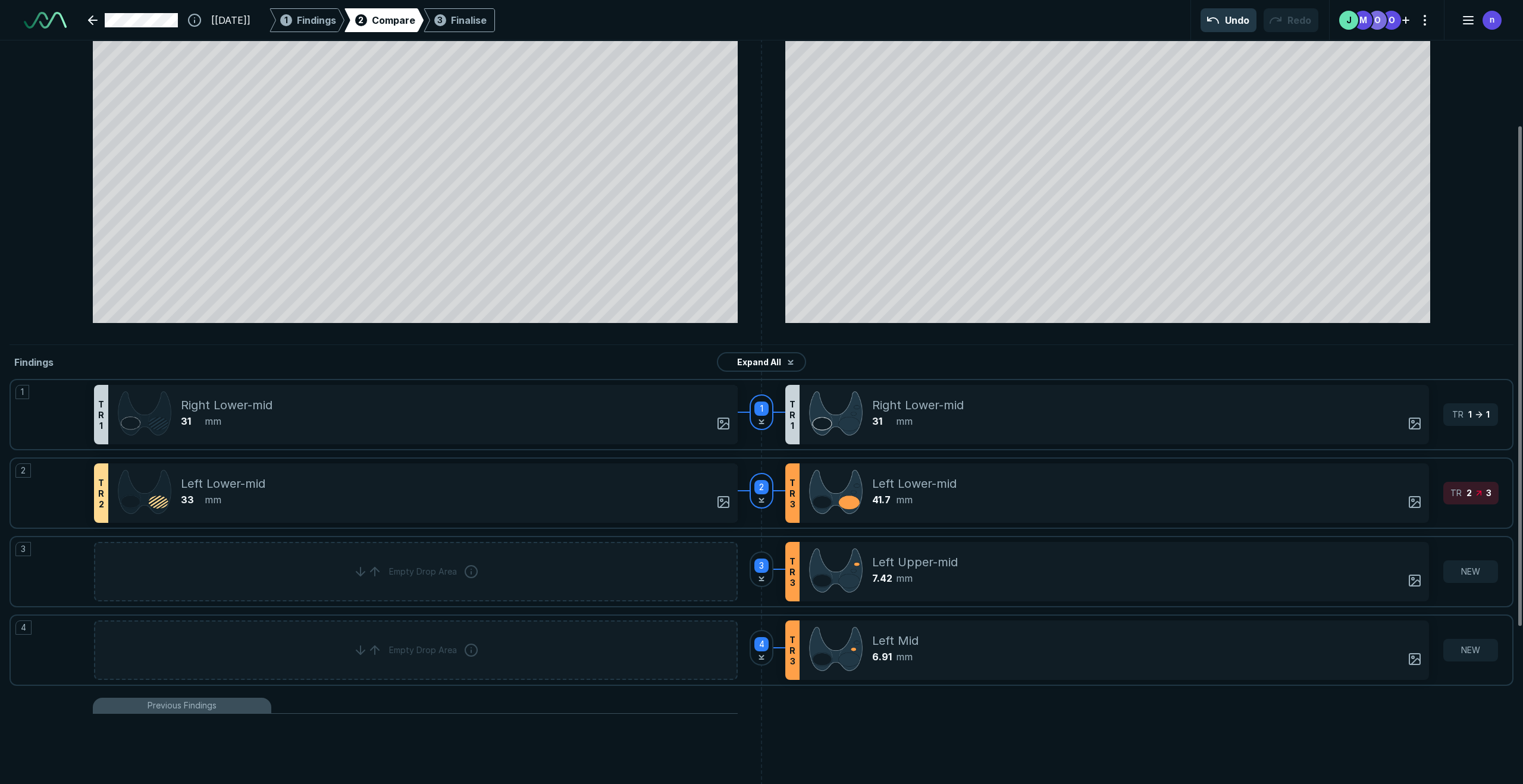
scroll to position [126, 0]
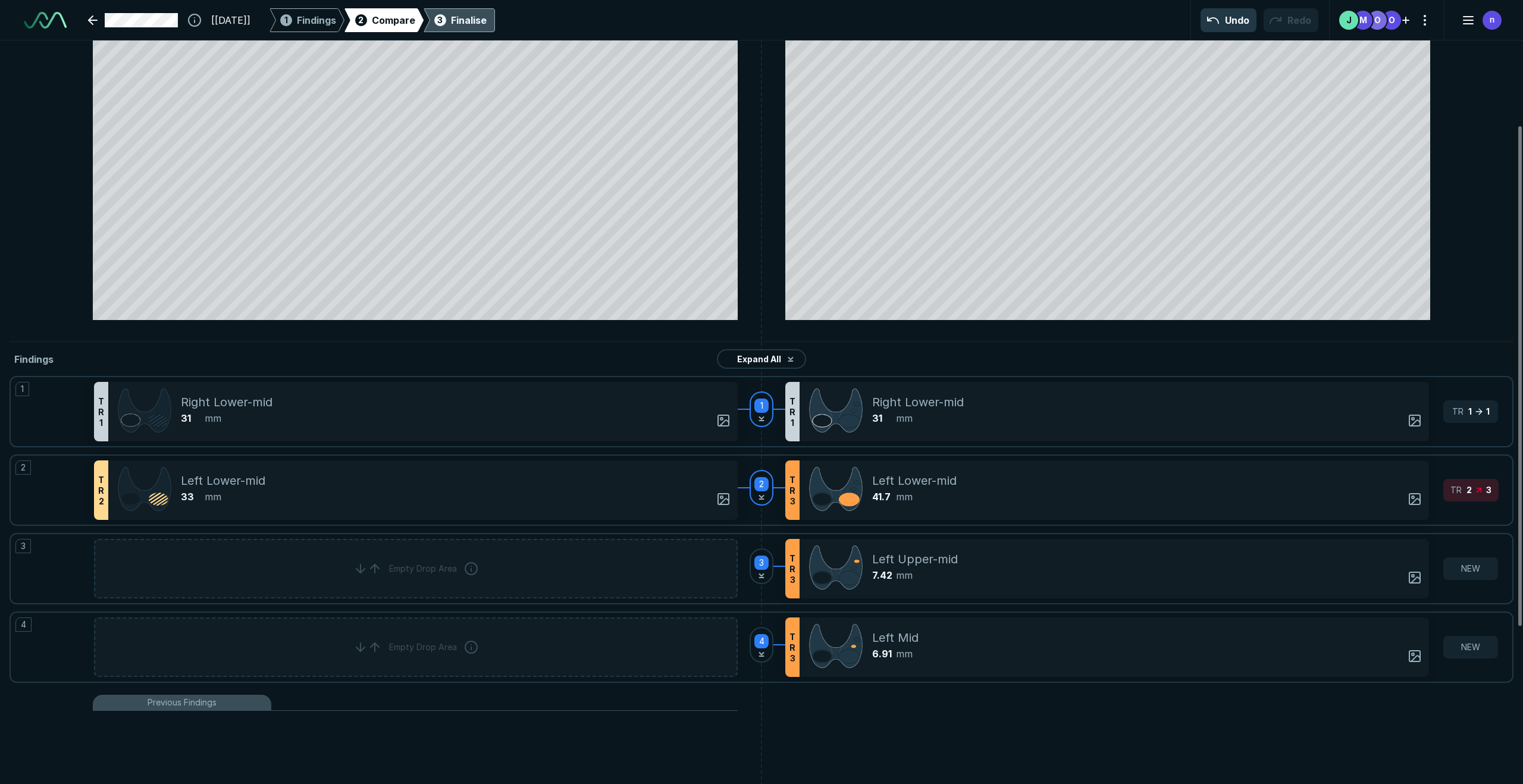
drag, startPoint x: 506, startPoint y: 21, endPoint x: 507, endPoint y: 32, distance: 11.0
click at [487, 21] on div "Finalise" at bounding box center [469, 20] width 35 height 14
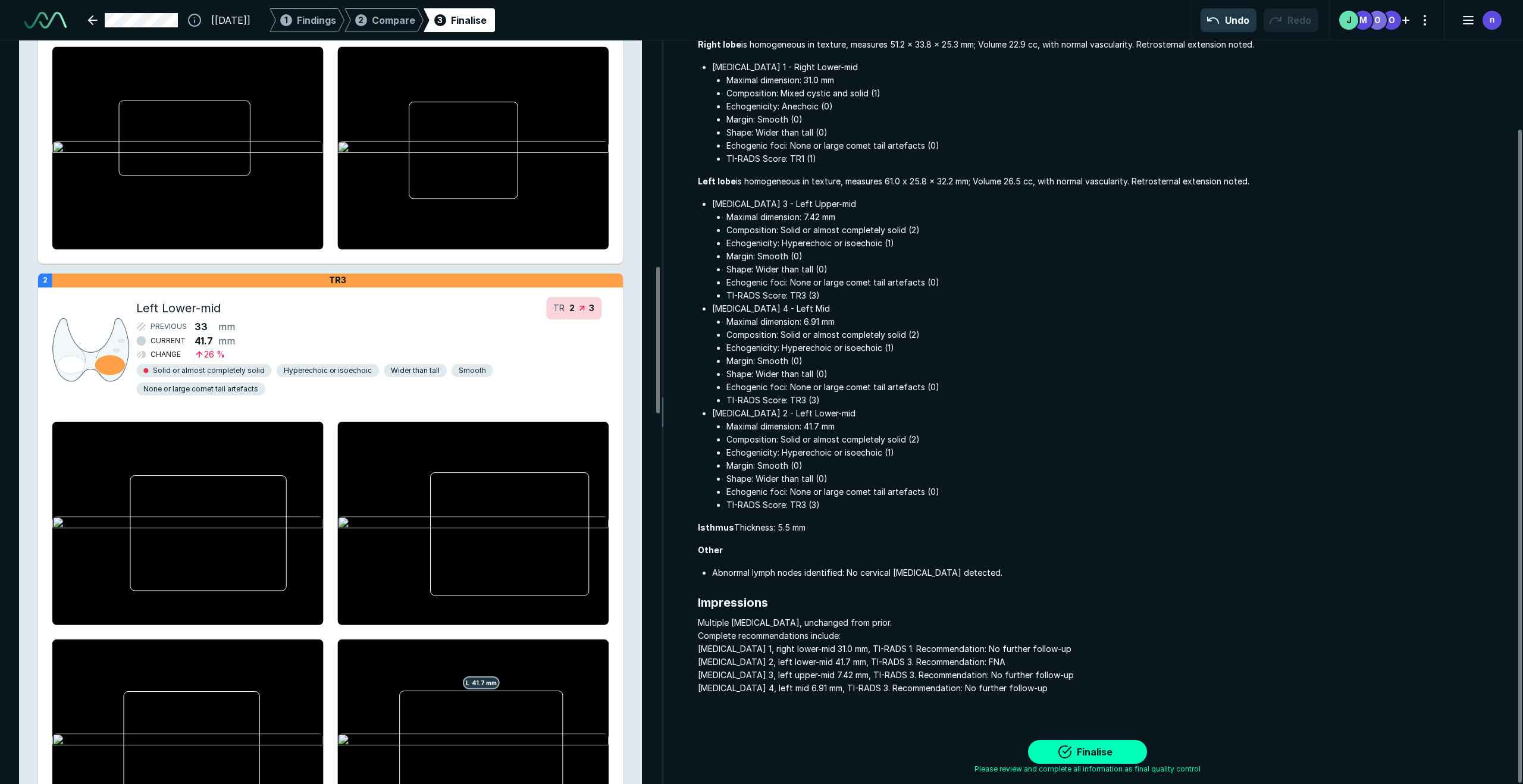
scroll to position [1173, 0]
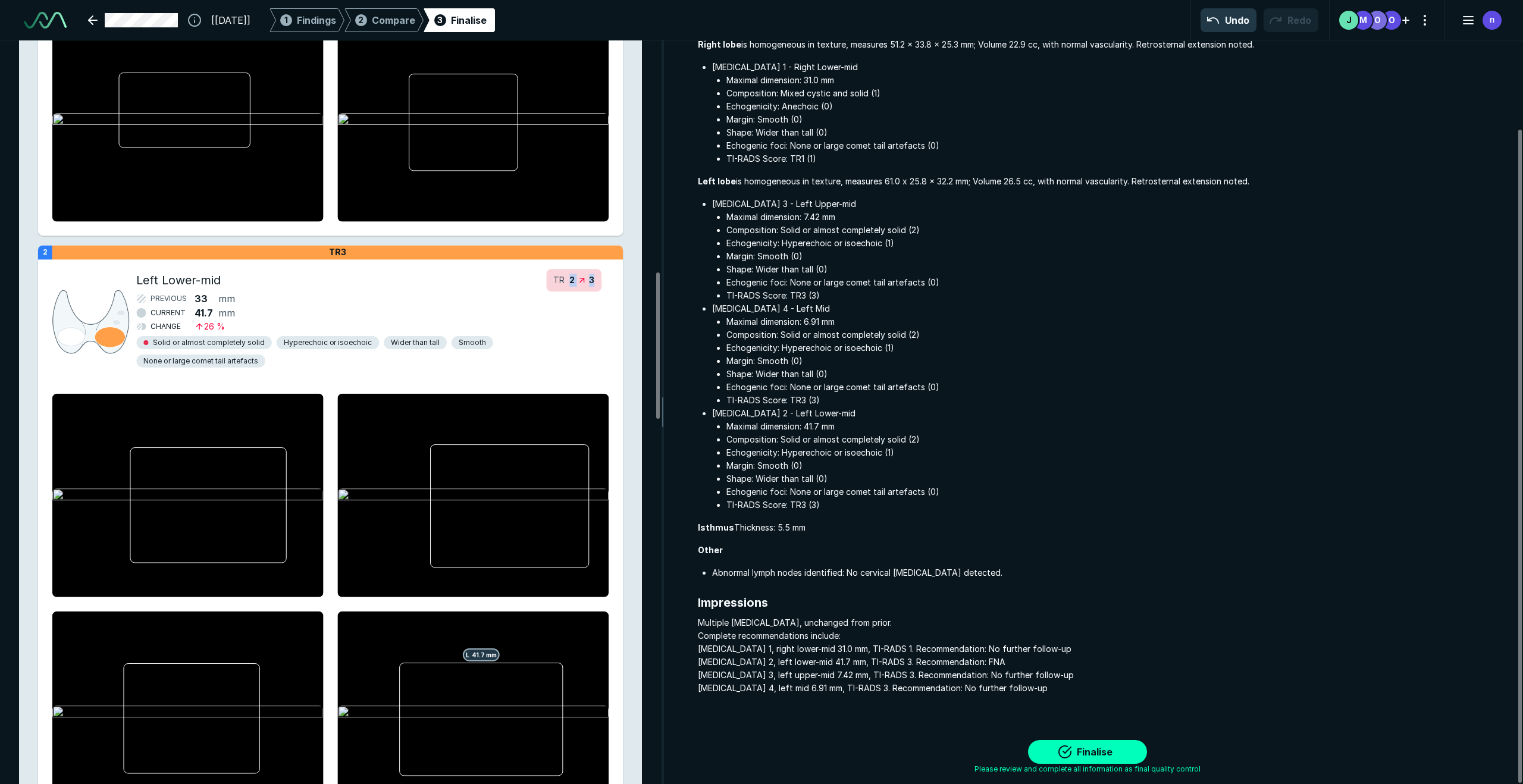
drag, startPoint x: 569, startPoint y: 279, endPoint x: 613, endPoint y: 278, distance: 44.0
click at [613, 278] on div "Left Lower-mid TR 2 3 PREVIOUS 33 mm CURRENT 41.7 mm CHANGE 26 % Solid or almos…" at bounding box center [331, 319] width 585 height 120
click at [532, 325] on div "Left Lower-mid TR 2 3 PREVIOUS 33 mm CURRENT 41.7 mm CHANGE 26 % Solid or almos…" at bounding box center [368, 322] width 480 height 115
click at [213, 306] on span "41.7" at bounding box center [204, 313] width 18 height 14
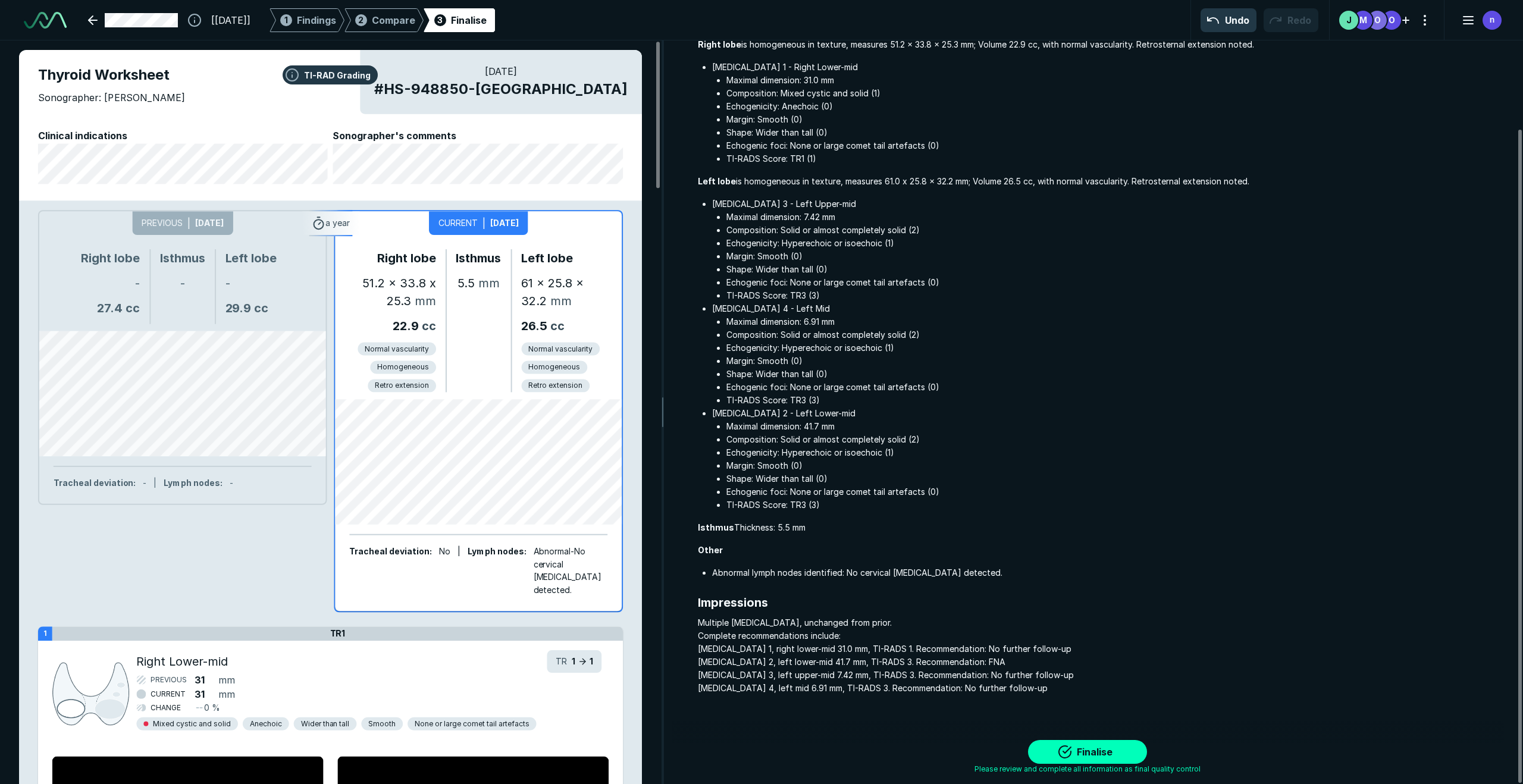
scroll to position [1, 0]
click at [110, 22] on link at bounding box center [132, 21] width 104 height 24
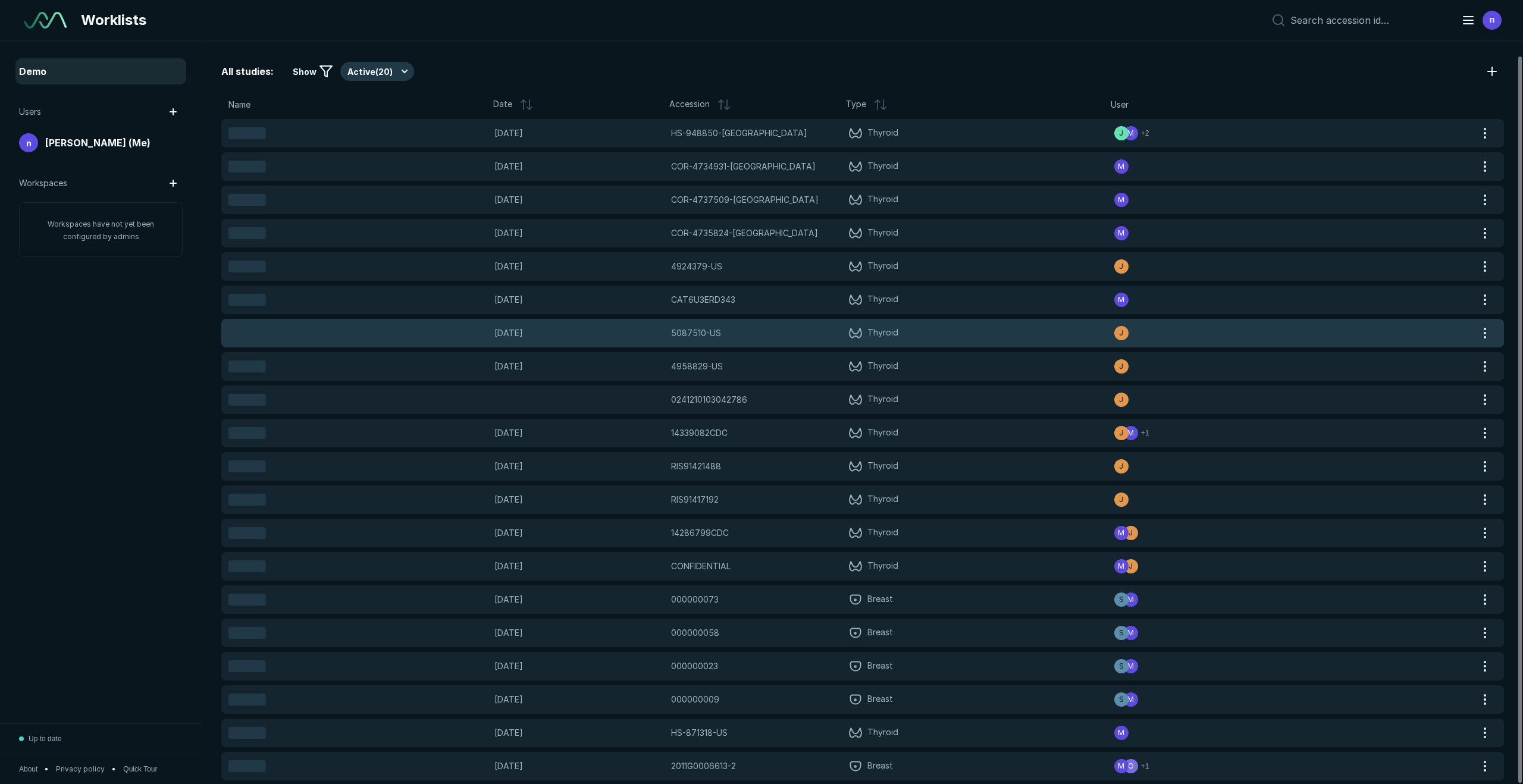
scroll to position [16, 0]
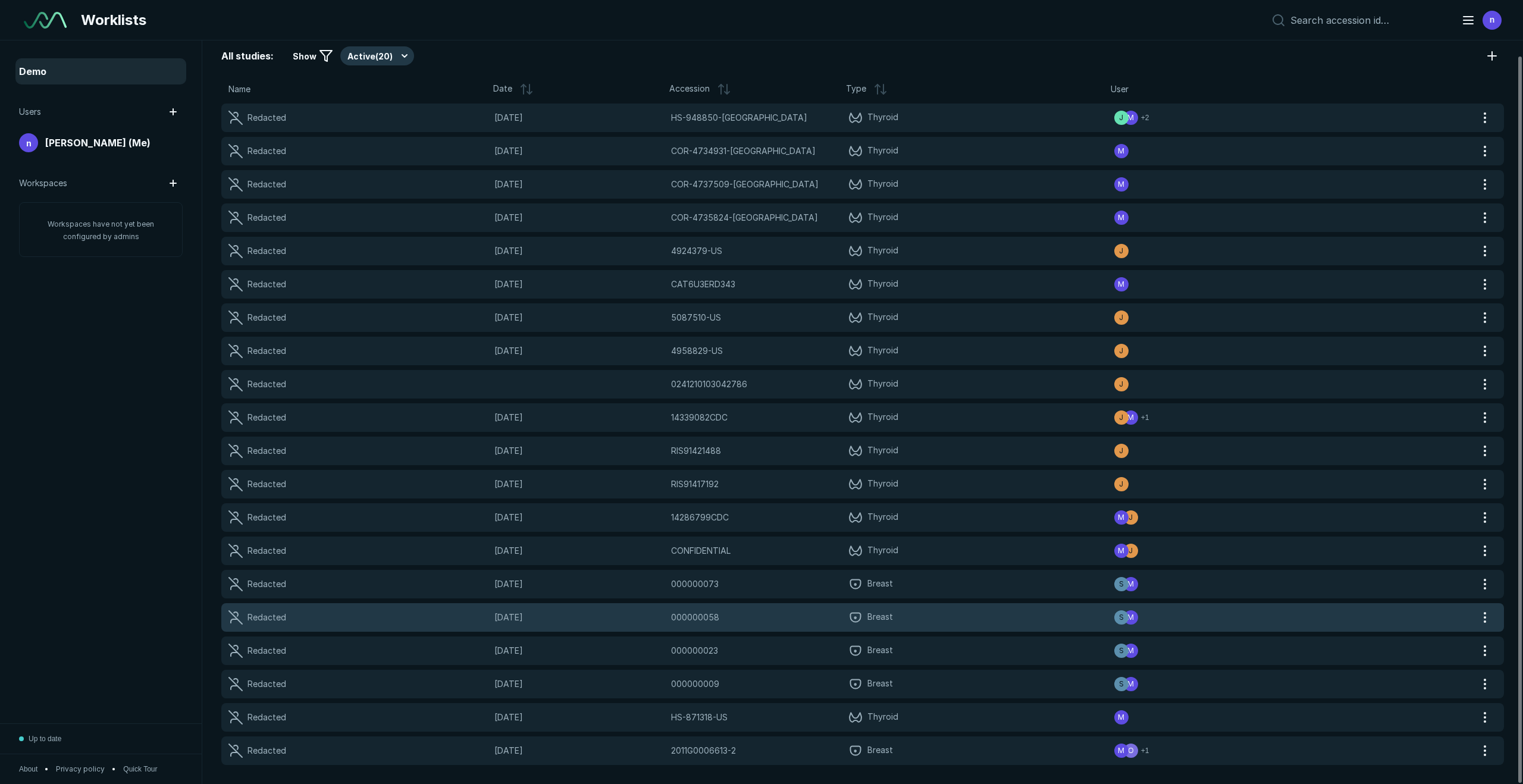
click at [979, 597] on span "Breast" at bounding box center [981, 618] width 266 height 14
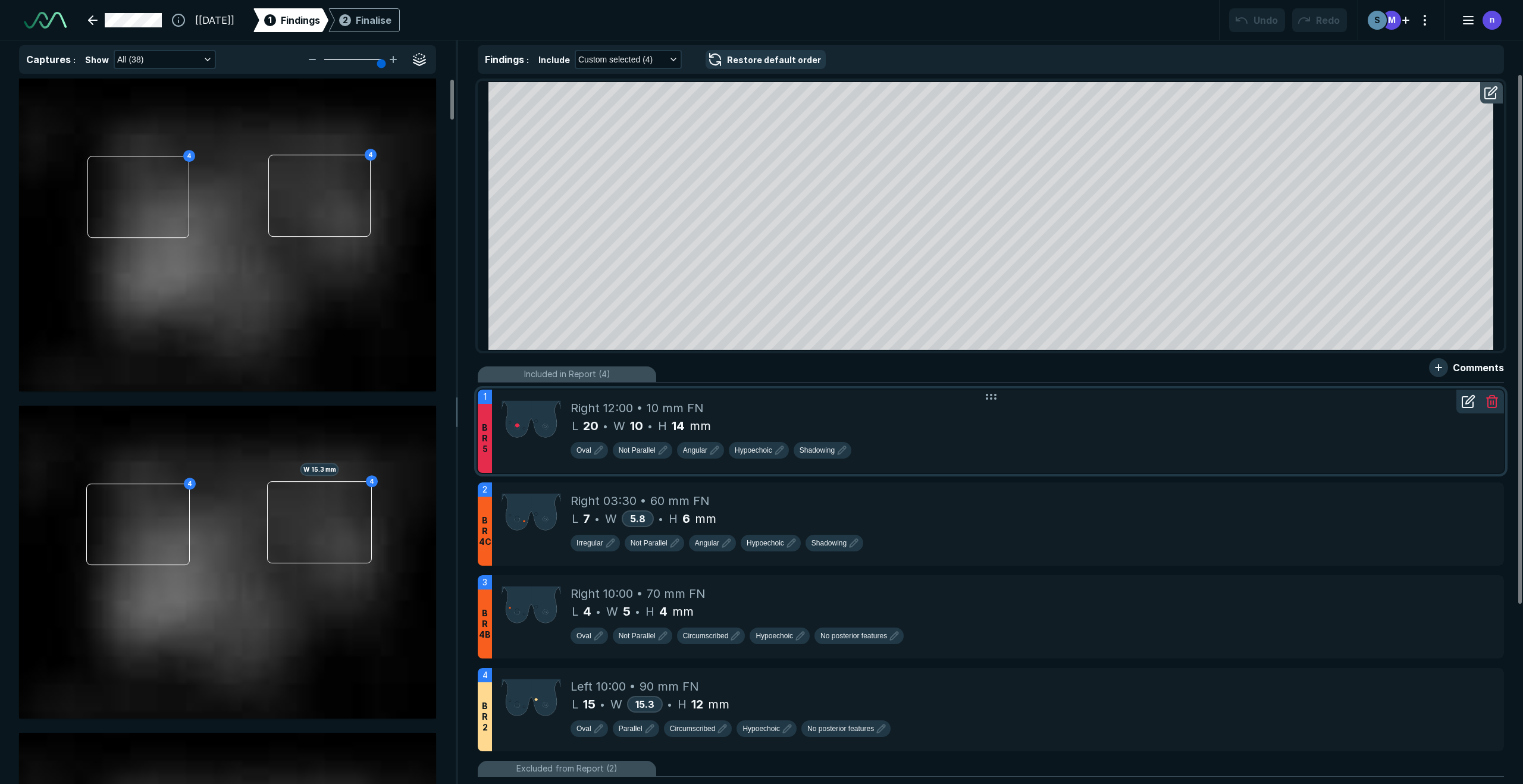
scroll to position [2708, 6138]
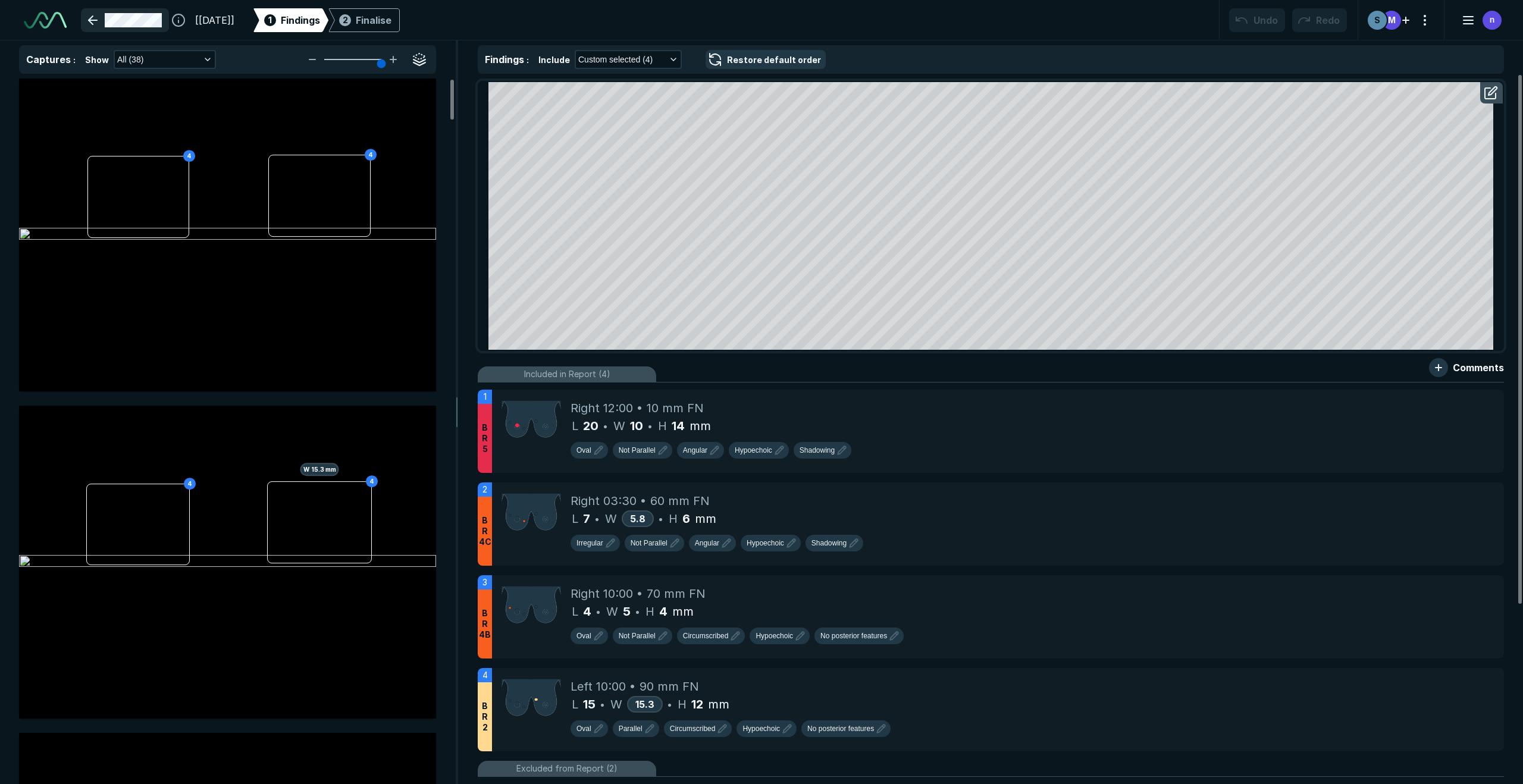
click at [120, 22] on link at bounding box center [125, 21] width 88 height 24
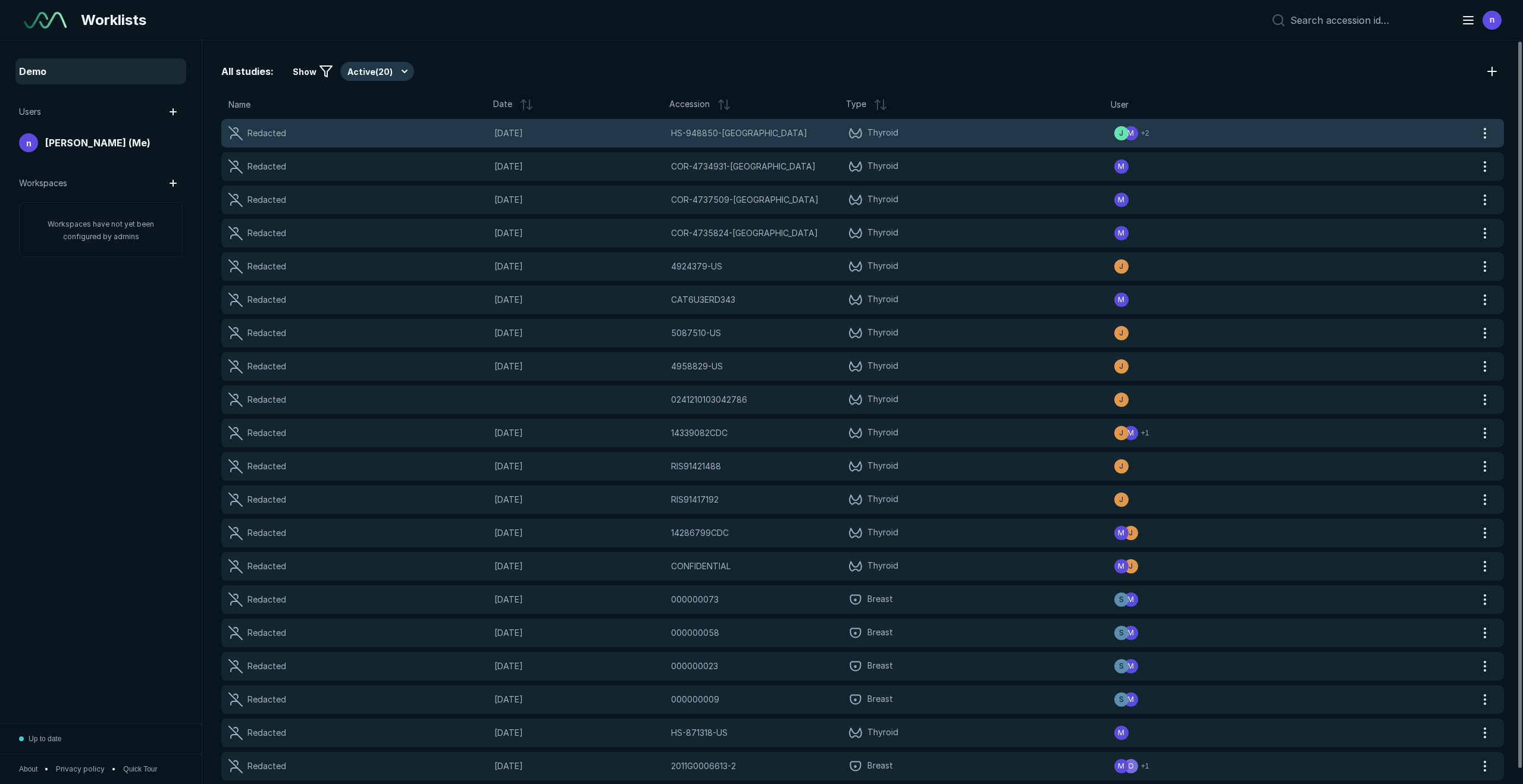
click at [898, 130] on span "Thyroid" at bounding box center [981, 133] width 266 height 14
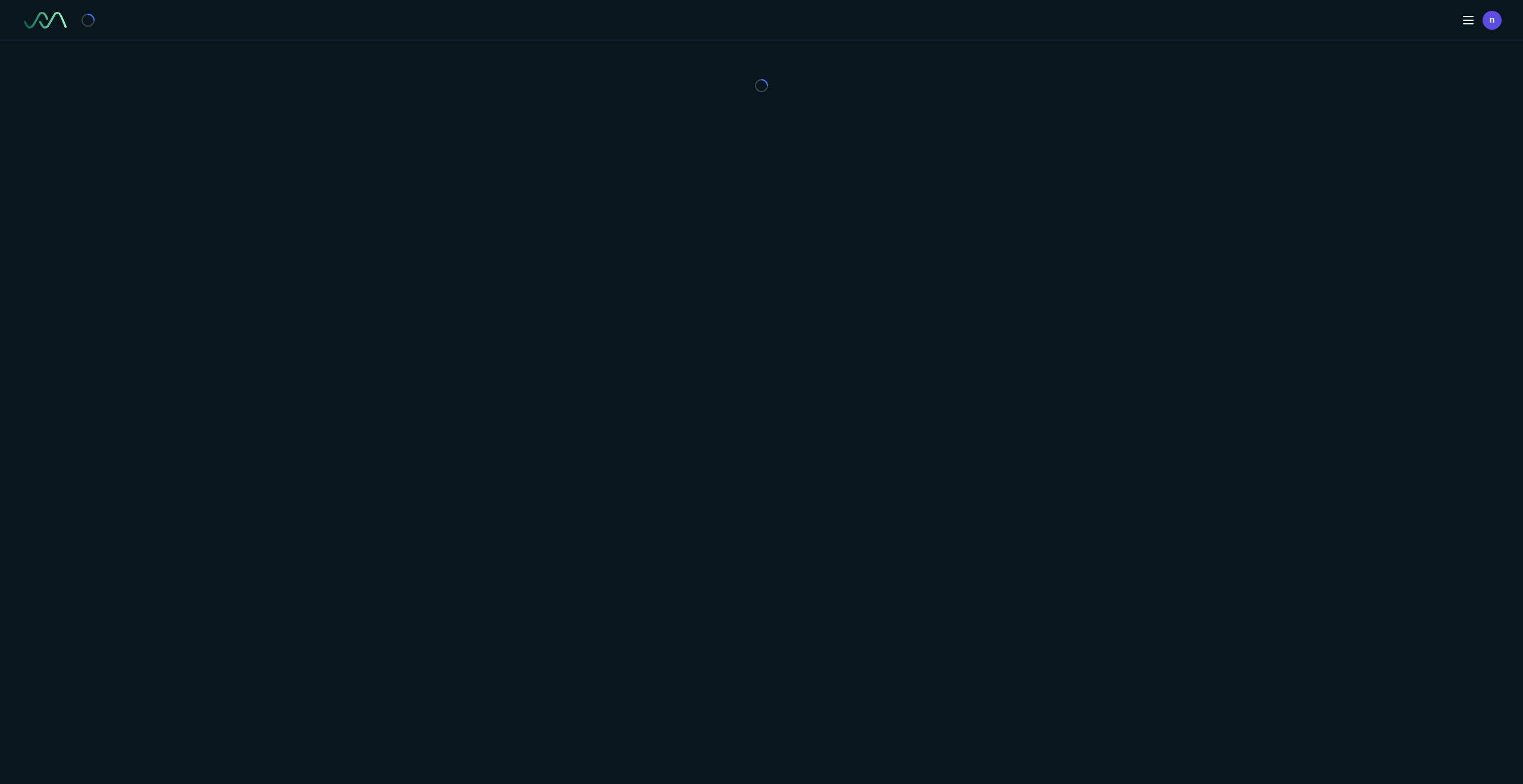
click at [898, 130] on div at bounding box center [762, 86] width 1523 height 91
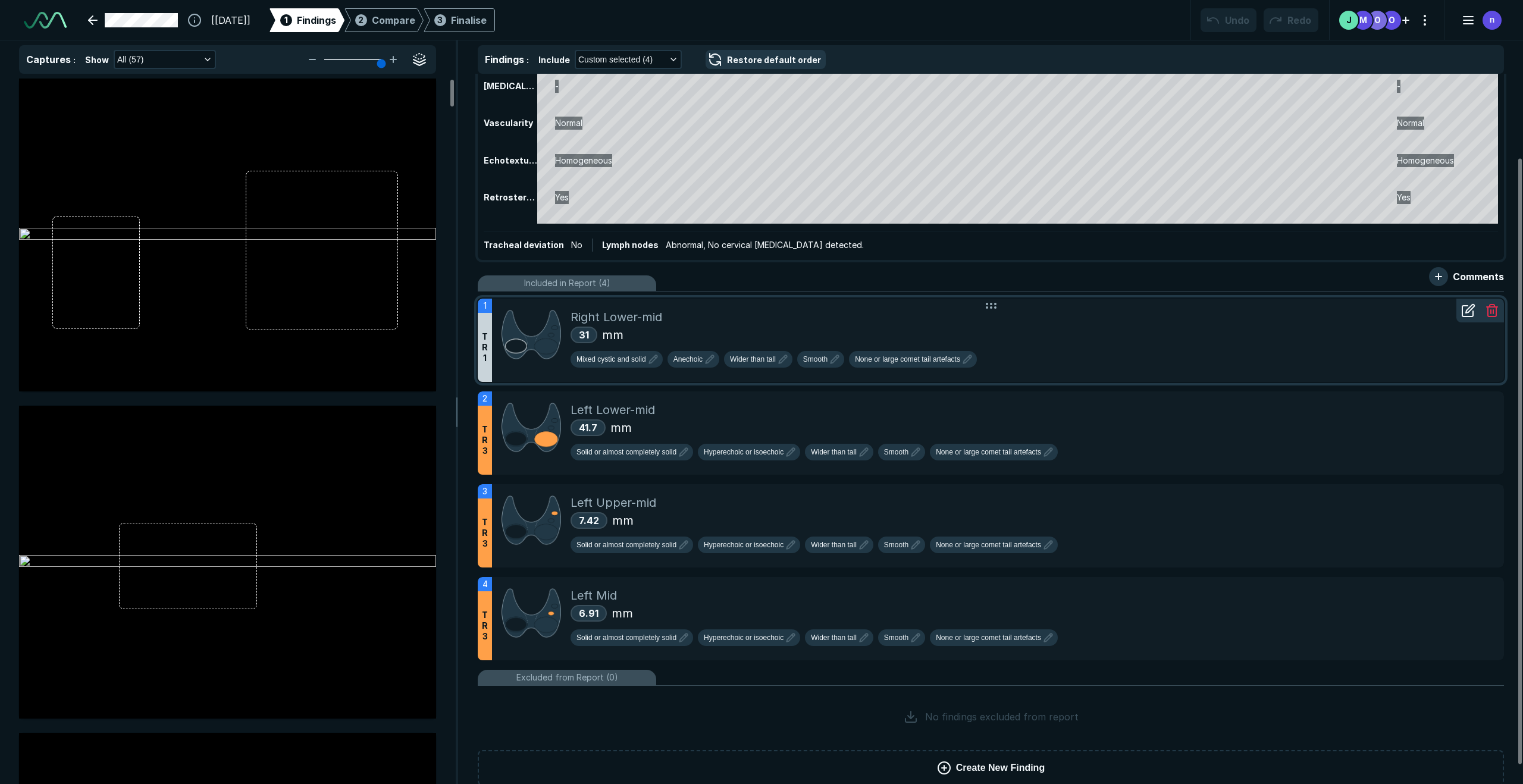
scroll to position [98, 0]
click at [1070, 312] on icon at bounding box center [1471, 310] width 9 height 8
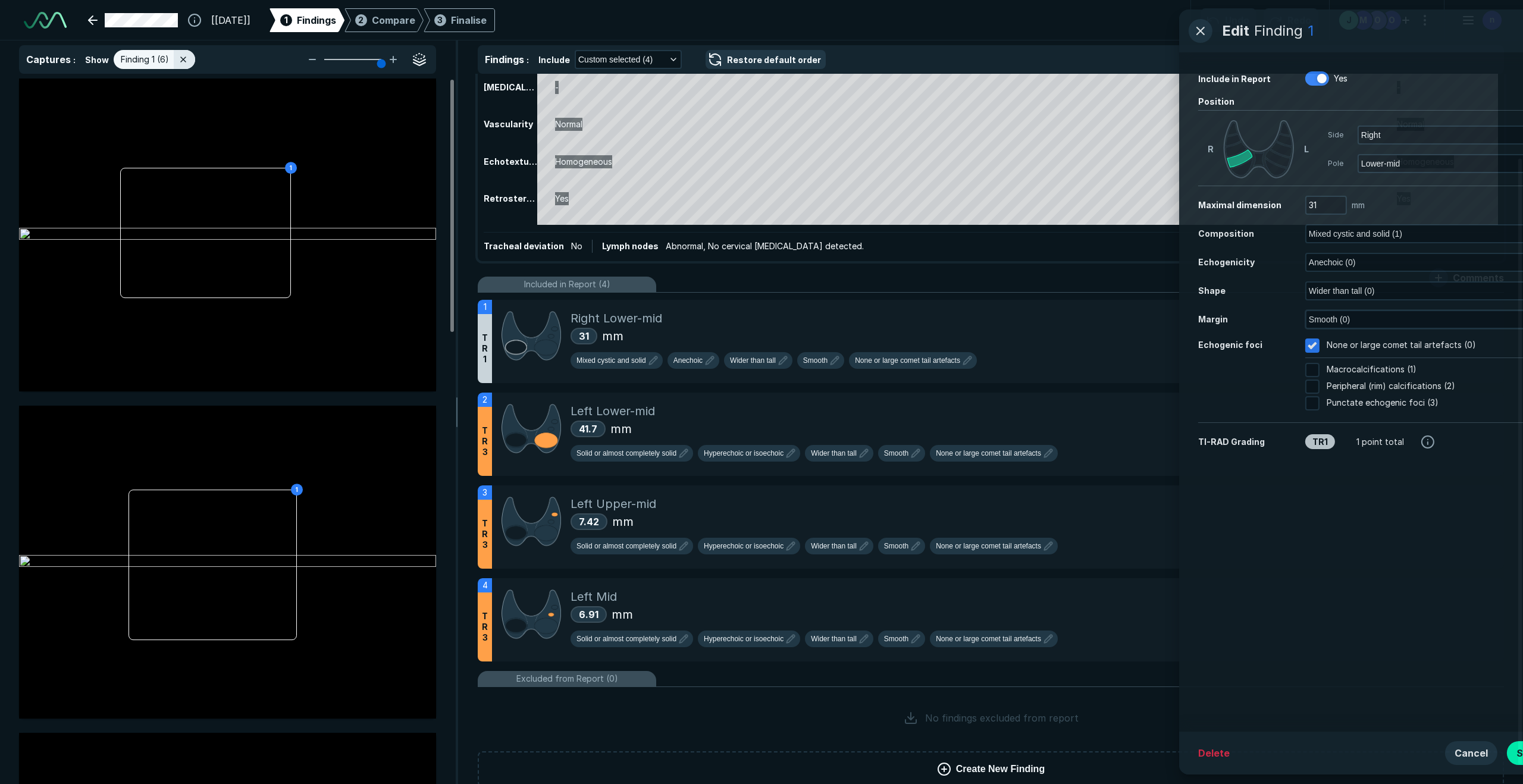
scroll to position [4574, 3387]
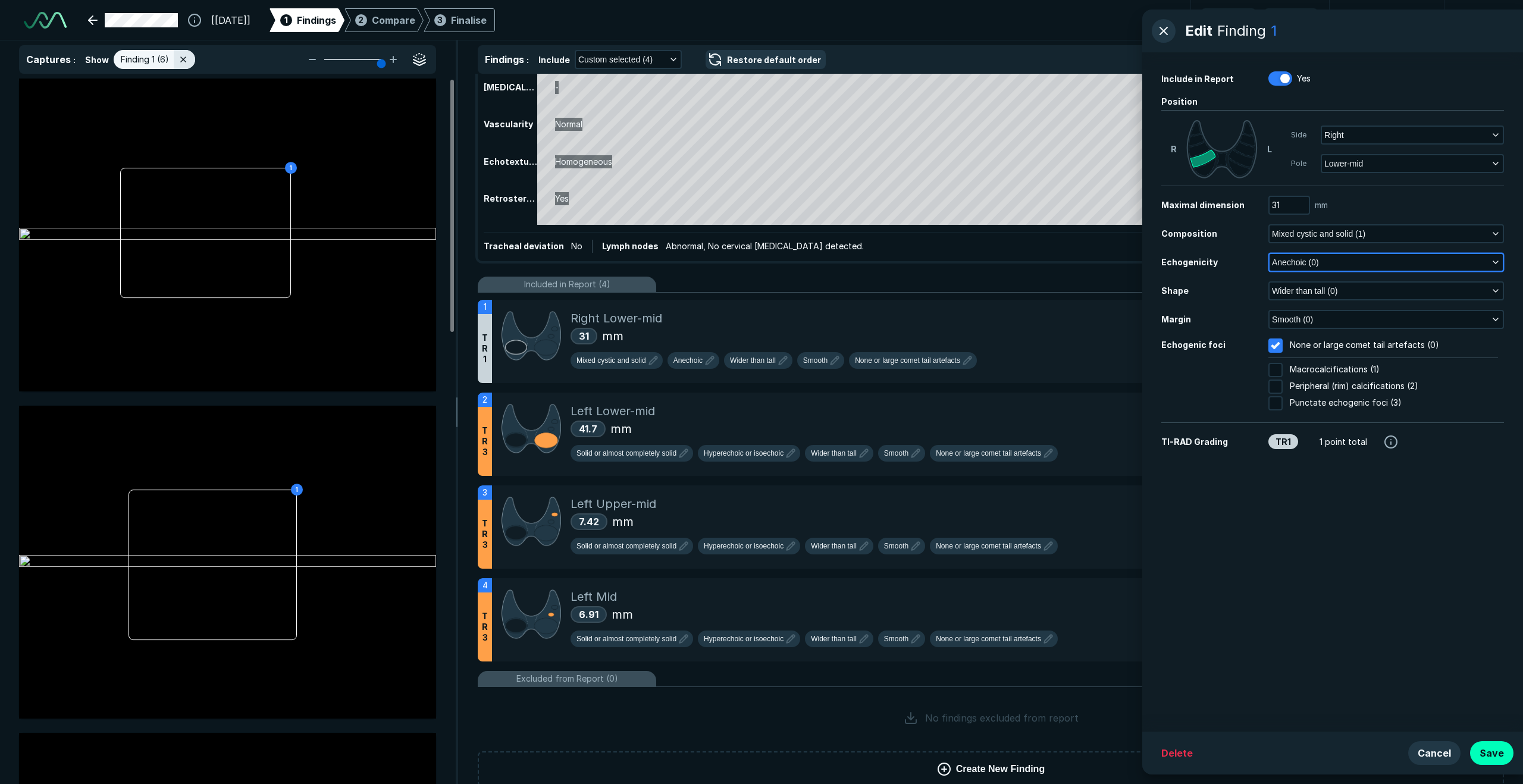
click at [1070, 266] on button "Anechoic (0)" at bounding box center [1386, 263] width 233 height 17
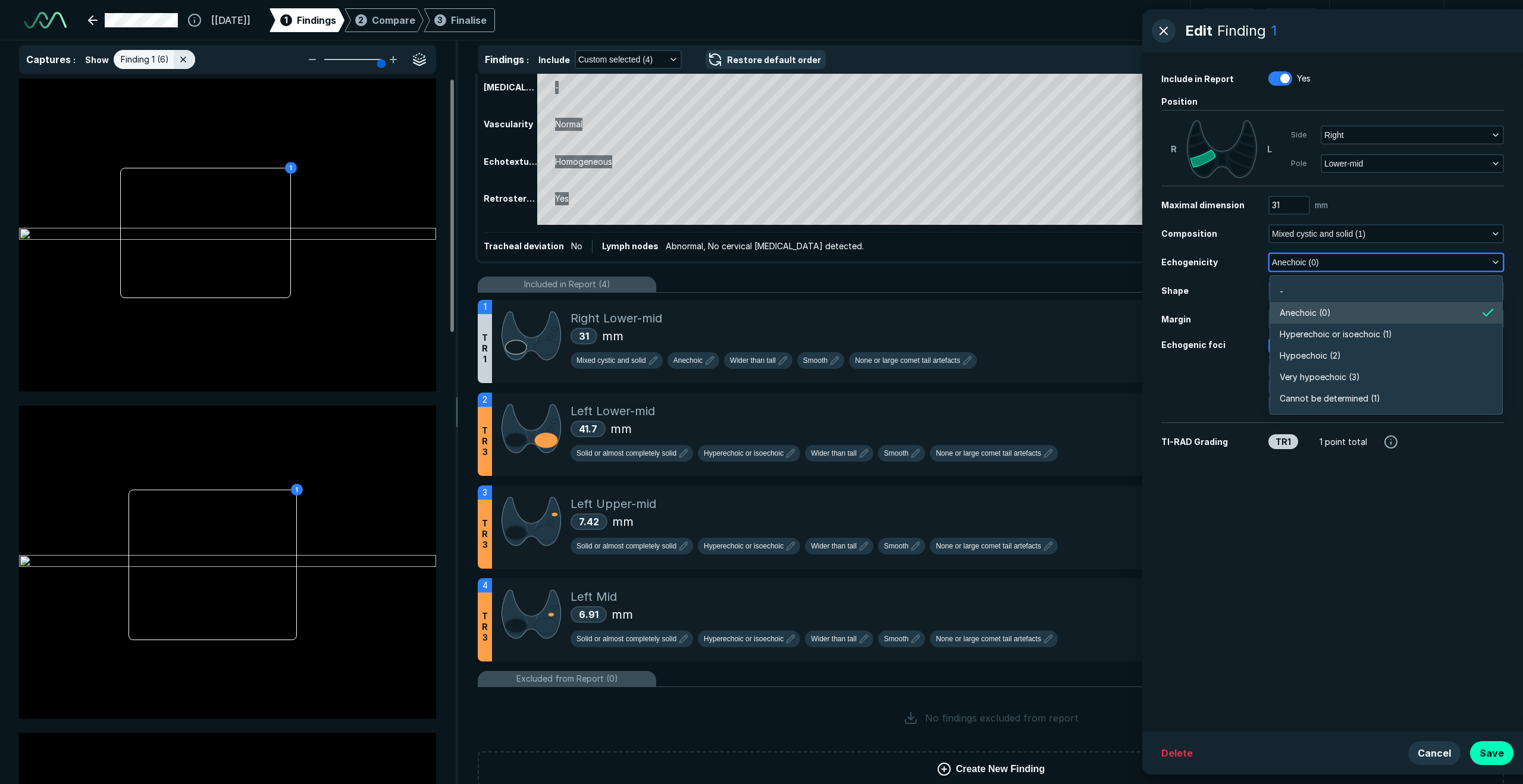
scroll to position [2081, 2574]
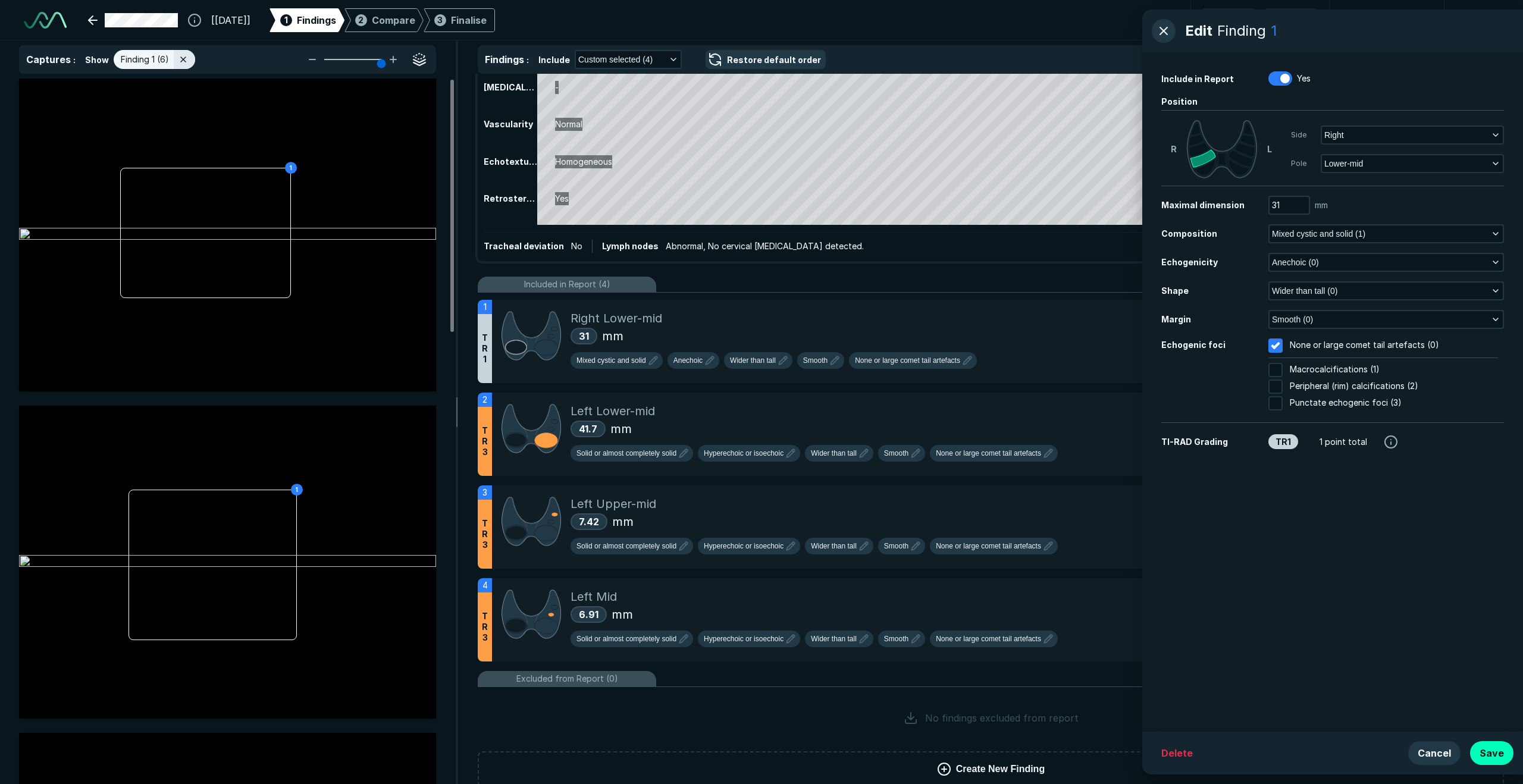
click at [1070, 262] on div "Echogenicity" at bounding box center [1215, 262] width 107 height 13
click at [1070, 32] on button "button" at bounding box center [1164, 31] width 24 height 24
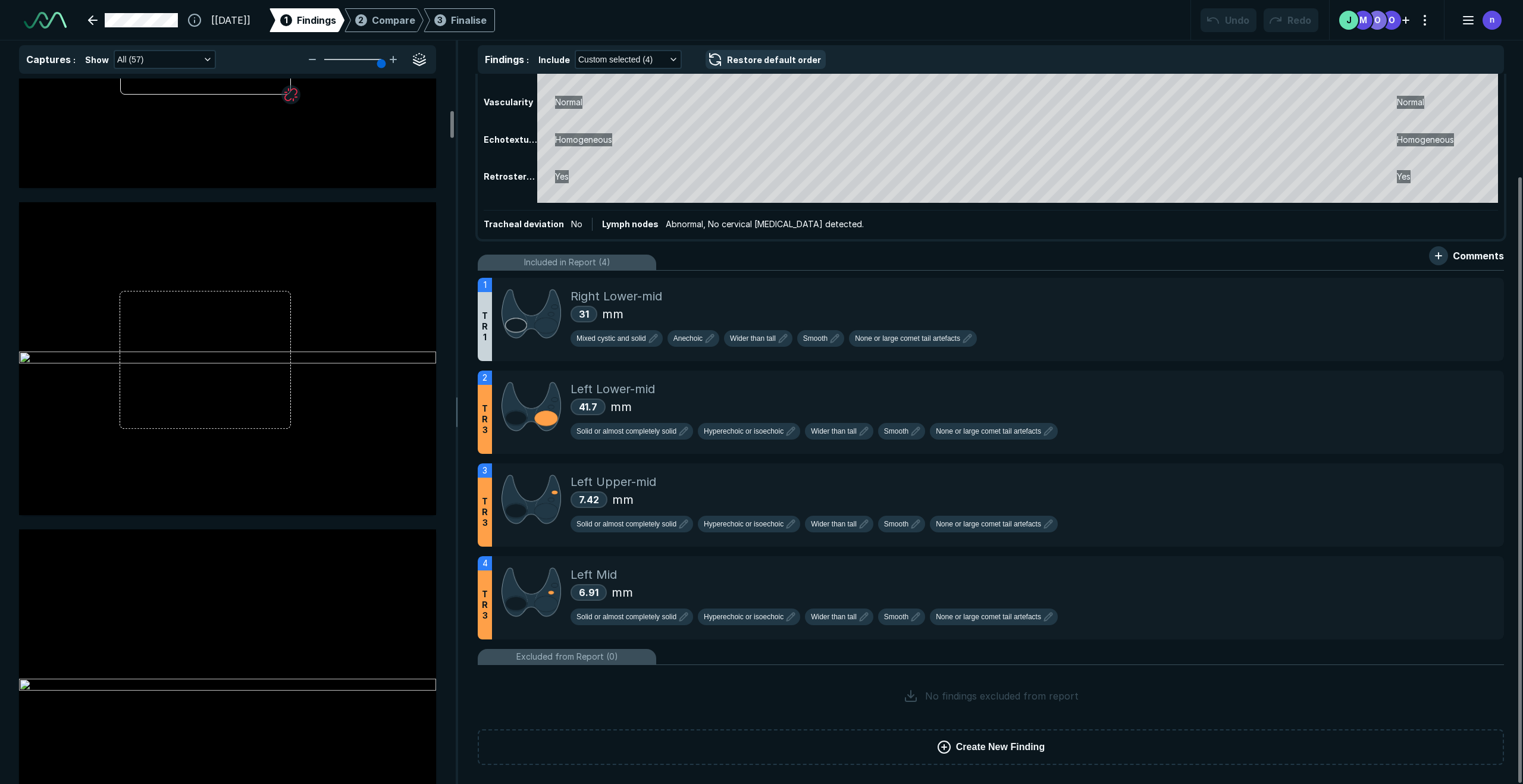
scroll to position [874, 0]
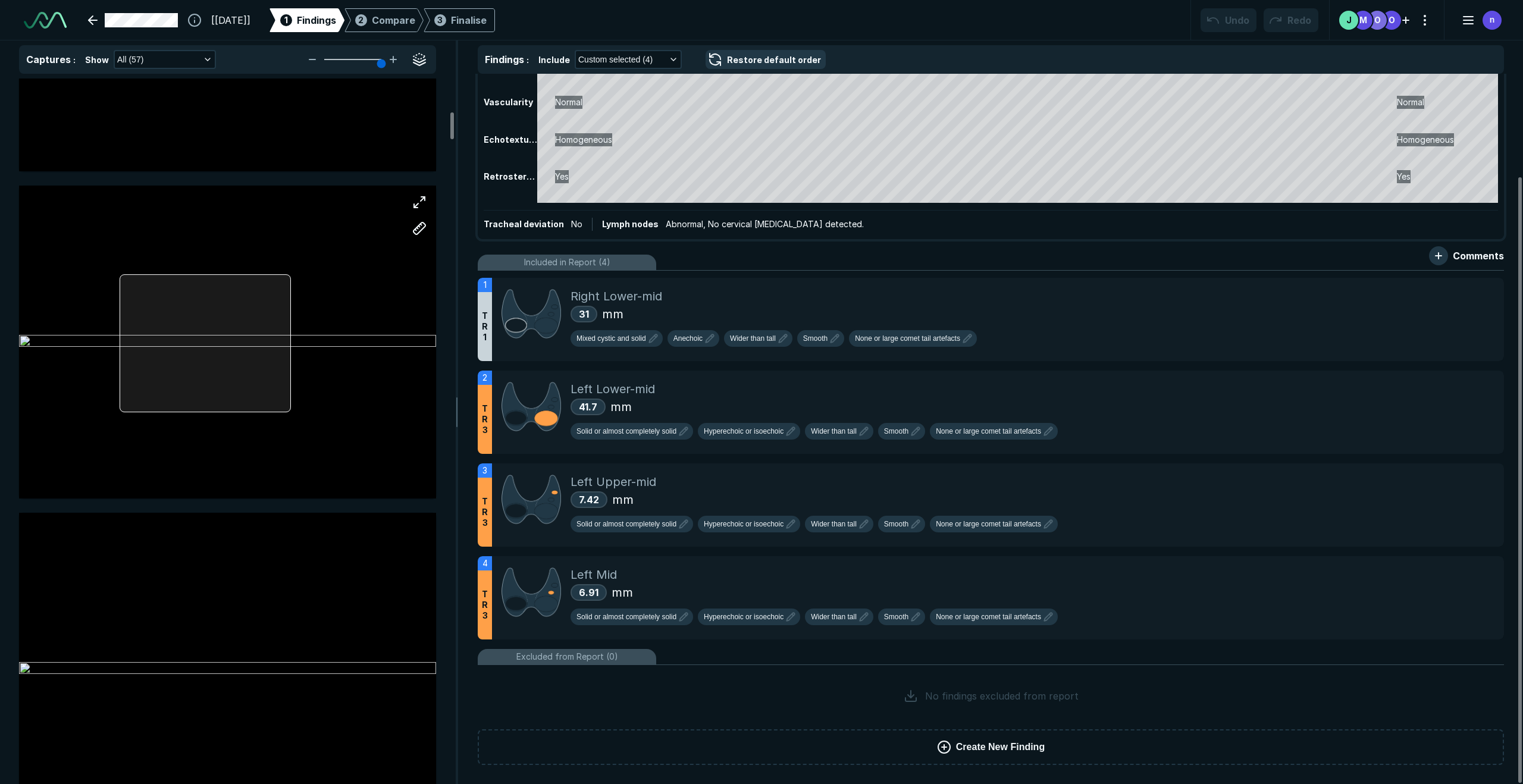
click at [232, 340] on div at bounding box center [227, 342] width 417 height 313
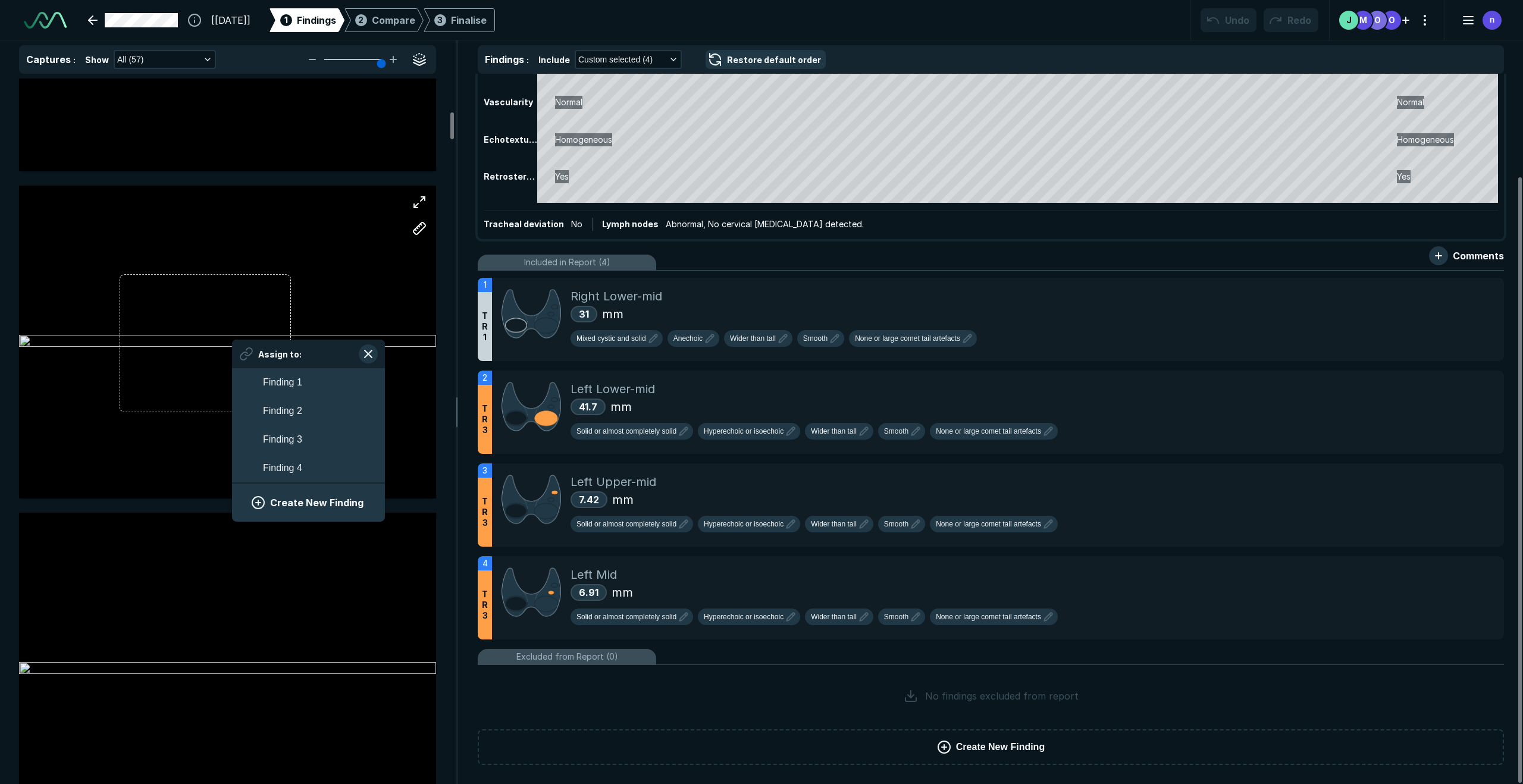
scroll to position [2017, 2207]
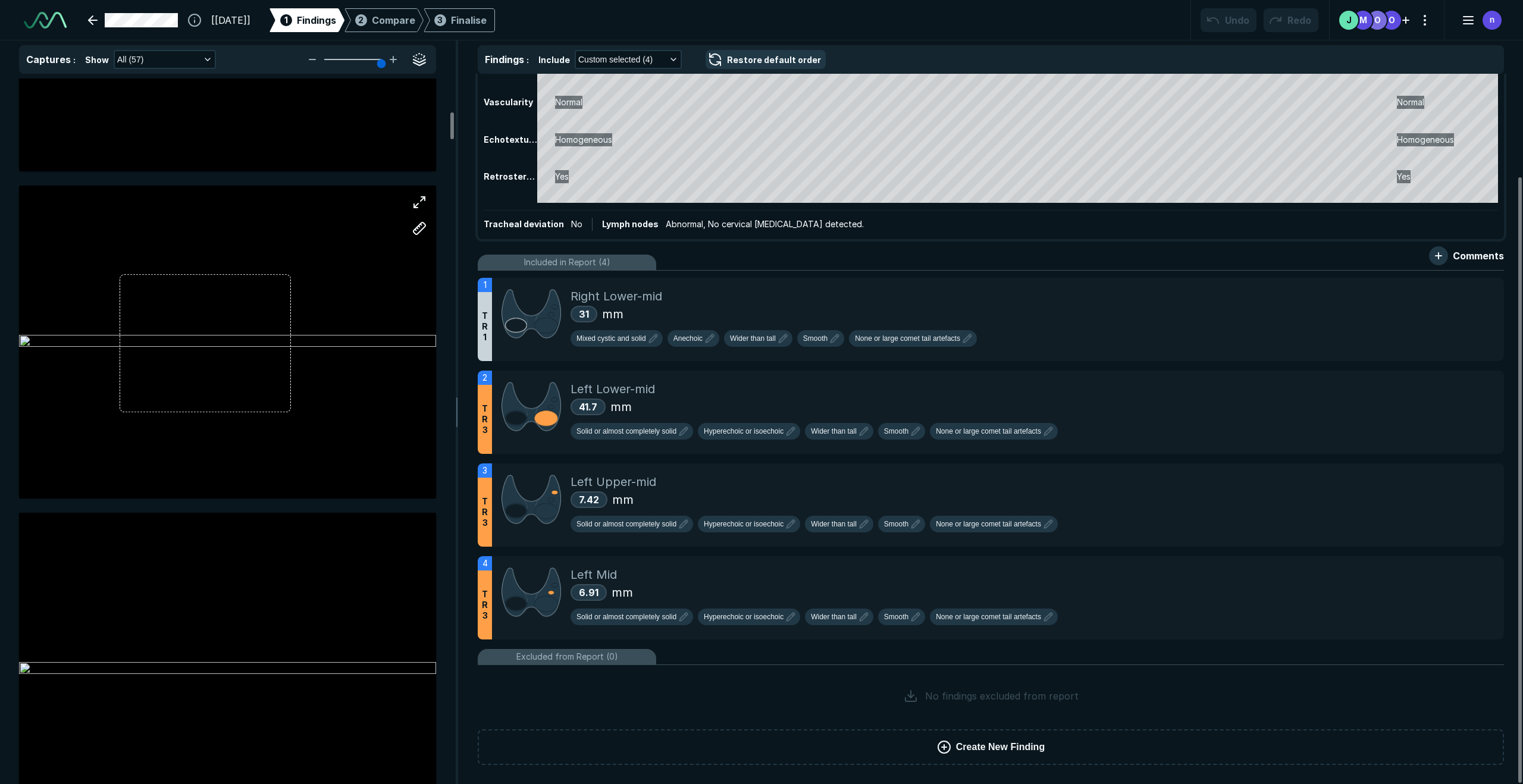
click at [344, 288] on div at bounding box center [227, 342] width 417 height 313
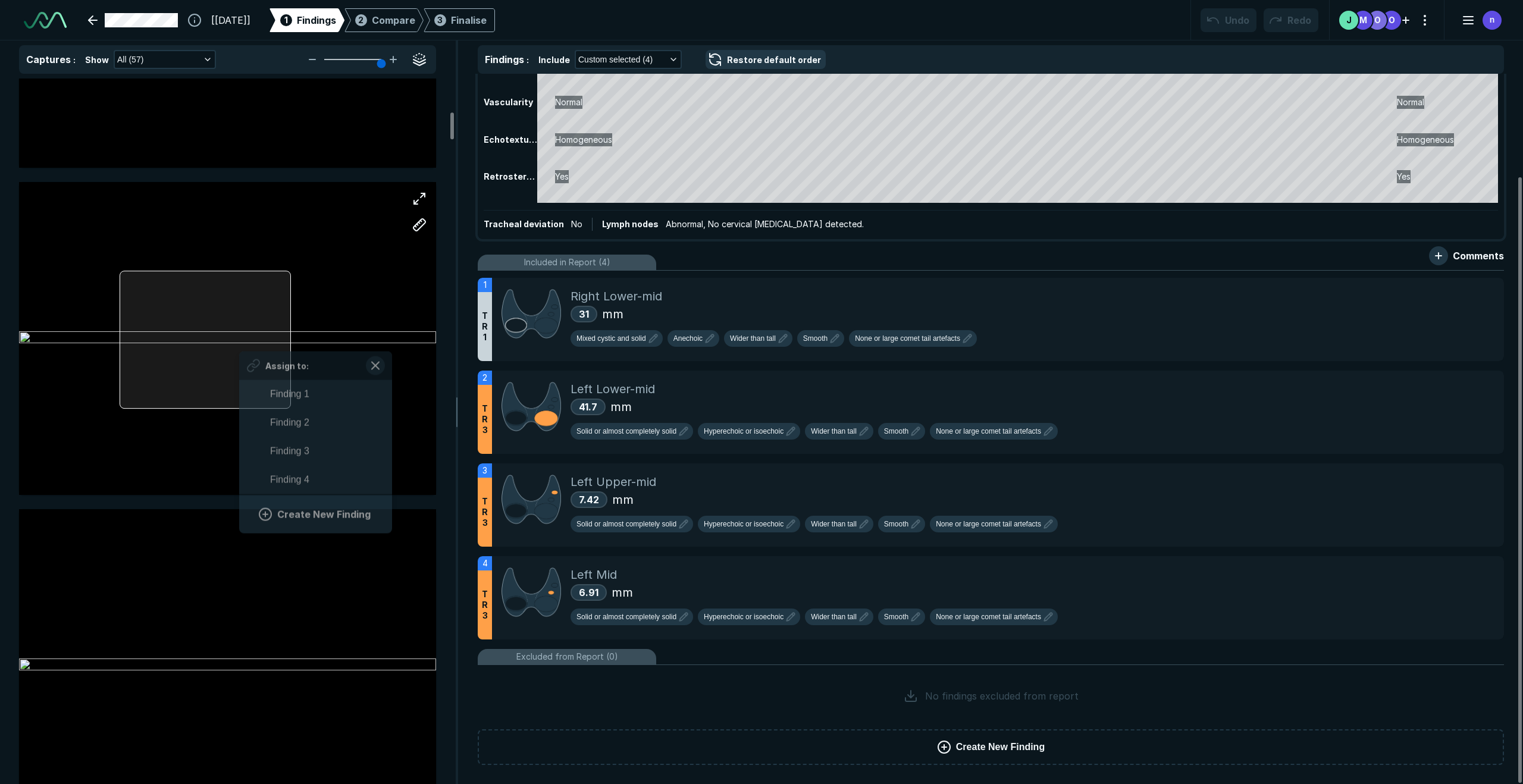
click at [240, 344] on div "Assign to: Finding 1 Finding 2 Finding 3 Finding 4 Create New Finding" at bounding box center [227, 339] width 417 height 313
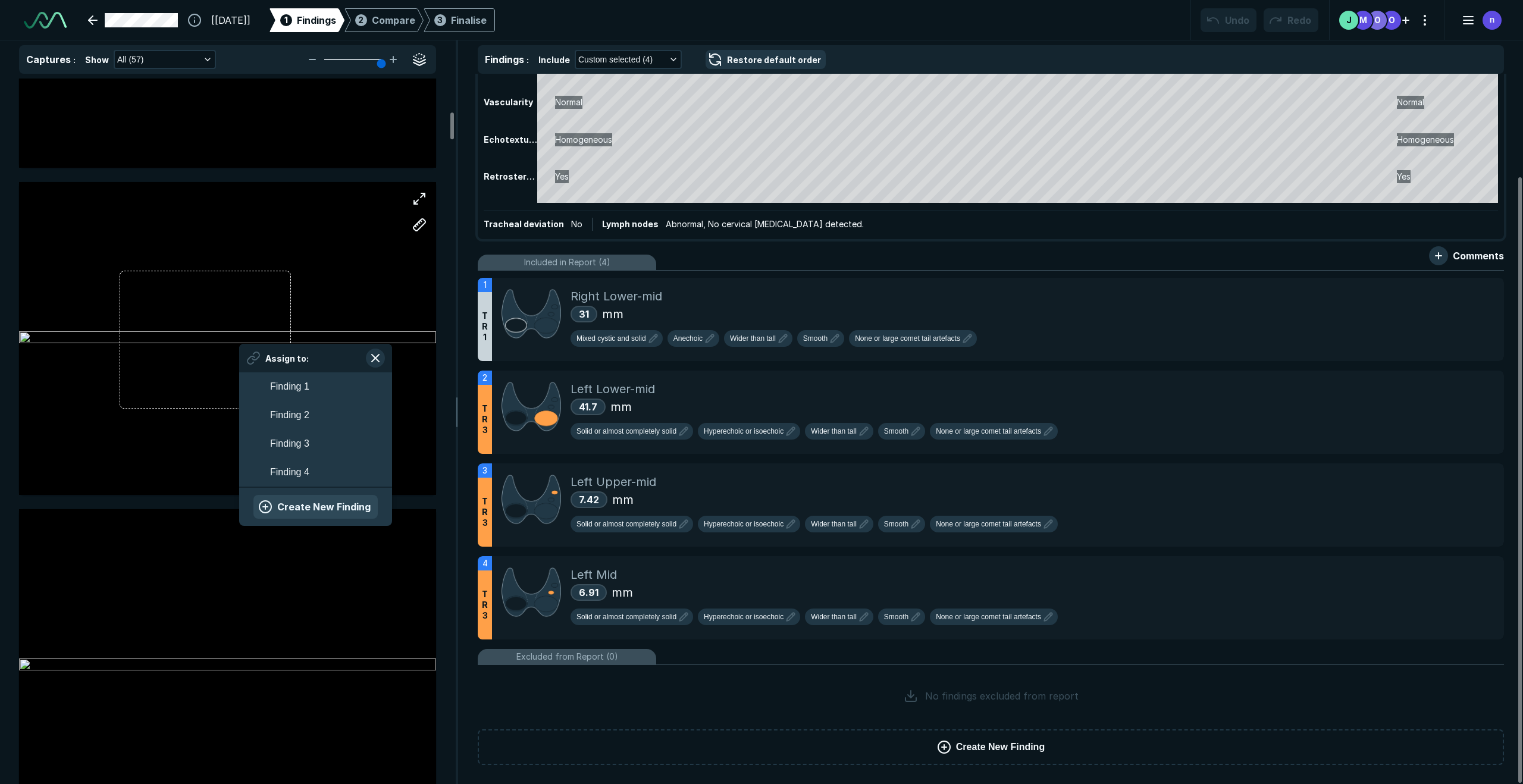
click at [319, 507] on button "Create New Finding" at bounding box center [316, 507] width 125 height 24
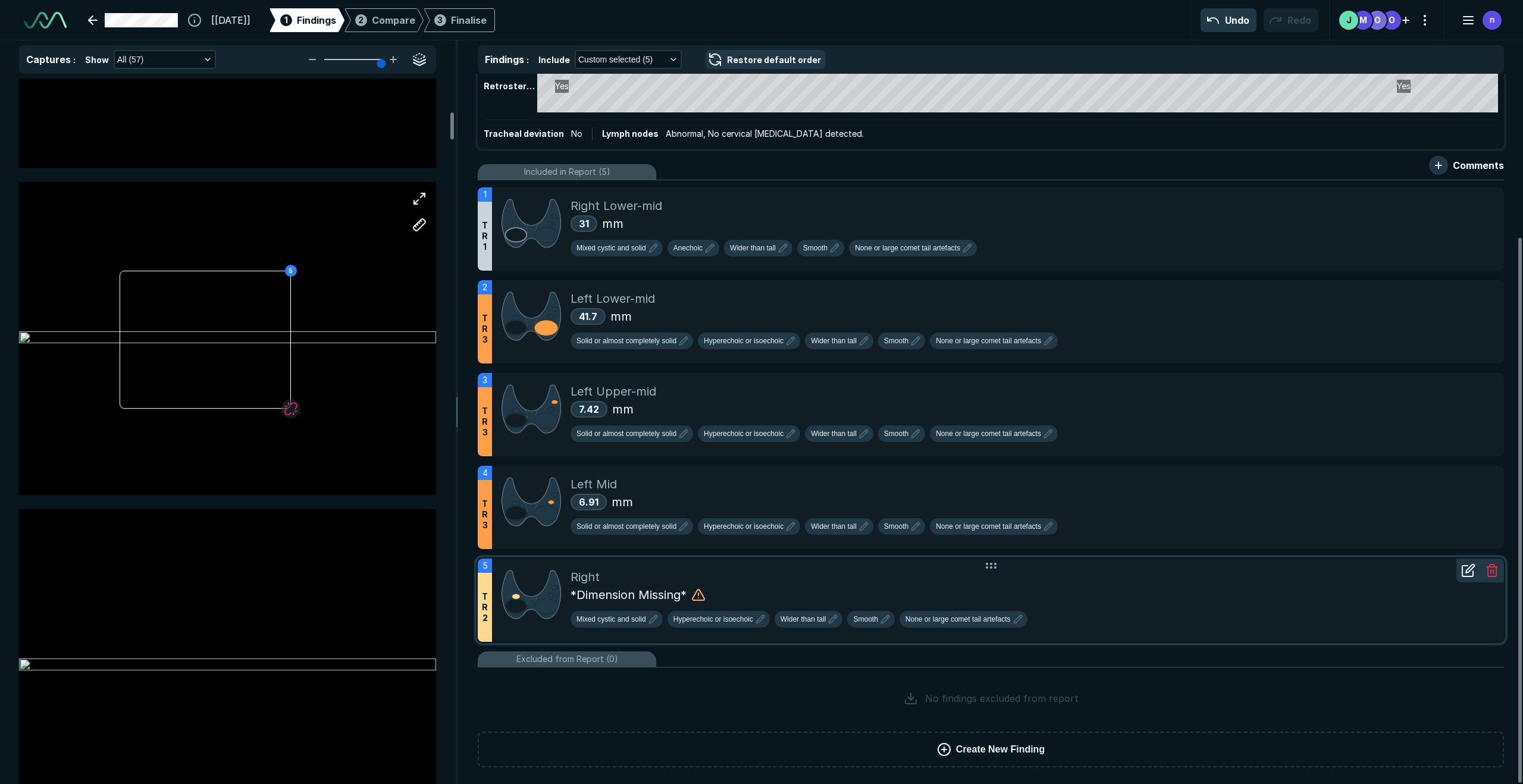
scroll to position [213, 0]
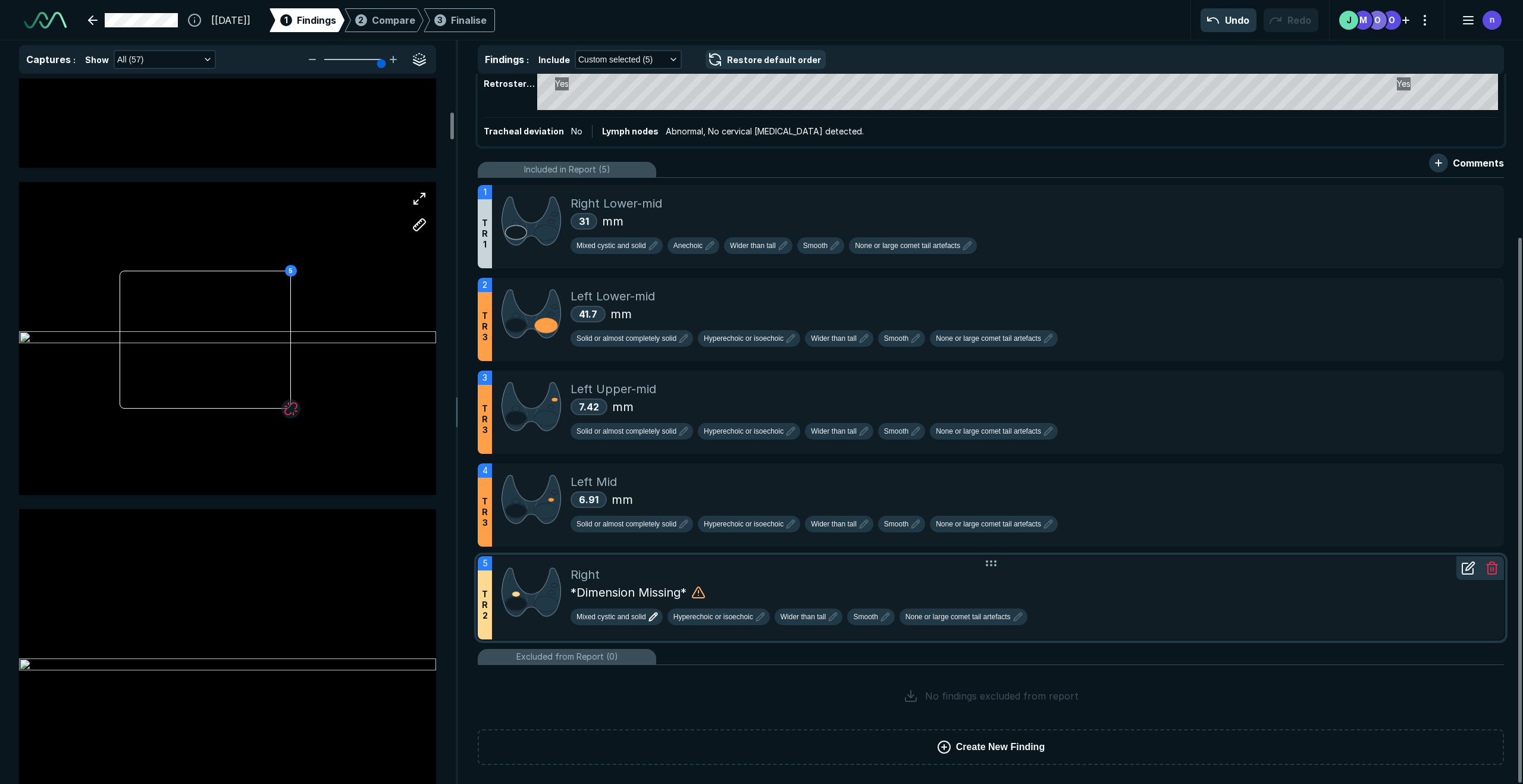
click at [645, 597] on span "Mixed cystic and solid" at bounding box center [611, 617] width 69 height 11
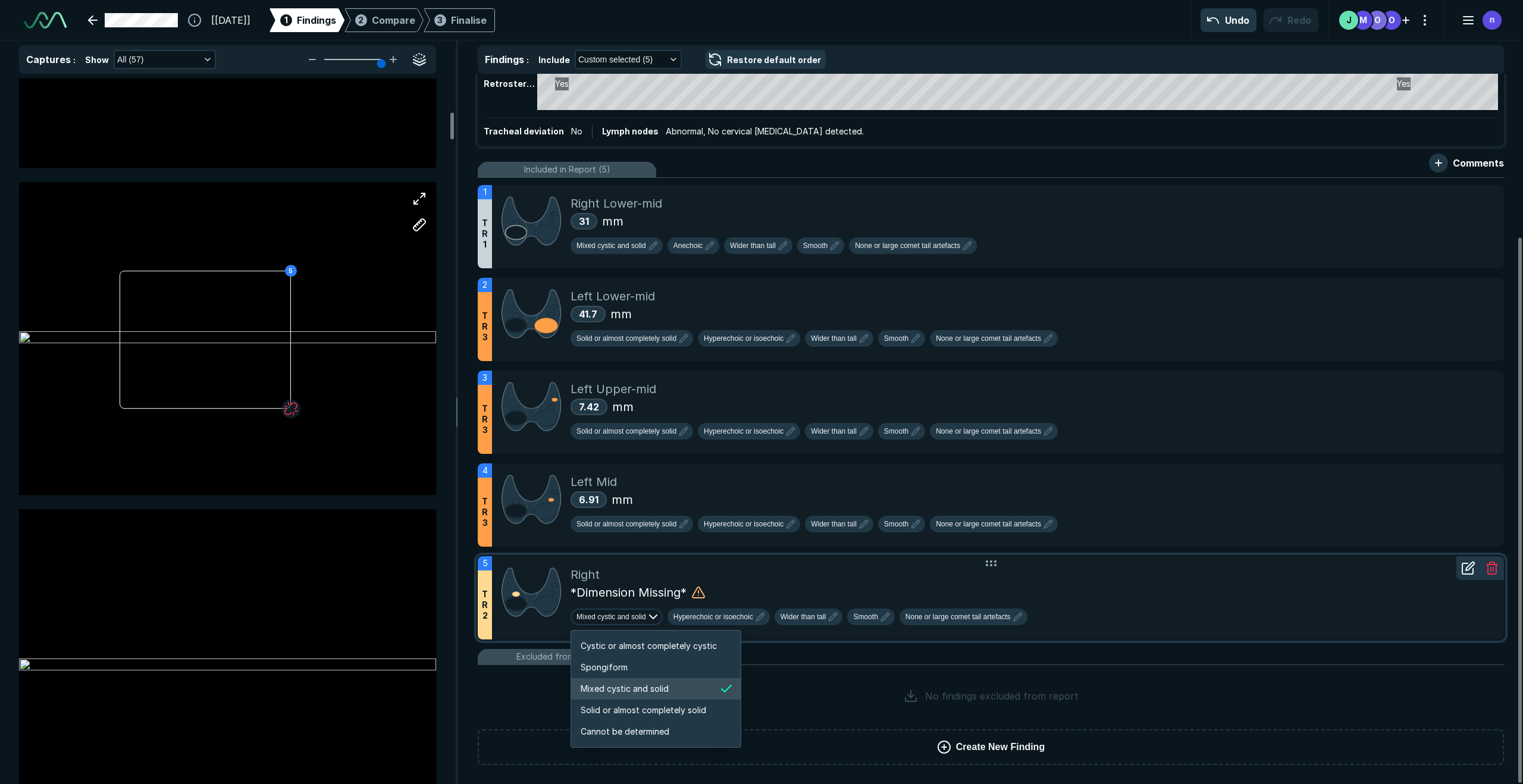
scroll to position [1985, 2285]
click at [642, 596] on span "*Dimension Missing*" at bounding box center [629, 592] width 116 height 18
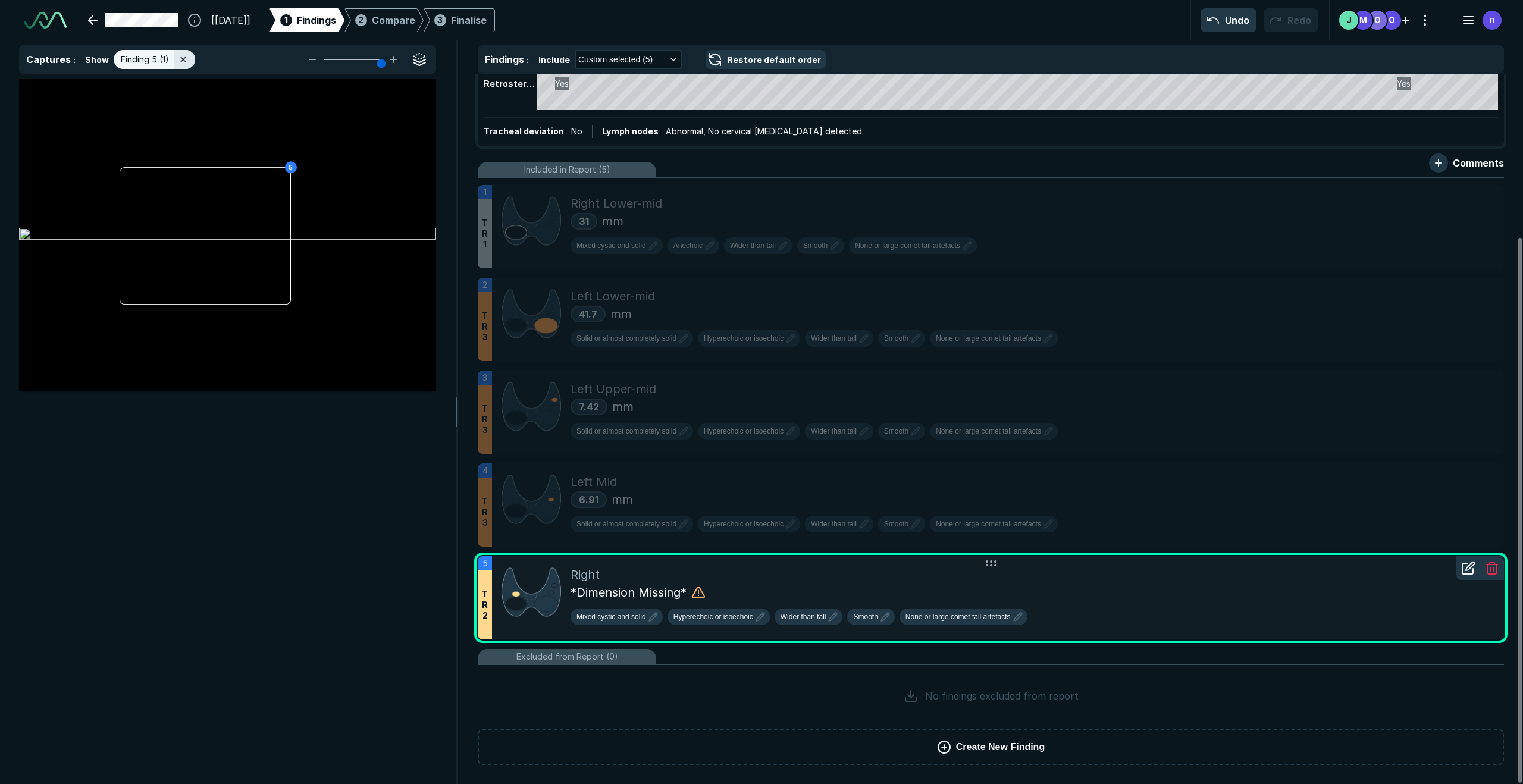
scroll to position [4574, 3387]
click at [1070, 575] on div at bounding box center [1468, 568] width 24 height 24
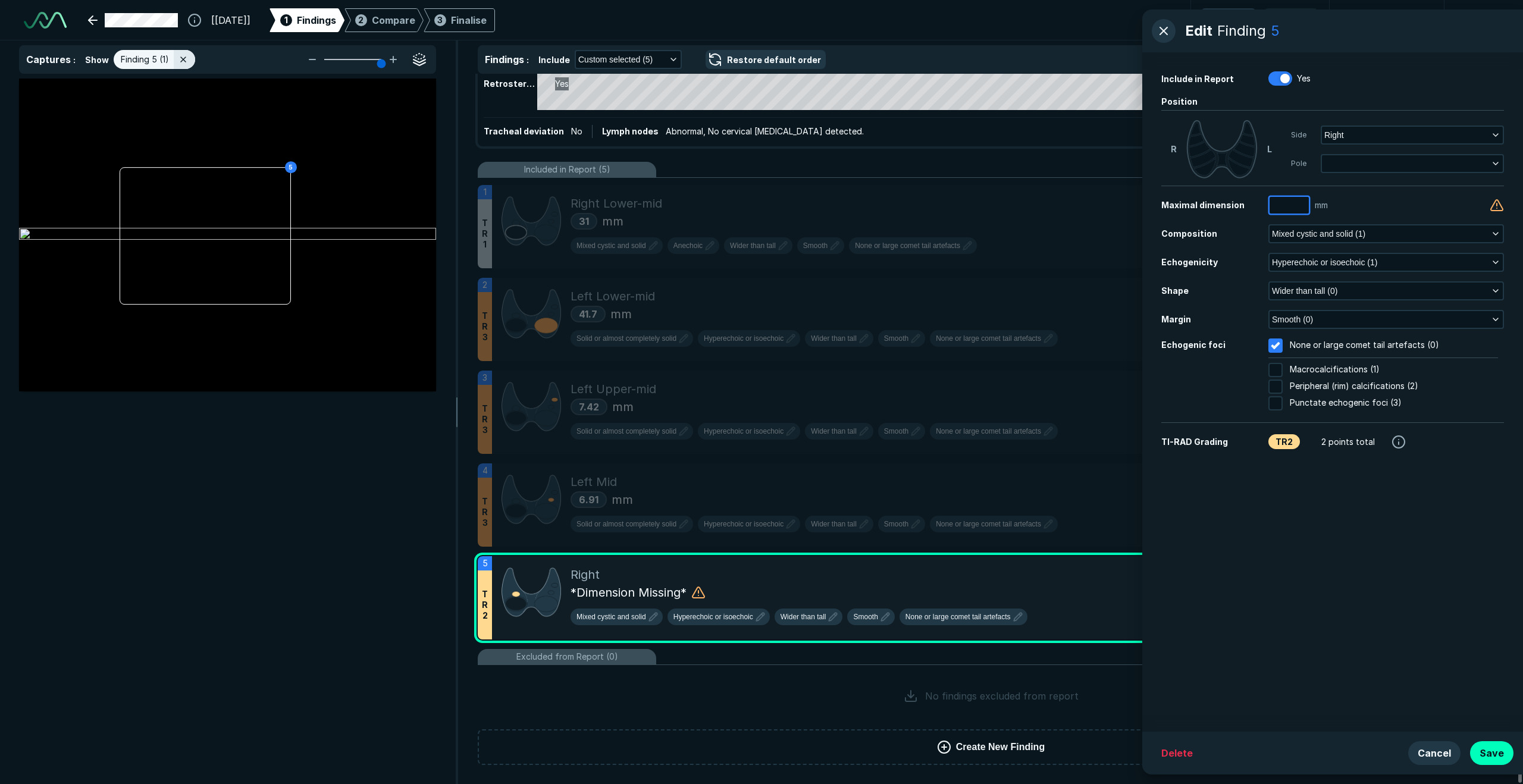
click at [1070, 203] on input at bounding box center [1289, 205] width 39 height 17
type input "2"
click at [1070, 237] on span "Mixed cystic and solid (1)" at bounding box center [1319, 234] width 94 height 13
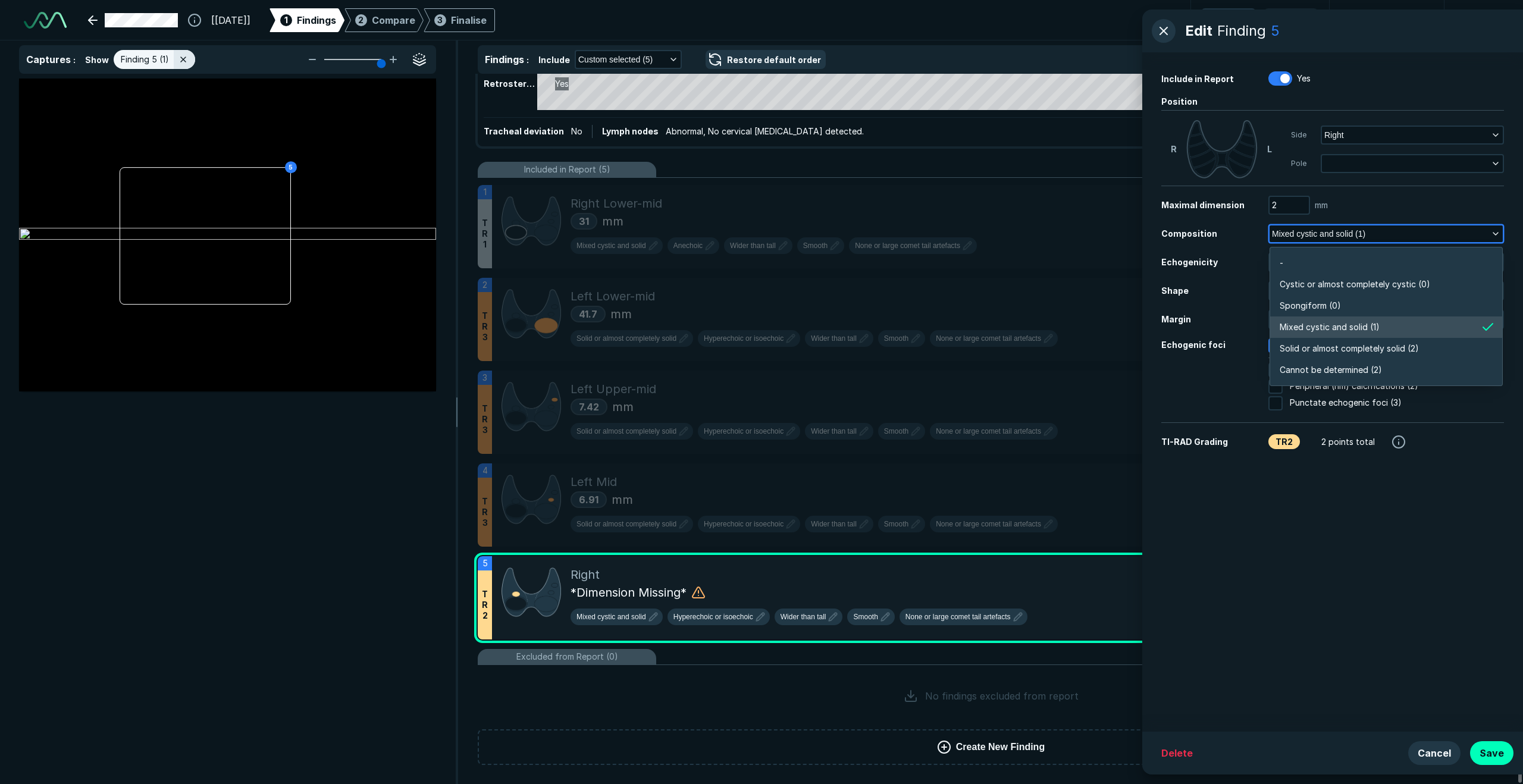
scroll to position [2081, 2574]
click at [1070, 283] on span "Cystic or almost completely cystic (0)" at bounding box center [1355, 284] width 151 height 13
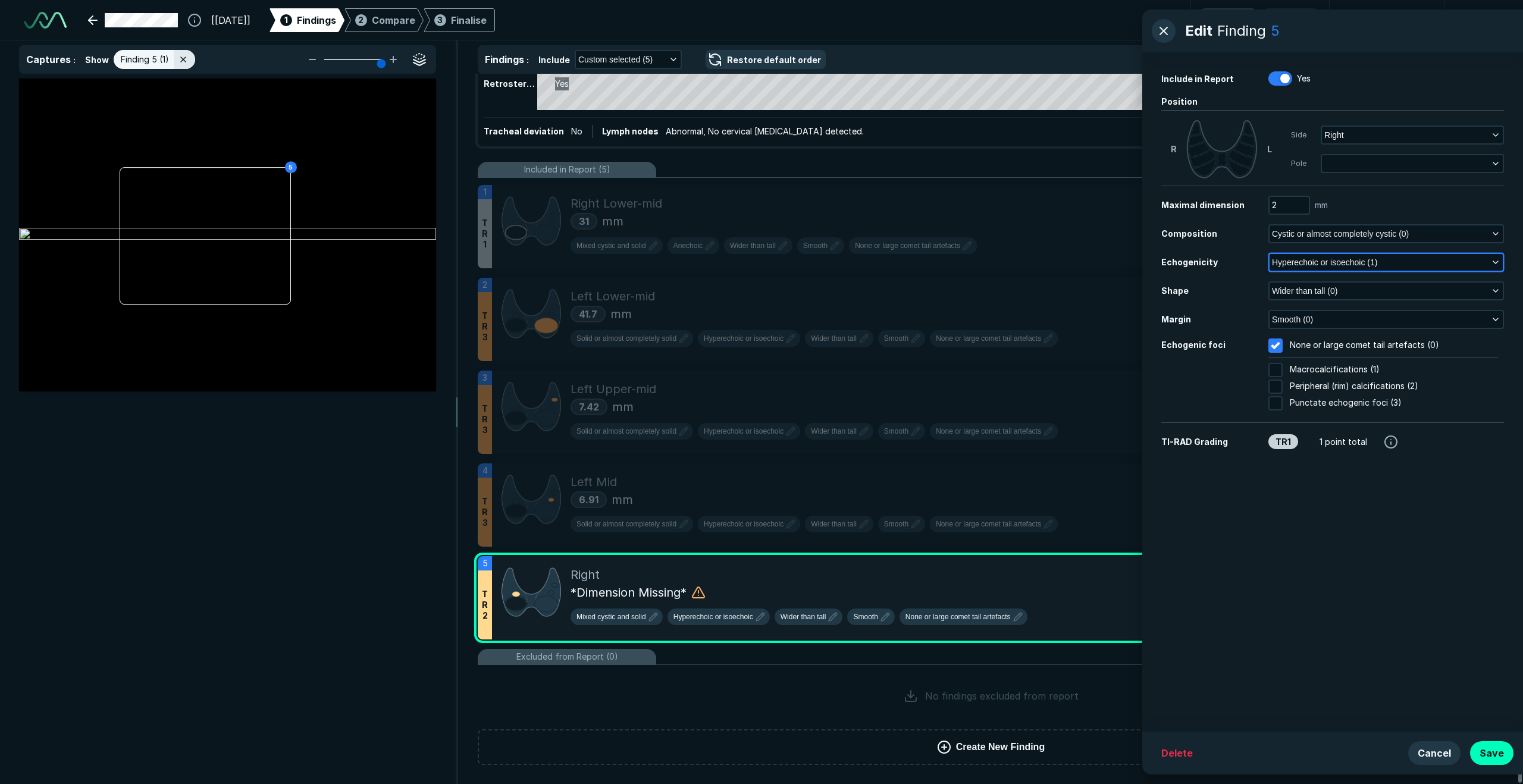
click at [1070, 268] on span "Hyperechoic or isoechoic (1)" at bounding box center [1325, 262] width 106 height 13
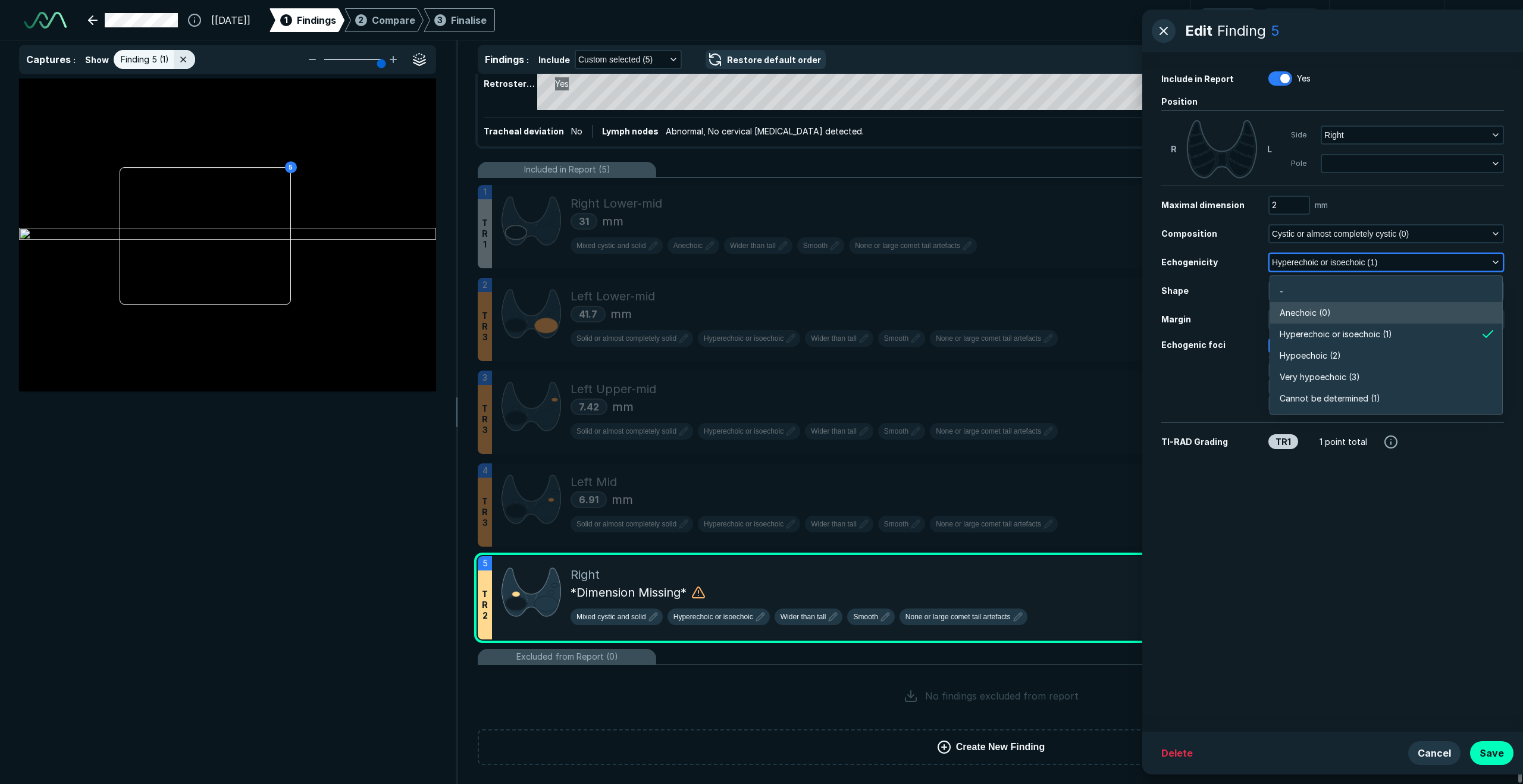
click at [1070, 311] on span "Anechoic (0)" at bounding box center [1306, 313] width 51 height 13
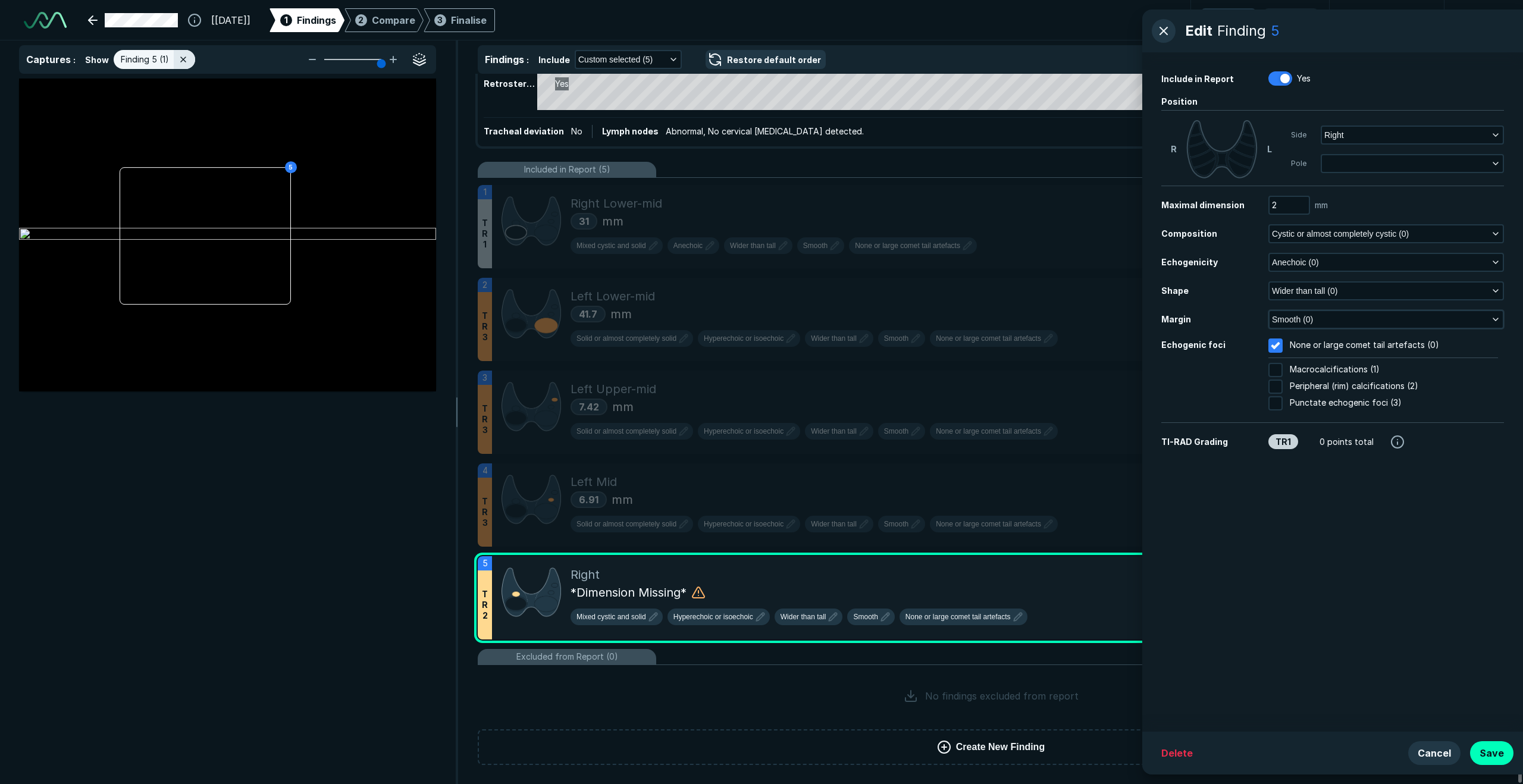
drag, startPoint x: 1307, startPoint y: 300, endPoint x: 1308, endPoint y: 314, distance: 14.0
click at [1070, 300] on div "Wider than tall (0)" at bounding box center [1386, 290] width 236 height 19
click at [1070, 321] on span "Smooth (0)" at bounding box center [1293, 319] width 41 height 13
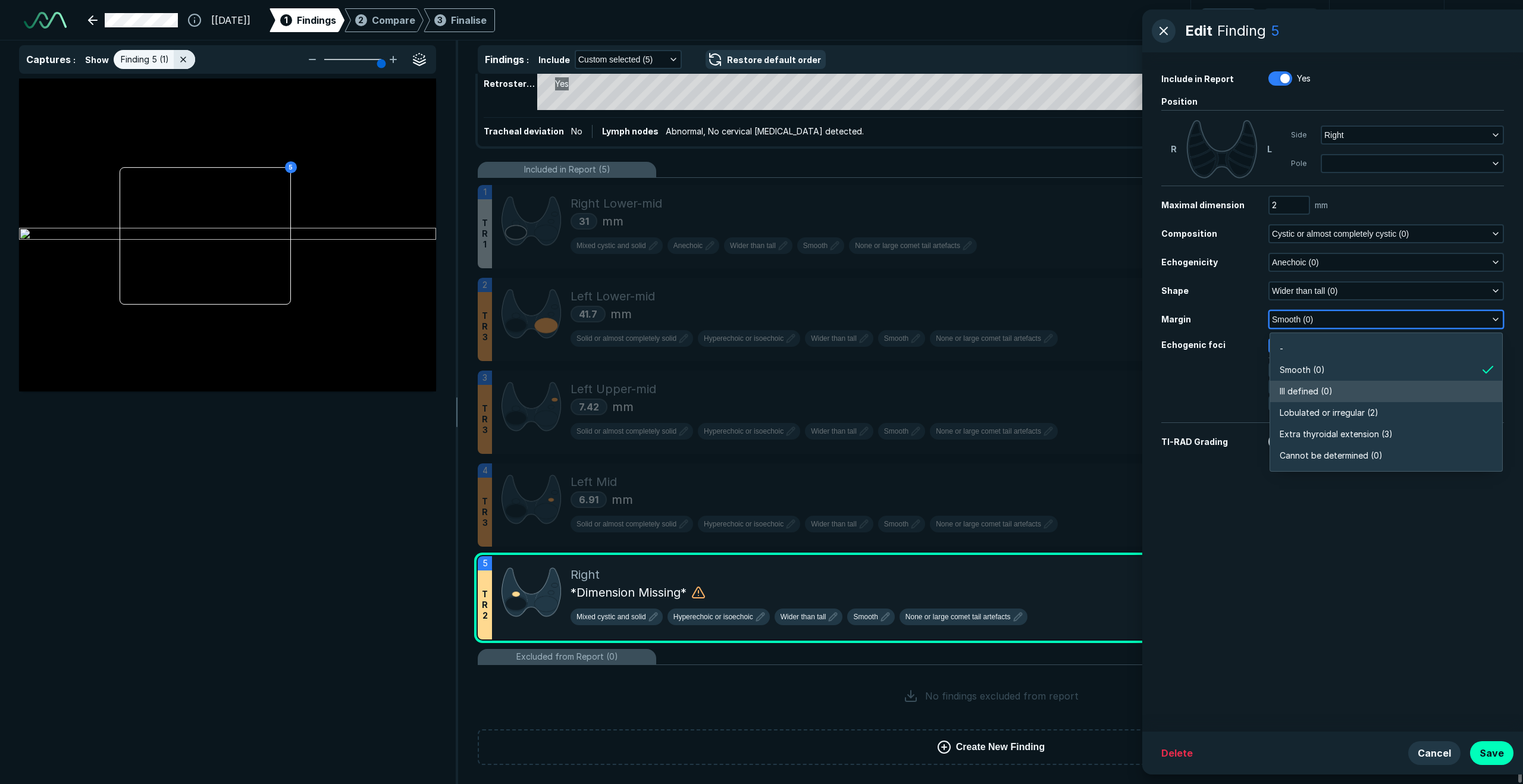
drag, startPoint x: 1330, startPoint y: 383, endPoint x: 1335, endPoint y: 377, distance: 7.8
click at [1070, 382] on li "Ill defined (0)" at bounding box center [1386, 392] width 232 height 21
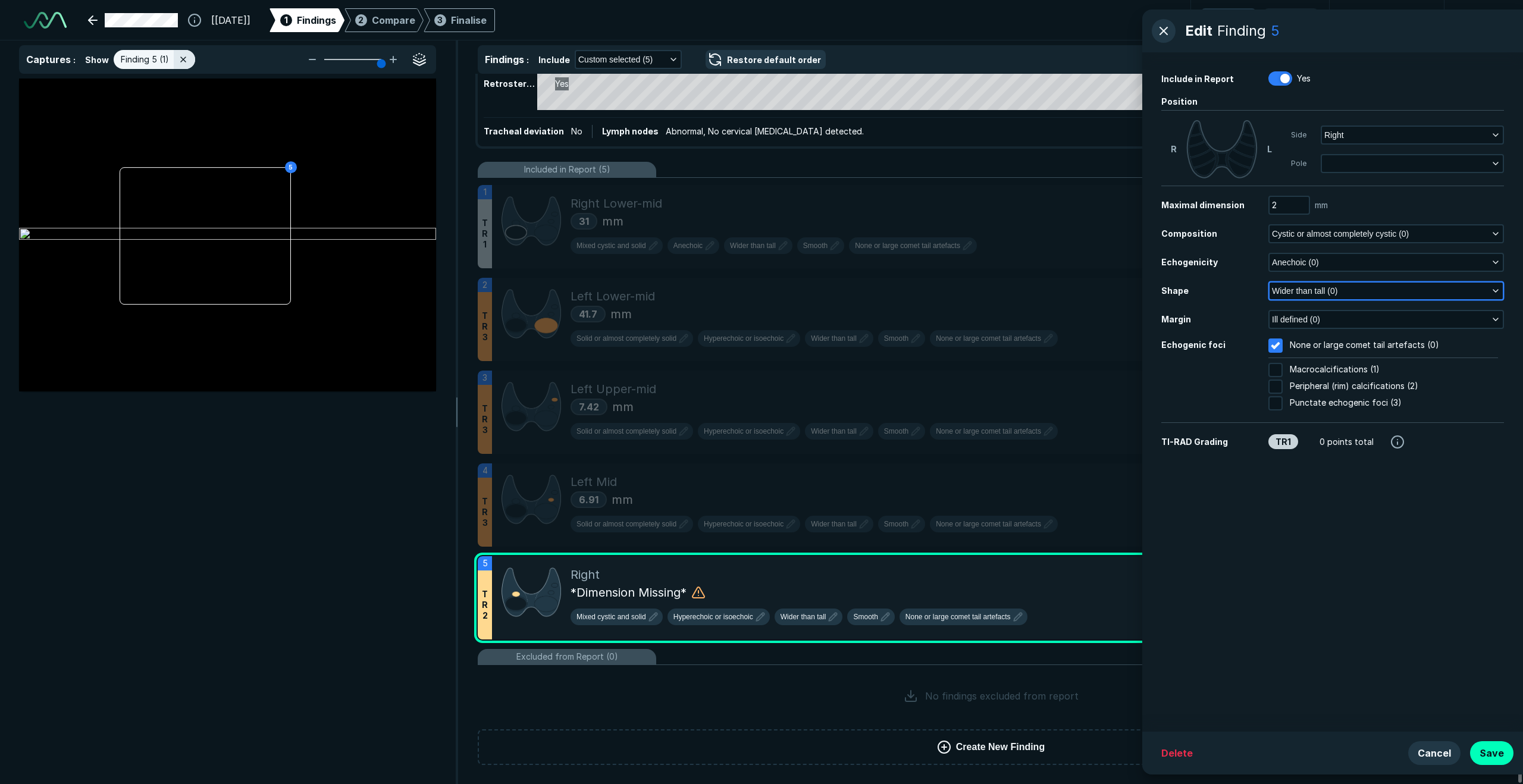
click at [1070, 290] on span "Wider than tall (0)" at bounding box center [1305, 291] width 65 height 13
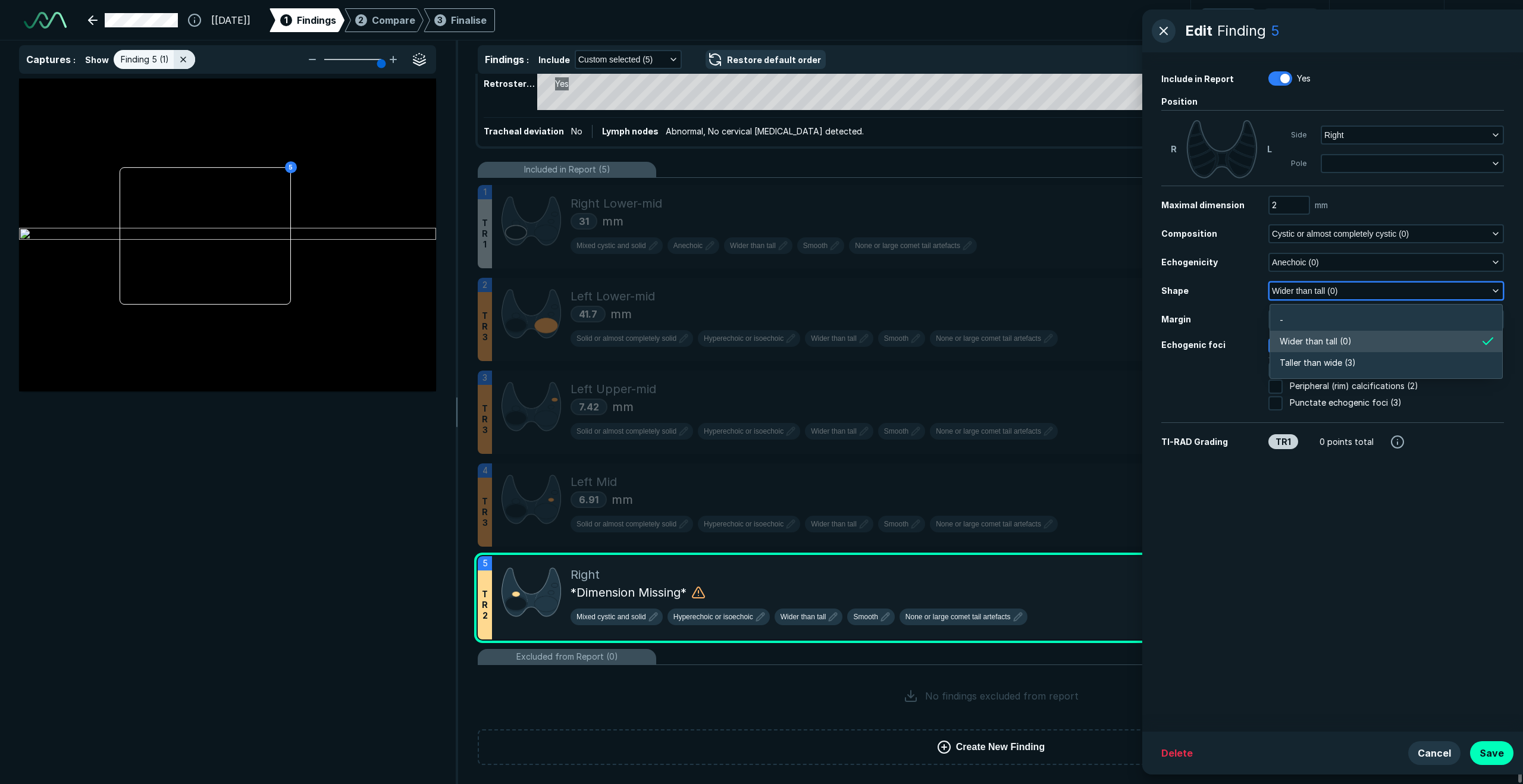
scroll to position [1793, 2574]
click at [1070, 351] on li "Wider than tall (0)" at bounding box center [1386, 341] width 232 height 21
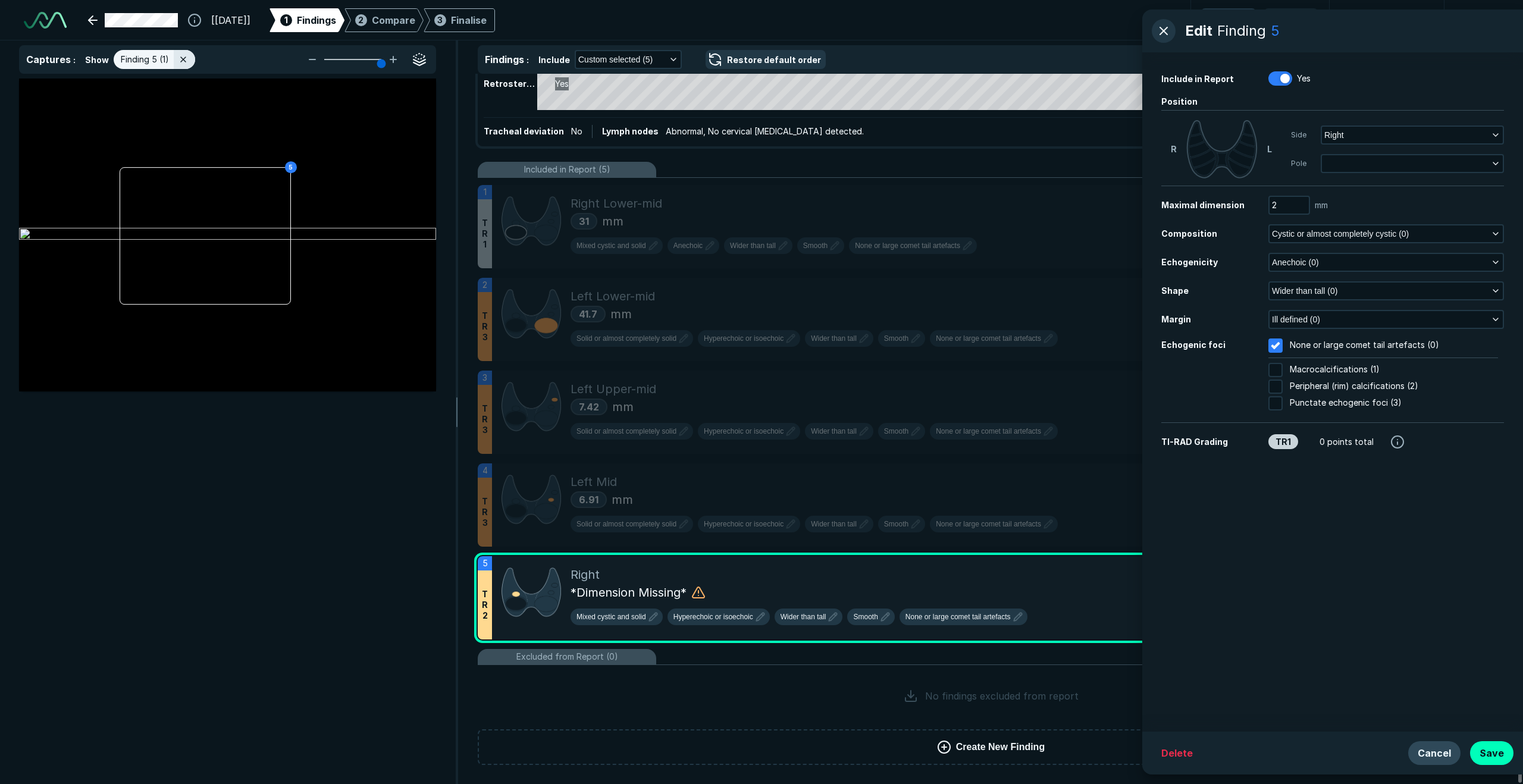
click at [1070, 597] on button "Cancel" at bounding box center [1434, 754] width 52 height 24
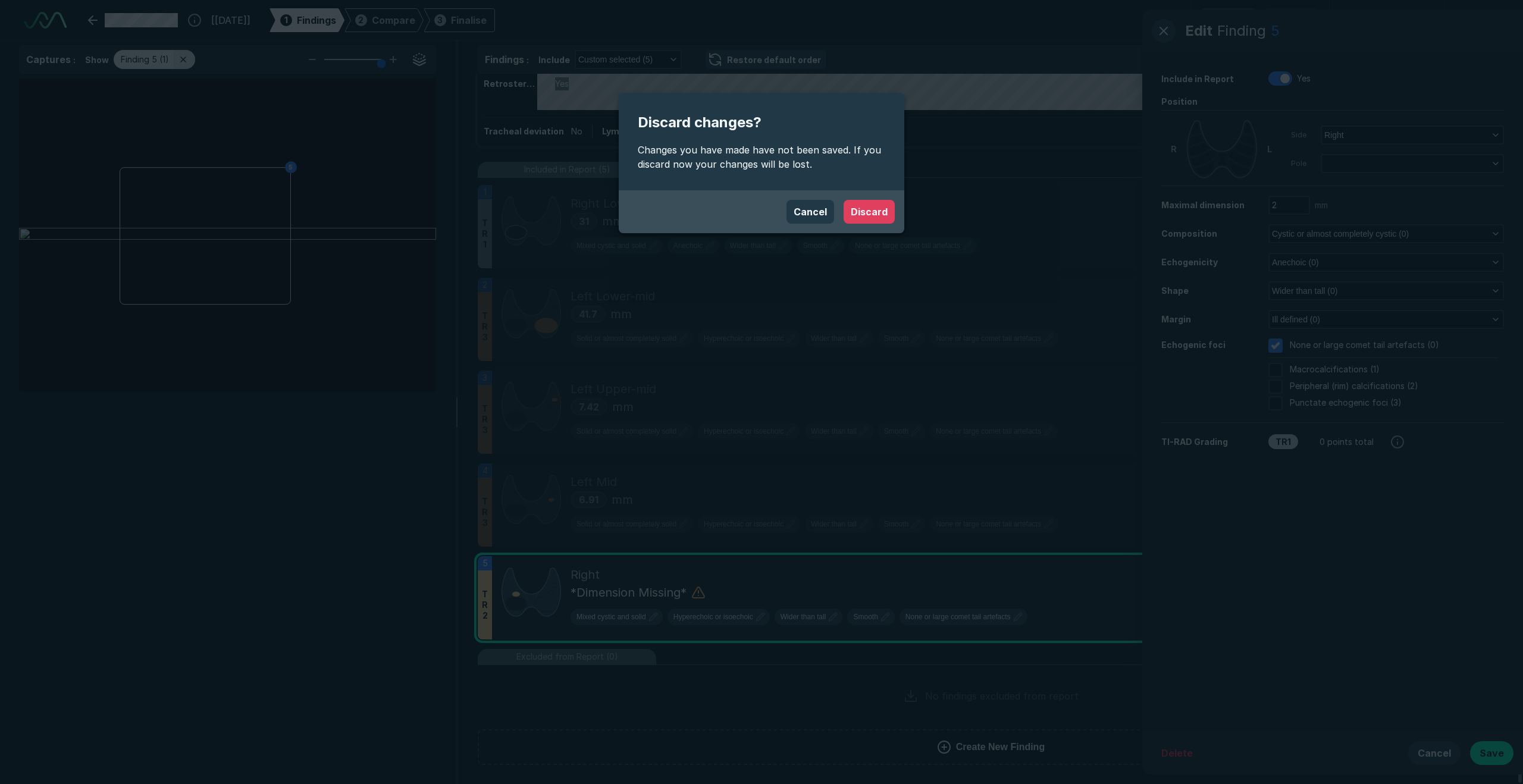
click at [864, 213] on button "Discard" at bounding box center [869, 212] width 51 height 24
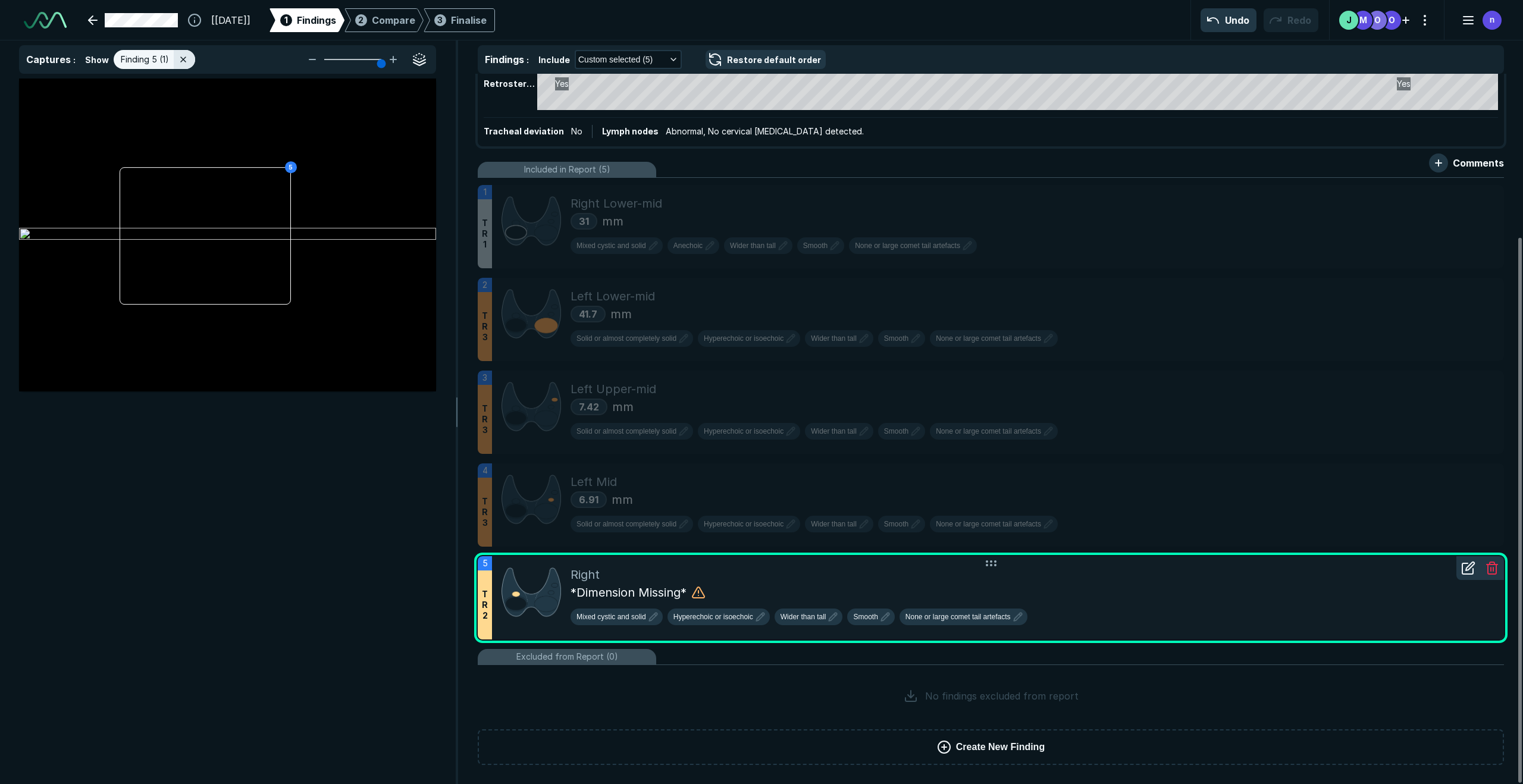
click at [1070, 571] on icon at bounding box center [1493, 568] width 14 height 14
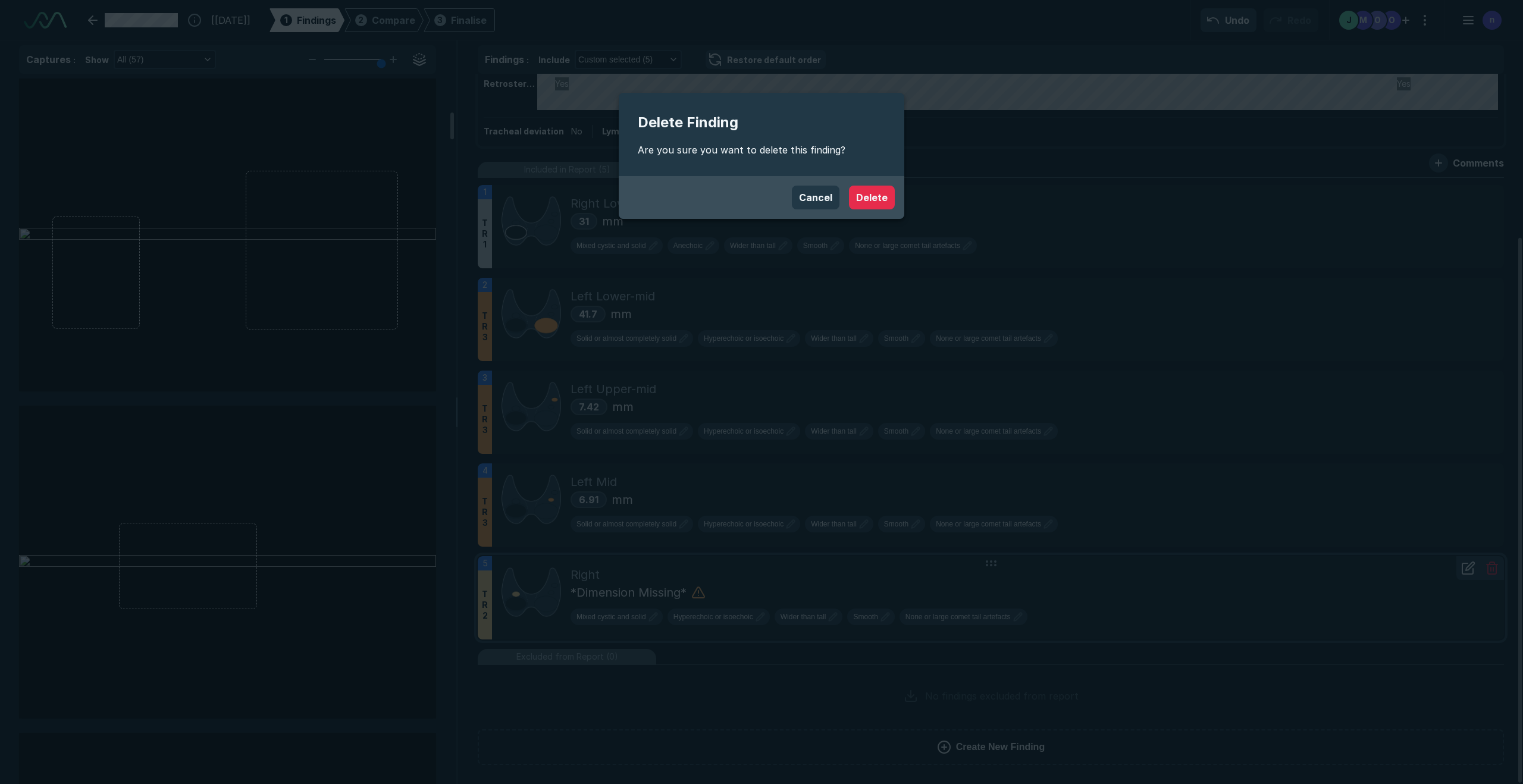
scroll to position [877, 0]
click at [873, 202] on button "Delete" at bounding box center [872, 198] width 46 height 24
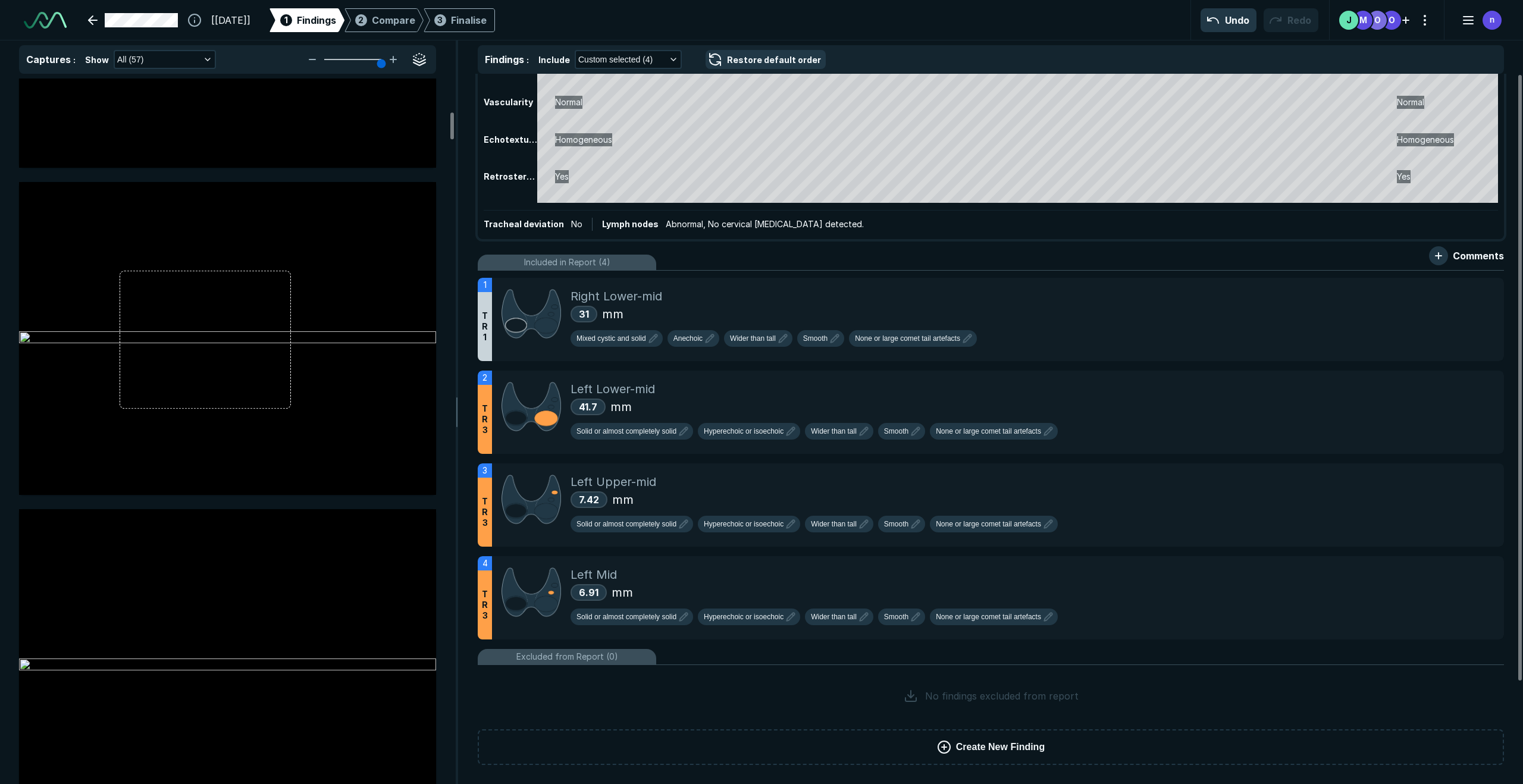
scroll to position [0, 0]
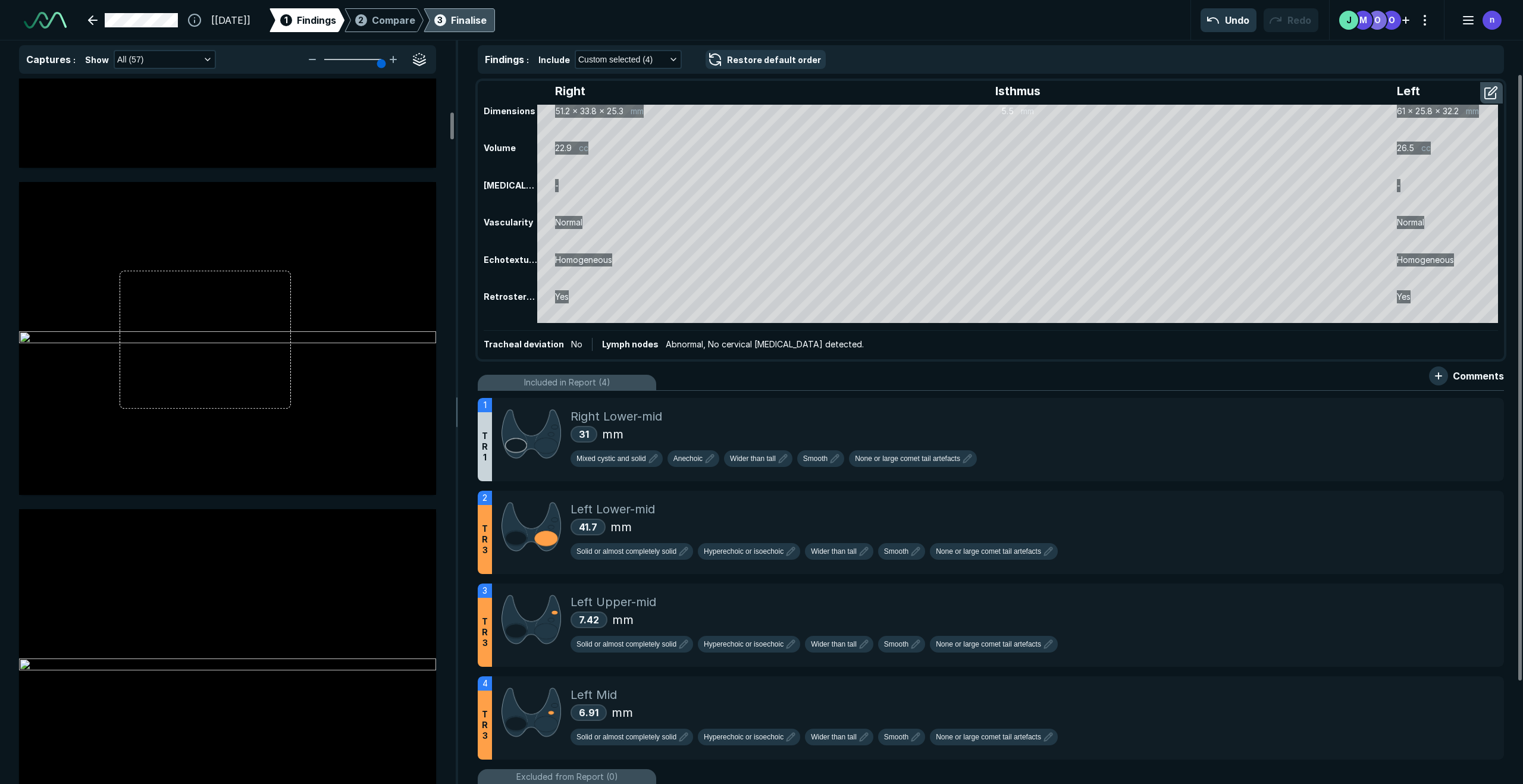
click at [487, 18] on div "Finalise" at bounding box center [469, 20] width 35 height 14
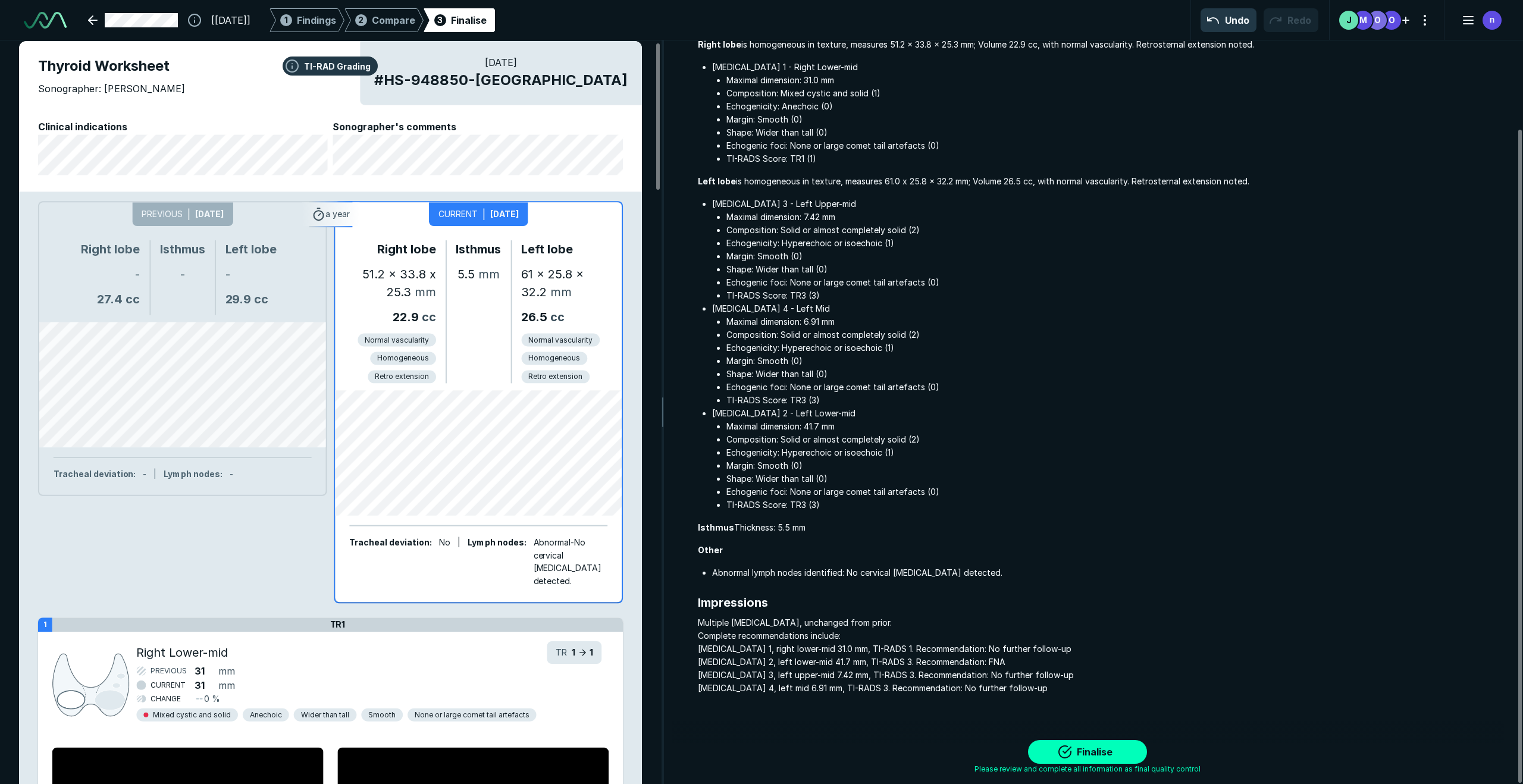
scroll to position [20, 0]
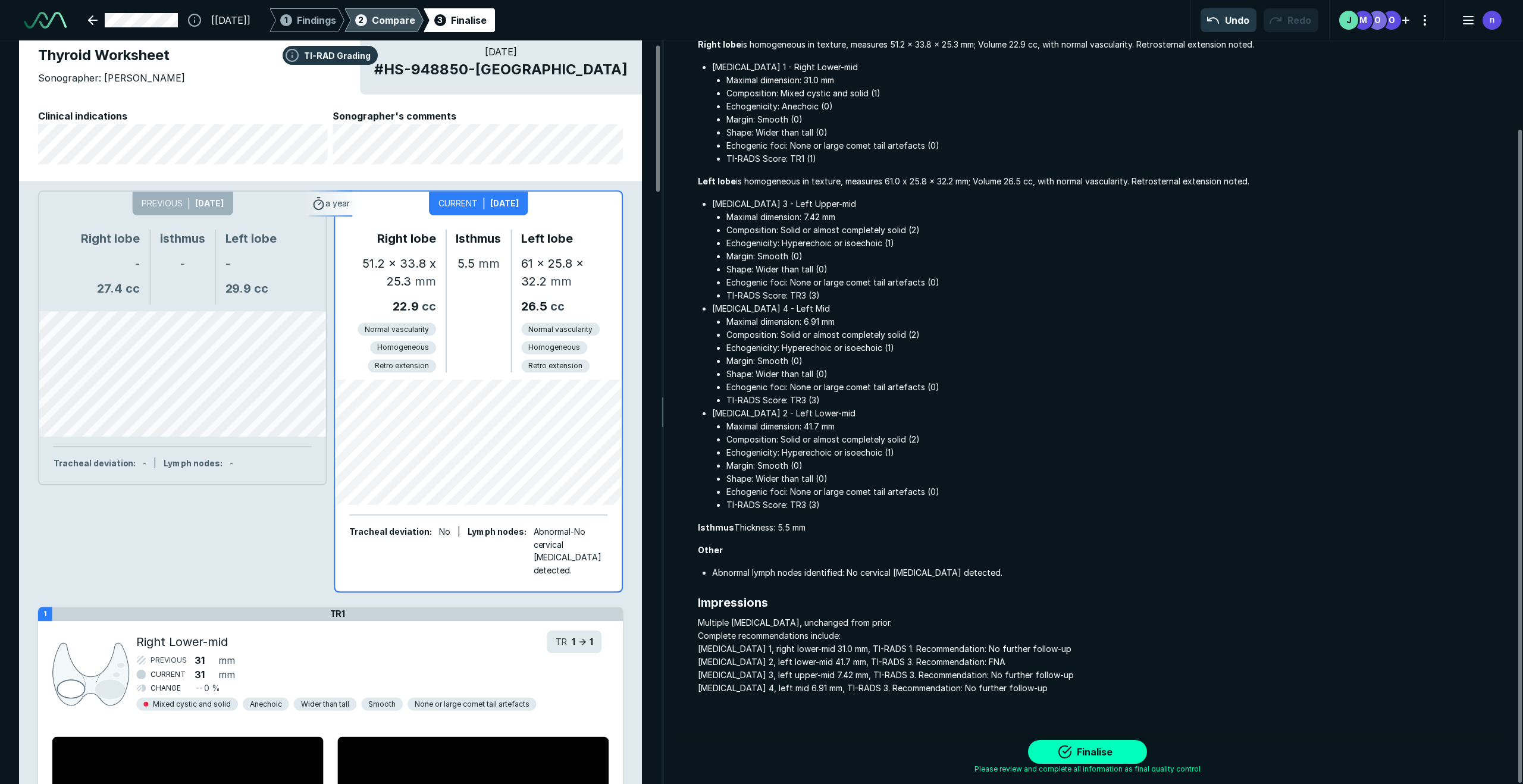
click at [410, 13] on span "Compare" at bounding box center [393, 20] width 43 height 14
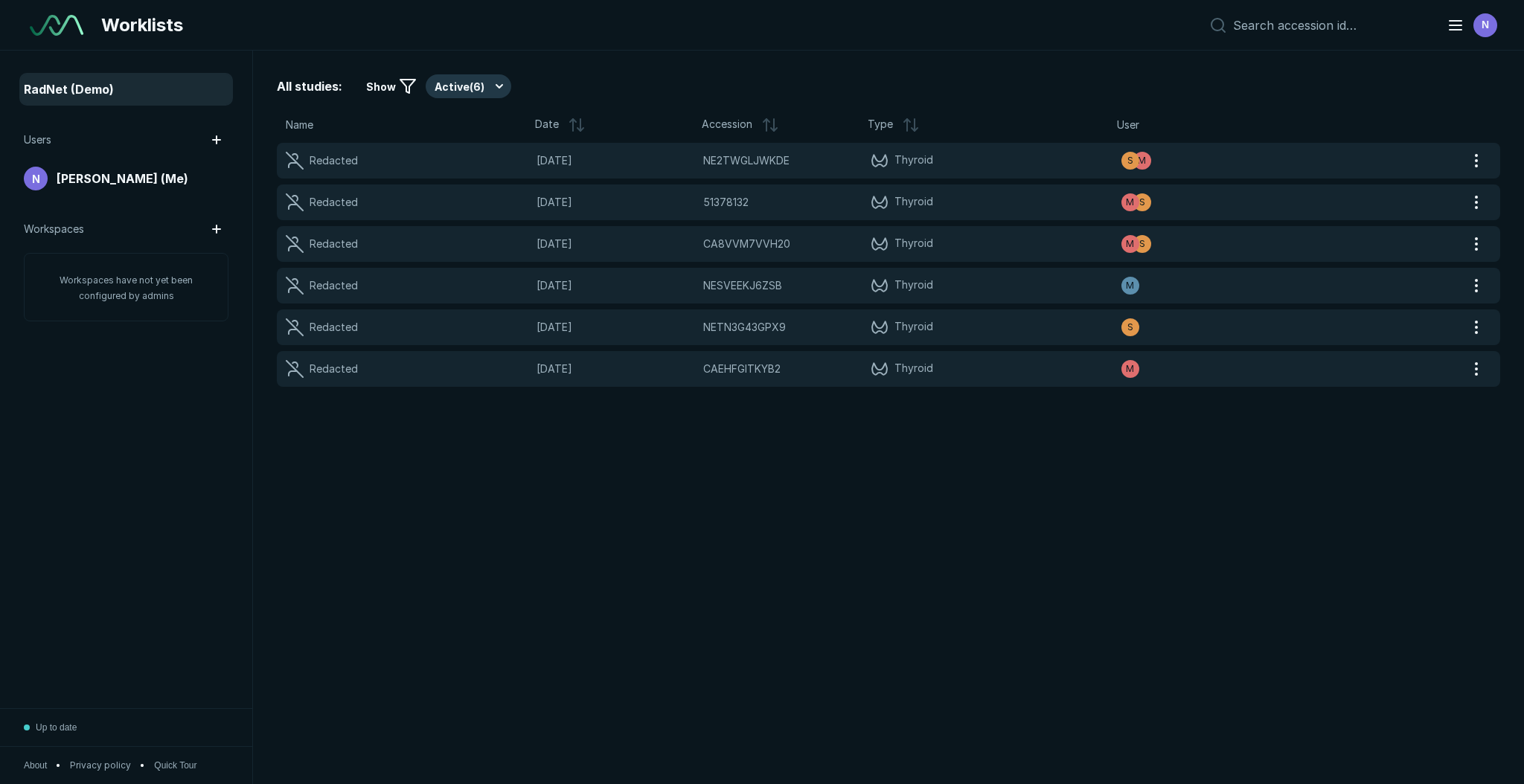
scroll to position [4945, 7395]
